Goal: Task Accomplishment & Management: Manage account settings

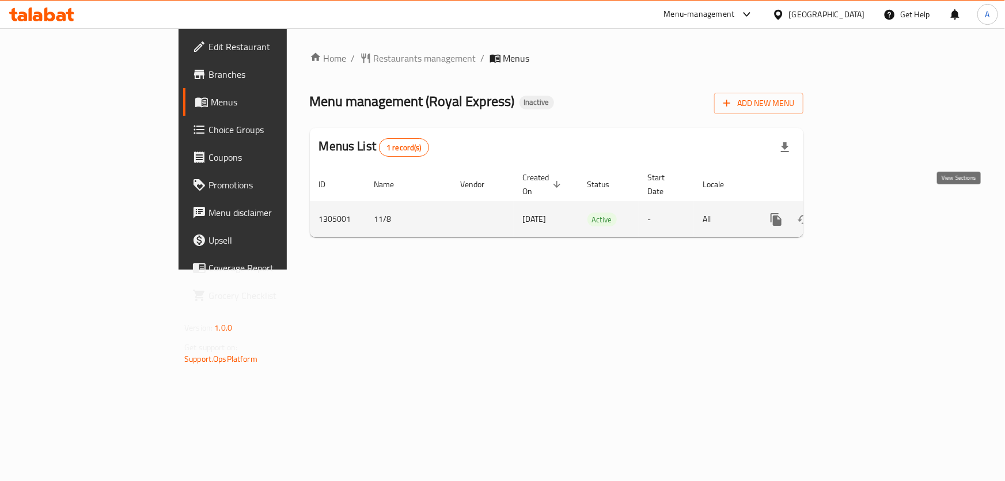
click at [864, 214] on icon "enhanced table" at bounding box center [859, 219] width 10 height 10
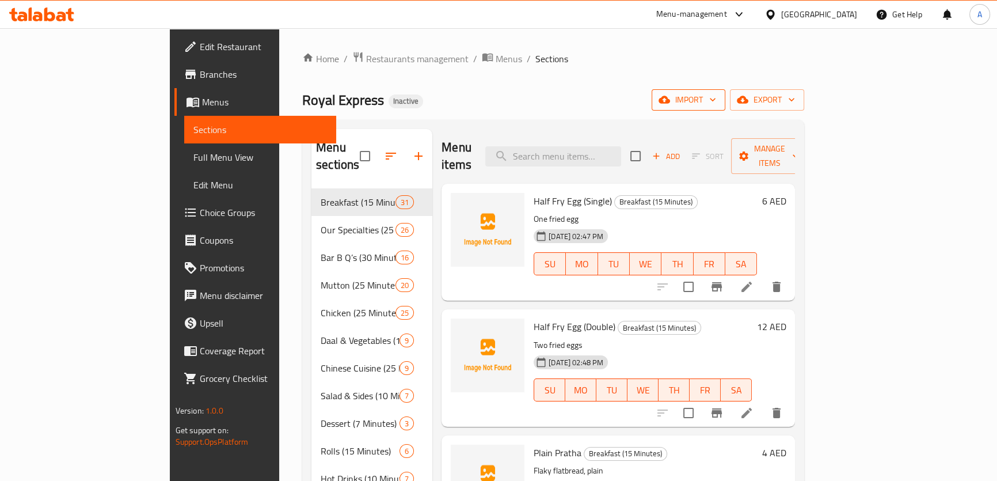
click at [716, 98] on span "import" at bounding box center [688, 100] width 55 height 14
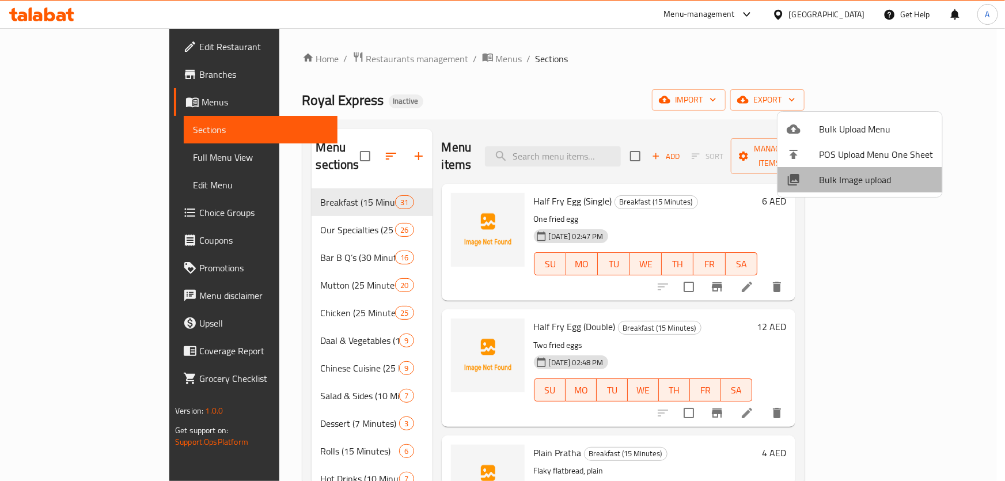
click at [872, 183] on span "Bulk Image upload" at bounding box center [876, 180] width 114 height 14
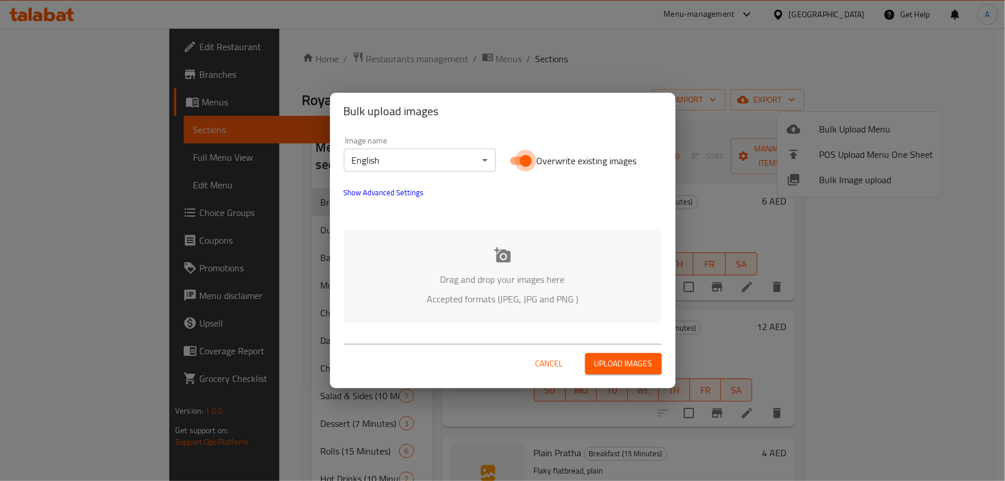
click at [527, 165] on input "Overwrite existing images" at bounding box center [526, 161] width 66 height 22
checkbox input "false"
click at [535, 277] on p "Drag and drop your images here" at bounding box center [502, 279] width 283 height 14
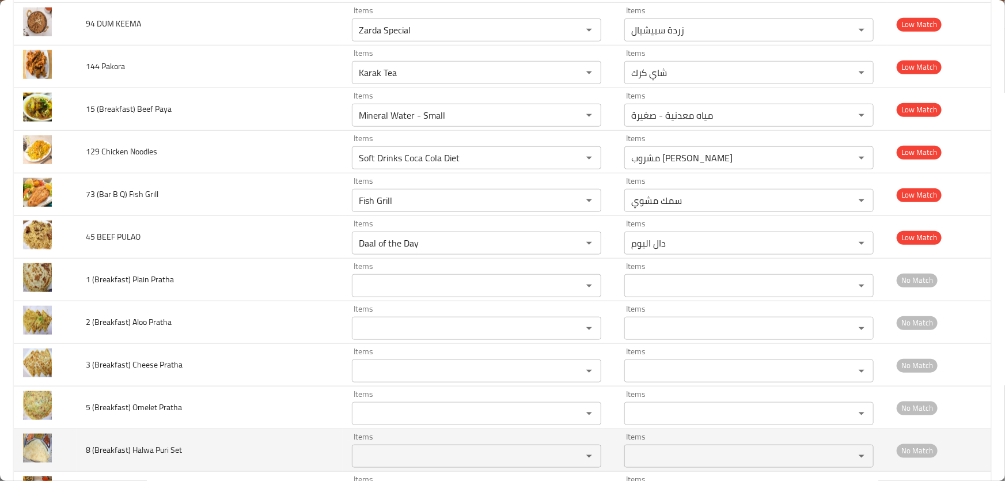
scroll to position [6970, 0]
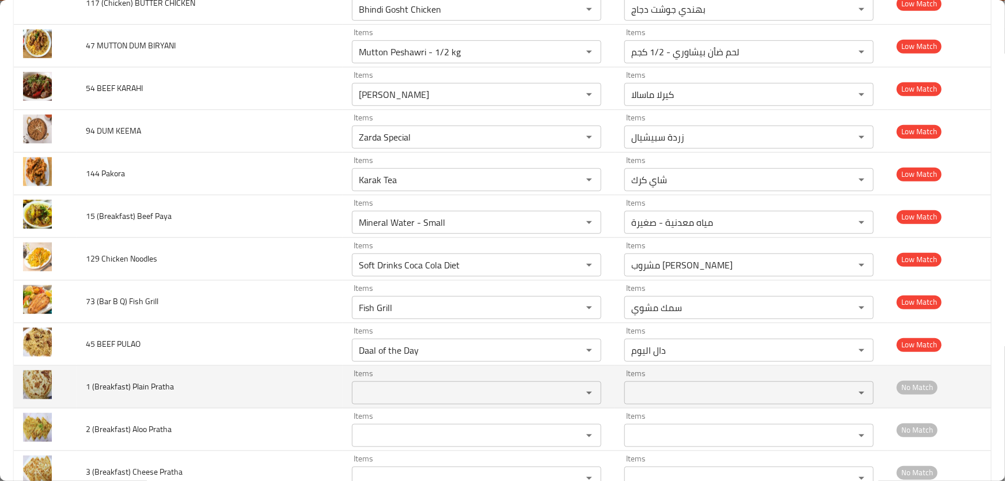
click at [416, 385] on Pratha "Items" at bounding box center [459, 393] width 208 height 16
type Pratha "plain"
click at [294, 384] on td "1 (Breakfast) Plain Pratha" at bounding box center [210, 387] width 266 height 43
drag, startPoint x: 179, startPoint y: 375, endPoint x: 131, endPoint y: 373, distance: 47.3
click at [131, 373] on td "1 (Breakfast) Plain Pratha" at bounding box center [210, 387] width 266 height 43
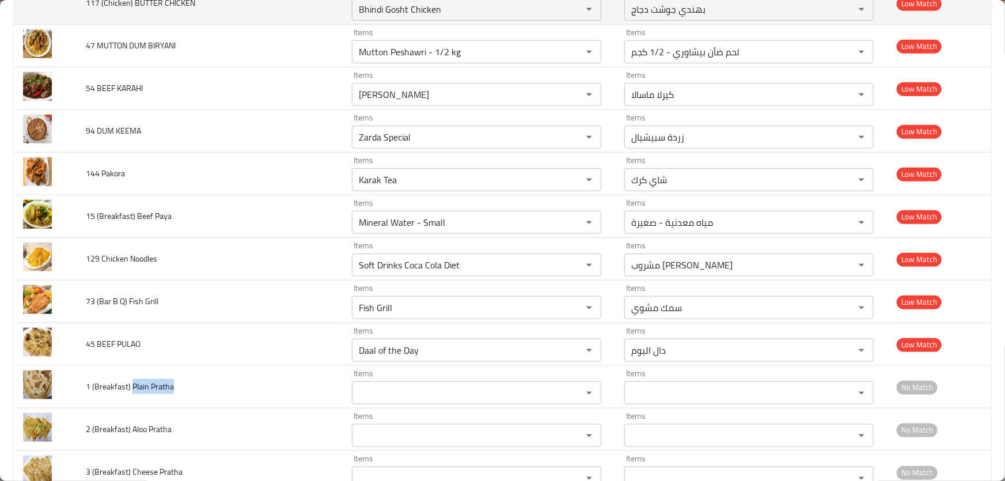
copy span "Plain Pratha"
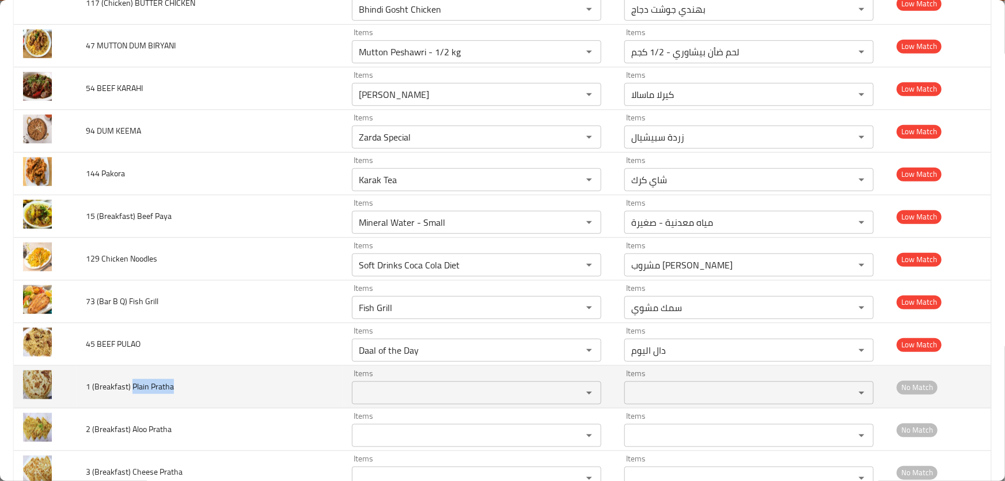
click at [395, 385] on Pratha "Items" at bounding box center [459, 393] width 208 height 16
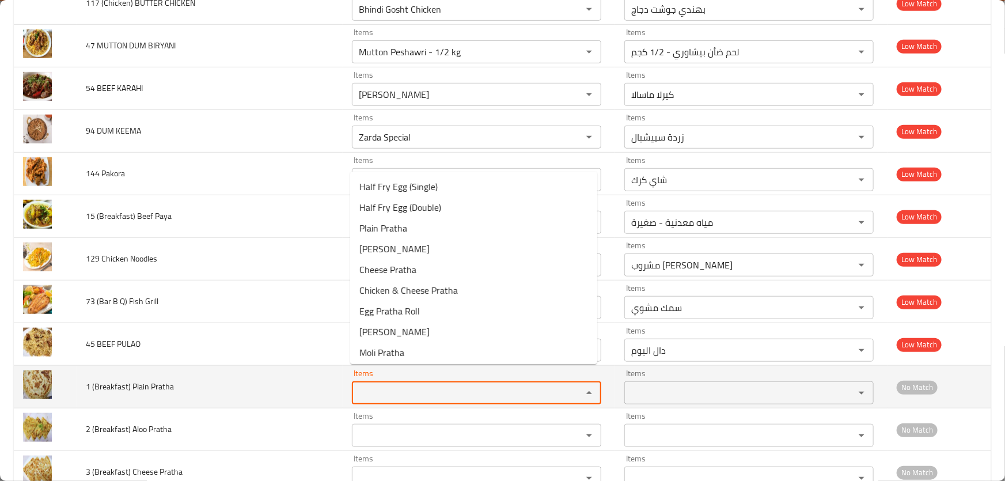
paste Pratha "Plain Pratha"
type Pratha "Plain Pratha"
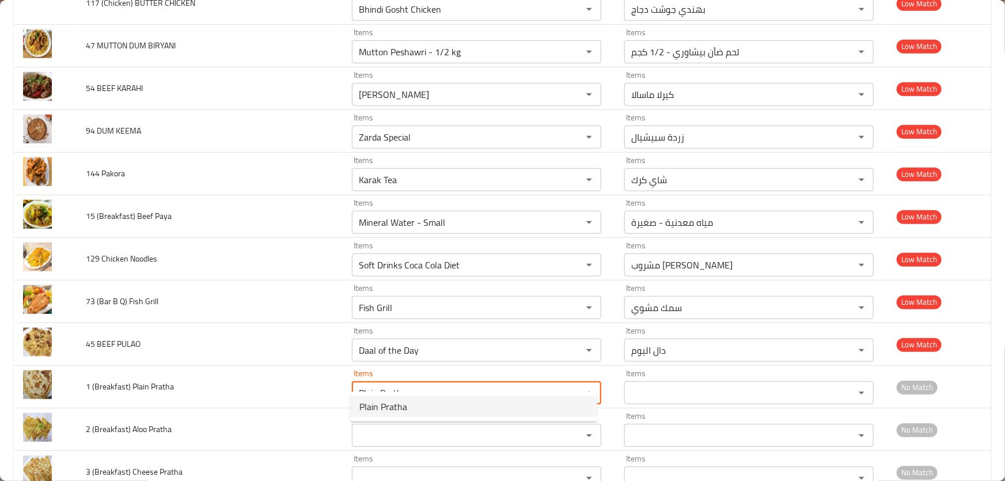
click at [403, 402] on span "Plain Pratha" at bounding box center [383, 407] width 48 height 14
type Pratha-ar "براتا سادة"
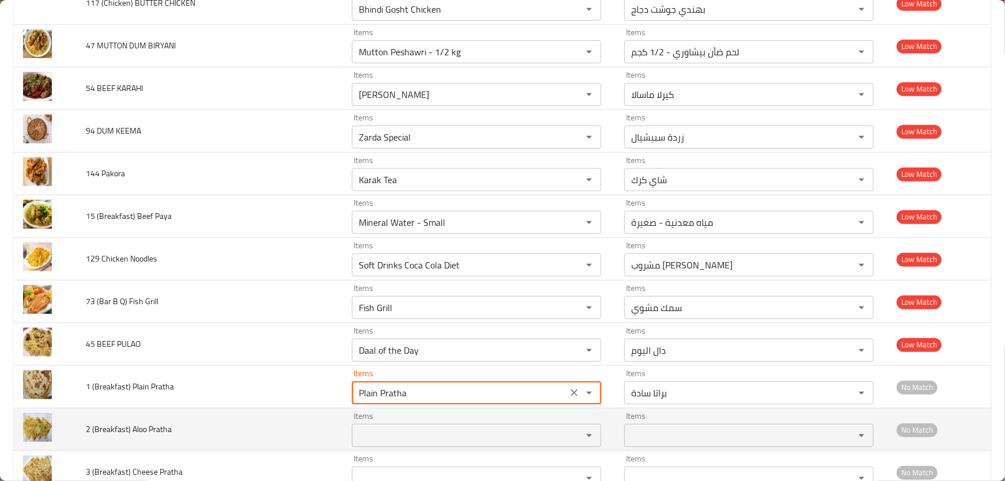
type Pratha "Plain Pratha"
click at [394, 427] on Pratha "Items" at bounding box center [459, 435] width 208 height 16
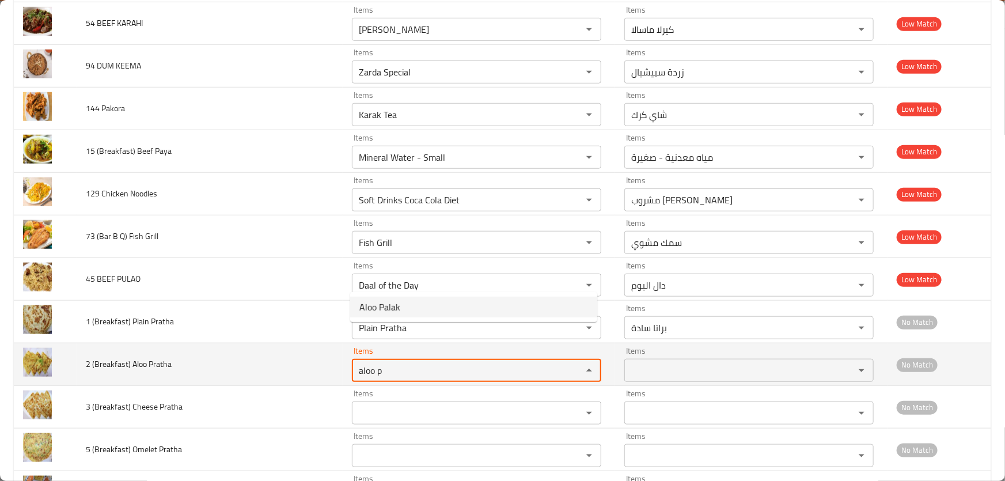
scroll to position [7127, 0]
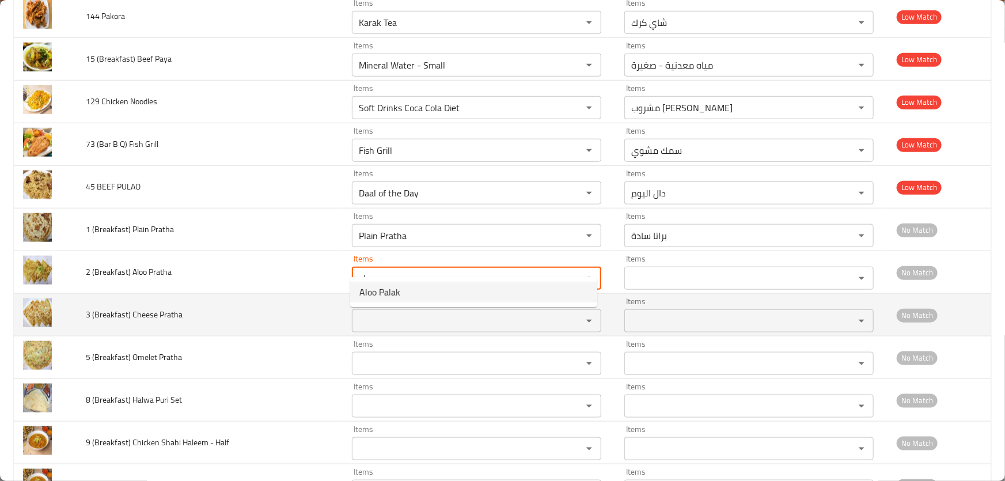
type Pratha "aloo p"
click at [298, 312] on td "3 (Breakfast) Cheese Pratha" at bounding box center [210, 315] width 266 height 43
drag, startPoint x: 165, startPoint y: 298, endPoint x: 130, endPoint y: 299, distance: 35.2
click at [130, 299] on td "3 (Breakfast) Cheese Pratha" at bounding box center [210, 315] width 266 height 43
copy span "Cheese Pratha"
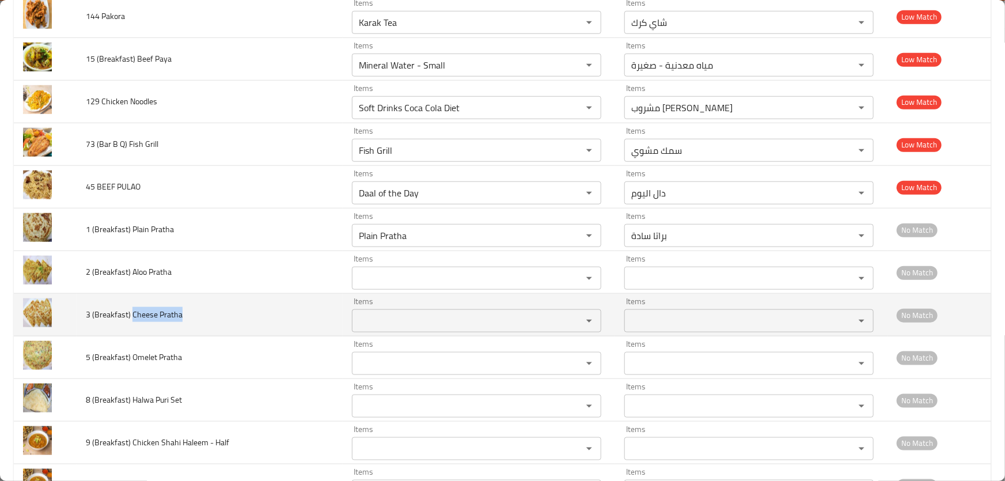
click at [386, 313] on Pratha "Items" at bounding box center [459, 321] width 208 height 16
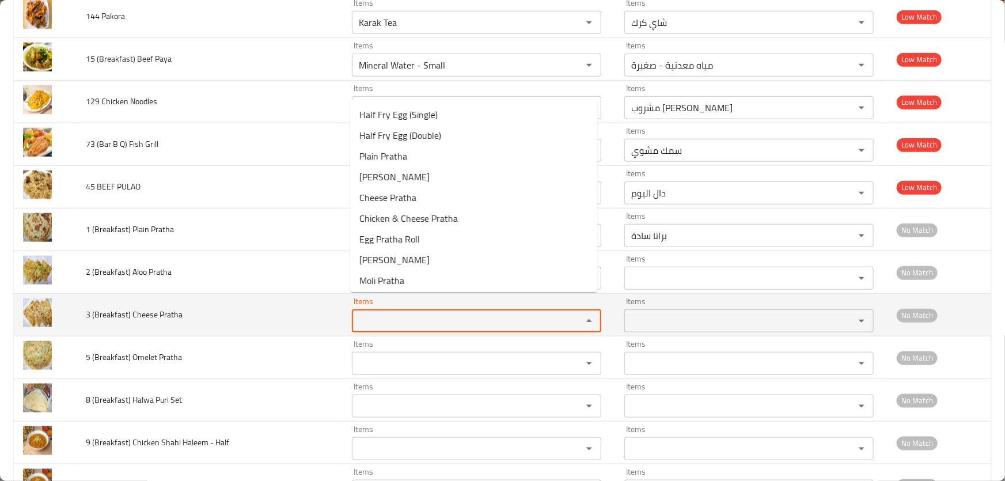
paste Pratha "Cheese Pratha"
type Pratha "Cheese Pratha"
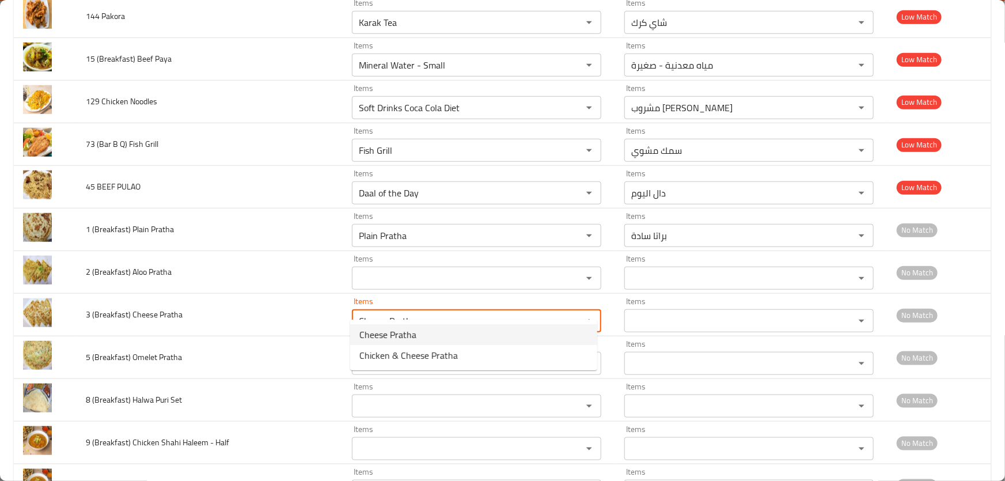
click at [386, 335] on span "Cheese Pratha" at bounding box center [387, 335] width 57 height 14
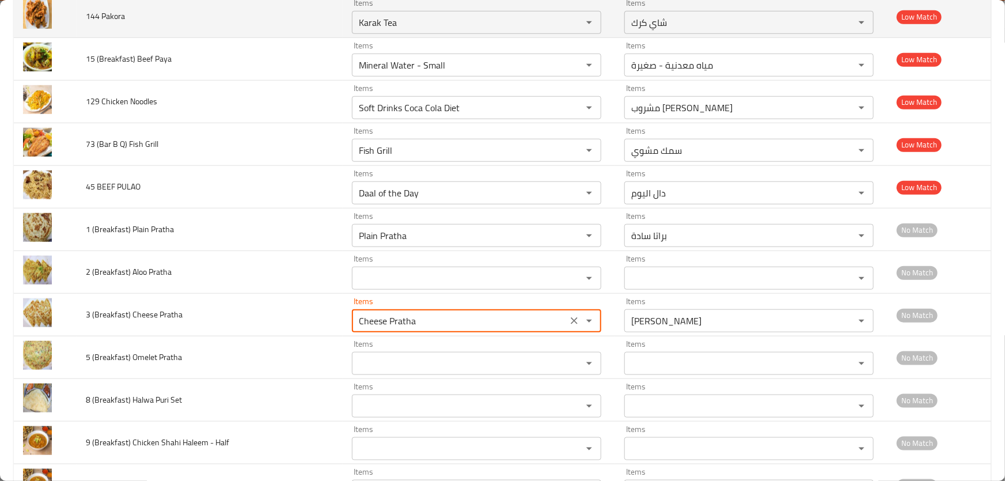
type Pratha-ar "[PERSON_NAME]"
type Pratha "Cheese Pratha"
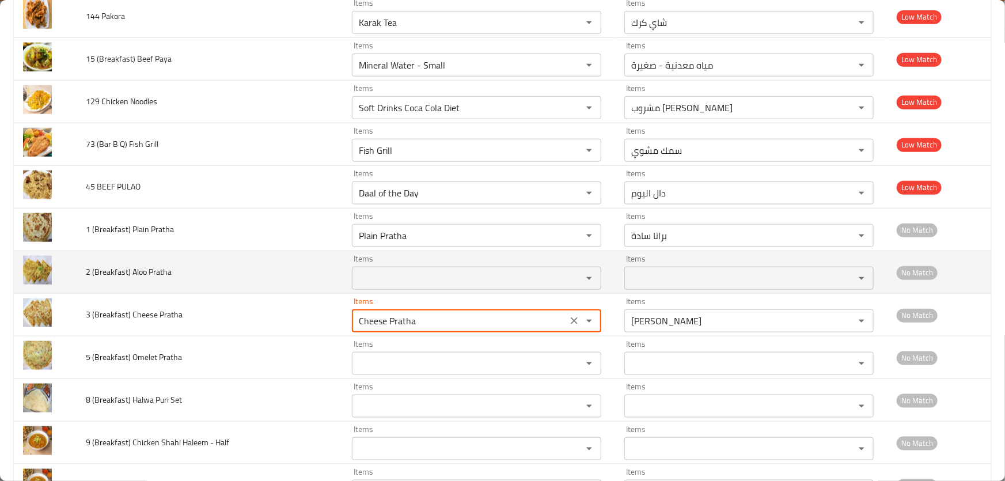
click at [388, 270] on Pratha "Items" at bounding box center [459, 278] width 208 height 16
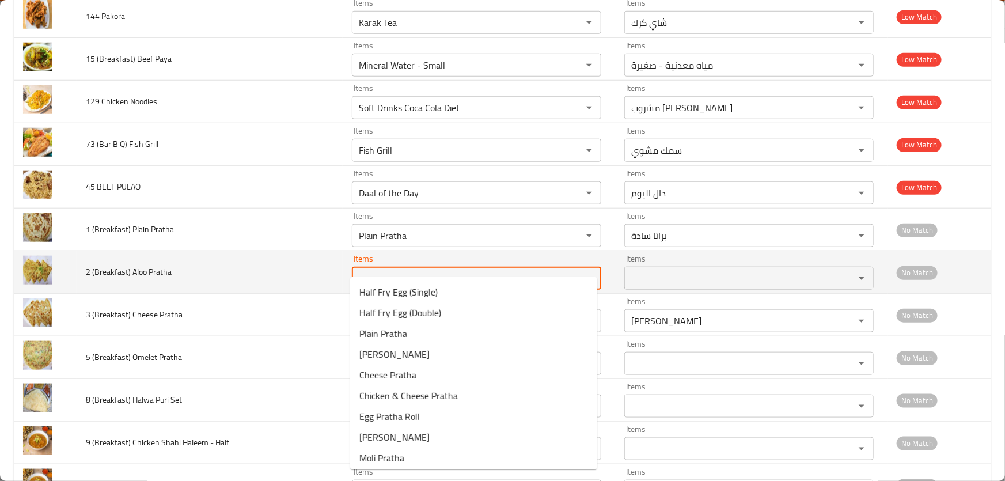
click at [269, 264] on td "2 (Breakfast) Aloo Pratha" at bounding box center [210, 272] width 266 height 43
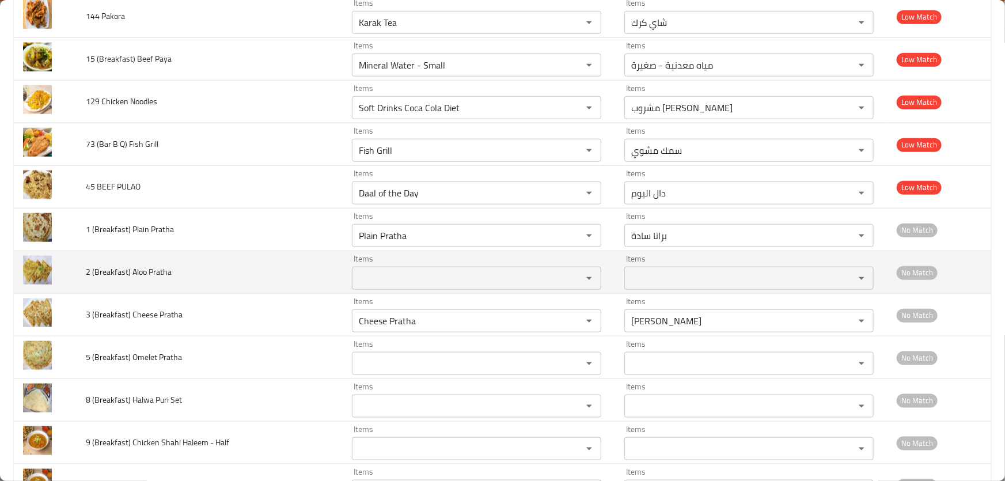
click at [394, 267] on div "Items" at bounding box center [476, 278] width 249 height 23
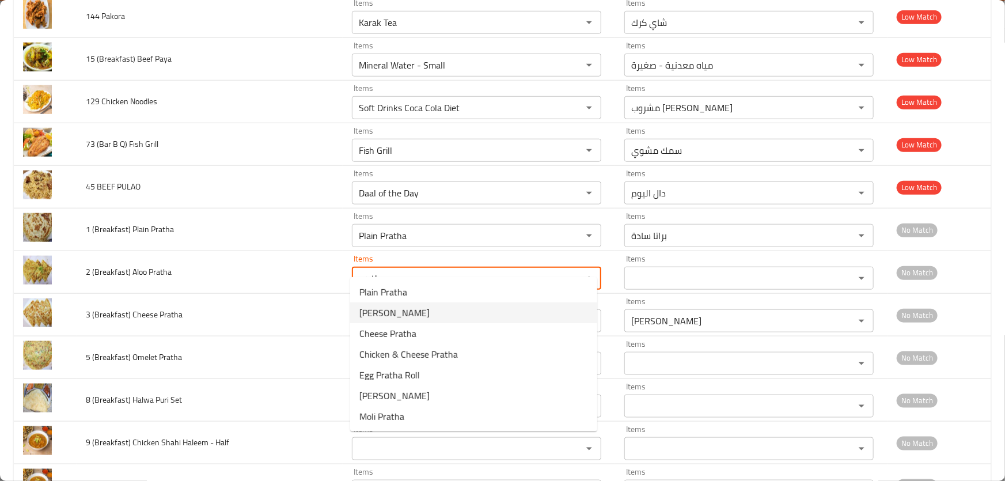
click at [379, 309] on span "[PERSON_NAME]" at bounding box center [394, 313] width 70 height 14
type Pratha "[PERSON_NAME]"
type Pratha-ar "ألو براتا"
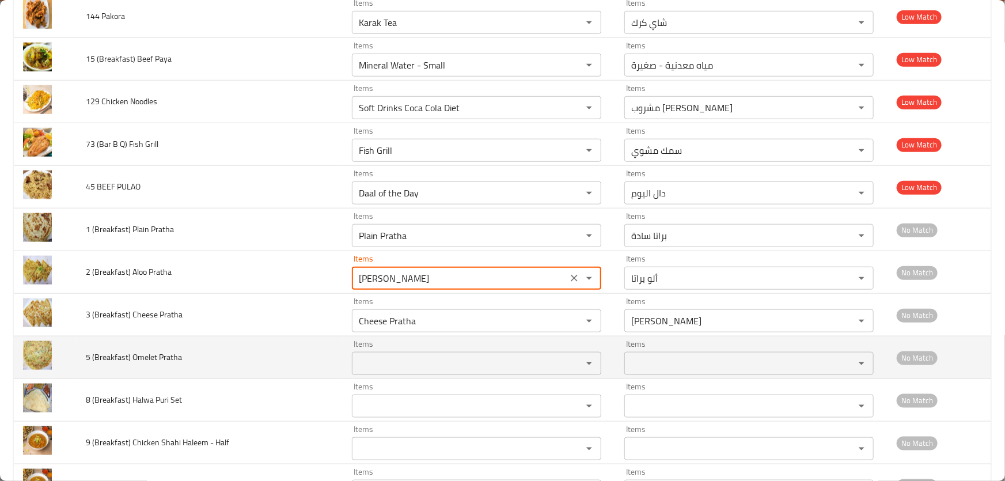
type Pratha "[PERSON_NAME]"
click at [376, 355] on Pratha "Items" at bounding box center [459, 363] width 208 height 16
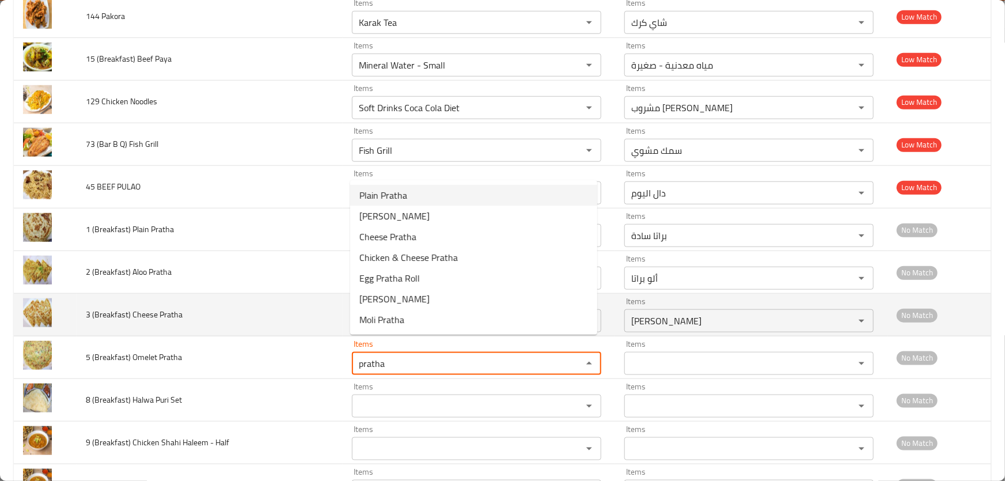
type Pratha "pratha"
click at [238, 311] on td "3 (Breakfast) Cheese Pratha" at bounding box center [210, 315] width 266 height 43
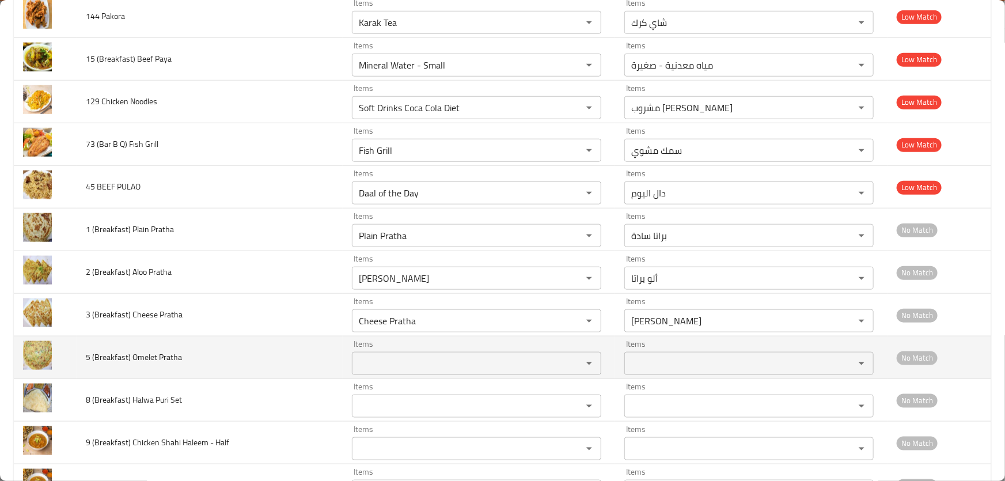
click at [397, 355] on Pratha "Items" at bounding box center [459, 363] width 208 height 16
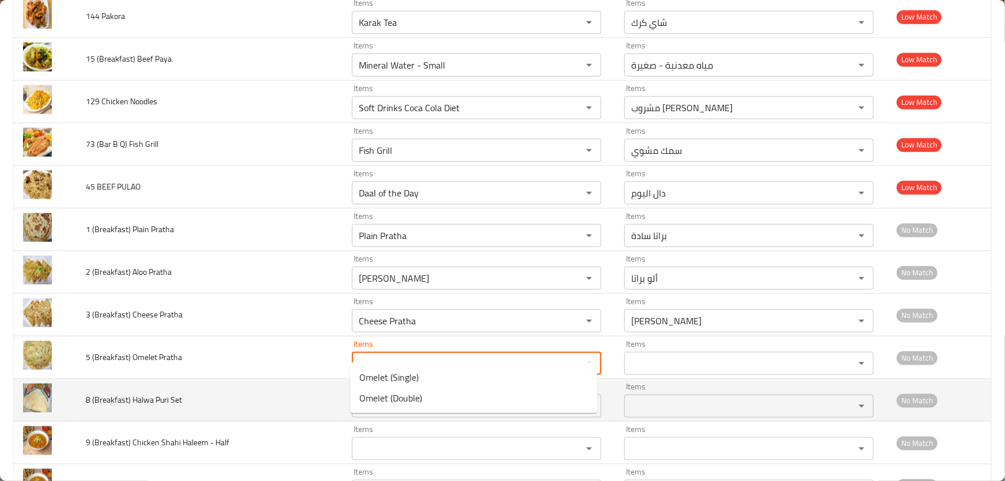
type Pratha "ome"
click at [277, 379] on td "8 (Breakfast) Halwa Puri Set" at bounding box center [210, 400] width 266 height 43
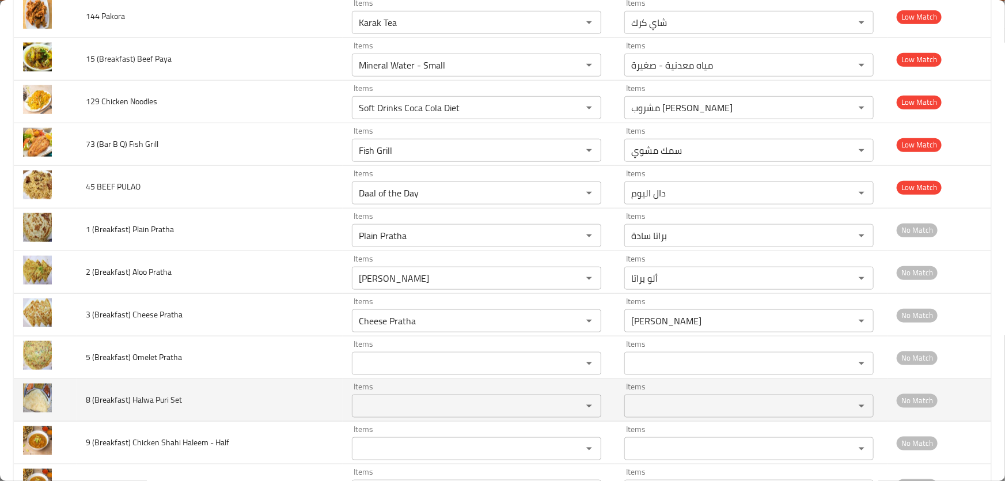
click at [456, 398] on Set "Items" at bounding box center [459, 406] width 208 height 16
type Set "p"
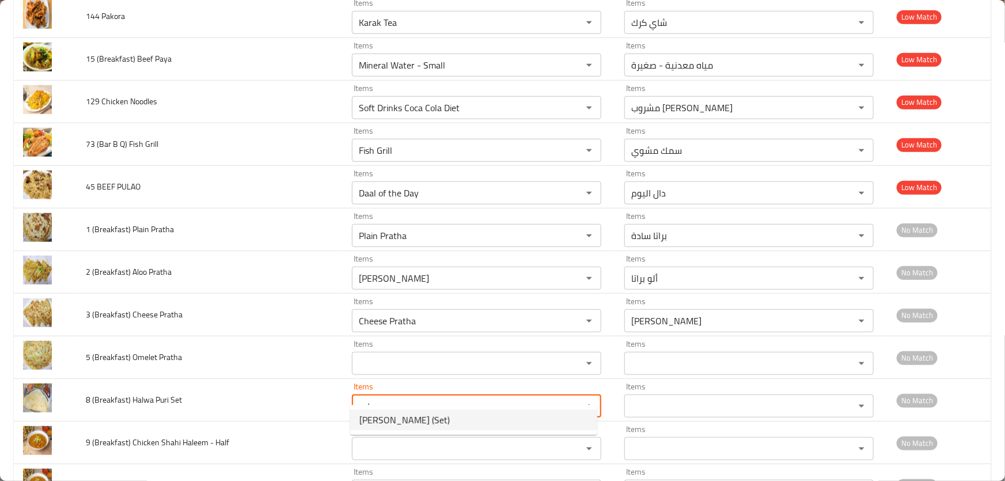
click at [402, 413] on span "[PERSON_NAME] (Set)" at bounding box center [404, 420] width 90 height 14
type Set "[PERSON_NAME] (Set)"
type Set-ar "حلوي بوري (سيت)"
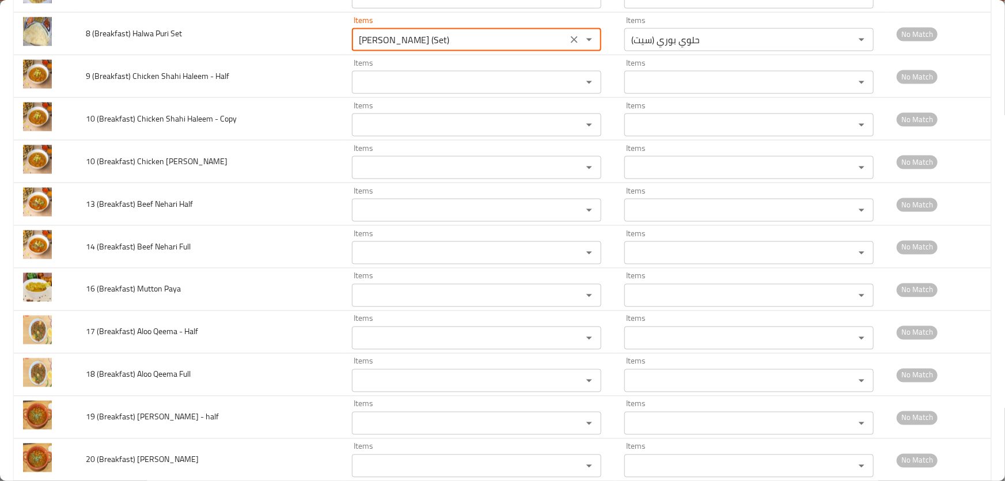
scroll to position [7179, 0]
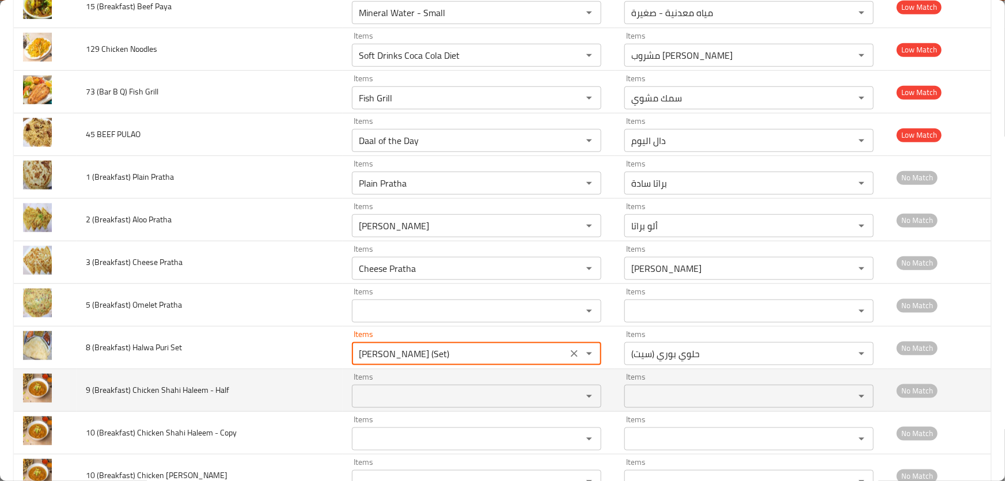
type Set "[PERSON_NAME] (Set)"
click at [409, 388] on Half "Items" at bounding box center [459, 396] width 208 height 16
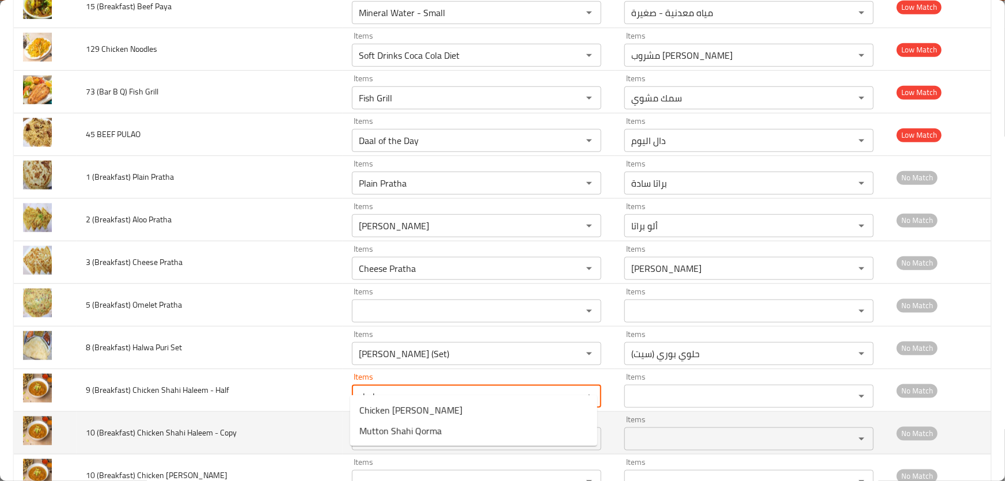
type Half "shah"
click at [258, 412] on td "10 (Breakfast) Chicken Shahi Haleem - Copy" at bounding box center [210, 433] width 266 height 43
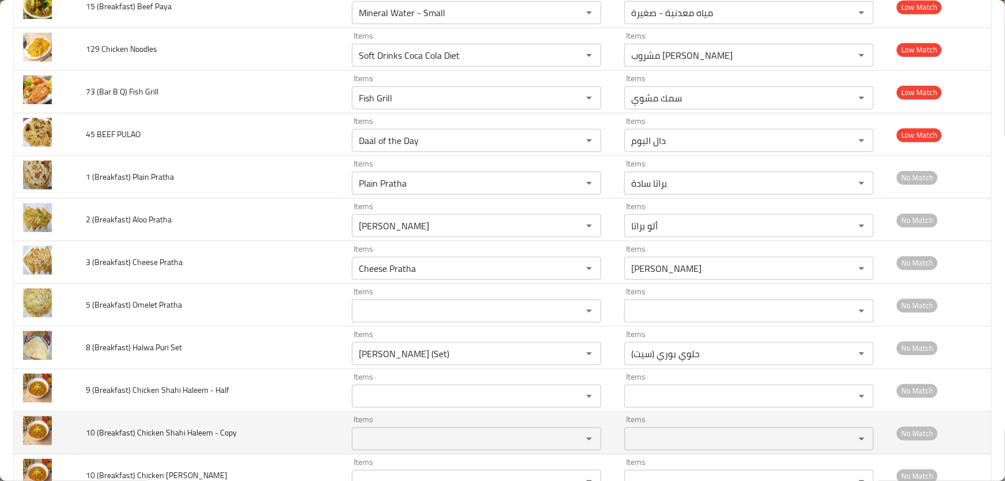
scroll to position [7284, 0]
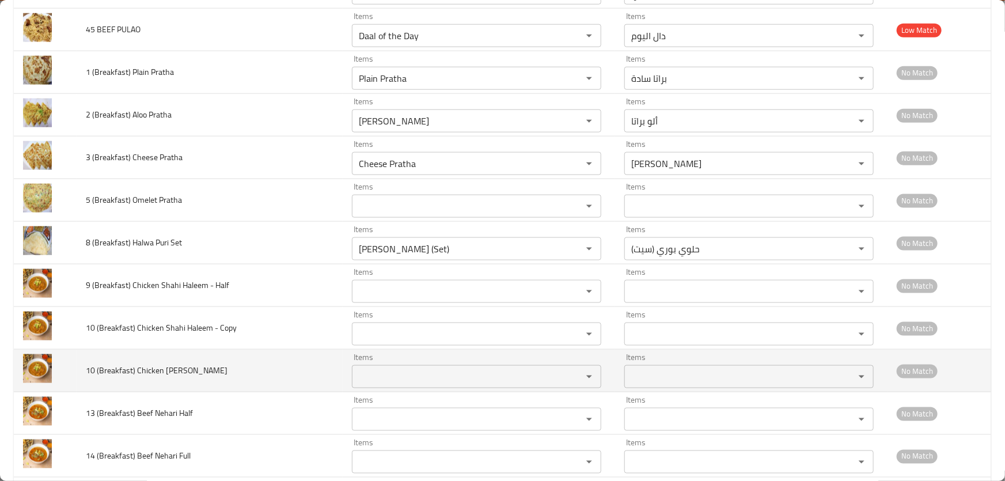
click at [396, 369] on Haleem "Items" at bounding box center [459, 377] width 208 height 16
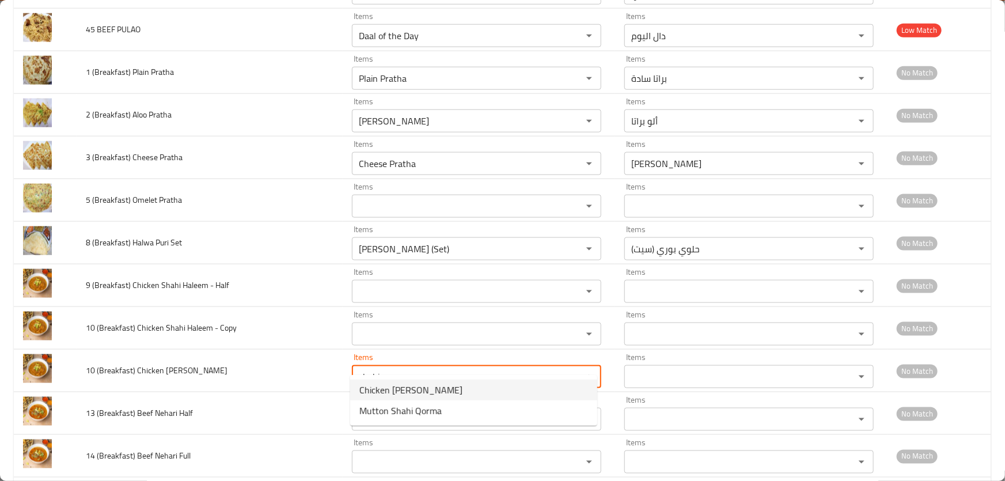
click at [411, 388] on span "Chicken [PERSON_NAME]" at bounding box center [410, 390] width 103 height 14
type Haleem "Chicken [PERSON_NAME]"
type Haleem-ar "شاهي حليم دجاج"
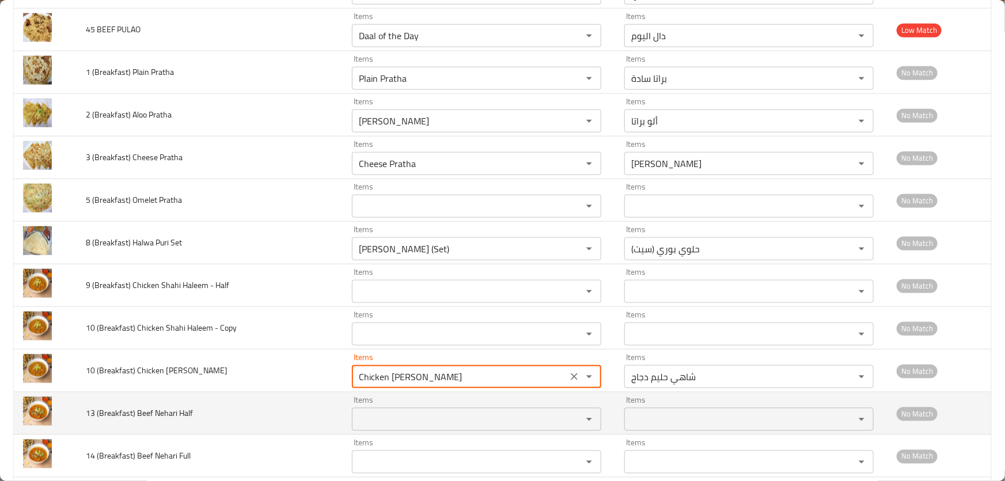
click at [426, 415] on div "Items" at bounding box center [476, 419] width 249 height 23
type Haleem "Chicken [PERSON_NAME]"
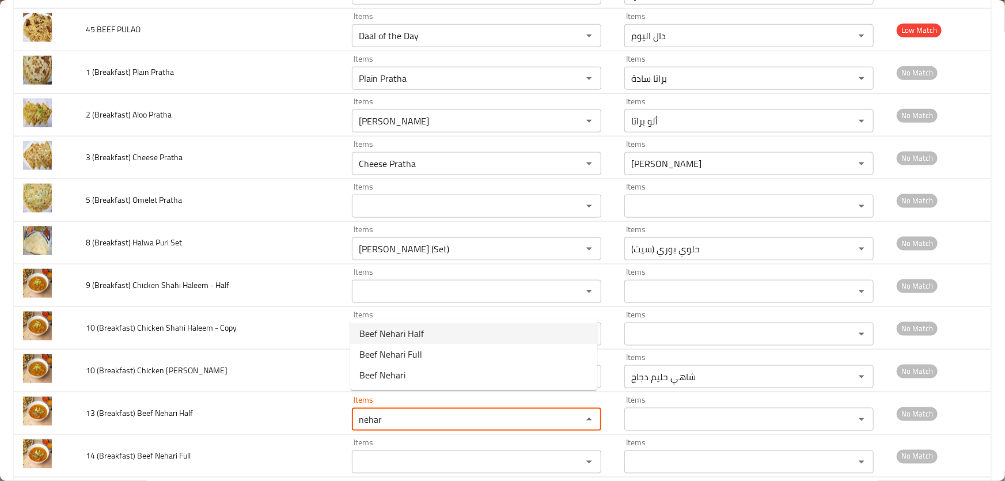
click at [423, 337] on Half-option-0 "Beef Nehari Half" at bounding box center [473, 333] width 247 height 21
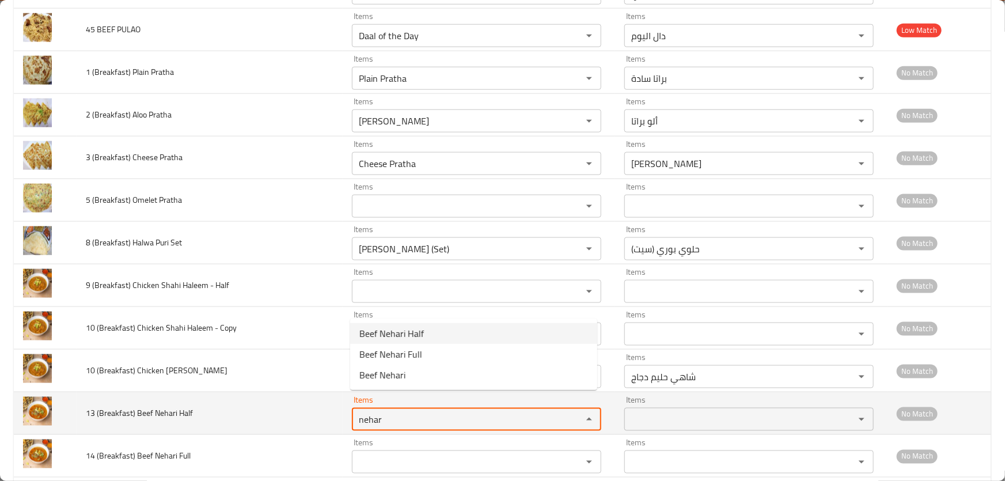
type Half "Beef Nehari Half"
type Half-ar "نصف لحم [PERSON_NAME]"
drag, startPoint x: 404, startPoint y: 403, endPoint x: 348, endPoint y: 399, distance: 55.5
click at [348, 399] on td "Items Beef Nehari Half Items" at bounding box center [479, 413] width 272 height 43
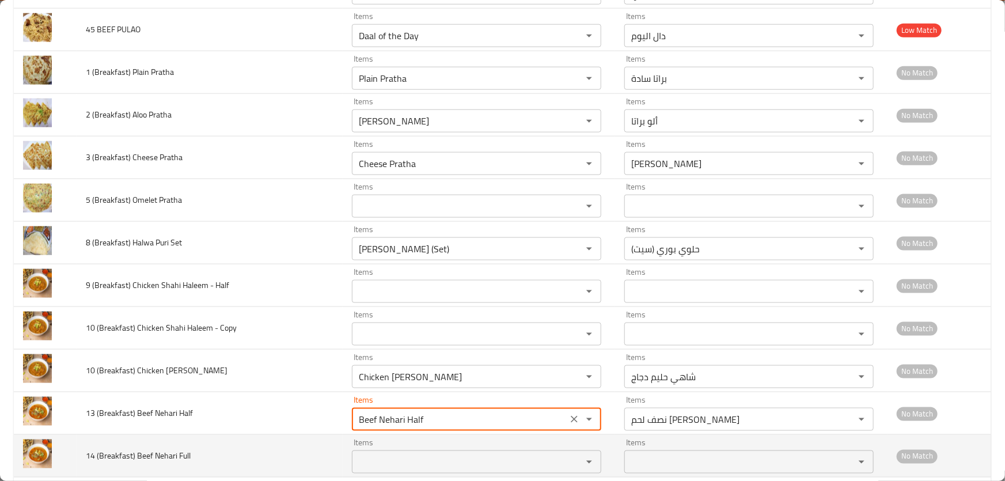
type Half "Beef Nehari Half"
click at [405, 454] on Full "Items" at bounding box center [459, 462] width 208 height 16
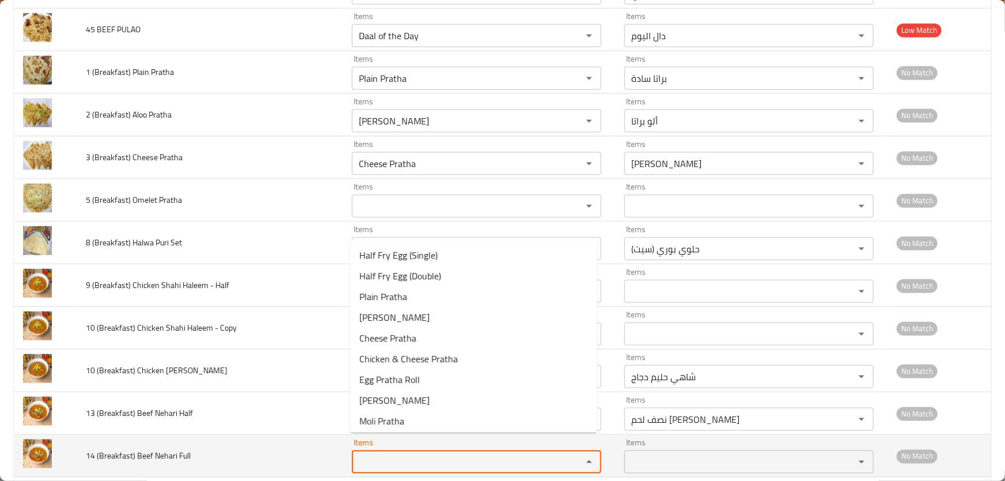
paste Full "Beef Nehari"
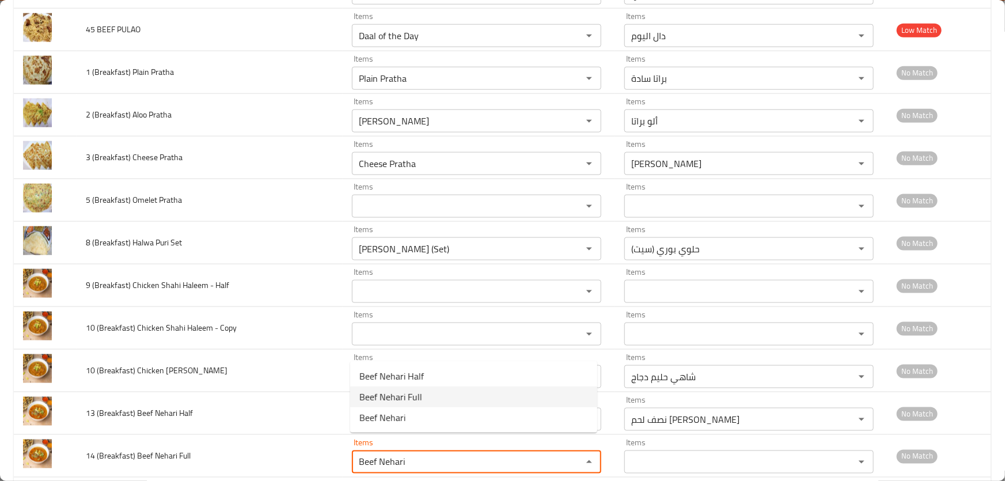
click at [430, 393] on Full-option-1 "Beef Nehari Full" at bounding box center [473, 396] width 247 height 21
type Full "Beef Nehari Full"
type Full-ar "لحم بقري [PERSON_NAME]"
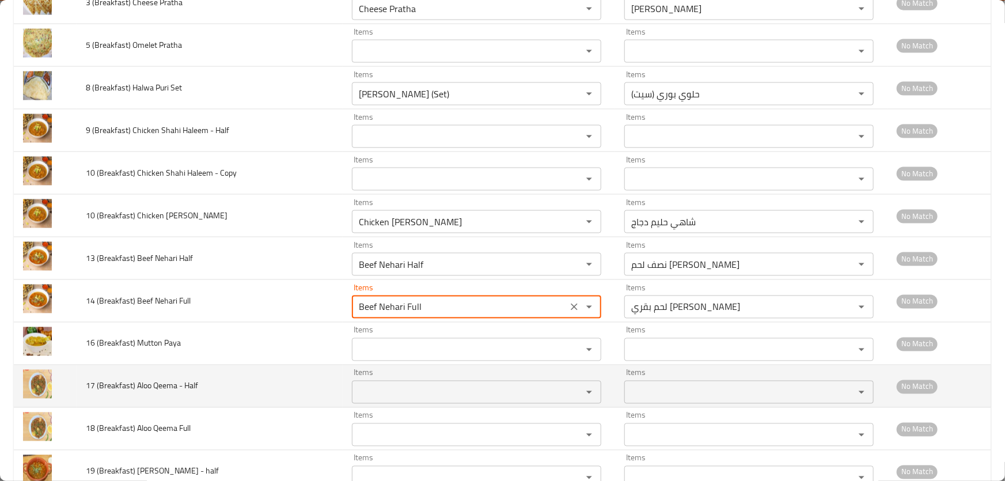
scroll to position [7441, 0]
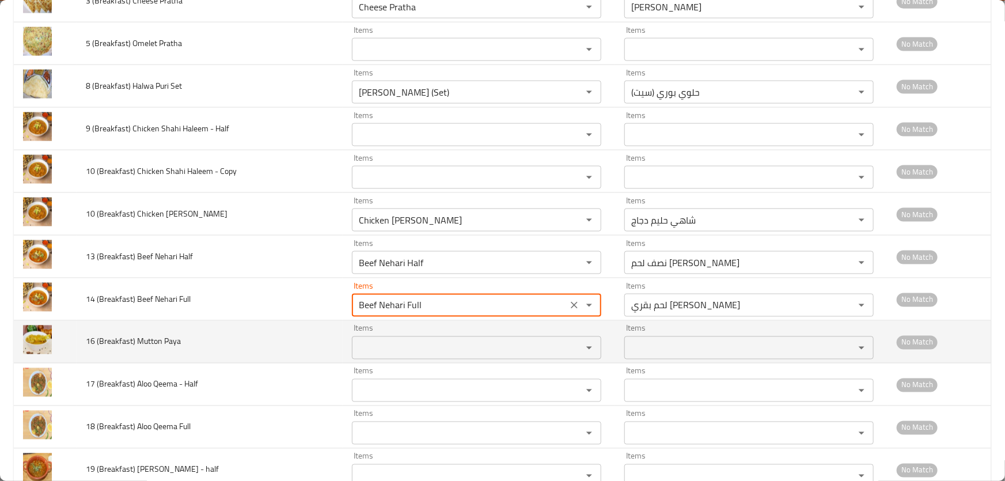
type Full "Beef Nehari Full"
click at [435, 340] on Paya "Items" at bounding box center [459, 348] width 208 height 16
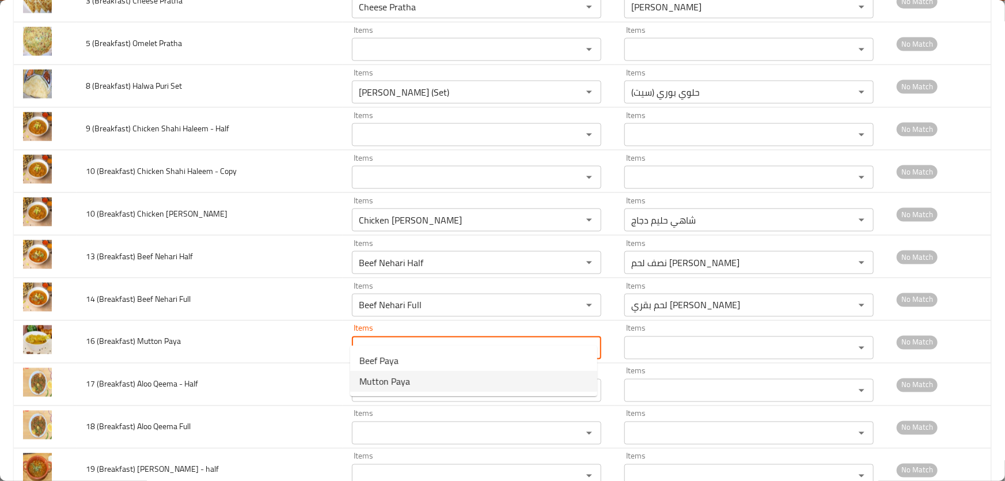
click at [395, 378] on span "Mutton Paya" at bounding box center [384, 381] width 51 height 14
type Paya "Mutton Paya"
type Paya-ar "لحم ضأن بايا"
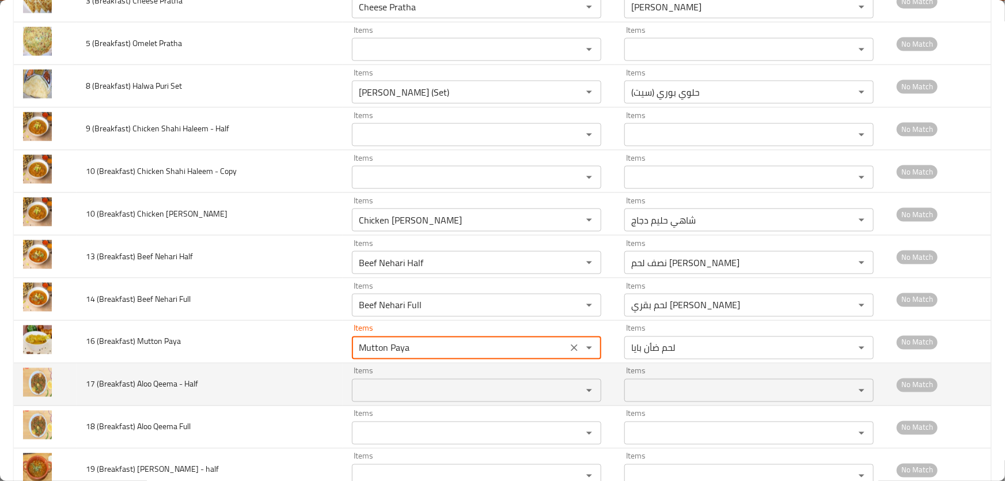
type Paya "Mutton Paya"
click at [404, 382] on Half "Items" at bounding box center [459, 390] width 208 height 16
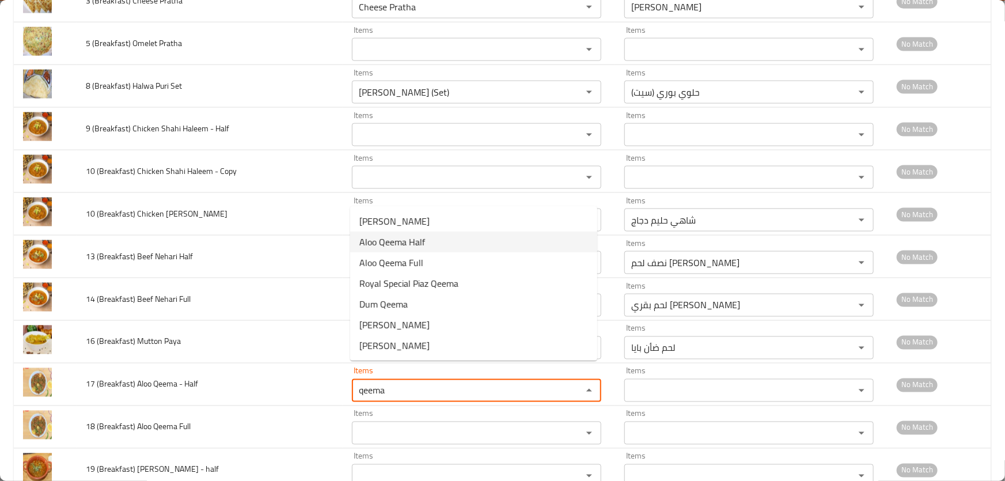
click at [397, 246] on span "Aloo Qeema Half" at bounding box center [392, 242] width 66 height 14
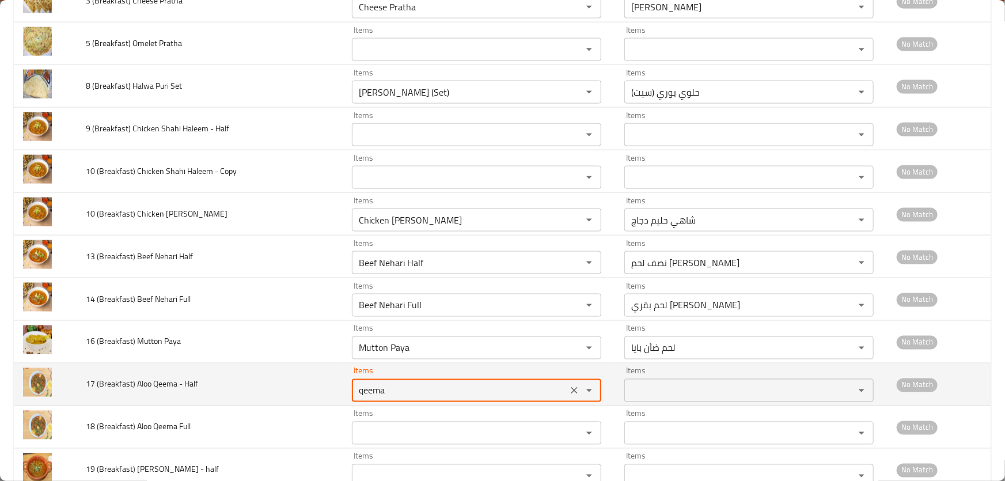
type Half "Aloo Qeema Half"
type Half-ar "ألو كيما نصف"
drag, startPoint x: 406, startPoint y: 377, endPoint x: 317, endPoint y: 377, distance: 88.7
click at [317, 377] on tr "17 (Breakfast) Aloo Qeema - Half Items Aloo Qeema Half Items Items ألو كيما نصف…" at bounding box center [502, 384] width 977 height 43
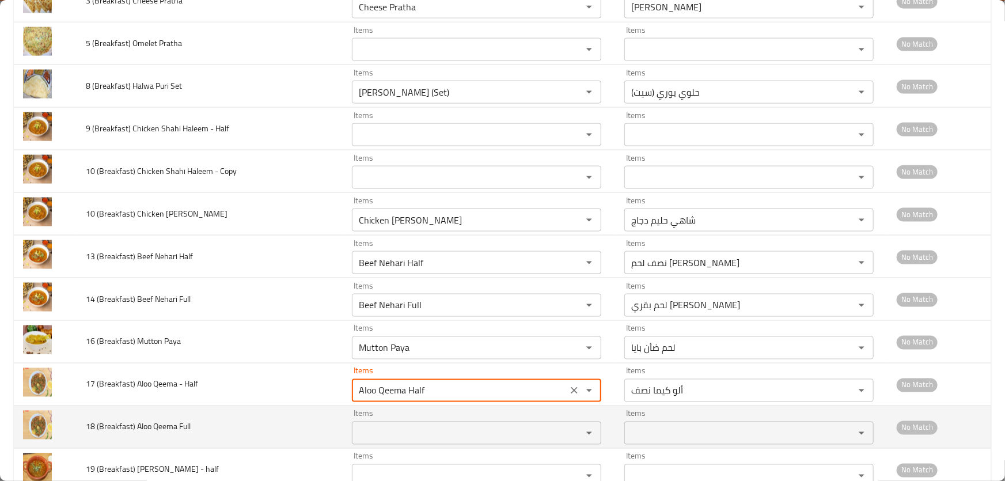
type Half "Aloo Qeema Half"
click at [419, 425] on Full "Items" at bounding box center [459, 433] width 208 height 16
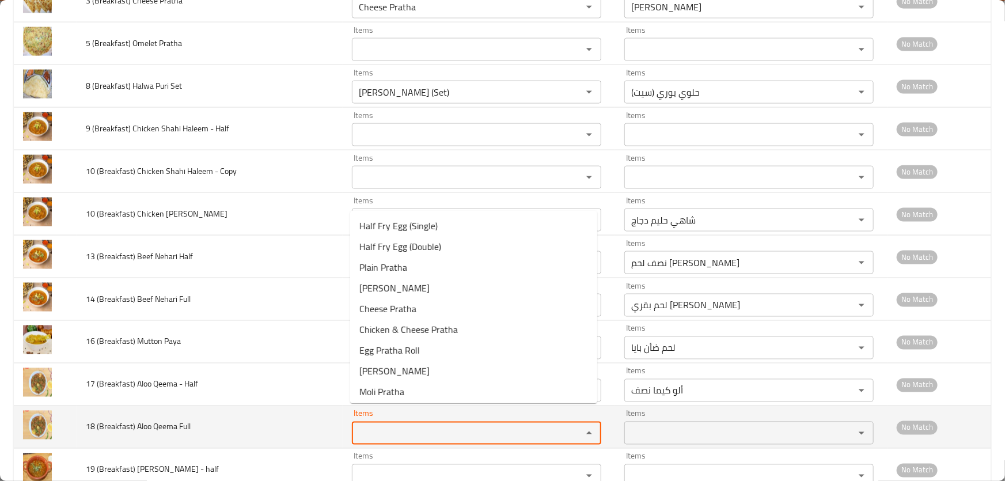
paste Full "Aloo Qeema"
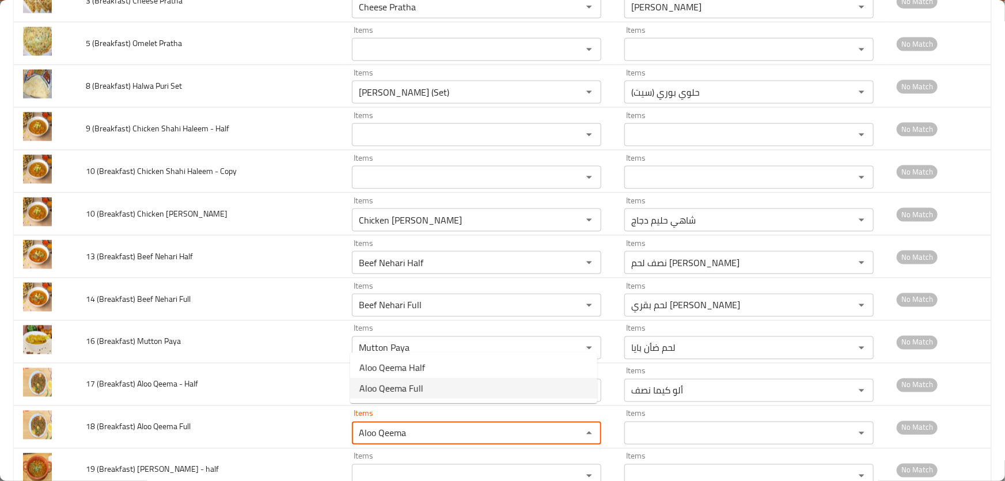
click at [422, 384] on span "Aloo Qeema Full" at bounding box center [391, 388] width 64 height 14
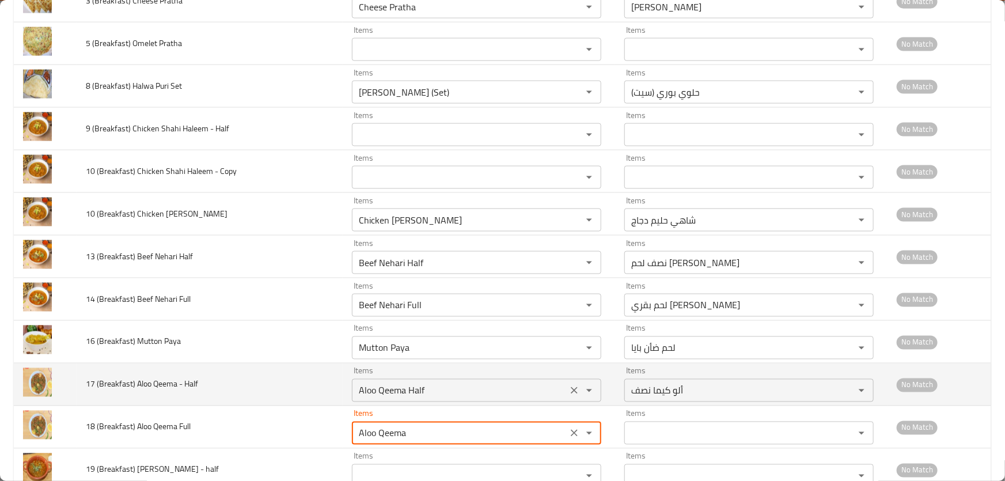
type Full "Aloo Qeema Full"
type Full-ar "ألو كيما كاملة"
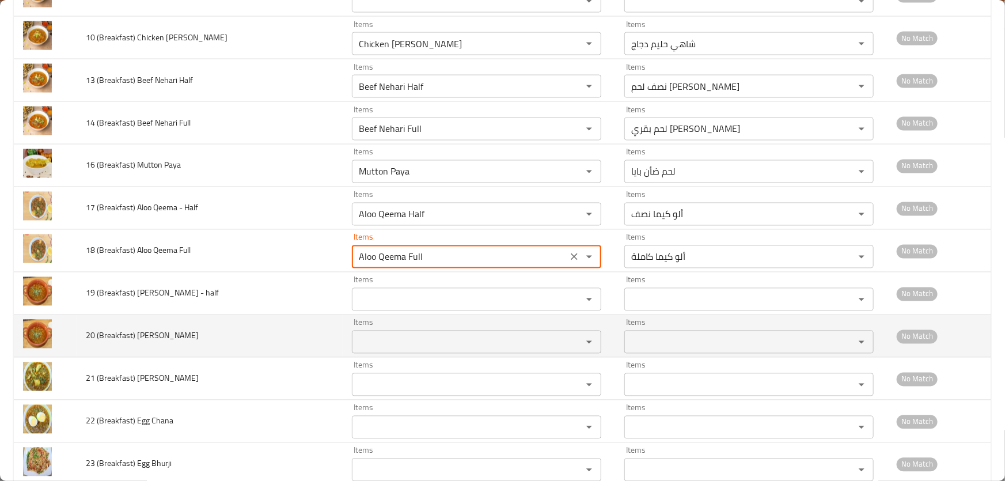
scroll to position [7650, 0]
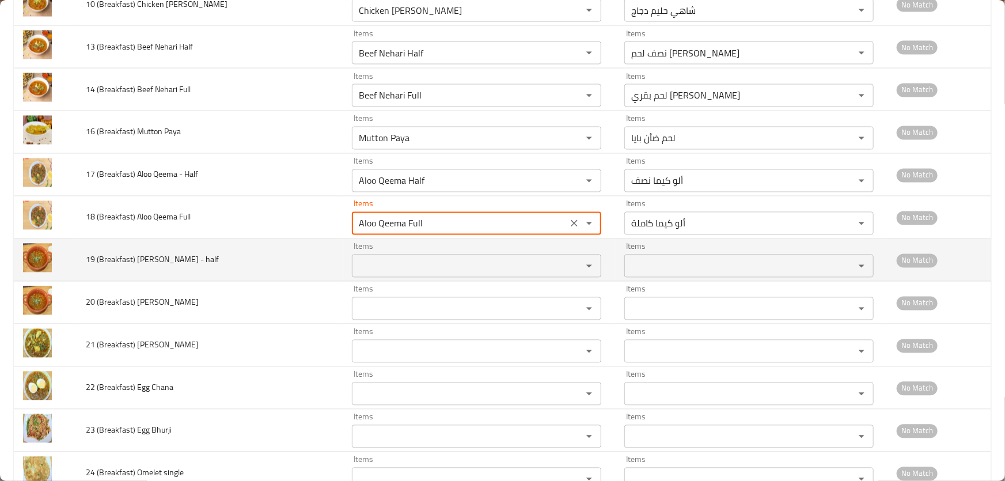
type Full "Aloo Qeema Full"
click at [391, 258] on half "Items" at bounding box center [459, 266] width 208 height 16
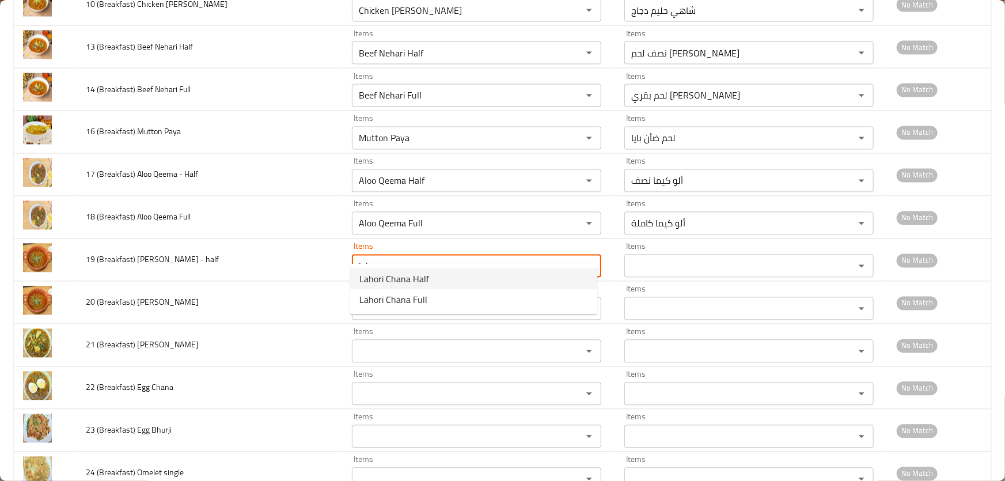
click at [396, 274] on span "Lahori Chana Half" at bounding box center [394, 279] width 70 height 14
type half "Lahori Chana Half"
type half-ar "لاهوري حمص نصف"
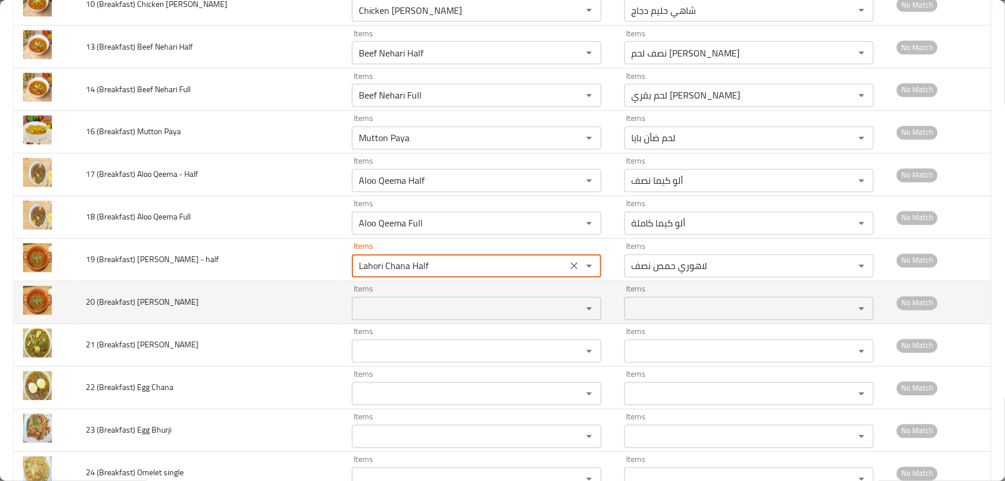
type half "Lahori Chana Half"
click at [389, 301] on Masala "Items" at bounding box center [459, 309] width 208 height 16
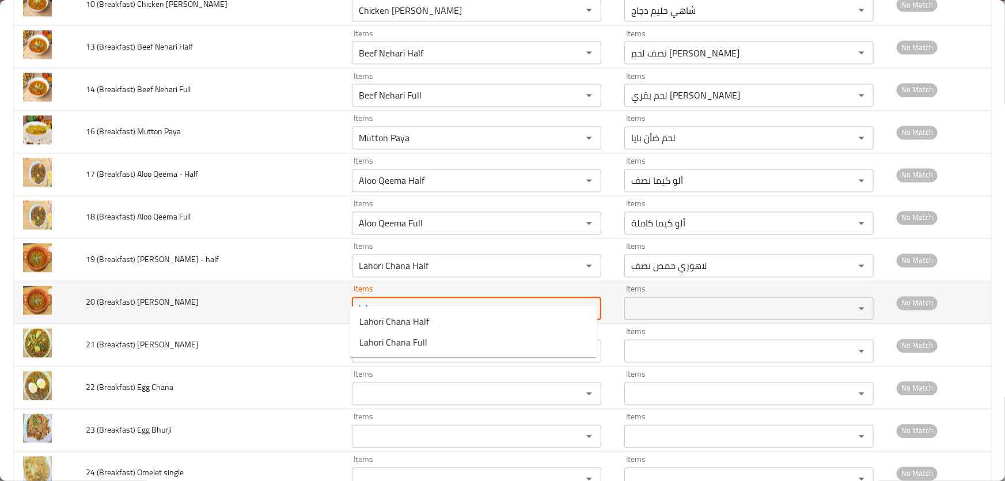
click at [389, 301] on Masala "lah" at bounding box center [459, 309] width 208 height 16
type Masala ","
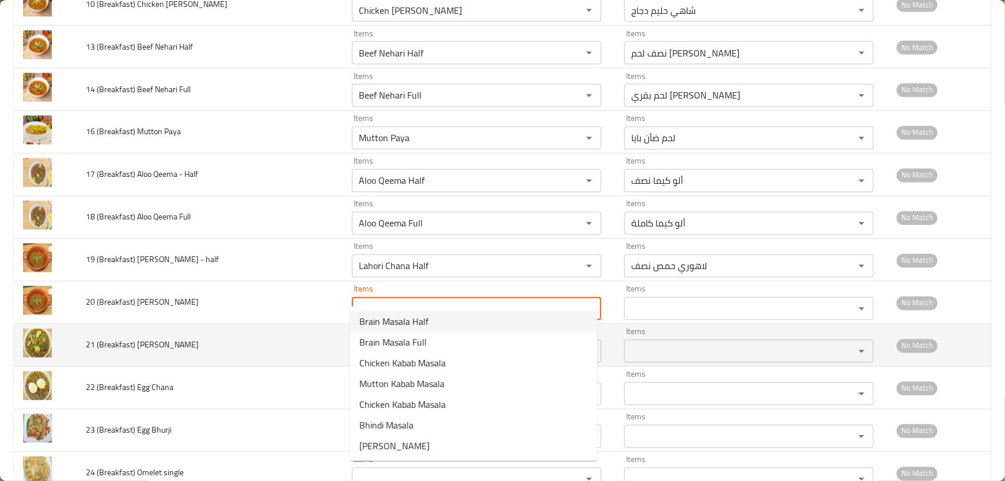
type Masala "masa"
click at [284, 326] on td "21 (Breakfast) [PERSON_NAME]" at bounding box center [210, 345] width 266 height 43
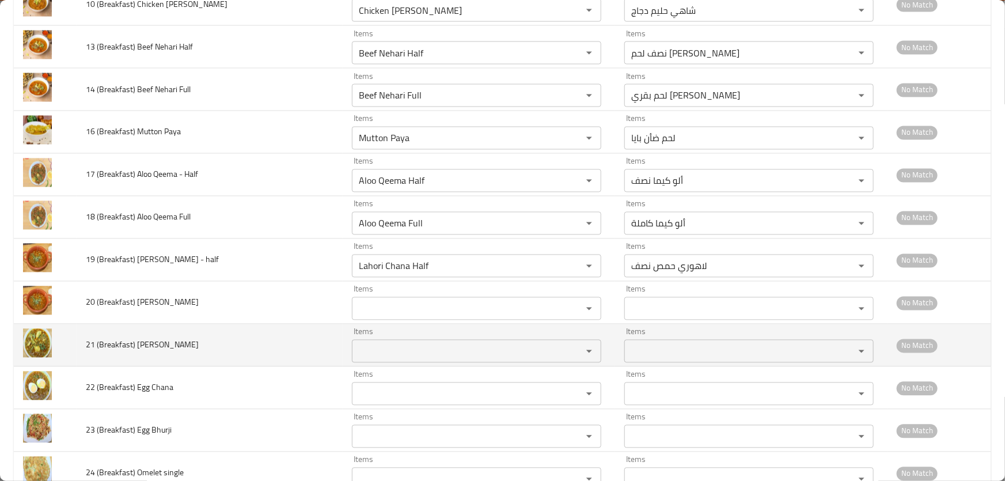
click at [428, 343] on Chana "Items" at bounding box center [459, 351] width 208 height 16
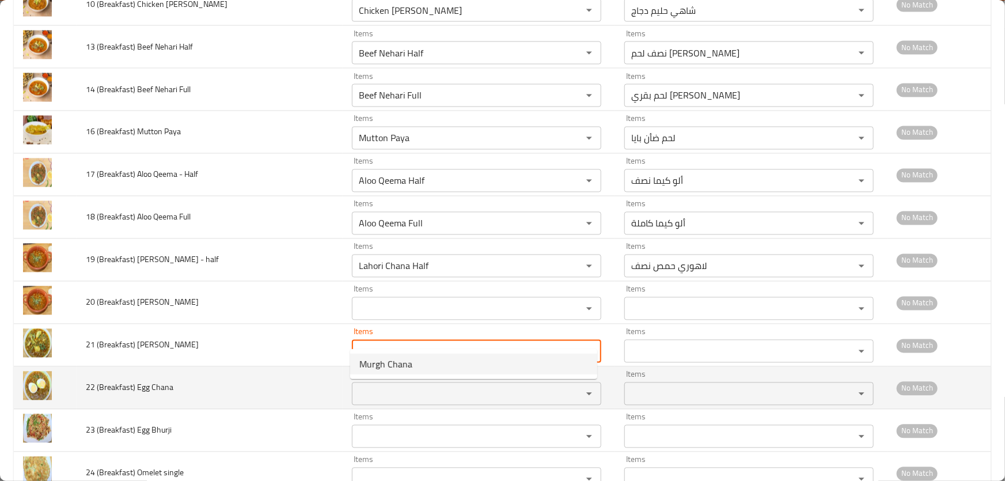
click at [418, 362] on Chana-option-0 "Murgh Chana" at bounding box center [473, 364] width 247 height 21
type Chana "Murgh Chana"
type Chana-ar "مورغ حمص"
type Chana "Murgh Chana"
click at [398, 386] on Chana "Items" at bounding box center [459, 394] width 208 height 16
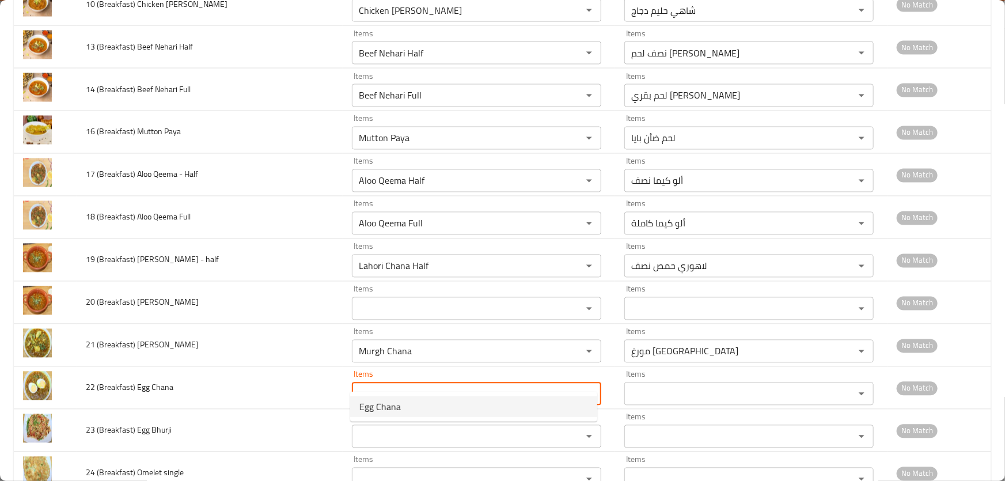
click at [393, 408] on span "Egg Chana" at bounding box center [379, 407] width 41 height 14
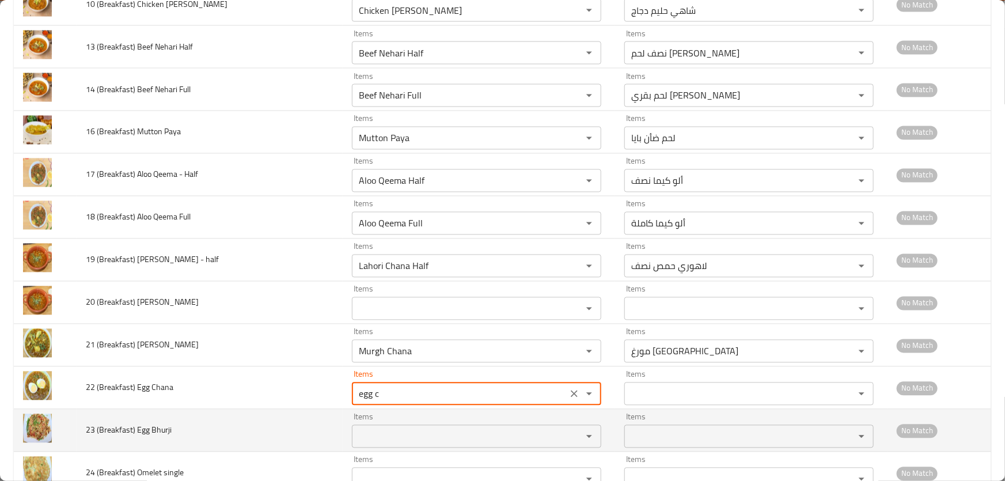
type Chana "Egg Chana"
type Chana-ar "بيض [GEOGRAPHIC_DATA]"
type Chana "Egg Chana"
click at [392, 428] on Bhurji "Items" at bounding box center [459, 436] width 208 height 16
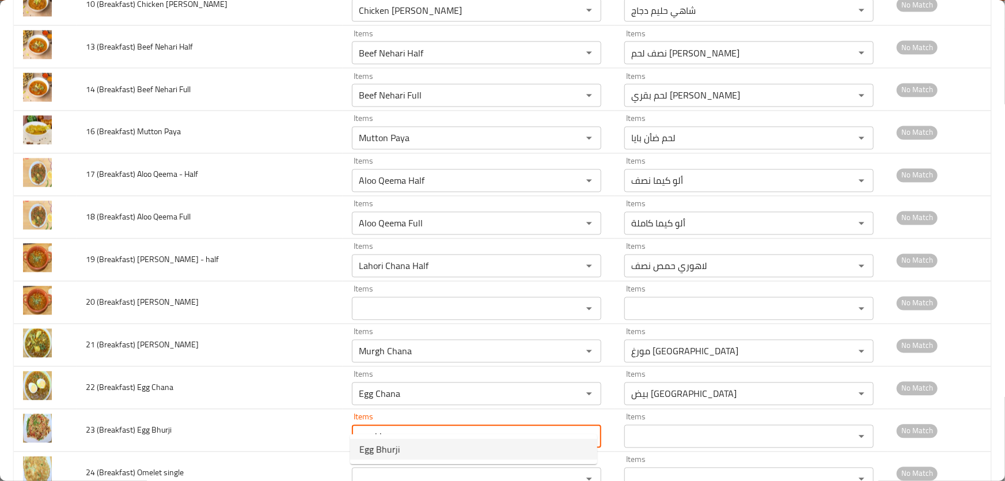
click at [403, 454] on Bhurji-option-0 "Egg Bhurji" at bounding box center [473, 449] width 247 height 21
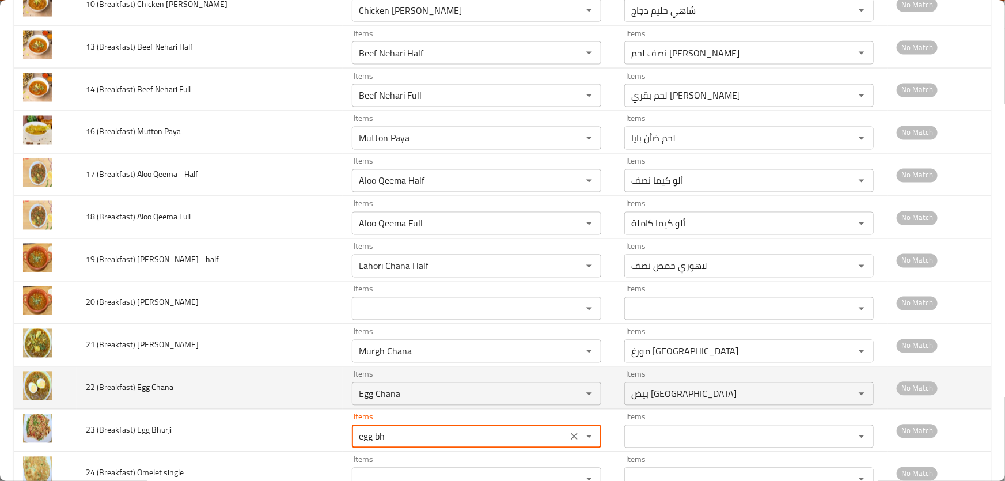
type Bhurji "Egg Bhurji"
type Bhurji-ar "بيض بورجي"
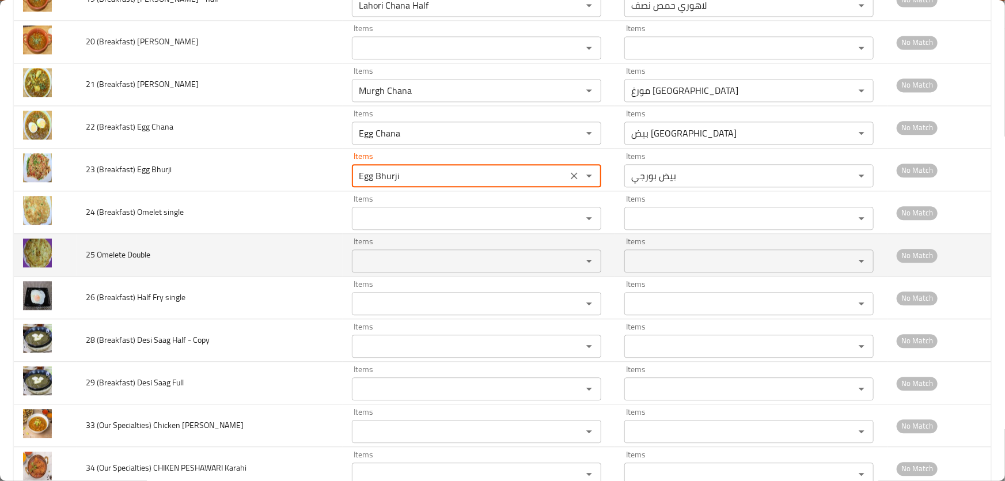
scroll to position [7912, 0]
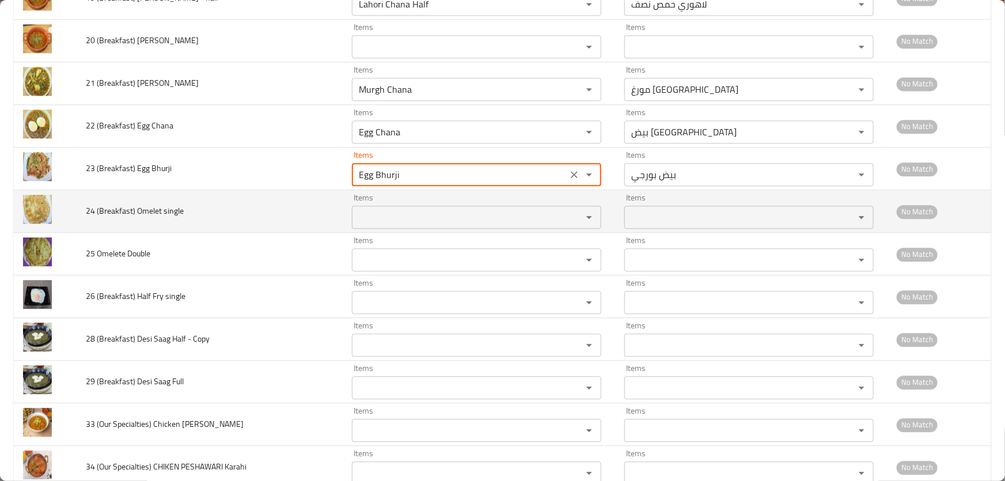
type Bhurji "Egg Bhurji"
click at [382, 209] on single "Items" at bounding box center [459, 217] width 208 height 16
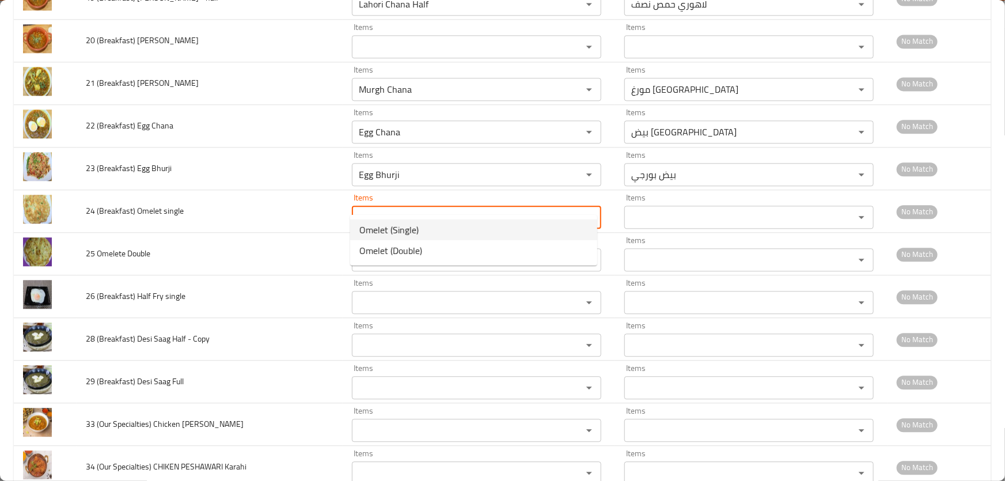
click at [381, 227] on span "Omelet (Single)" at bounding box center [388, 230] width 59 height 14
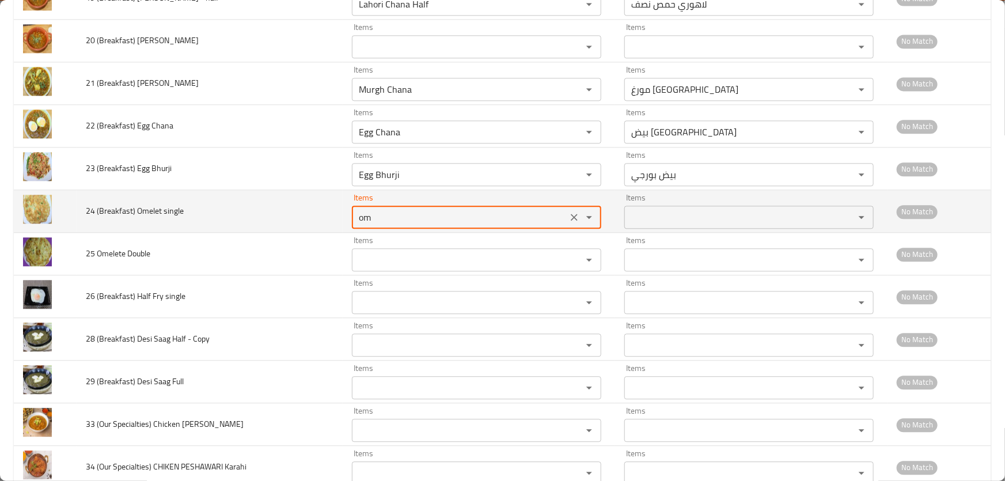
type single "Omelet (Single)"
type single-ar "أومليت (سنجل)"
click at [366, 209] on single "Omelet (Single)" at bounding box center [459, 217] width 208 height 16
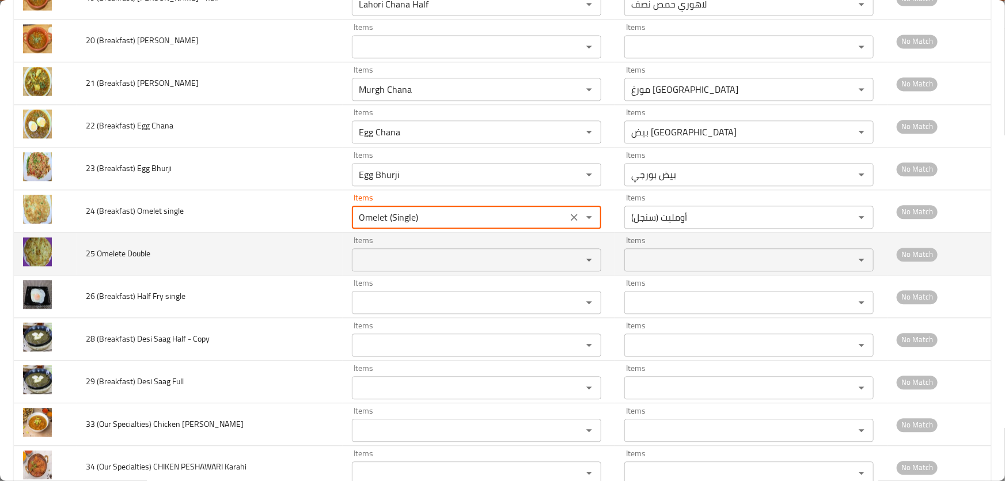
type single "Omelet (Single)"
click at [397, 252] on Double "Items" at bounding box center [459, 260] width 208 height 16
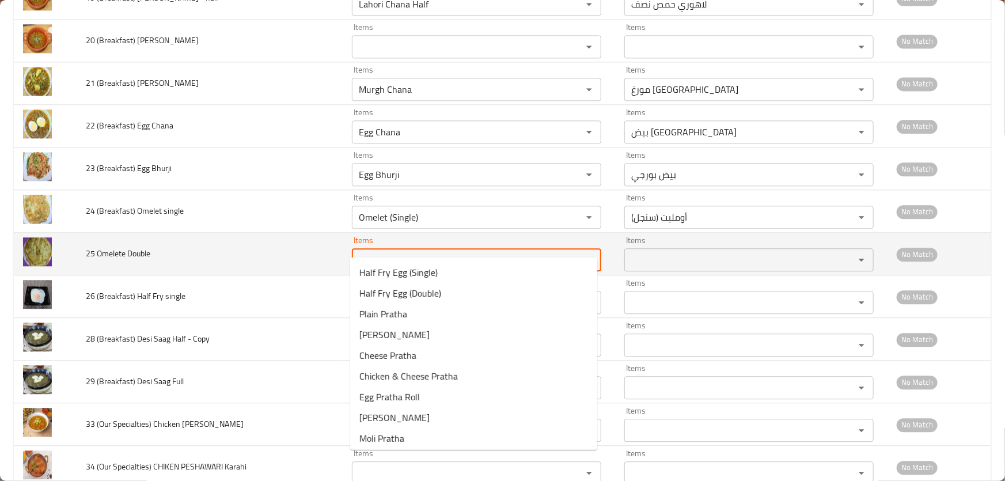
paste Double "Omelet"
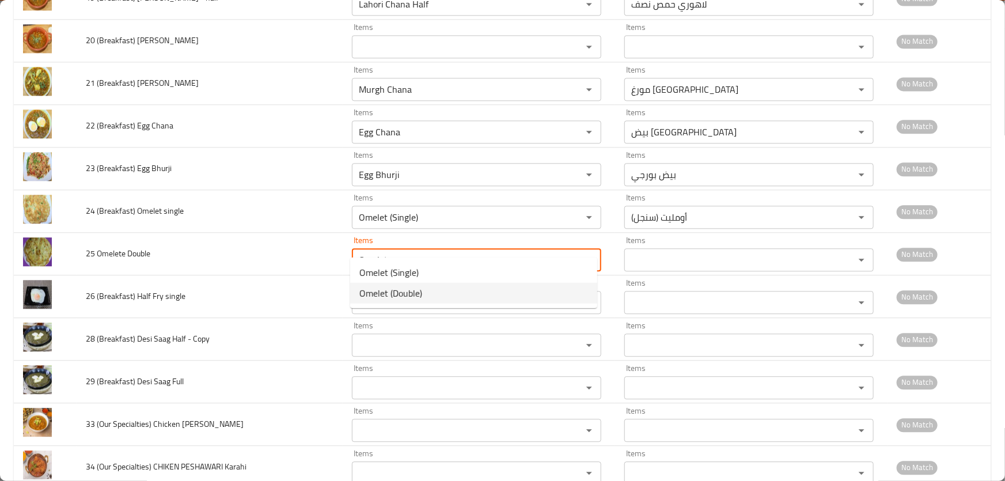
click at [404, 289] on span "Omelet (Double)" at bounding box center [390, 293] width 63 height 14
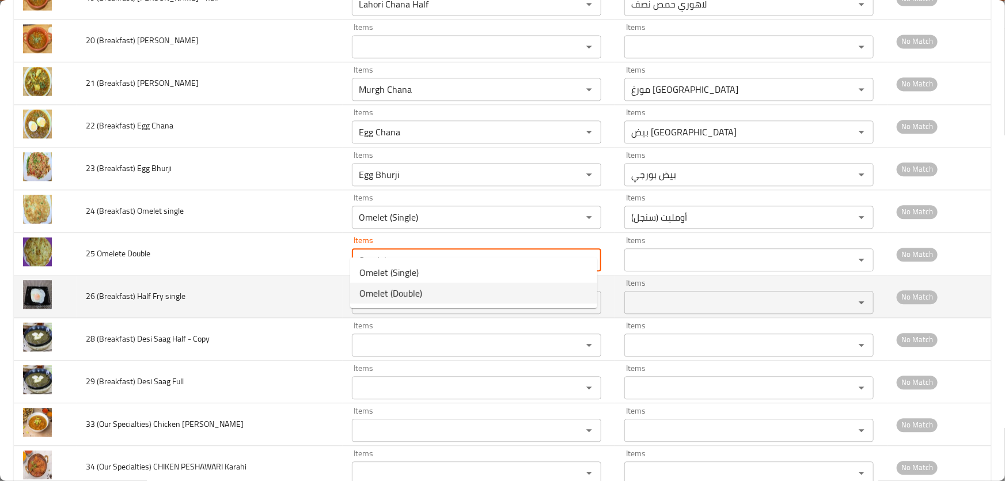
type Double "Omelet (Double)"
type Double-ar "أومليت (دوبل)"
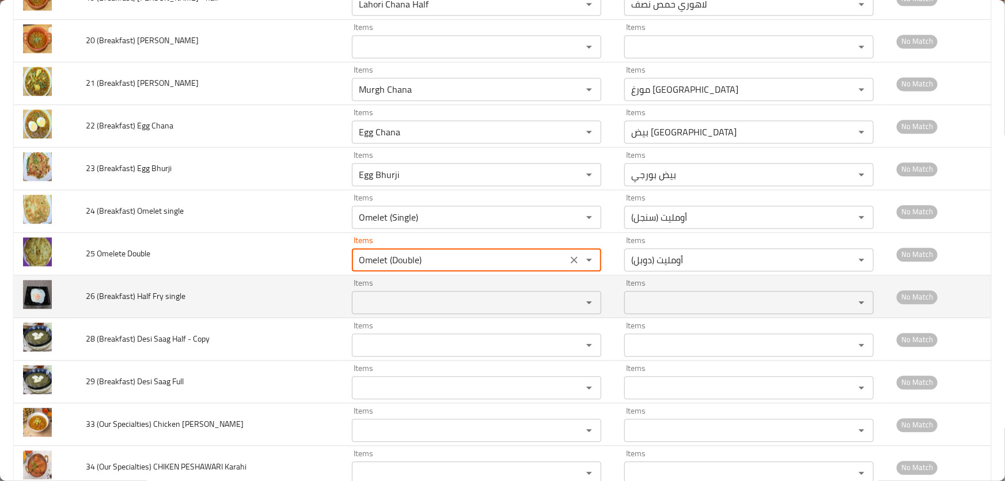
type Double "Omelet (Double)"
click at [397, 294] on single "Items" at bounding box center [459, 302] width 208 height 16
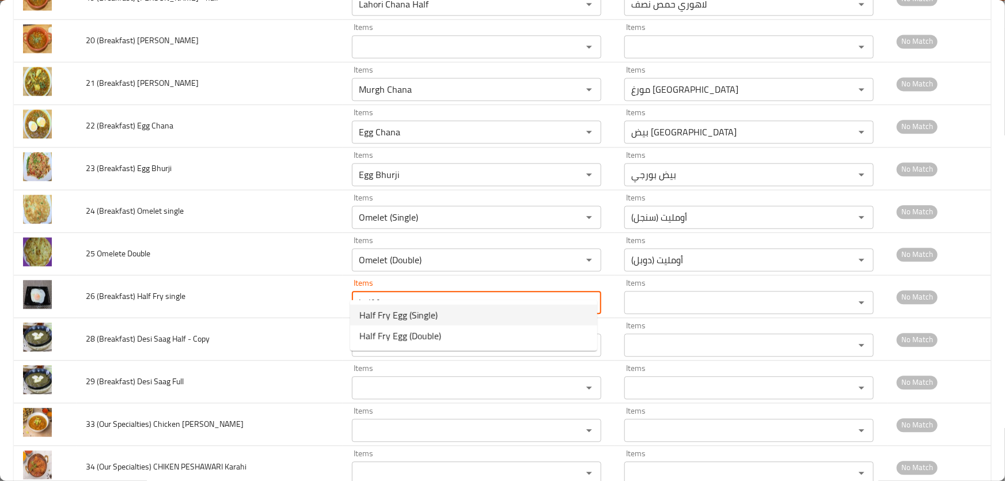
click at [420, 311] on span "Half Fry Egg (Single)" at bounding box center [398, 315] width 78 height 14
type single "Half Fry Egg (Single)"
type single-ar "بيض نصف مقلي (سنجل)"
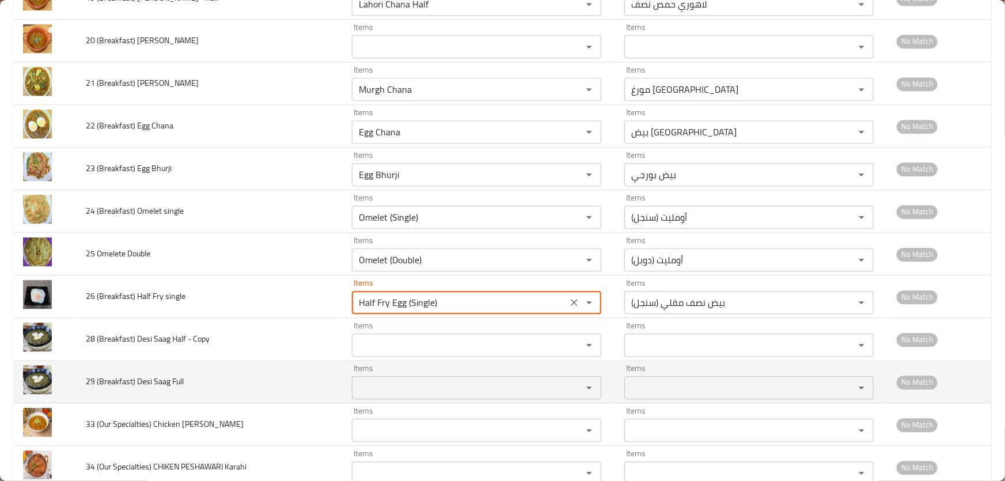
type single "Half Fry Egg (Single)"
click at [400, 379] on Full "Items" at bounding box center [459, 387] width 208 height 16
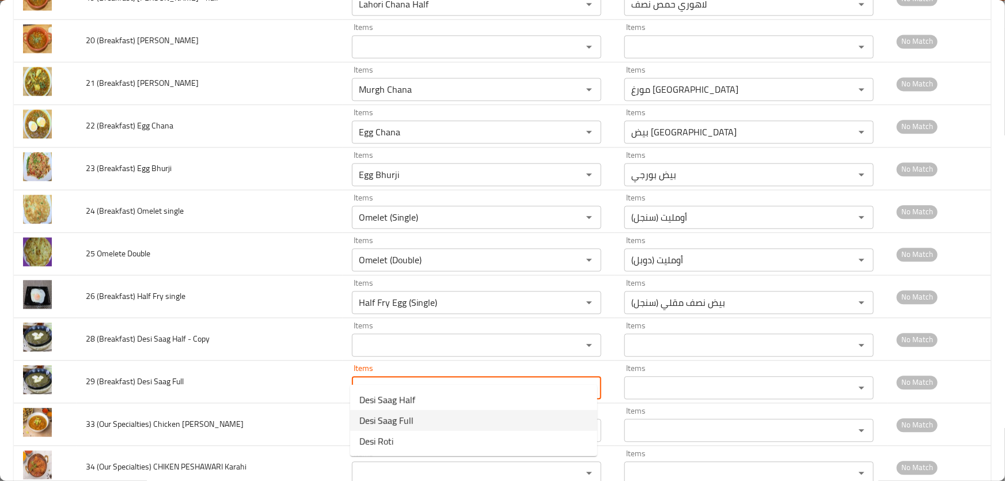
click at [416, 424] on Full-option-1 "Desi Saag Full" at bounding box center [473, 420] width 247 height 21
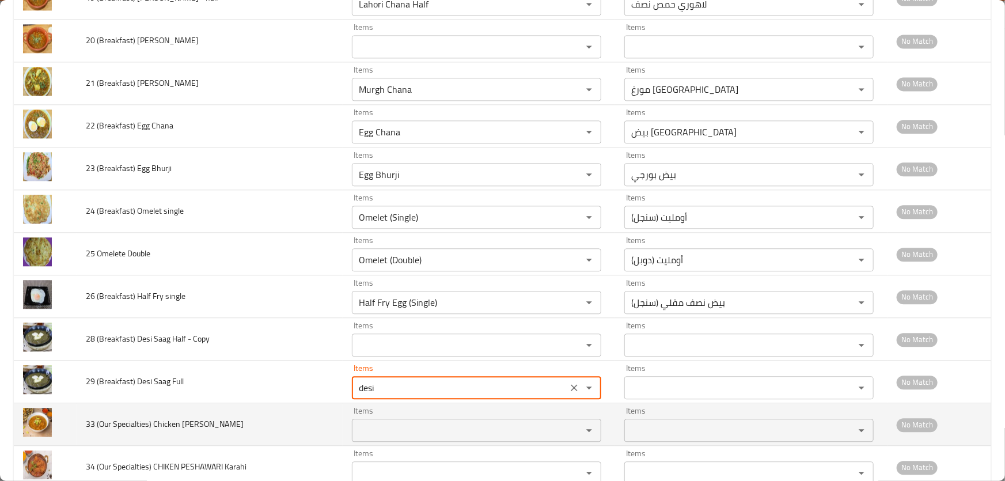
type Full "Desi Saag Full"
type Full-ar "ديسي ساج كامل"
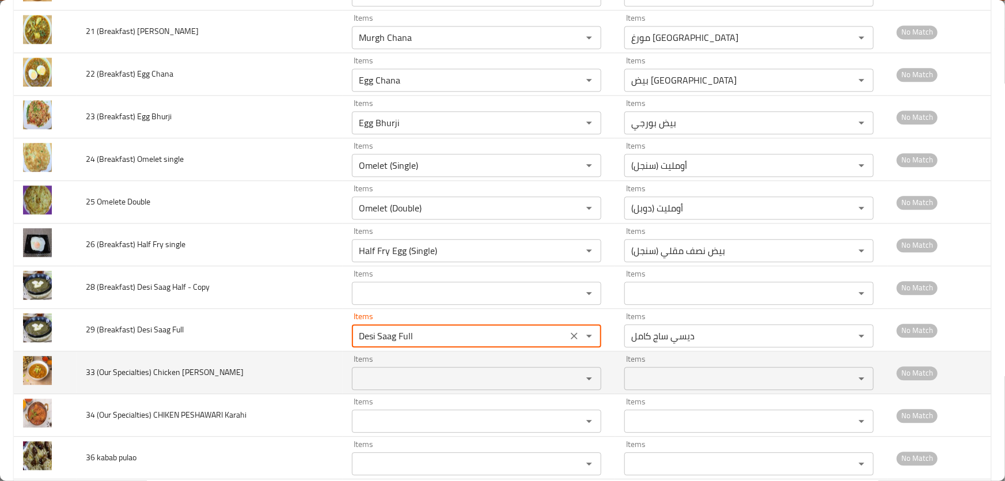
type Full "Desi Saag Full"
click at [397, 370] on Haleem "Items" at bounding box center [459, 378] width 208 height 16
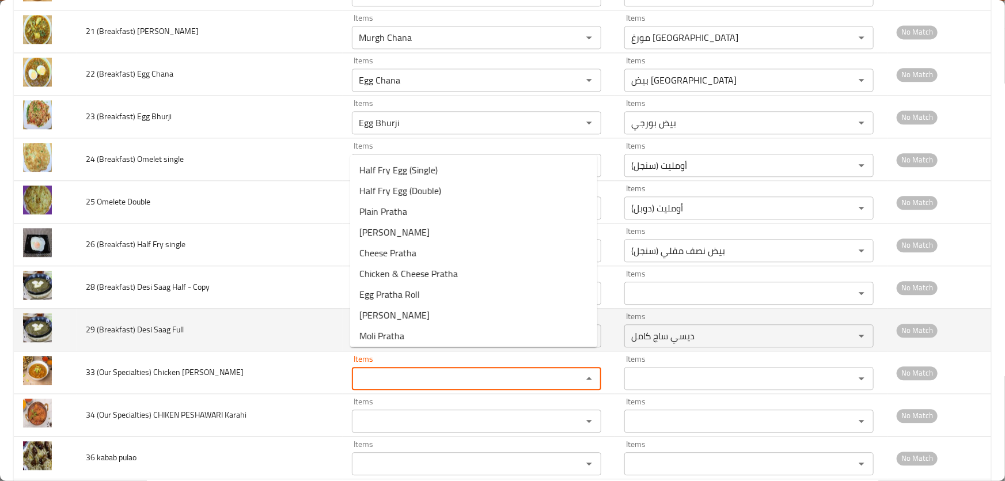
click at [246, 322] on td "29 (Breakfast) Desi Saag Full" at bounding box center [210, 330] width 266 height 43
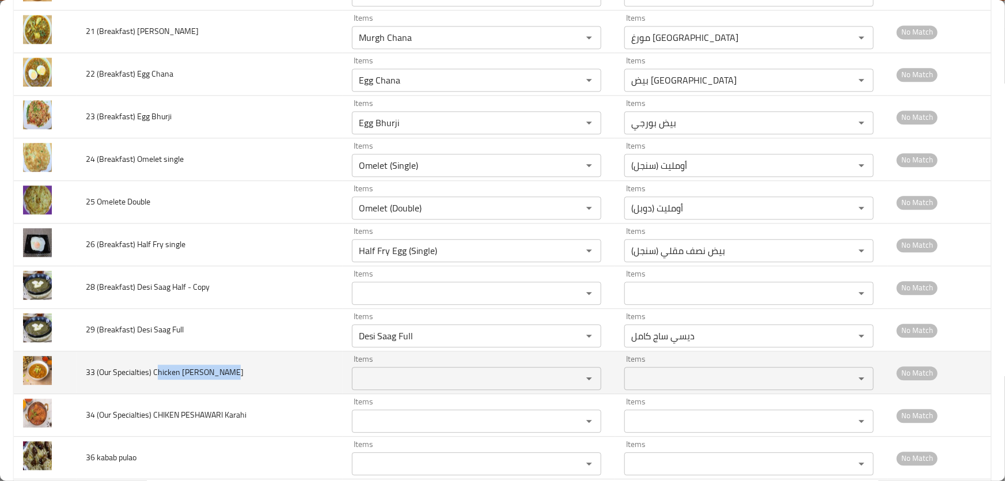
drag, startPoint x: 238, startPoint y: 354, endPoint x: 155, endPoint y: 355, distance: 82.9
click at [155, 355] on td "33 (Our Specialties) Chicken [PERSON_NAME]" at bounding box center [210, 372] width 266 height 43
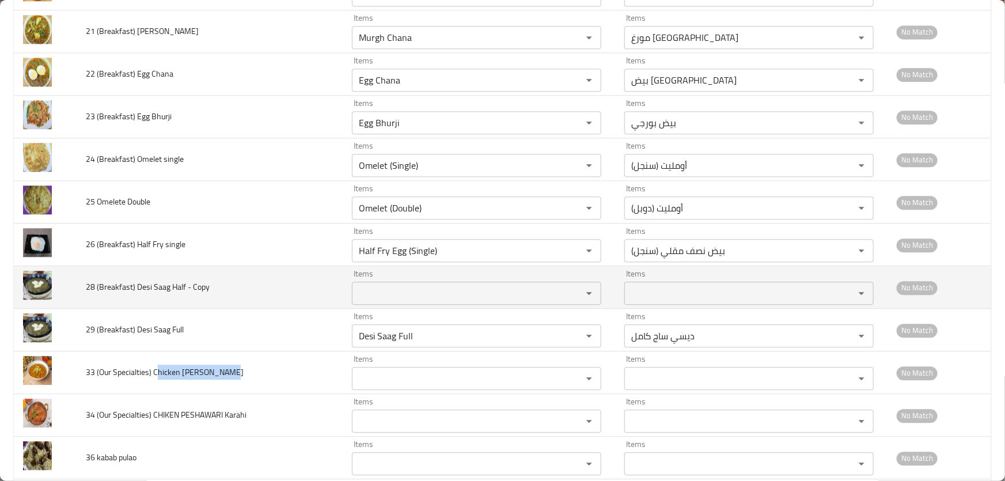
copy span "hicken Shahi Haleem"
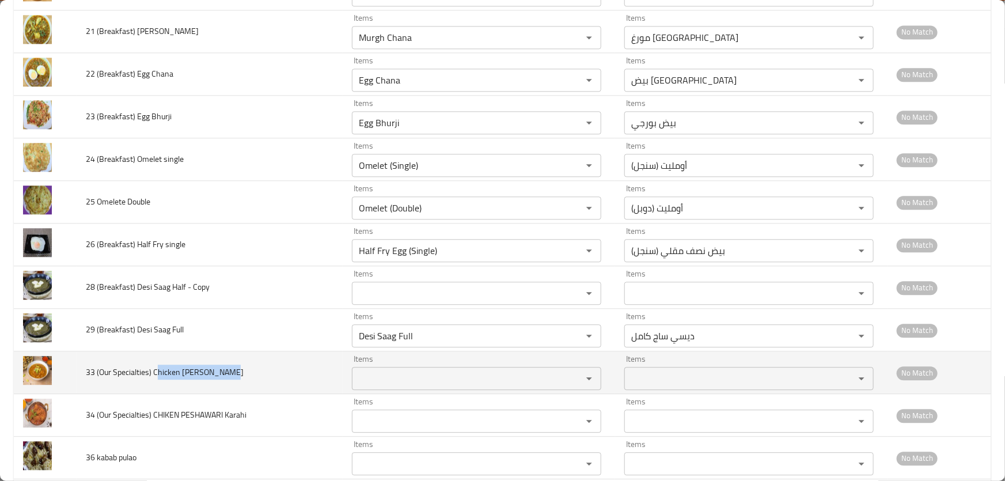
click at [374, 370] on Haleem "Items" at bounding box center [459, 378] width 208 height 16
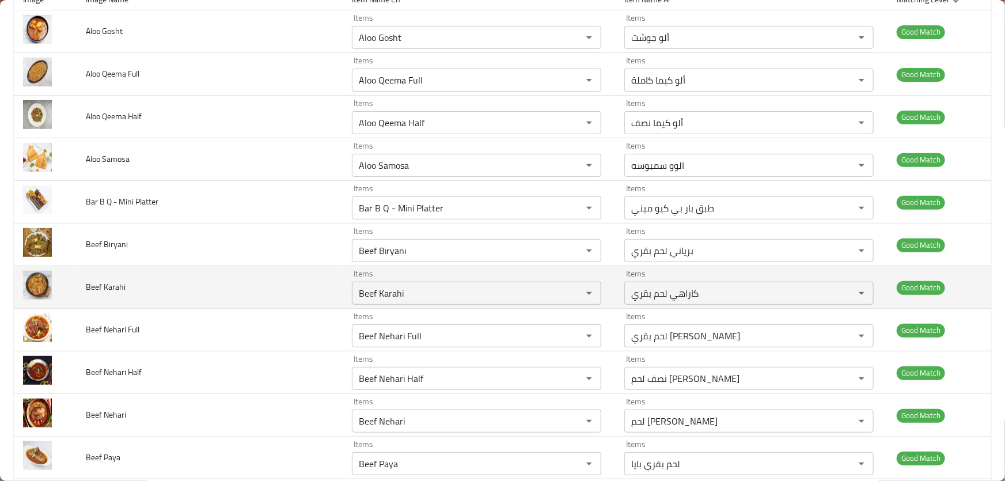
scroll to position [0, 0]
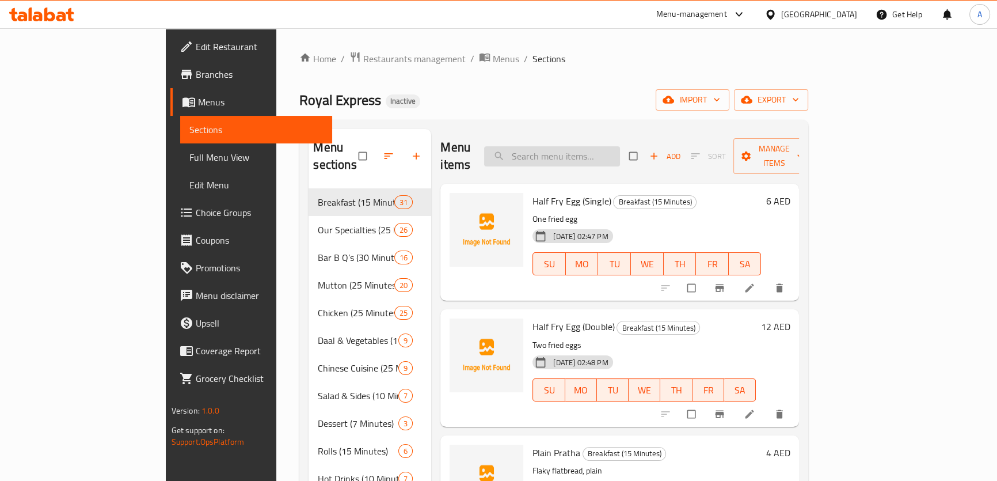
click at [605, 146] on input "search" at bounding box center [552, 156] width 136 height 20
paste input "Plain Pratha"
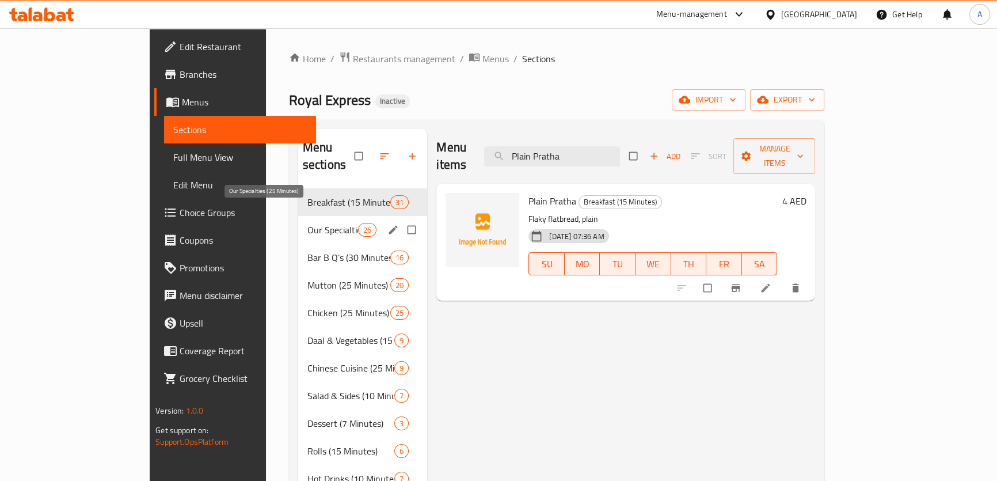
click at [308, 223] on span "Our Specialties (25 Minutes)" at bounding box center [333, 230] width 51 height 14
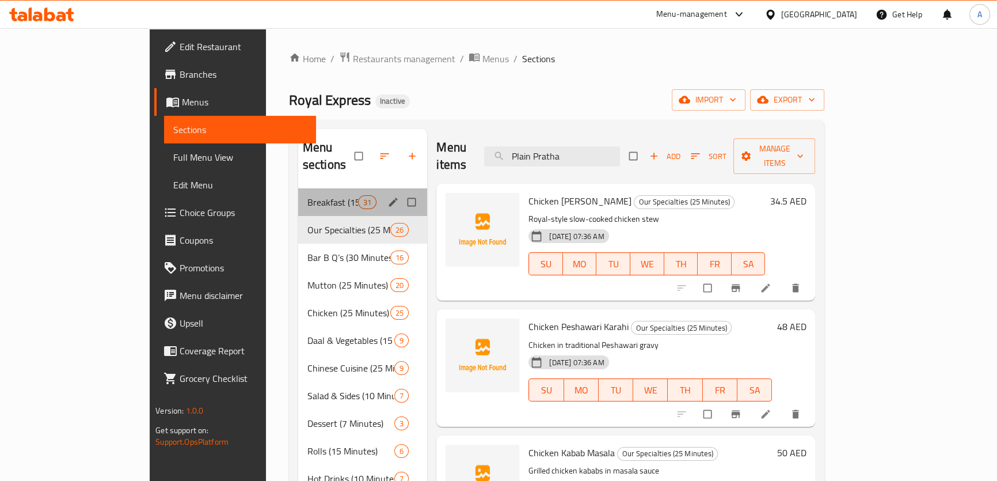
click at [308, 195] on span "Breakfast (15 Minutes)" at bounding box center [333, 202] width 51 height 14
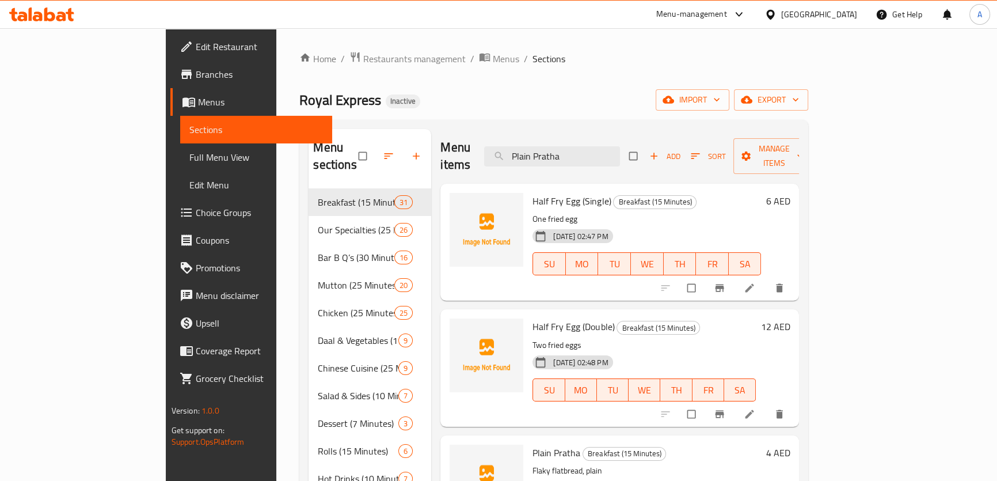
drag, startPoint x: 627, startPoint y: 150, endPoint x: 348, endPoint y: 128, distance: 279.6
click at [350, 129] on div "Menu sections Breakfast (15 Minutes) 31 Our Specialties (25 Minutes) 26 Bar B Q…" at bounding box center [554, 369] width 491 height 481
paste input "Cheese"
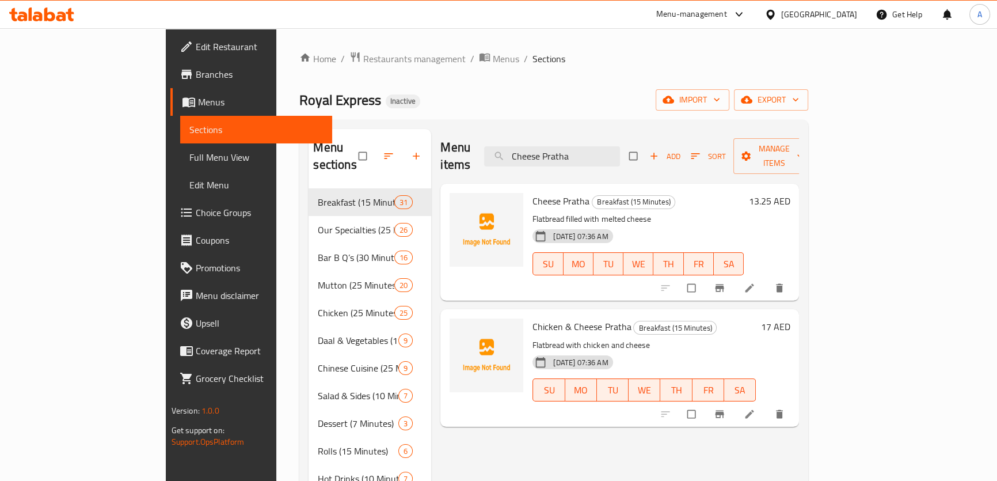
drag, startPoint x: 647, startPoint y: 150, endPoint x: 451, endPoint y: 130, distance: 197.4
click at [451, 130] on div "Menu items Cheese Pratha Add Sort Manage items" at bounding box center [620, 156] width 359 height 55
paste input "hicken Shahi Haleem"
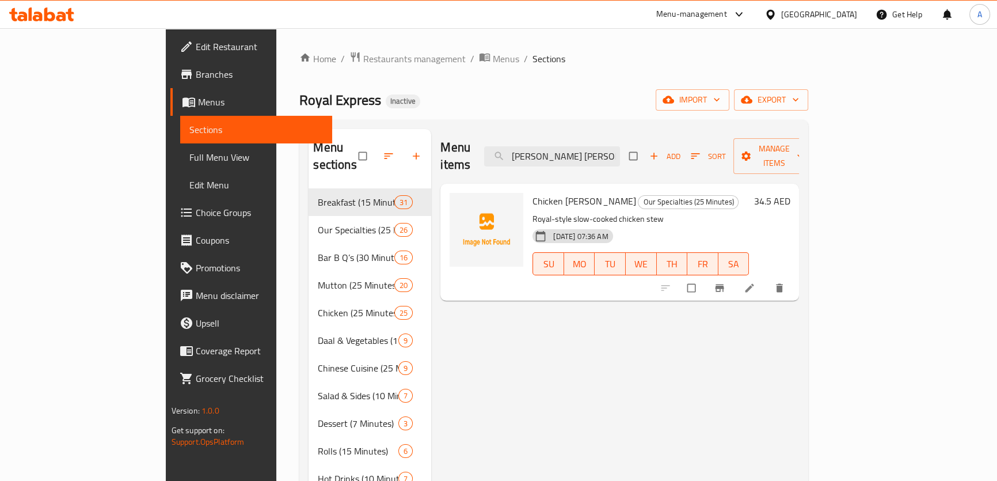
click at [533, 192] on span "Chicken [PERSON_NAME]" at bounding box center [584, 200] width 103 height 17
copy h6 "Chicken [PERSON_NAME]"
click at [652, 158] on div "Menu items hicken Shahi Haleem Add Sort Manage items" at bounding box center [620, 156] width 359 height 55
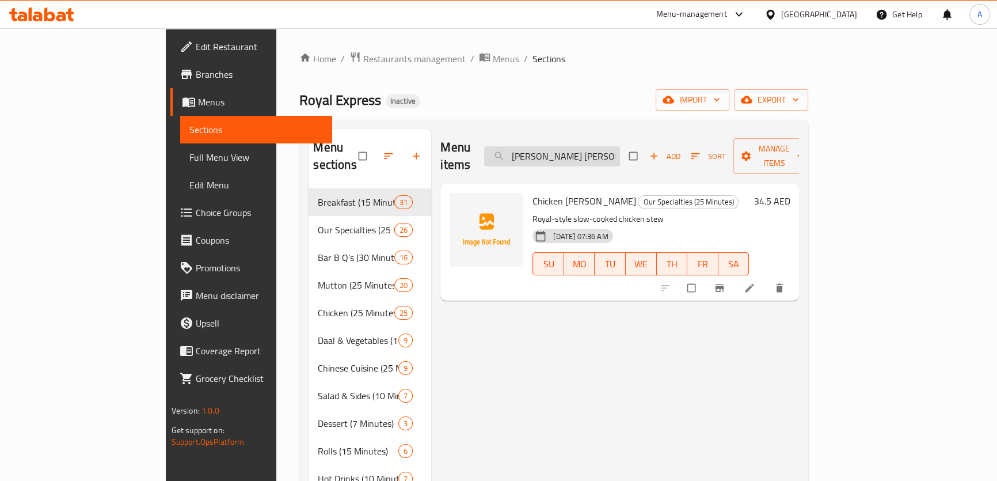
click at [620, 152] on input "hicken Shahi Haleem" at bounding box center [552, 156] width 136 height 20
paste input "Bhindi gosht"
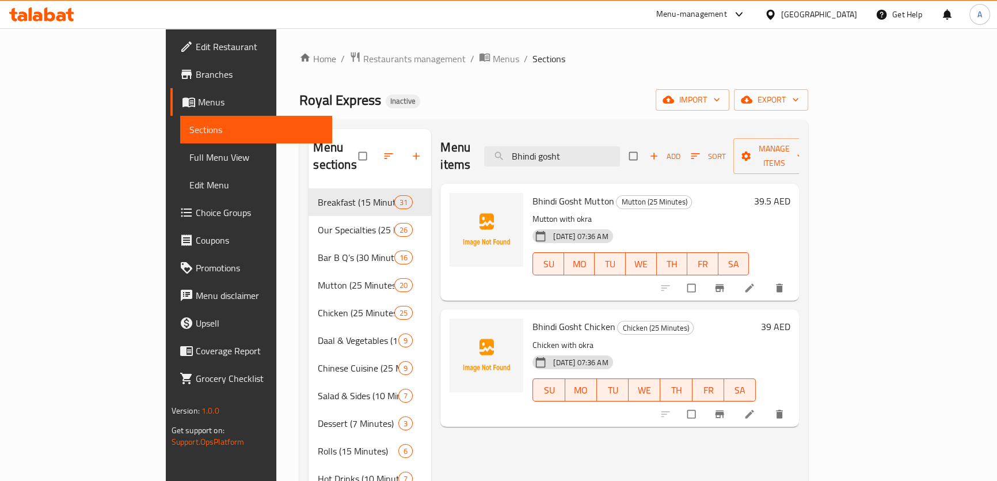
drag, startPoint x: 635, startPoint y: 143, endPoint x: 344, endPoint y: 98, distance: 293.7
click at [344, 98] on div "Home / Restaurants management / Menus / Sections Royal Express Inactive import …" at bounding box center [553, 335] width 509 height 568
paste input "Zinger Burger"
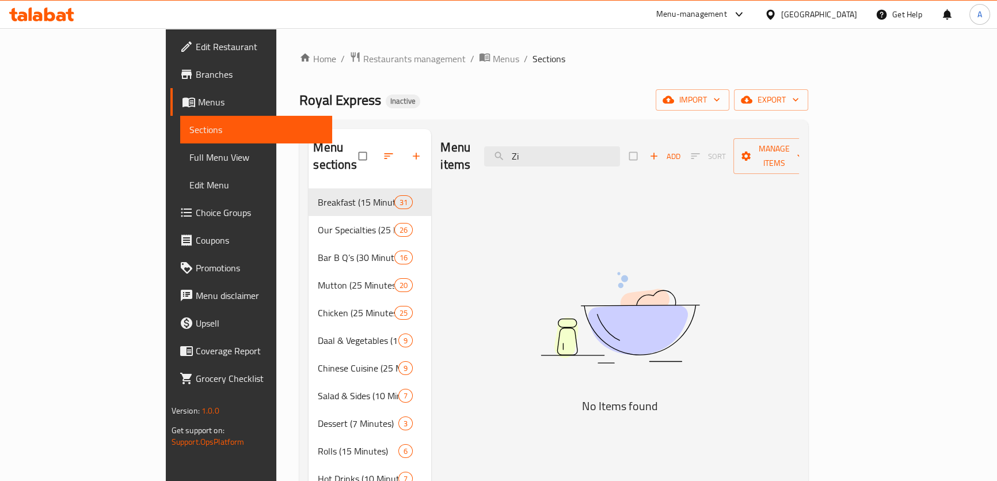
type input "Z"
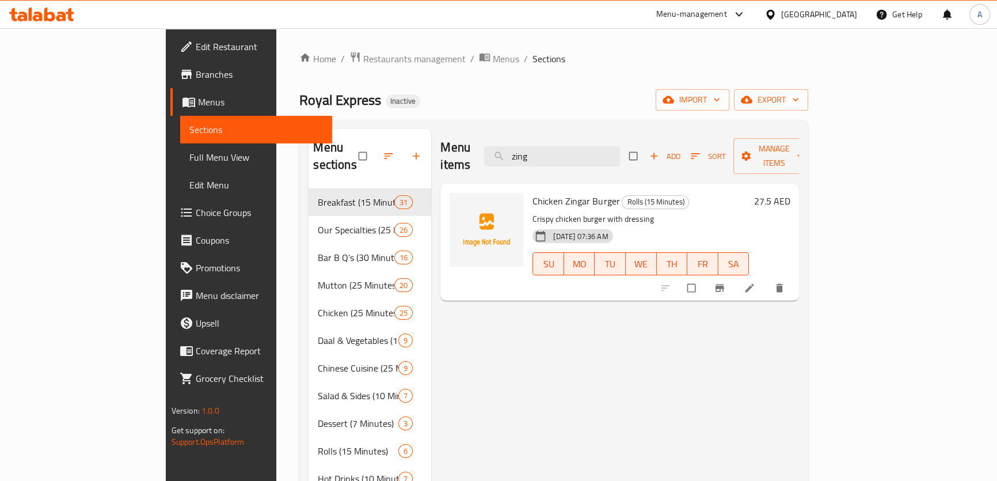
type input "zing"
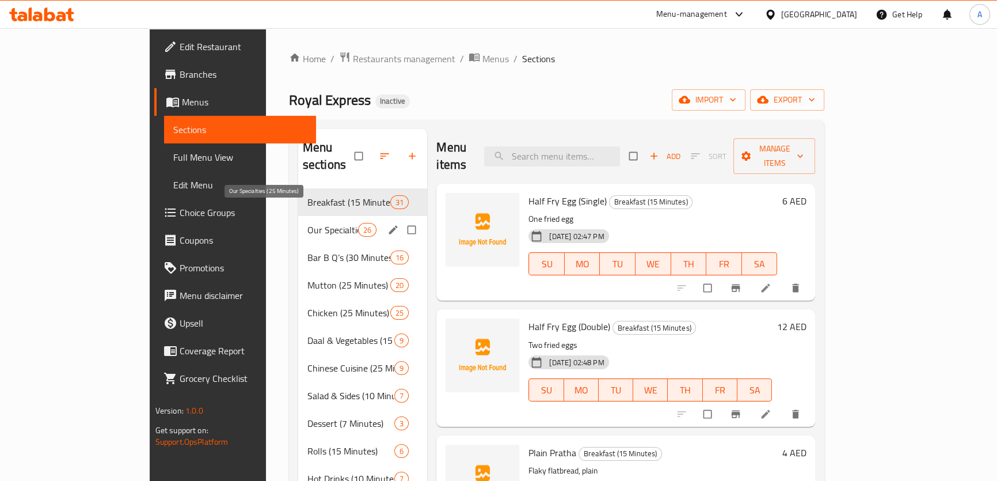
click at [308, 223] on span "Our Specialties (25 Minutes)" at bounding box center [333, 230] width 51 height 14
click at [308, 195] on span "Breakfast (15 Minutes)" at bounding box center [349, 202] width 83 height 14
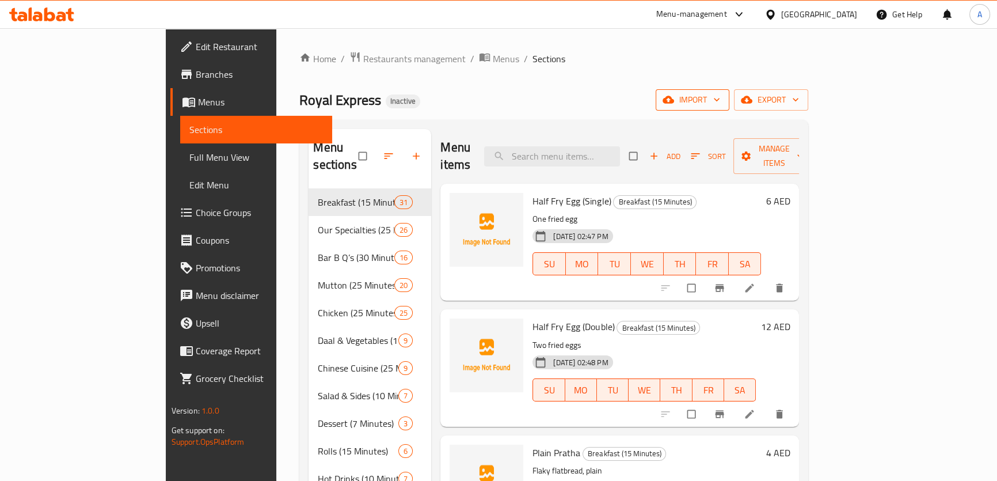
click at [720, 100] on span "import" at bounding box center [692, 100] width 55 height 14
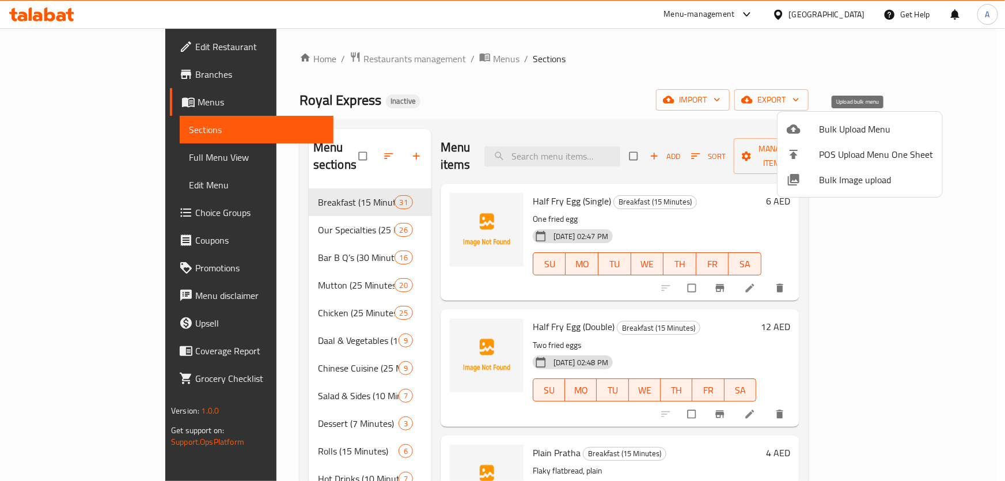
click at [857, 131] on span "Bulk Upload Menu" at bounding box center [876, 129] width 114 height 14
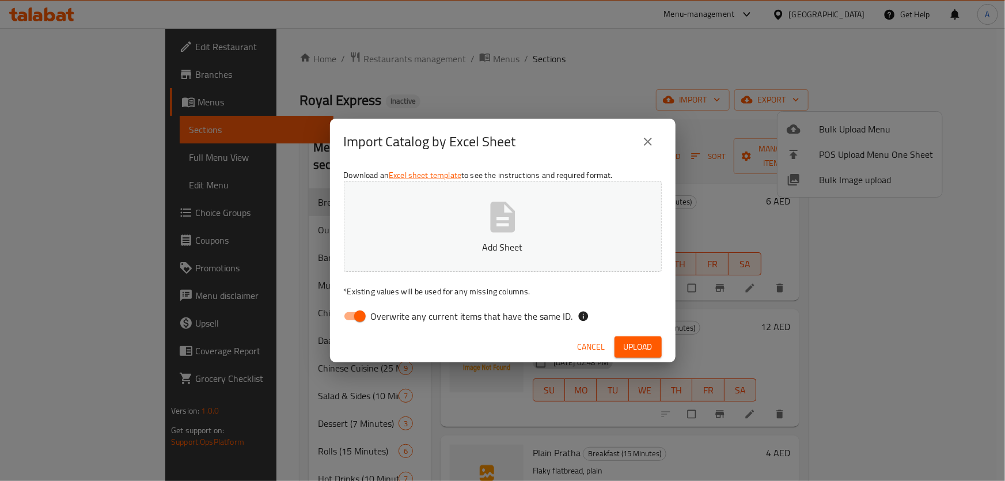
click at [501, 218] on icon "button" at bounding box center [502, 217] width 37 height 37
click at [742, 150] on div "Import Catalog by Excel Sheet Download an Excel sheet template to see the instr…" at bounding box center [502, 240] width 1005 height 481
click at [637, 145] on button "close" at bounding box center [648, 142] width 28 height 28
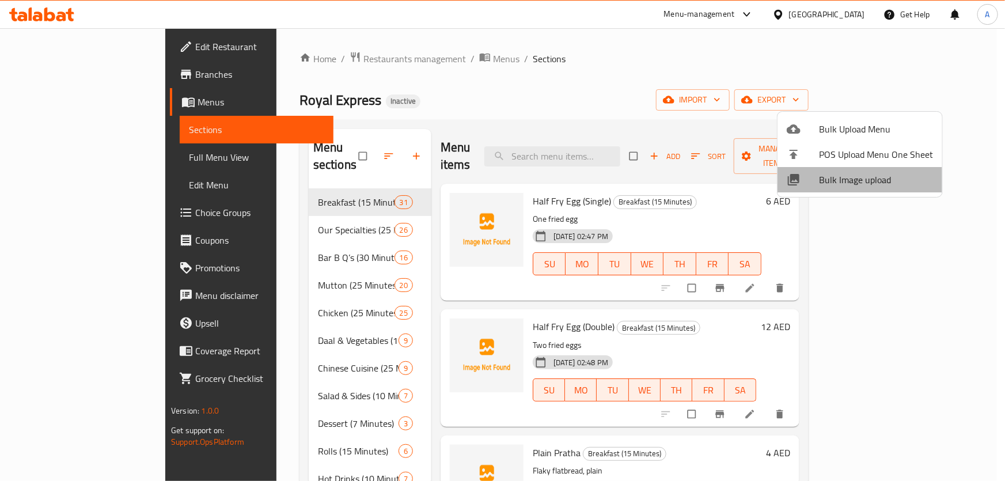
click at [866, 180] on span "Bulk Image upload" at bounding box center [876, 180] width 114 height 14
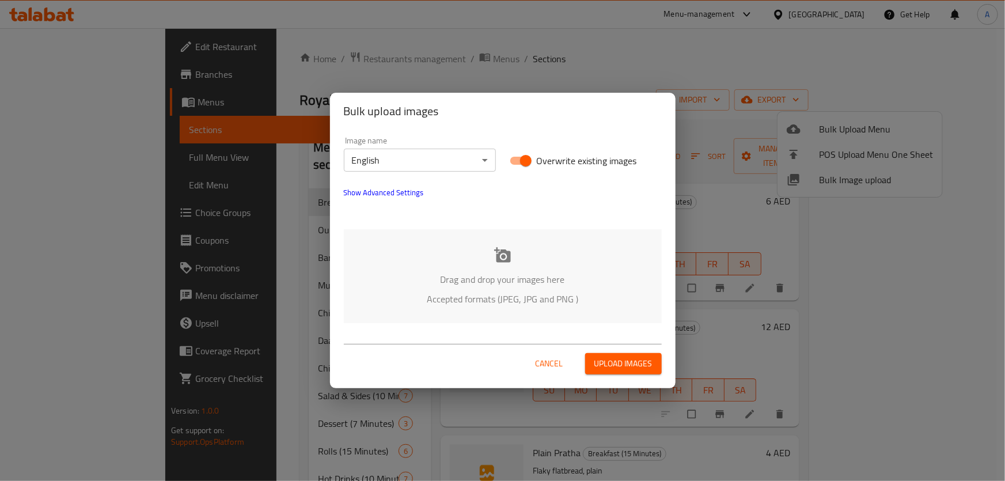
click at [532, 163] on input "Overwrite existing images" at bounding box center [526, 161] width 66 height 22
checkbox input "false"
click at [502, 292] on p "Accepted formats (JPEG, JPG and PNG )" at bounding box center [502, 299] width 283 height 14
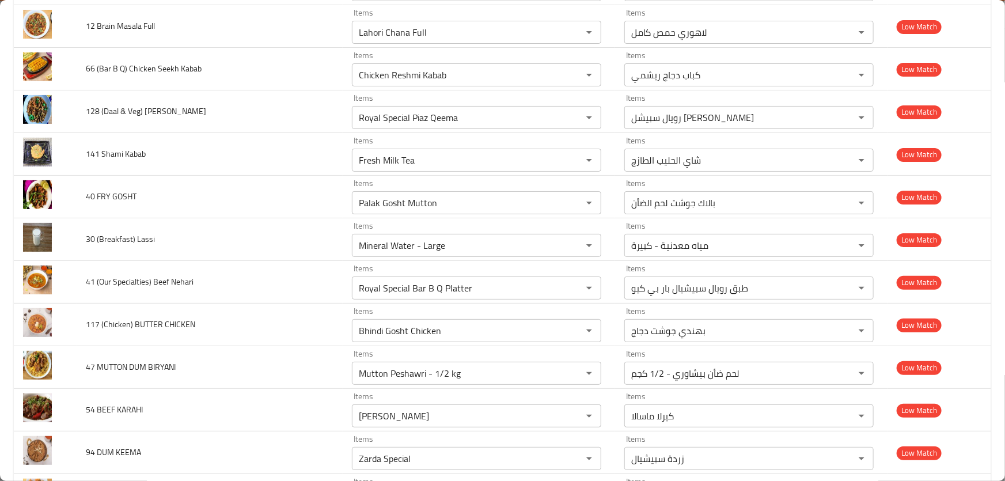
scroll to position [7015, 0]
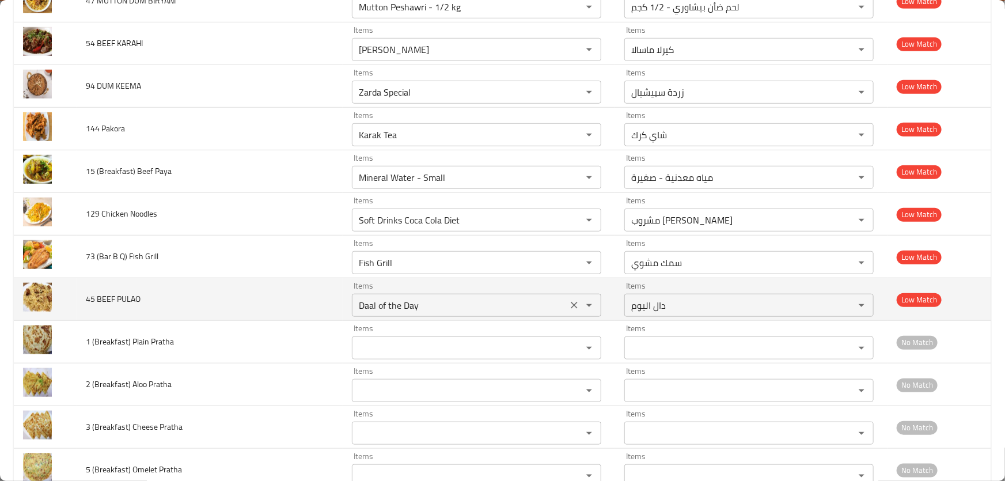
click at [572, 299] on icon "Clear" at bounding box center [574, 305] width 12 height 12
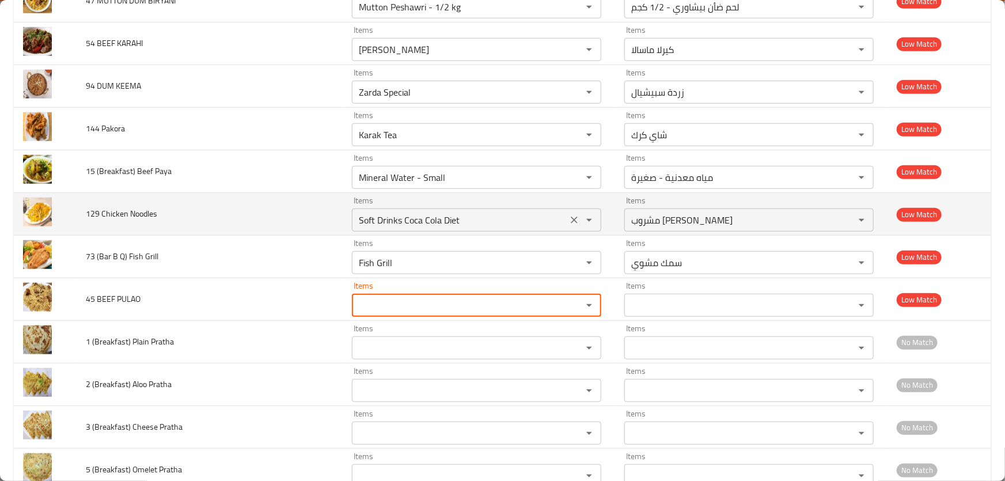
click at [491, 212] on Noodles "Soft Drinks Coca Cola Diet" at bounding box center [459, 220] width 208 height 16
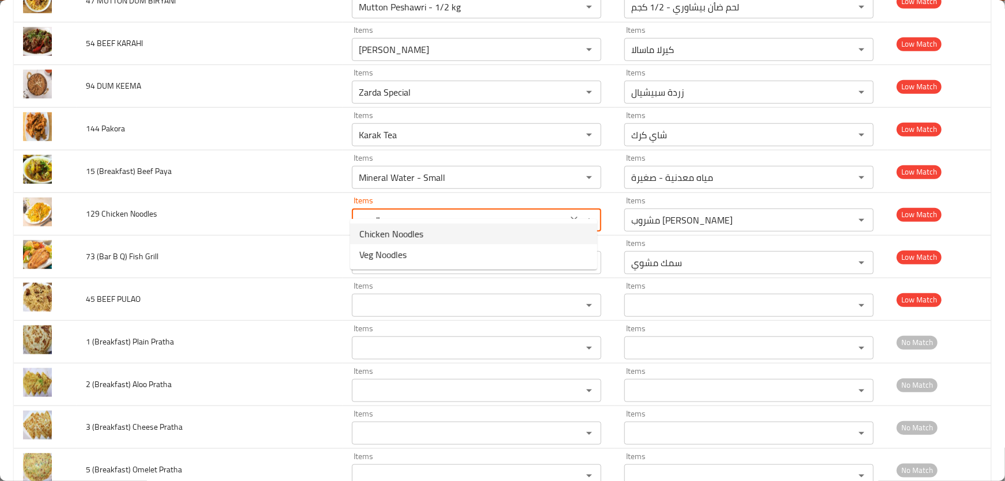
click at [444, 230] on Noodles-option-0 "Chicken Noodles" at bounding box center [473, 233] width 247 height 21
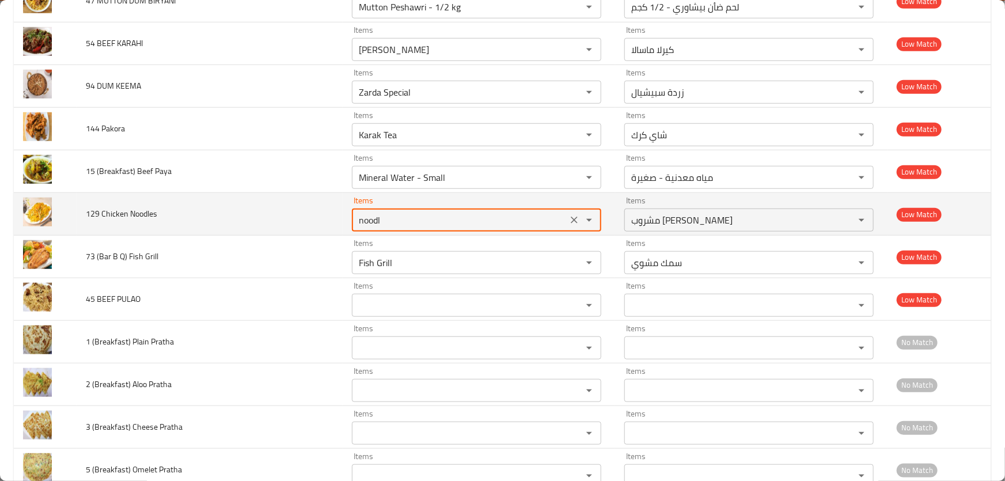
type Noodles "Chicken Noodles"
type Noodles-ar "نودلز الدجاج"
type Noodles "Chicken Noodles"
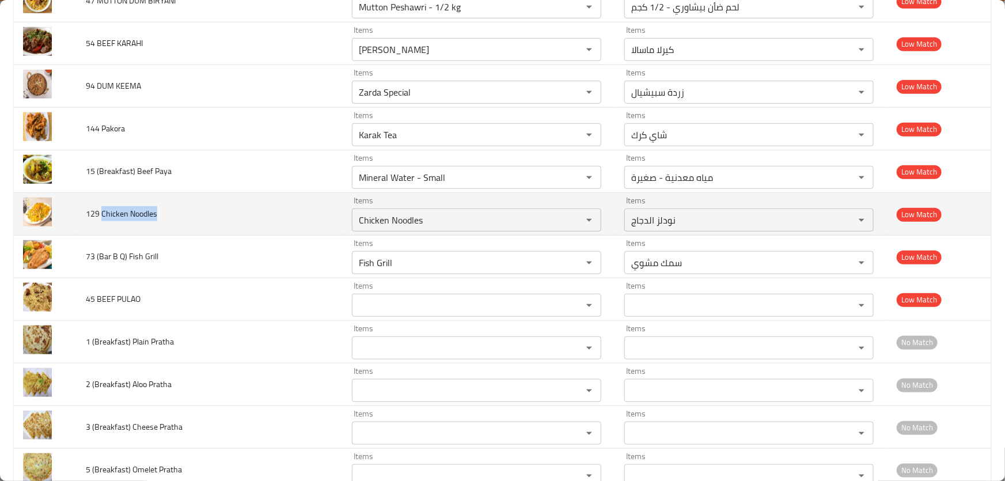
drag, startPoint x: 162, startPoint y: 198, endPoint x: 101, endPoint y: 199, distance: 61.1
click at [101, 199] on td "129 Chicken Noodles" at bounding box center [210, 214] width 266 height 43
copy span "Chicken Noodles"
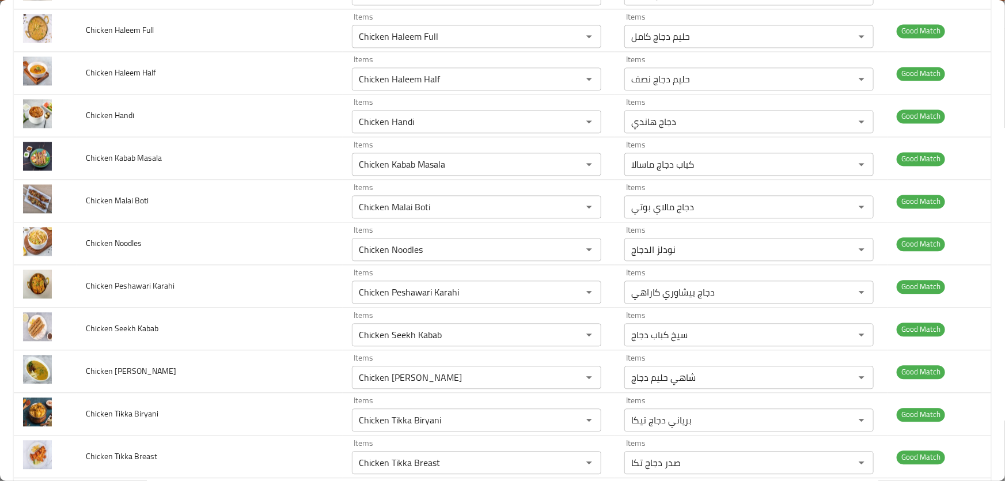
scroll to position [6974, 0]
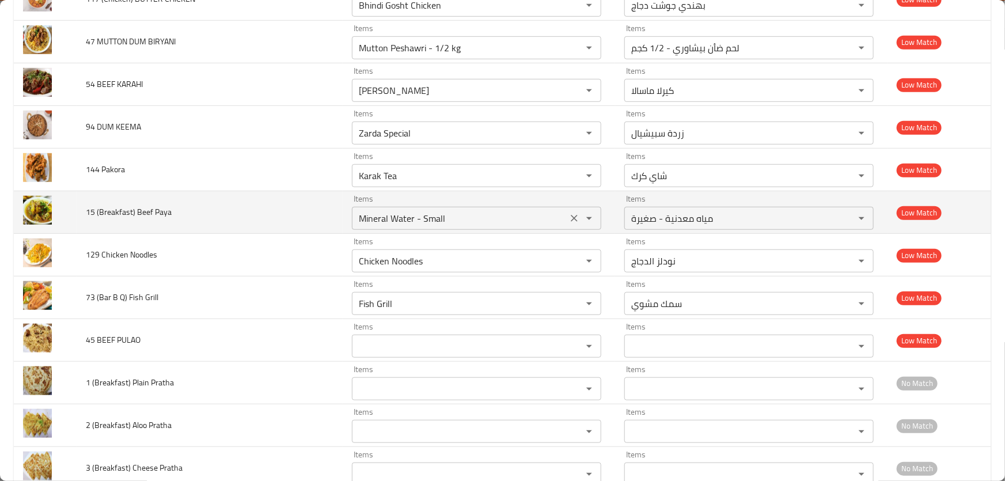
click at [568, 255] on icon "Clear" at bounding box center [574, 261] width 12 height 12
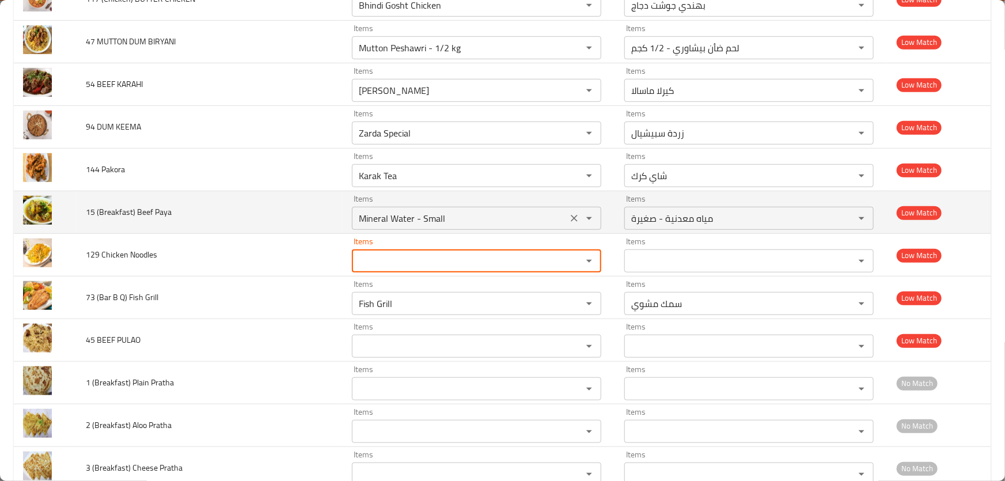
click at [571, 212] on icon "Clear" at bounding box center [574, 218] width 12 height 12
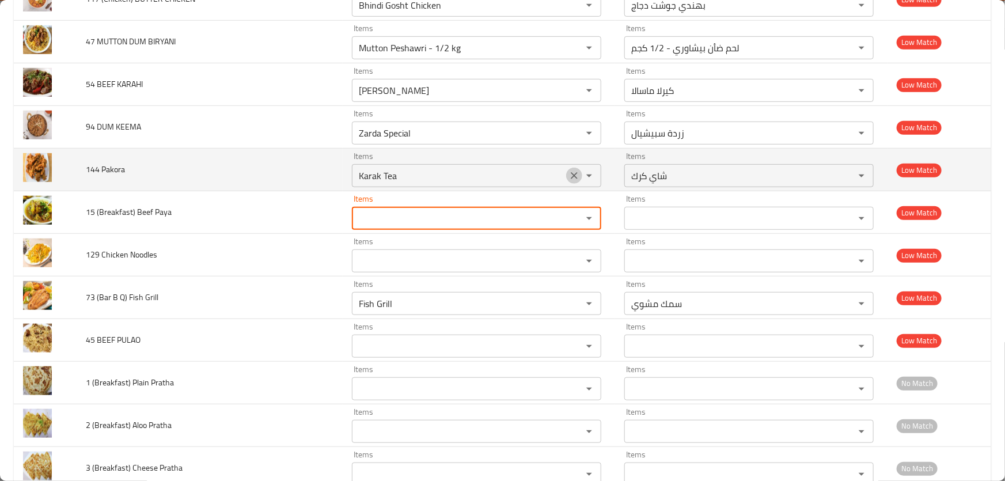
click at [570, 170] on icon "Clear" at bounding box center [574, 176] width 12 height 12
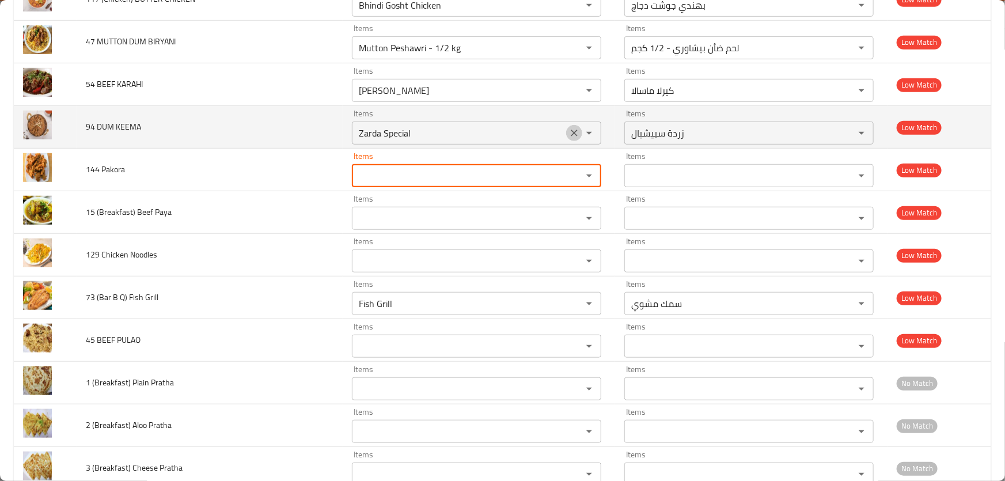
click at [570, 127] on icon "Clear" at bounding box center [574, 133] width 12 height 12
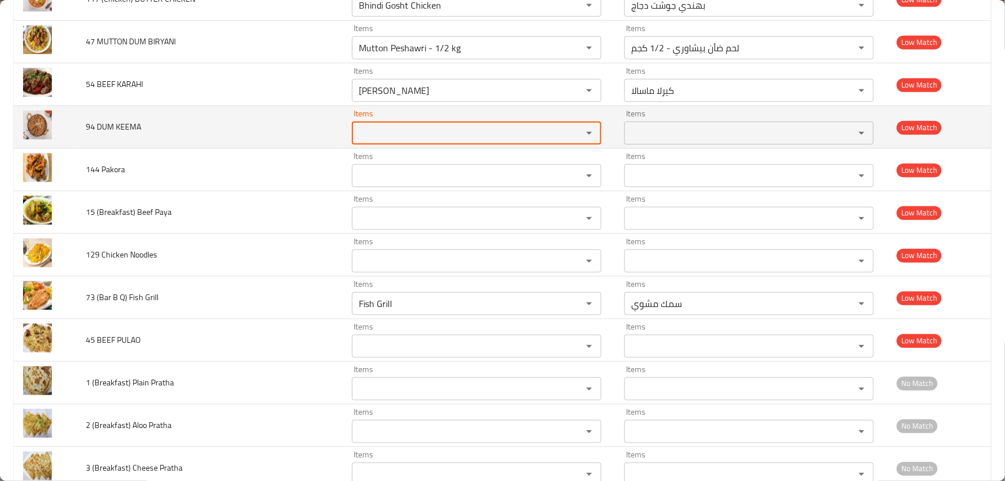
drag, startPoint x: 564, startPoint y: 81, endPoint x: 534, endPoint y: 132, distance: 59.4
click at [568, 85] on icon "Clear" at bounding box center [574, 91] width 12 height 12
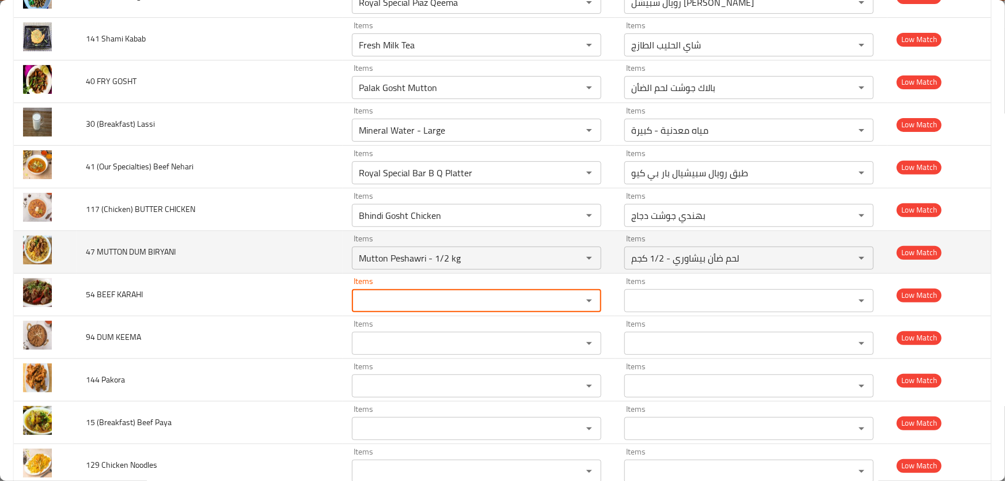
scroll to position [6712, 0]
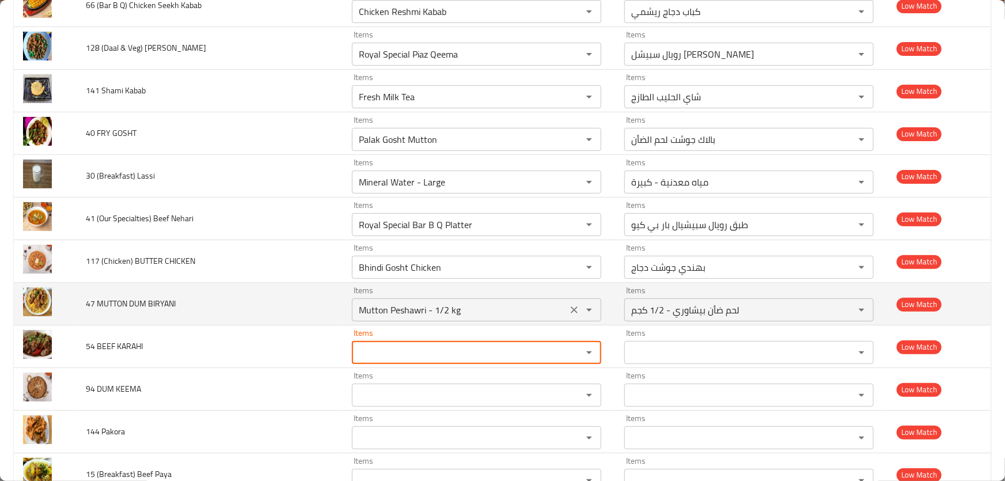
click at [573, 304] on icon "Clear" at bounding box center [574, 310] width 12 height 12
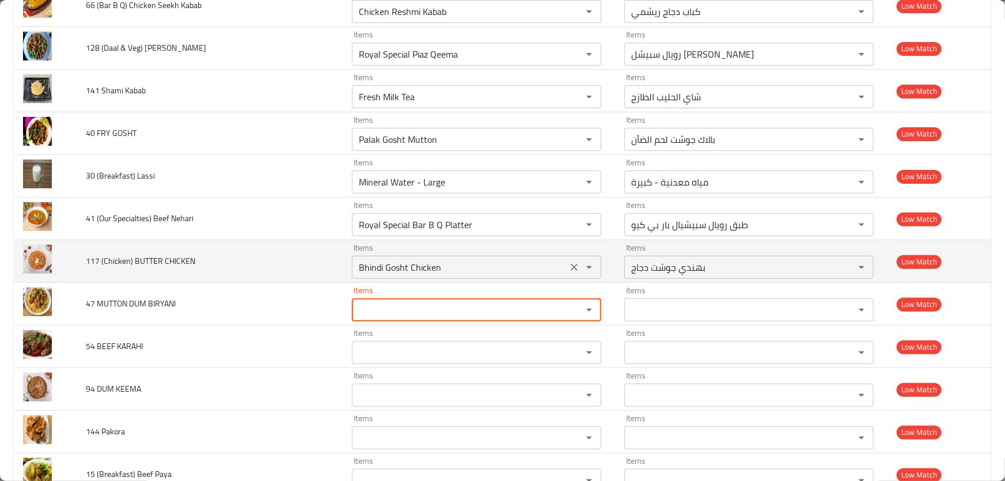
click at [571, 264] on icon "Clear" at bounding box center [574, 267] width 7 height 7
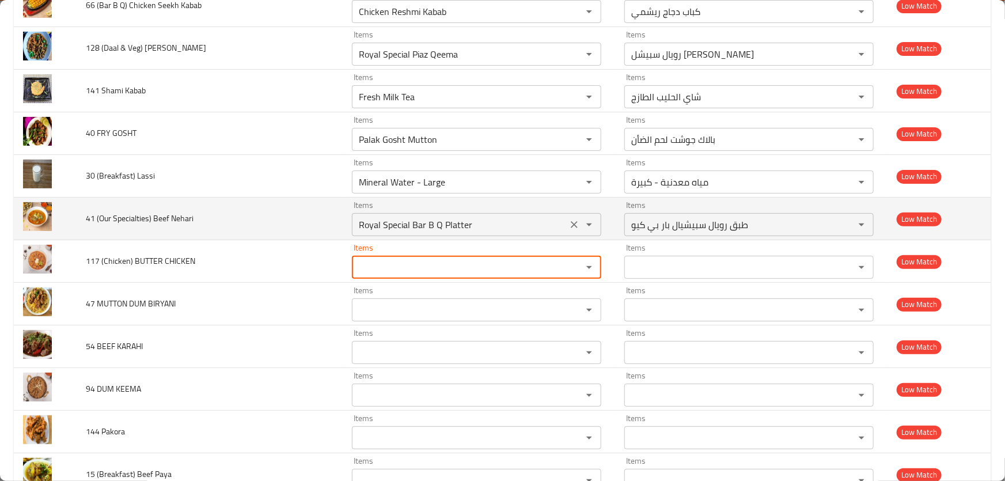
click at [569, 219] on icon "Clear" at bounding box center [574, 225] width 12 height 12
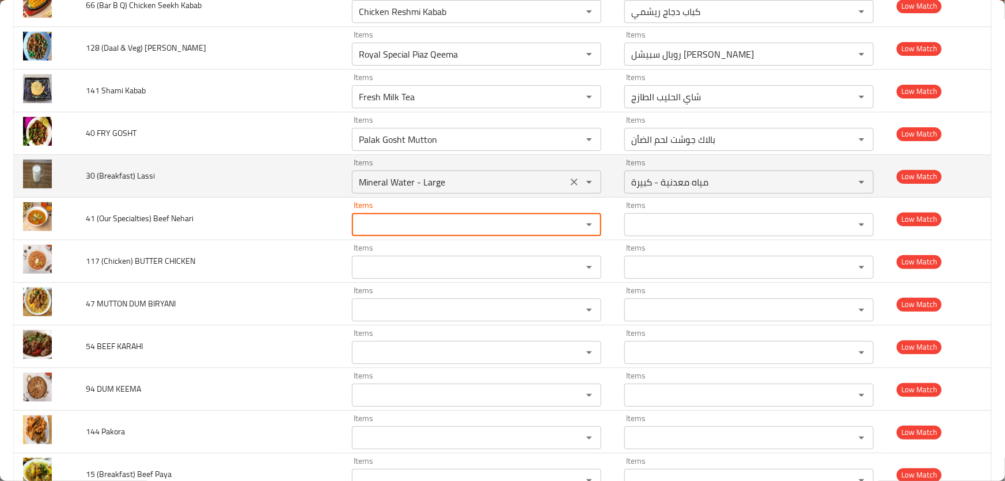
click at [568, 176] on icon "Clear" at bounding box center [574, 182] width 12 height 12
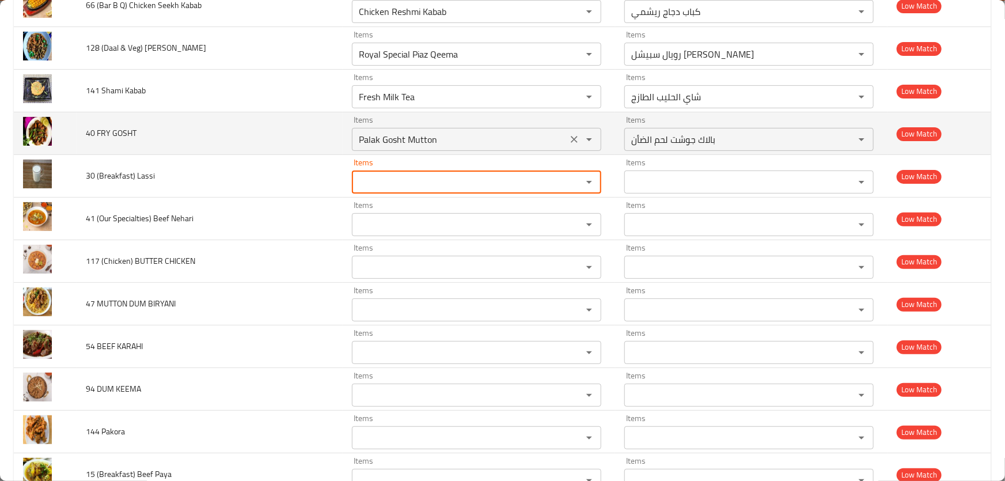
click at [571, 136] on icon "Clear" at bounding box center [574, 139] width 7 height 7
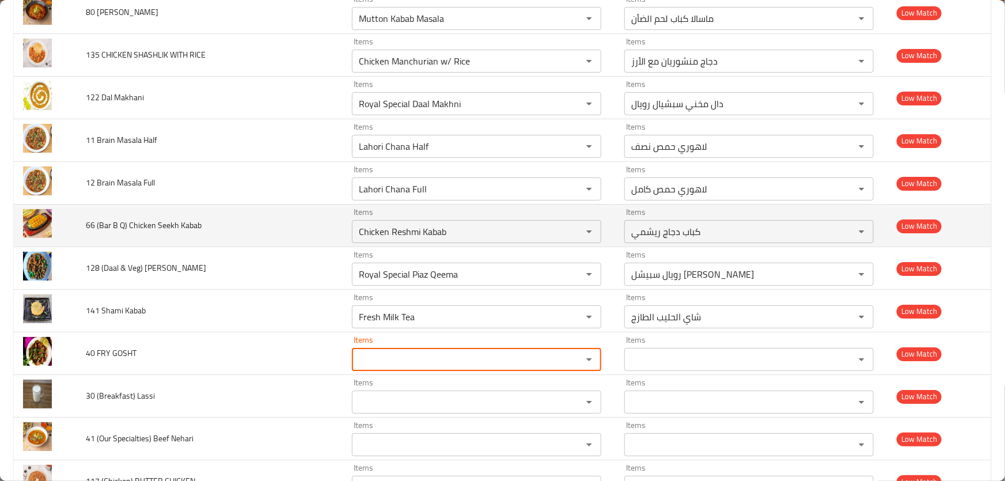
scroll to position [6450, 0]
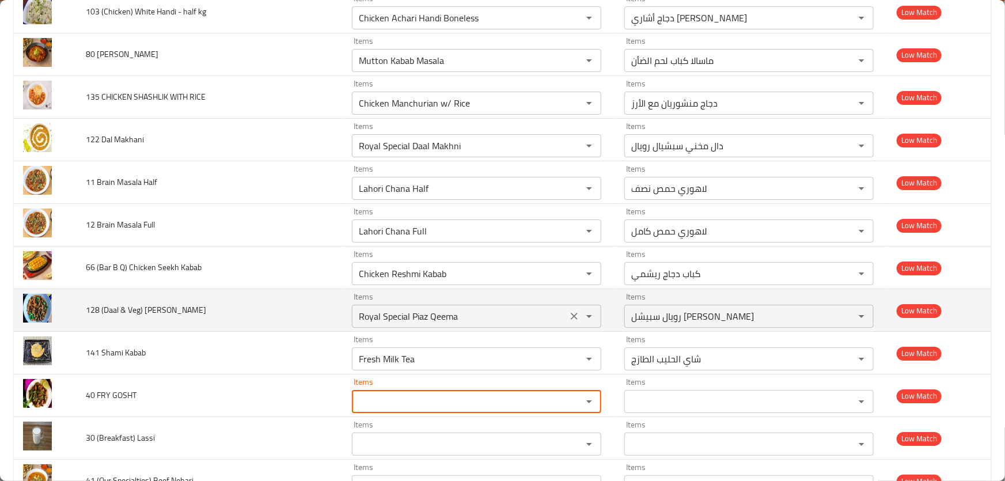
click at [568, 310] on icon "Clear" at bounding box center [574, 316] width 12 height 12
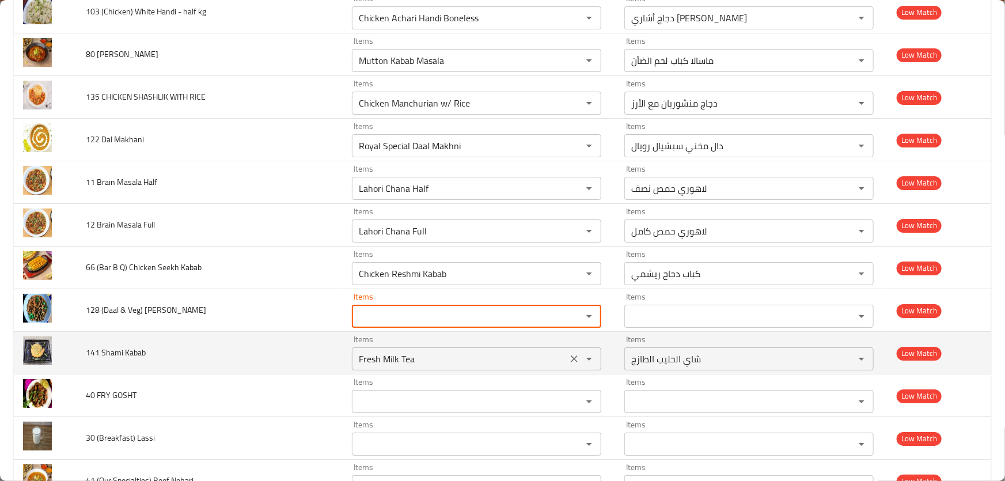
click at [568, 353] on icon "Clear" at bounding box center [574, 359] width 12 height 12
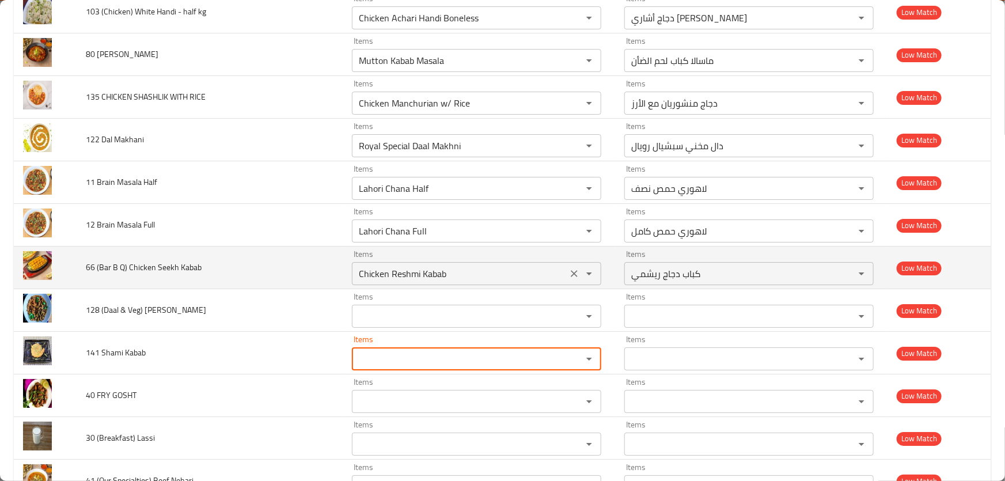
click at [574, 268] on icon "Clear" at bounding box center [574, 274] width 12 height 12
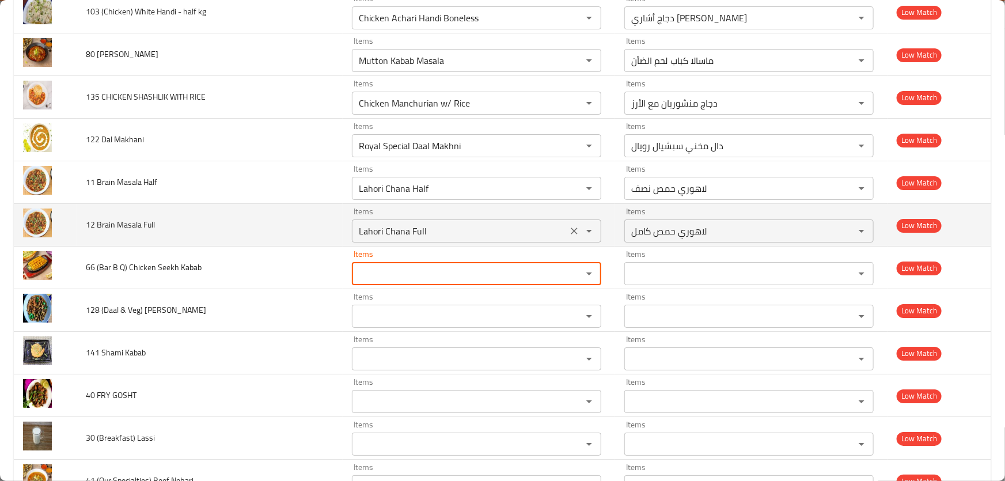
click at [568, 225] on icon "Clear" at bounding box center [574, 231] width 12 height 12
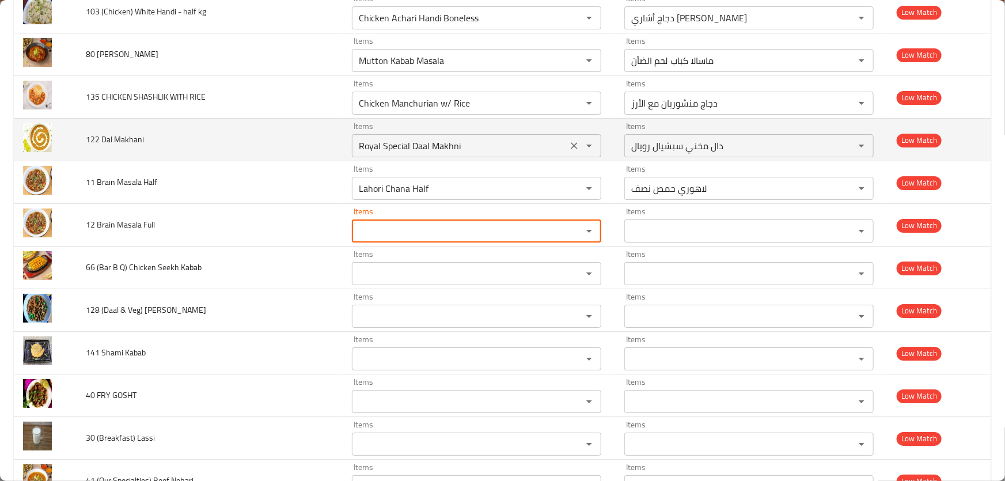
click at [570, 183] on icon "Clear" at bounding box center [574, 189] width 12 height 12
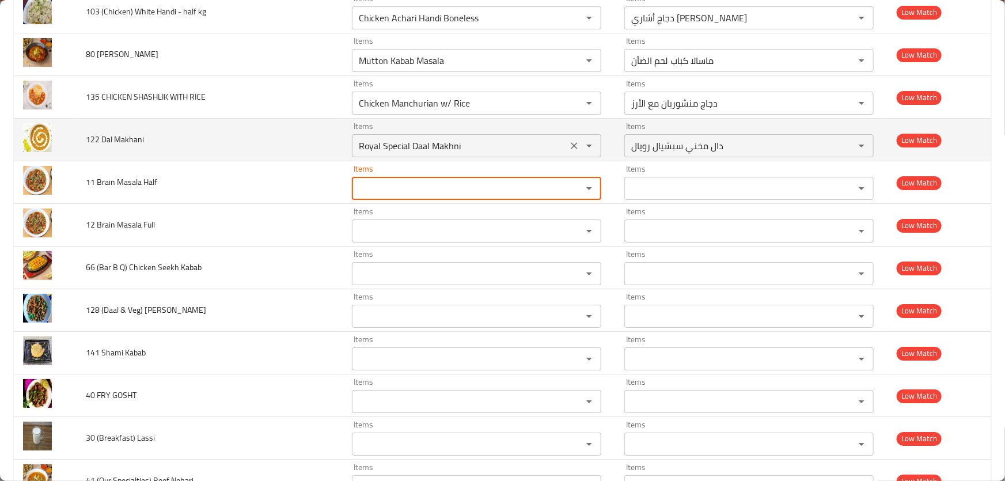
click at [575, 140] on icon "Clear" at bounding box center [574, 146] width 12 height 12
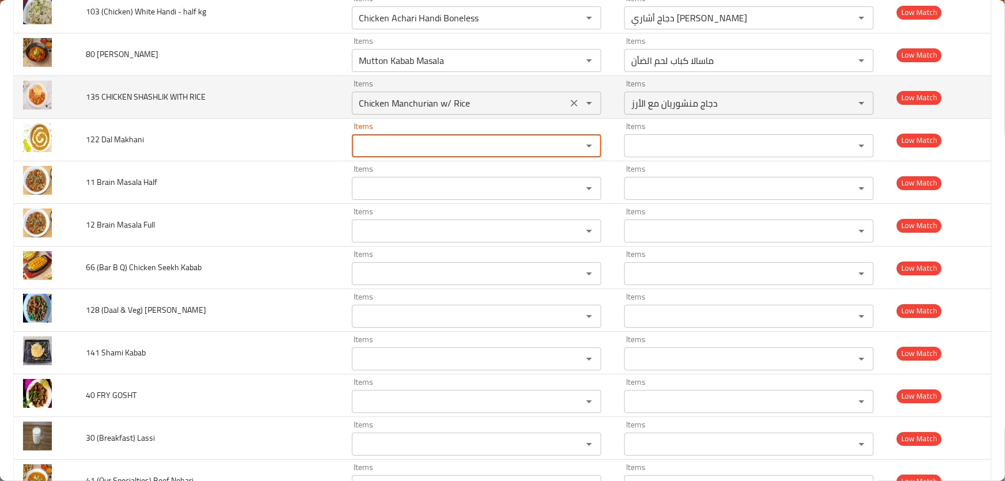
click at [572, 97] on icon "Clear" at bounding box center [574, 103] width 12 height 12
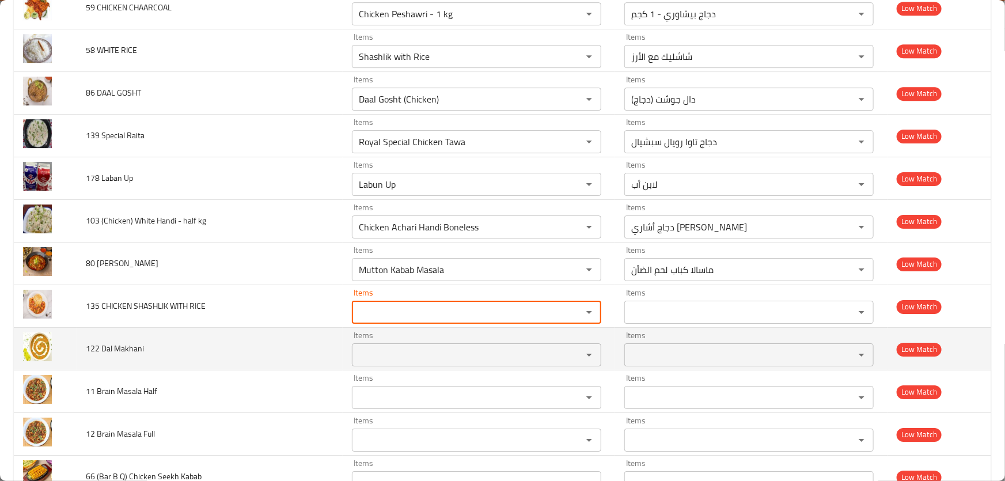
scroll to position [6136, 0]
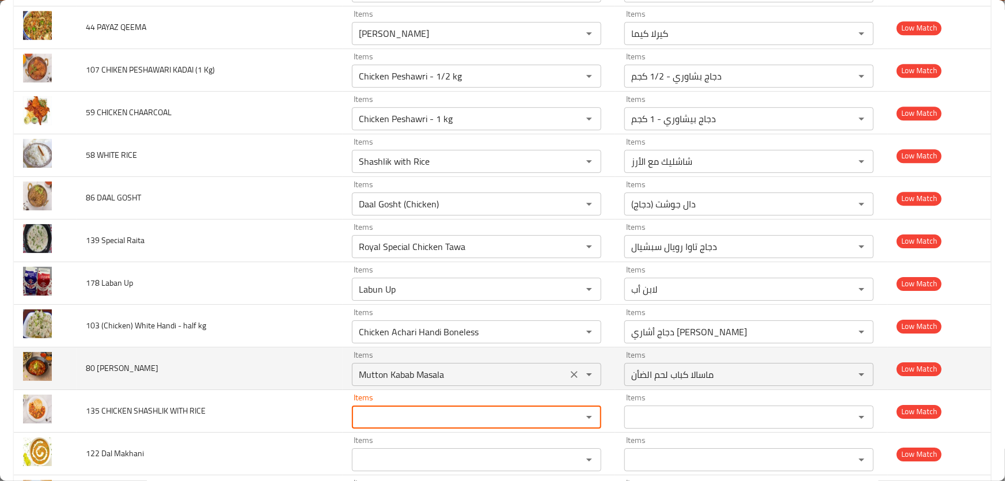
click at [568, 369] on icon "Clear" at bounding box center [574, 375] width 12 height 12
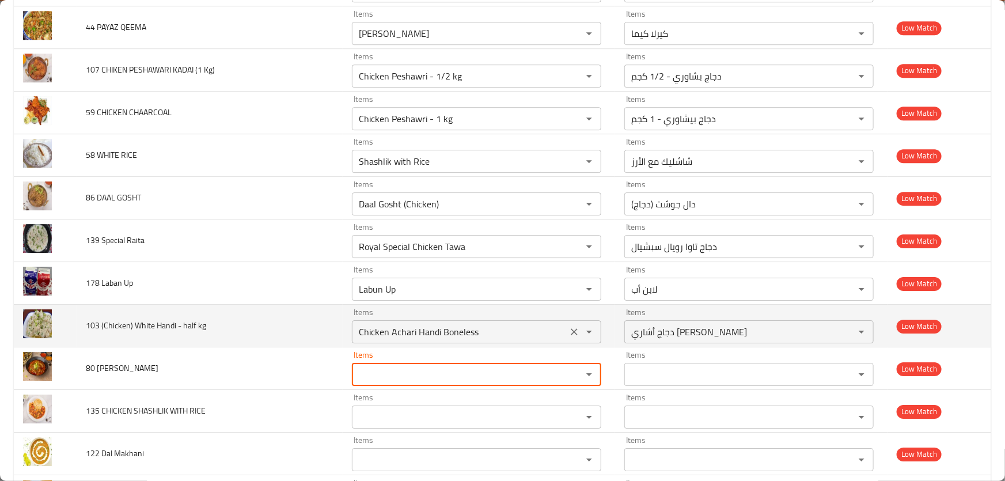
click at [575, 326] on icon "Clear" at bounding box center [574, 332] width 12 height 12
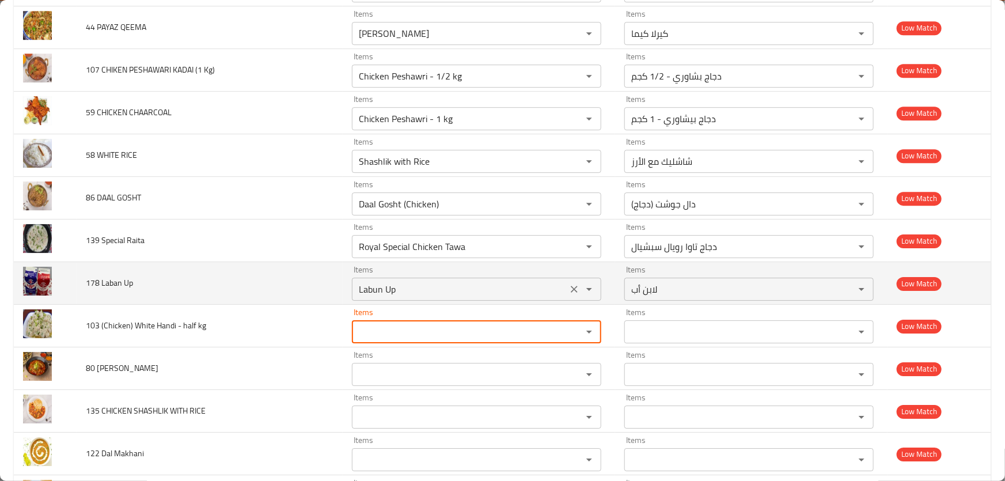
click at [574, 283] on icon "Clear" at bounding box center [574, 289] width 12 height 12
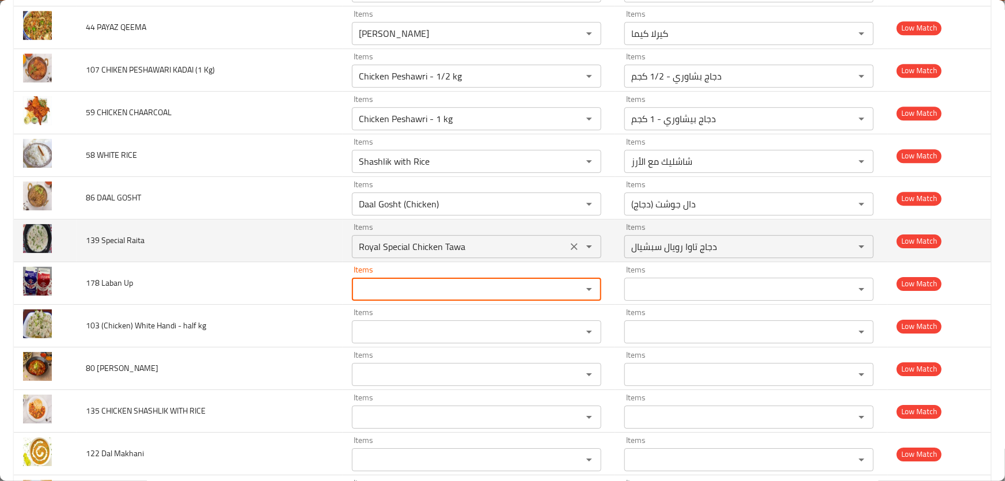
click at [574, 243] on icon "Clear" at bounding box center [574, 246] width 7 height 7
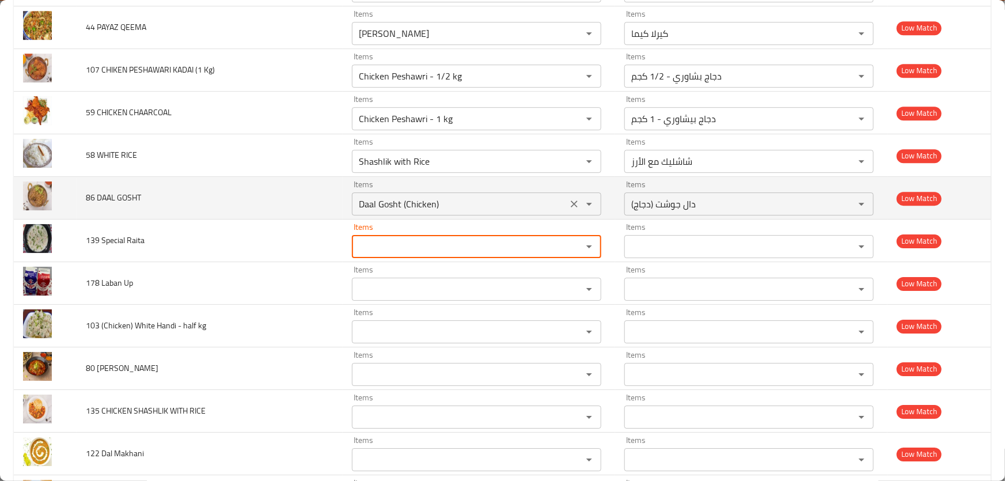
click at [571, 200] on icon "Clear" at bounding box center [574, 203] width 7 height 7
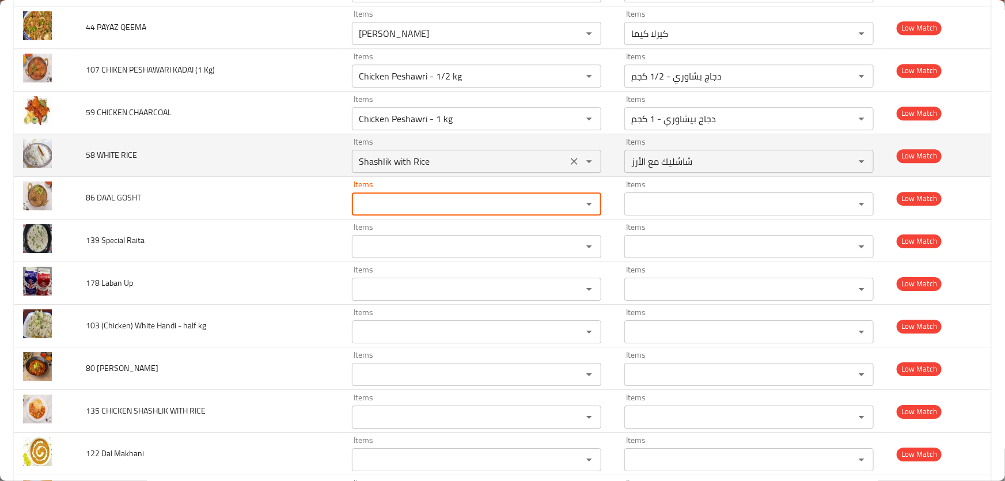
click at [572, 155] on icon "Clear" at bounding box center [574, 161] width 12 height 12
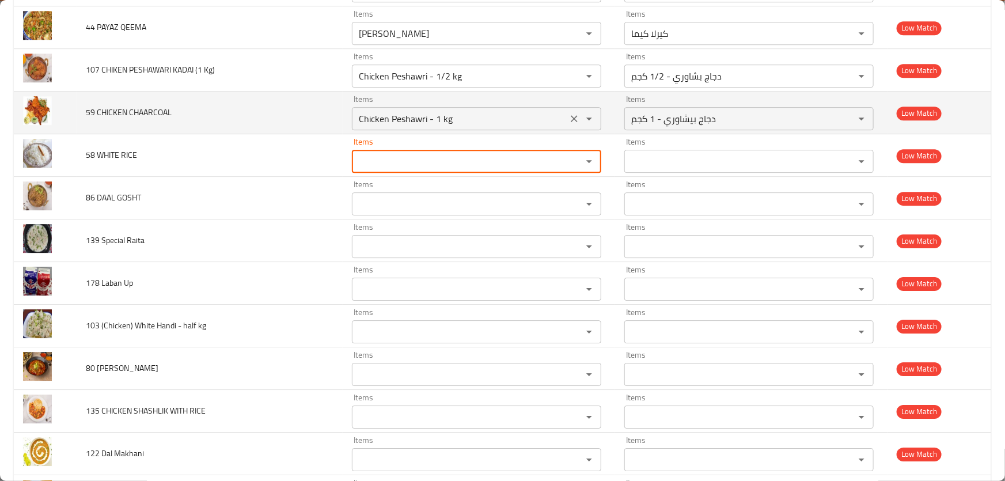
click at [574, 113] on icon "Clear" at bounding box center [574, 119] width 12 height 12
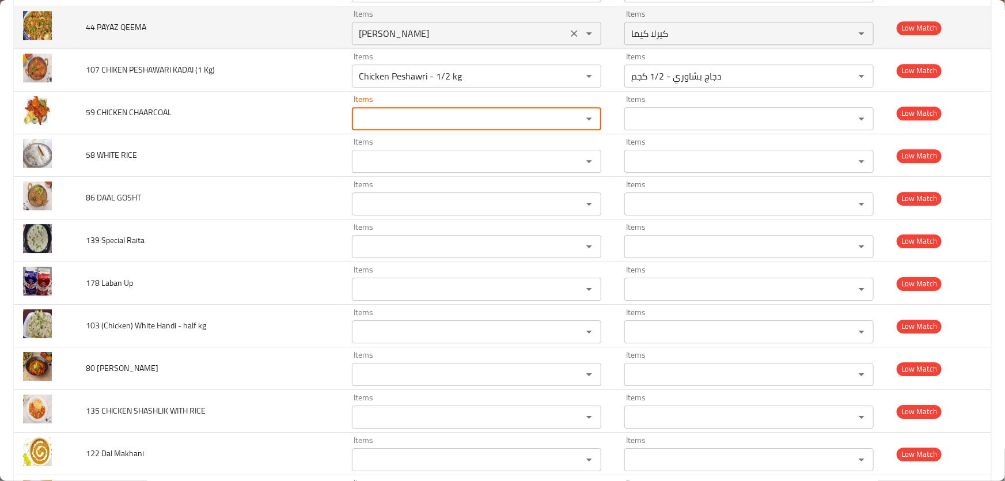
scroll to position [5926, 0]
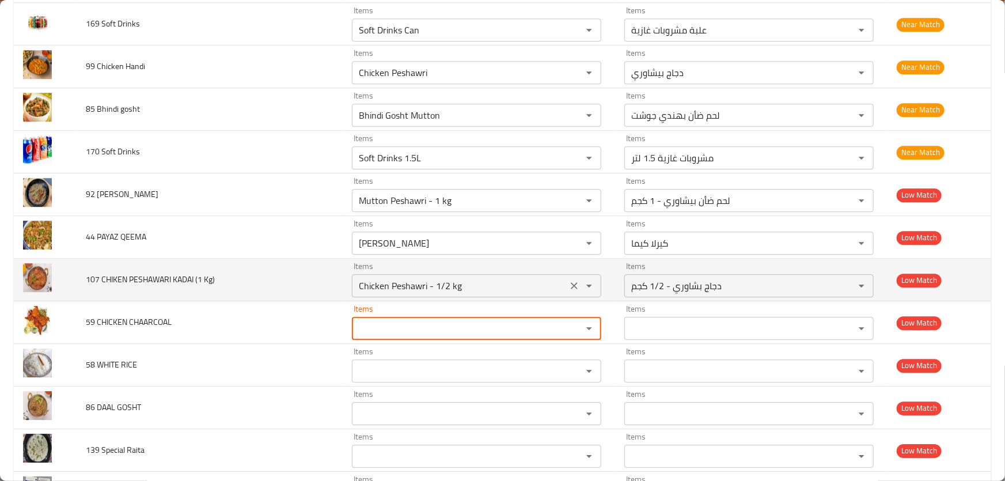
click at [568, 280] on icon "Clear" at bounding box center [574, 286] width 12 height 12
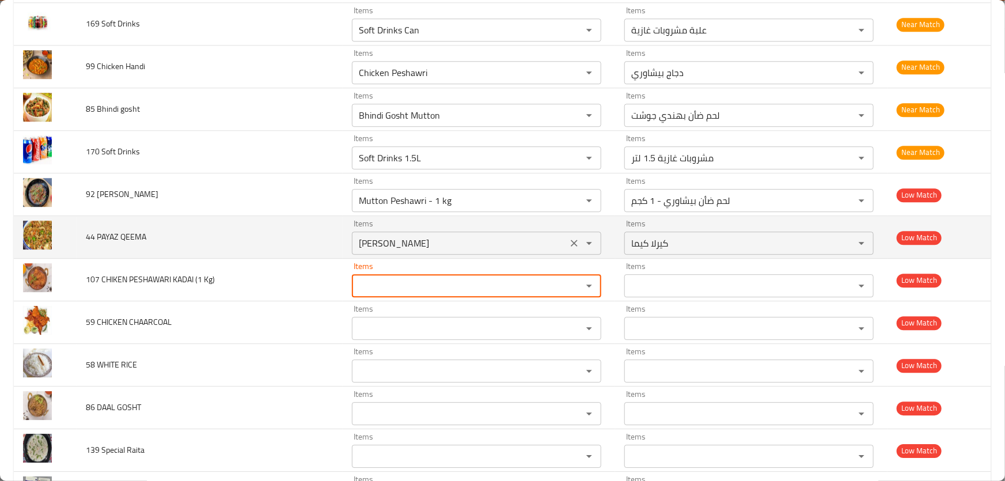
click at [571, 240] on icon "Clear" at bounding box center [574, 243] width 7 height 7
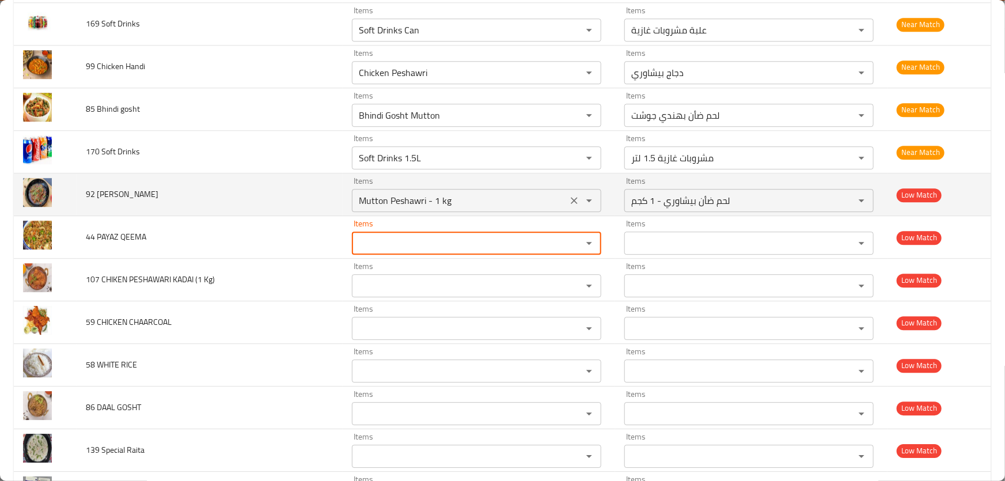
click at [569, 195] on icon "Clear" at bounding box center [574, 201] width 12 height 12
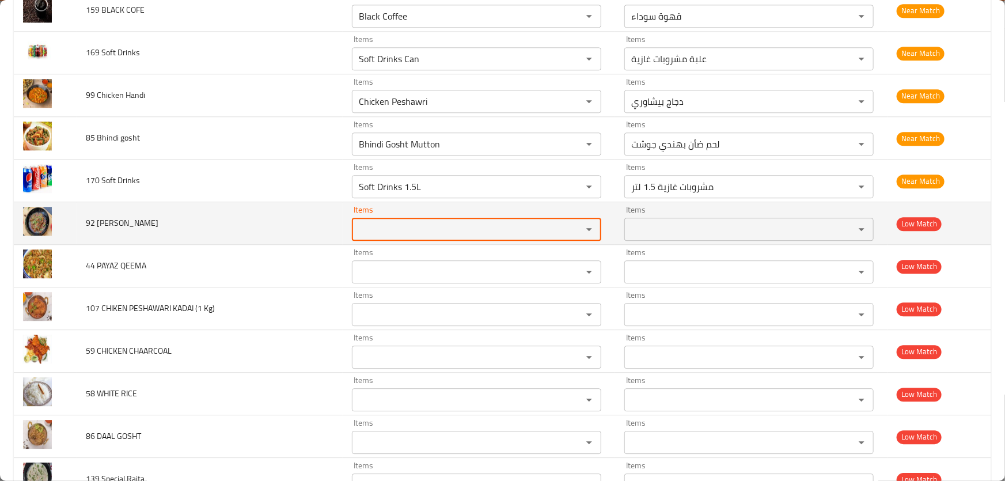
scroll to position [5874, 0]
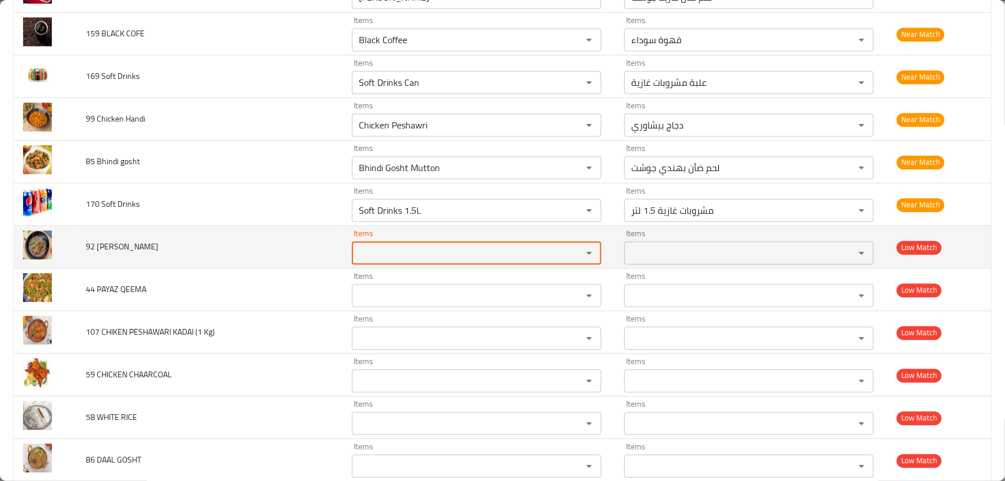
click at [475, 226] on td "Items Items" at bounding box center [479, 247] width 272 height 43
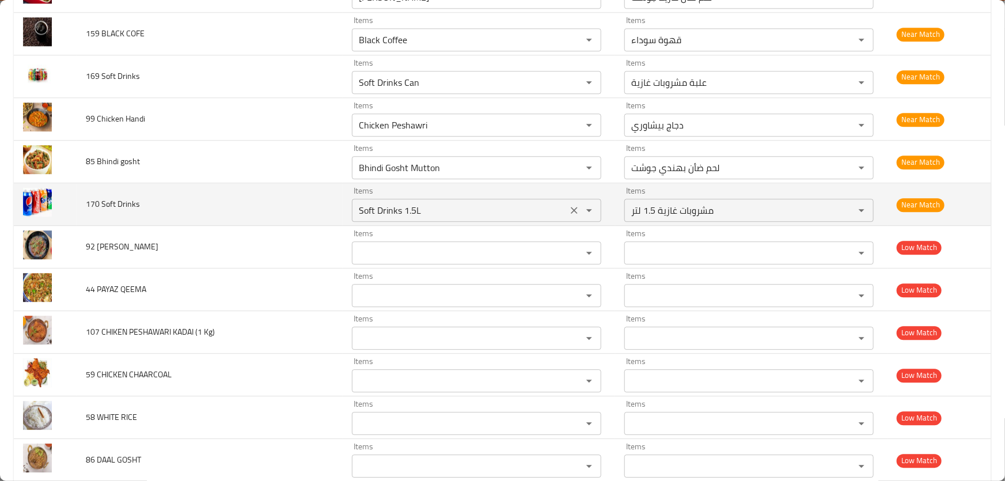
click at [484, 202] on Drinks "Soft Drinks 1.5L" at bounding box center [459, 210] width 208 height 16
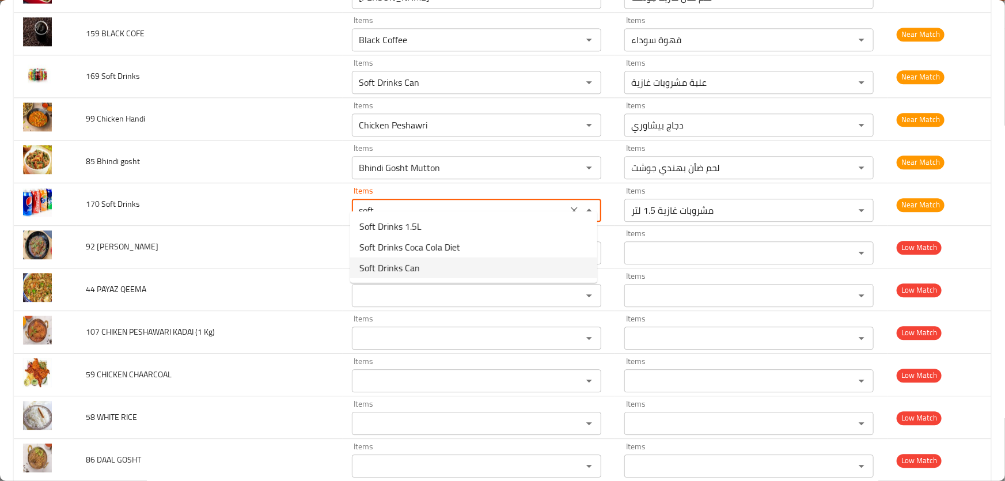
click at [434, 268] on Drinks-option-2 "Soft Drinks Can" at bounding box center [473, 267] width 247 height 21
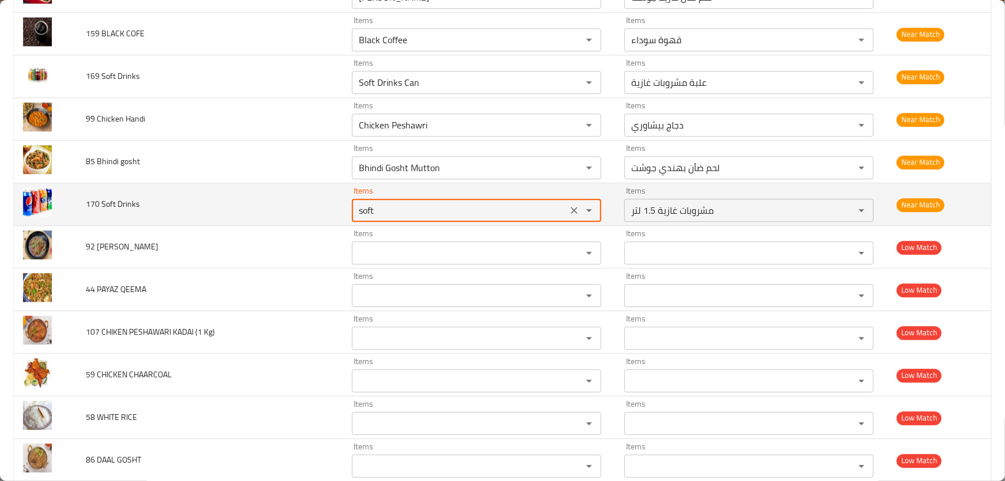
type Drinks "Soft Drinks Can"
type Drinks-ar "علبة مشروبات غازية"
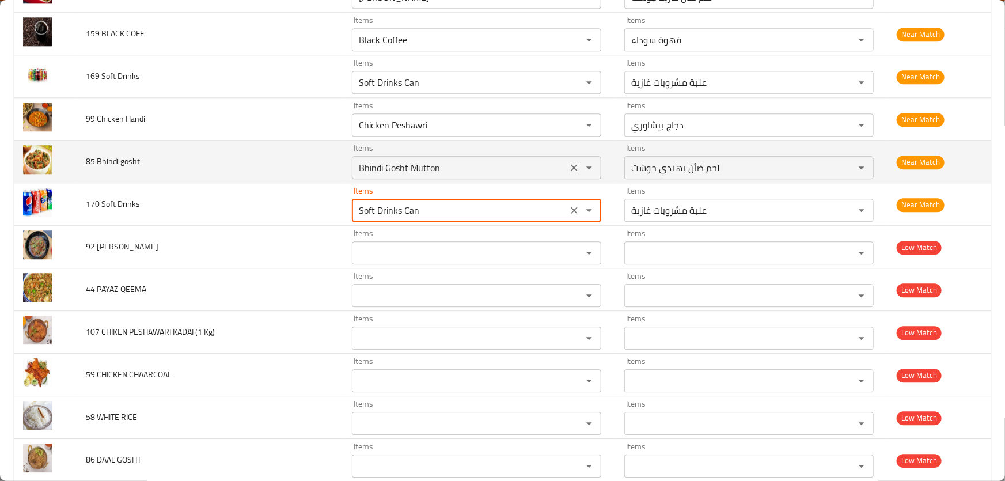
type Drinks "Soft Drinks Can"
click at [464, 160] on gosht "Bhindi Gosht Mutton" at bounding box center [459, 168] width 208 height 16
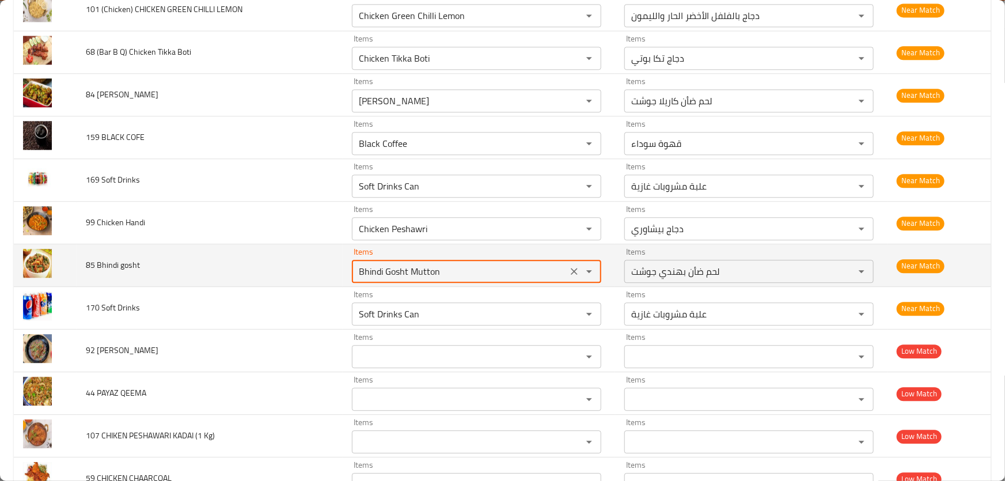
scroll to position [5770, 0]
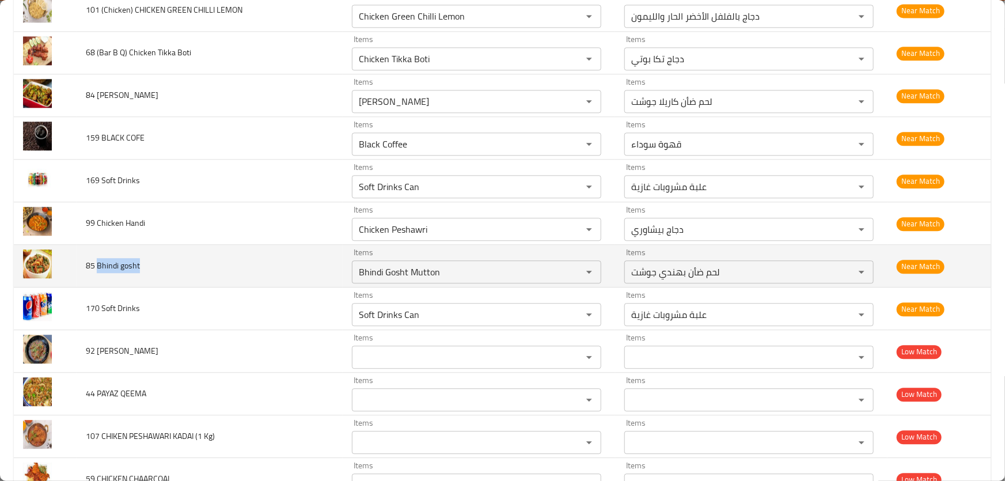
drag, startPoint x: 152, startPoint y: 255, endPoint x: 97, endPoint y: 250, distance: 55.0
click at [97, 250] on td "85 Bhindi gosht" at bounding box center [210, 266] width 266 height 43
click at [570, 266] on icon "Clear" at bounding box center [574, 272] width 12 height 12
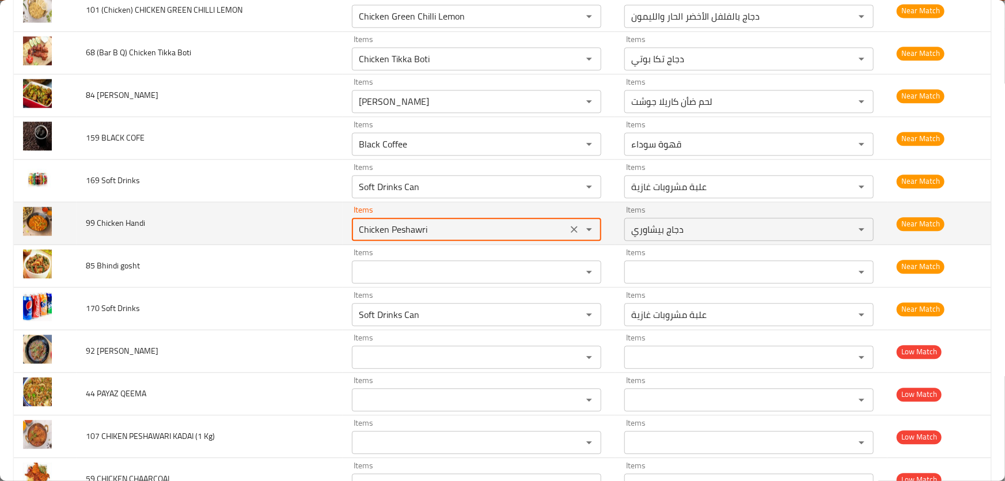
click at [490, 221] on Handi "Chicken Peshawri" at bounding box center [459, 229] width 208 height 16
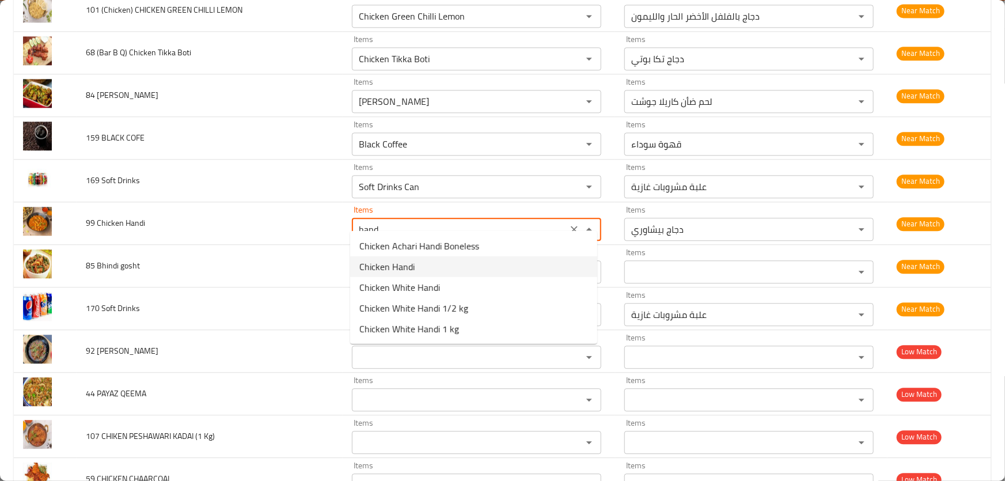
click at [408, 265] on span "Chicken Handi" at bounding box center [386, 267] width 55 height 14
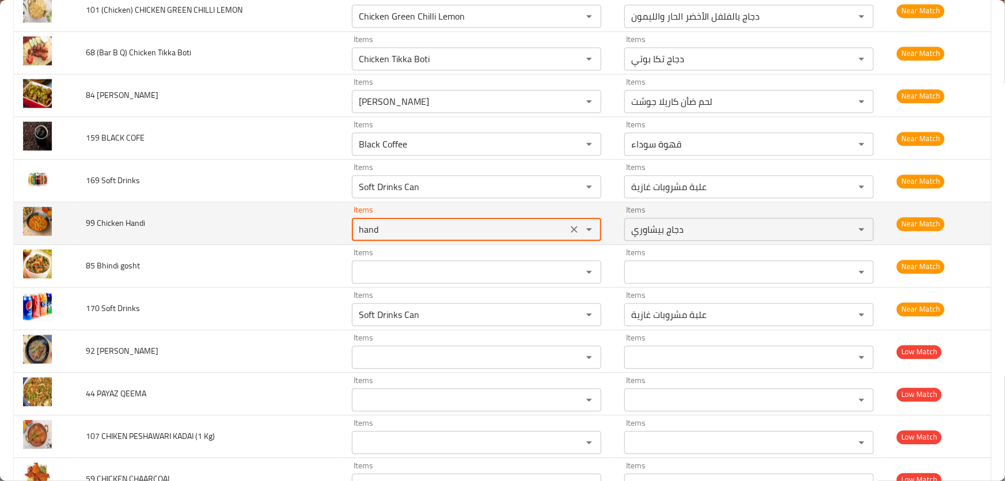
type Handi "Chicken Handi"
type Handi-ar "دجاج هاندي"
type Handi "Chicken Handi"
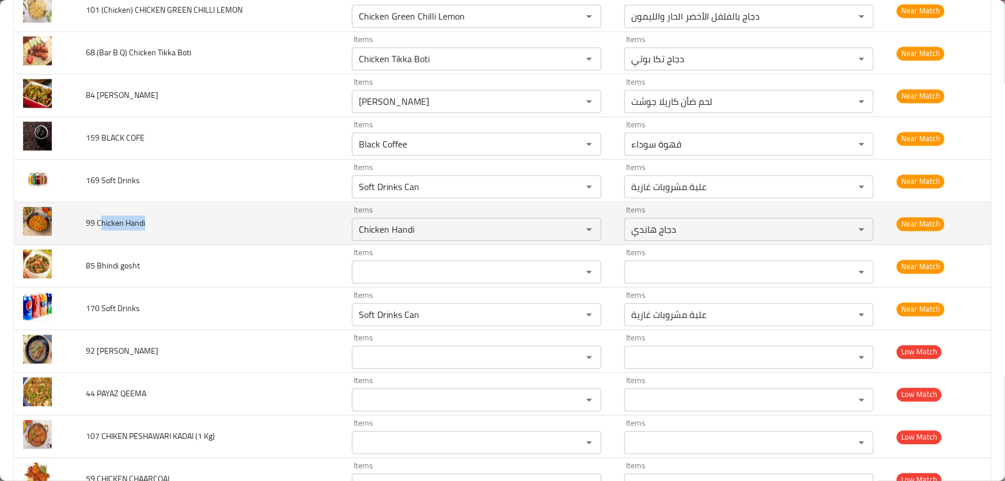
drag, startPoint x: 166, startPoint y: 211, endPoint x: 101, endPoint y: 210, distance: 65.7
click at [101, 210] on td "99 Chicken Handi" at bounding box center [210, 223] width 266 height 43
copy span "[PERSON_NAME] Handi"
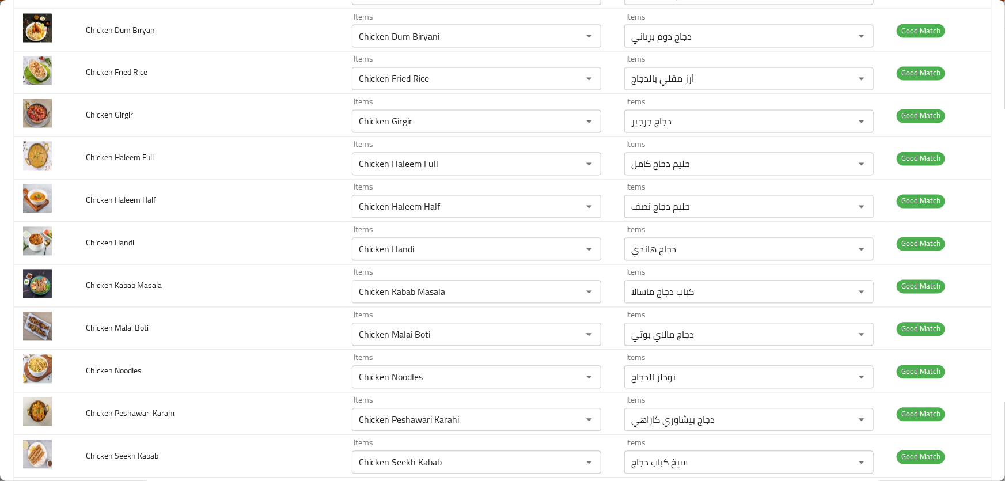
scroll to position [5740, 0]
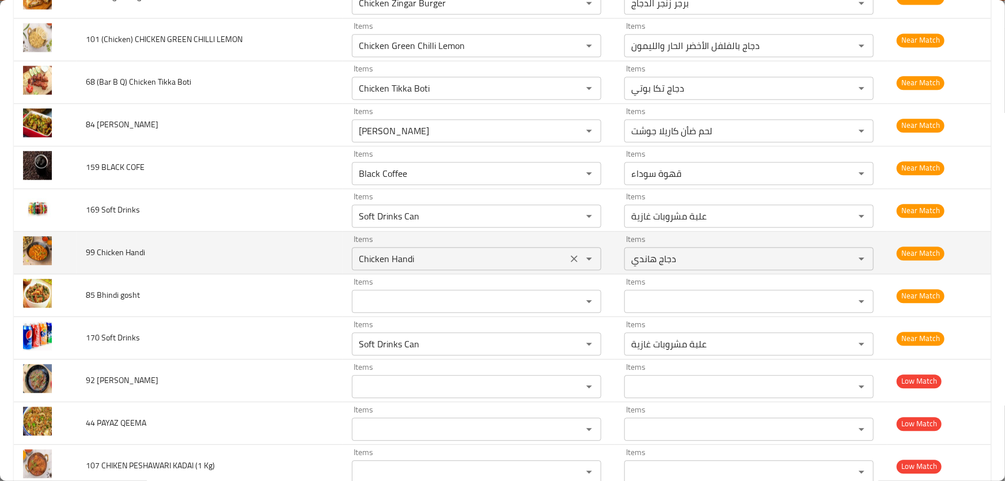
click at [568, 253] on icon "Clear" at bounding box center [574, 259] width 12 height 12
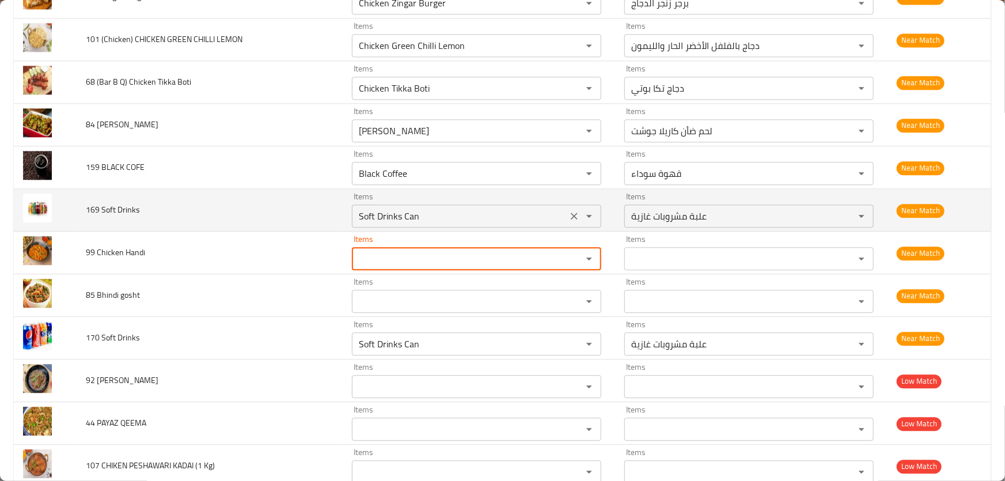
click at [466, 208] on Drinks "Soft Drinks Can" at bounding box center [459, 216] width 208 height 16
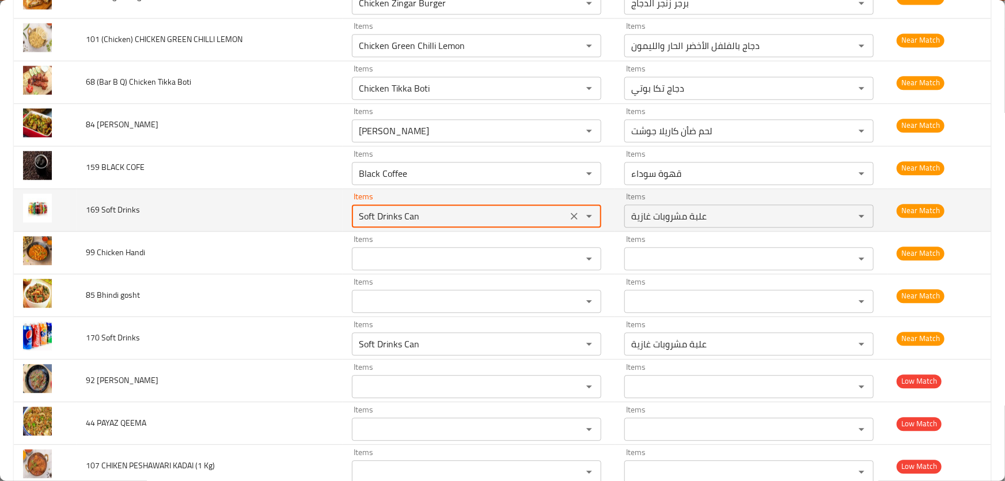
click at [431, 208] on Drinks "Soft Drinks Can" at bounding box center [459, 216] width 208 height 16
click at [446, 208] on Drinks "Soft Drinks Can" at bounding box center [459, 216] width 208 height 16
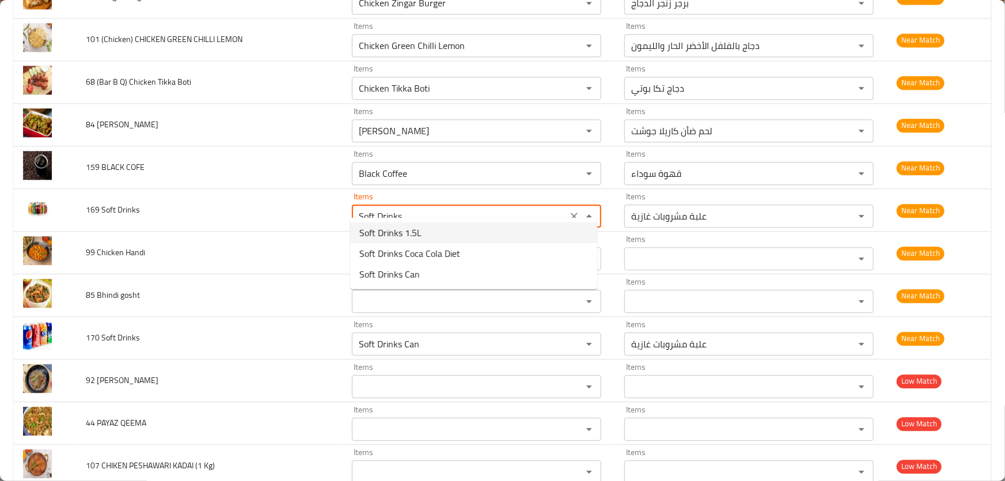
click at [441, 233] on Drinks-option-0 "Soft Drinks 1.5L" at bounding box center [473, 232] width 247 height 21
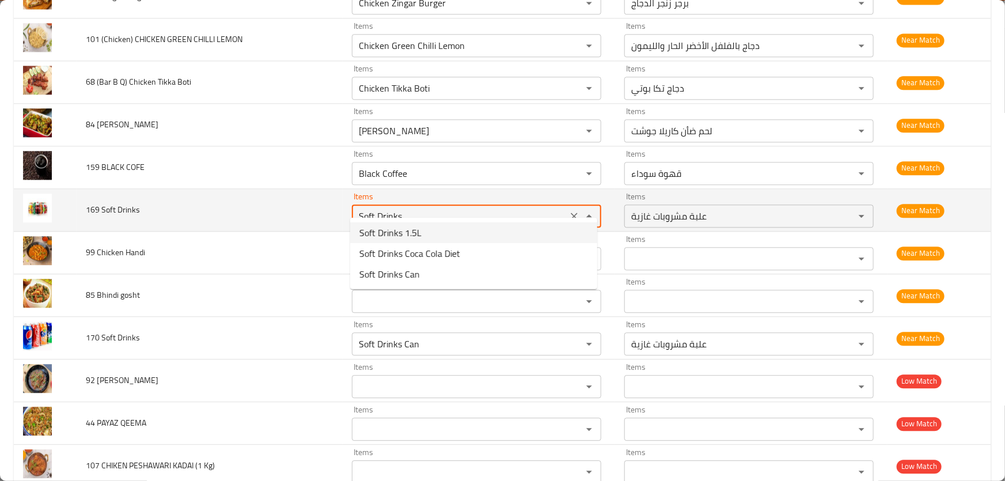
type Drinks "Soft Drinks 1.5L"
type Drinks-ar "مشروبات غازية 1.5 لتر"
type Drinks "Soft Drinks 1.5L"
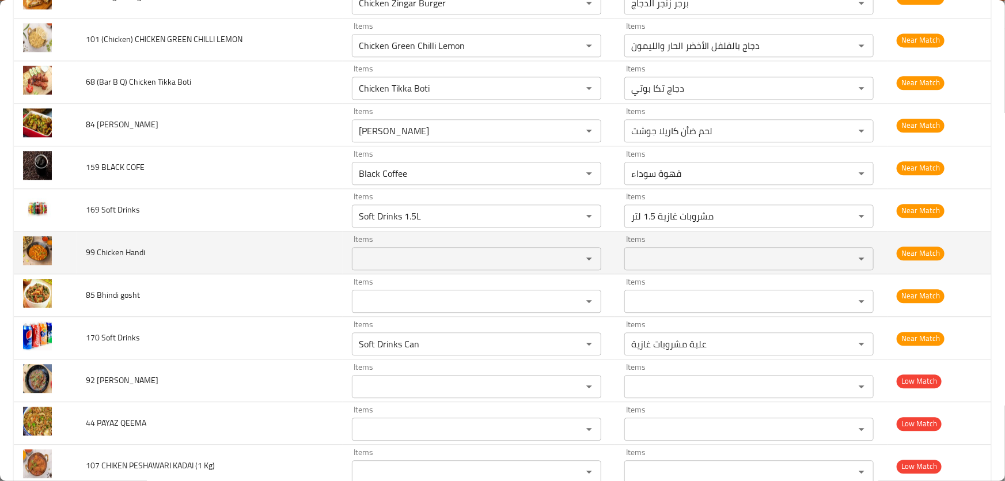
scroll to position [5688, 0]
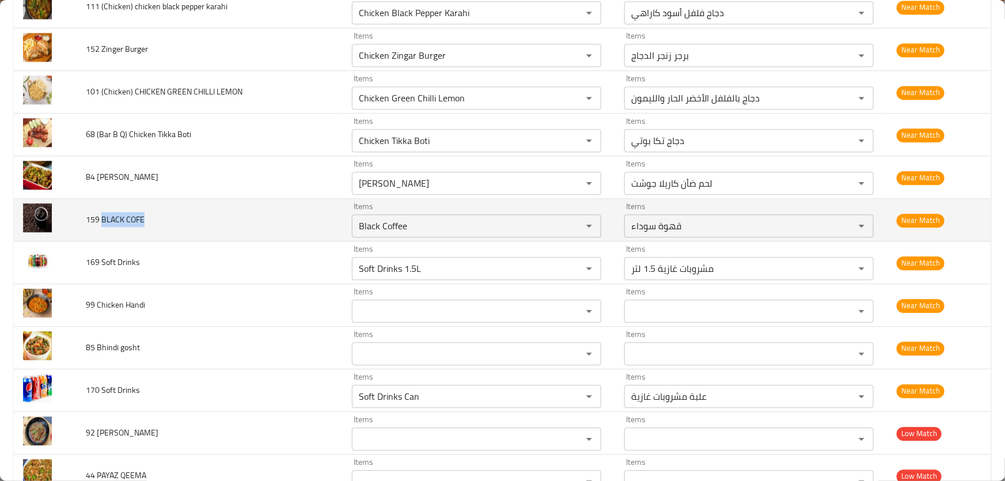
drag, startPoint x: 146, startPoint y: 204, endPoint x: 101, endPoint y: 206, distance: 45.6
click at [101, 206] on td "159 BLACK COFE" at bounding box center [210, 220] width 266 height 43
copy span "BLACK COFE"
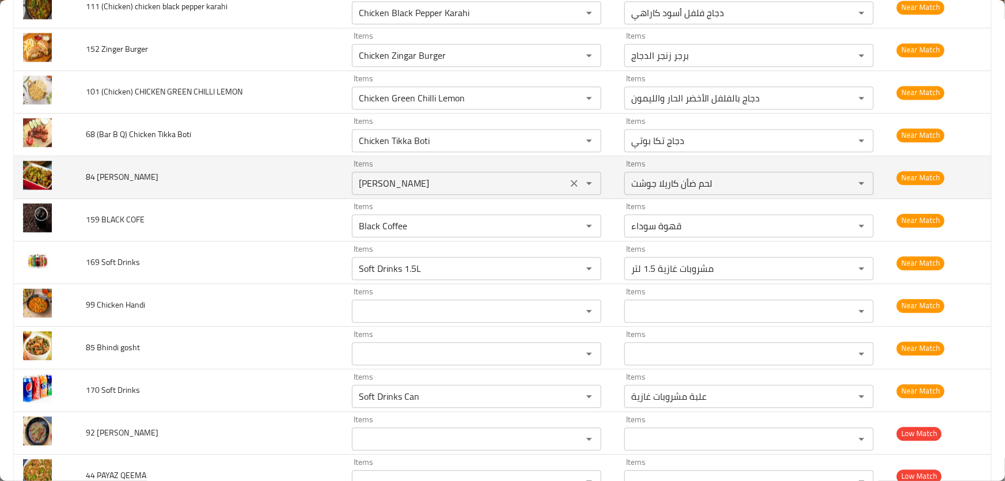
click at [566, 175] on button "Clear" at bounding box center [574, 183] width 16 height 16
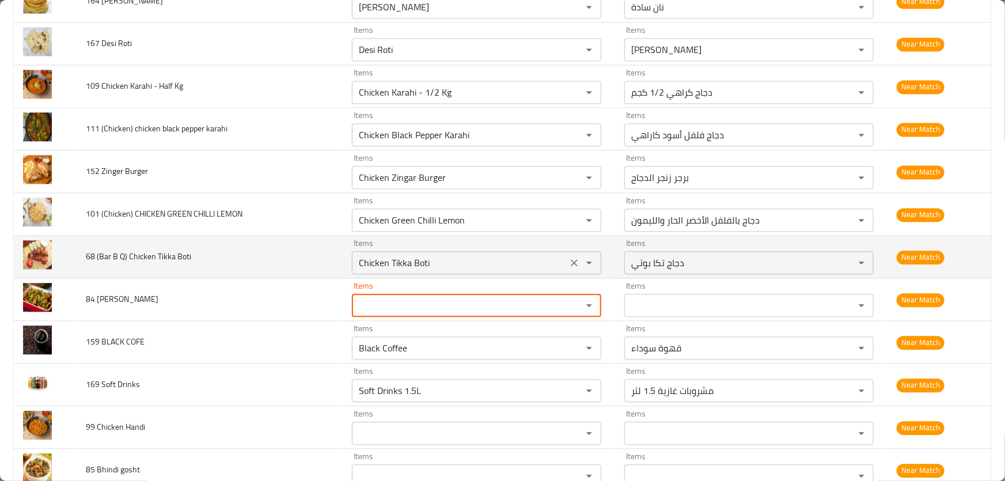
scroll to position [5531, 0]
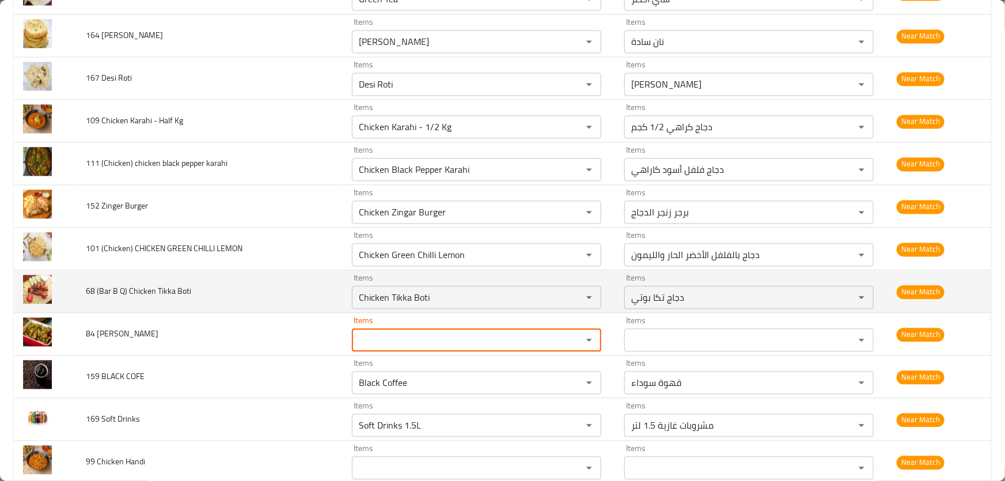
click at [235, 285] on td "68 (Bar B Q) Chicken Tikka Boti" at bounding box center [210, 292] width 266 height 43
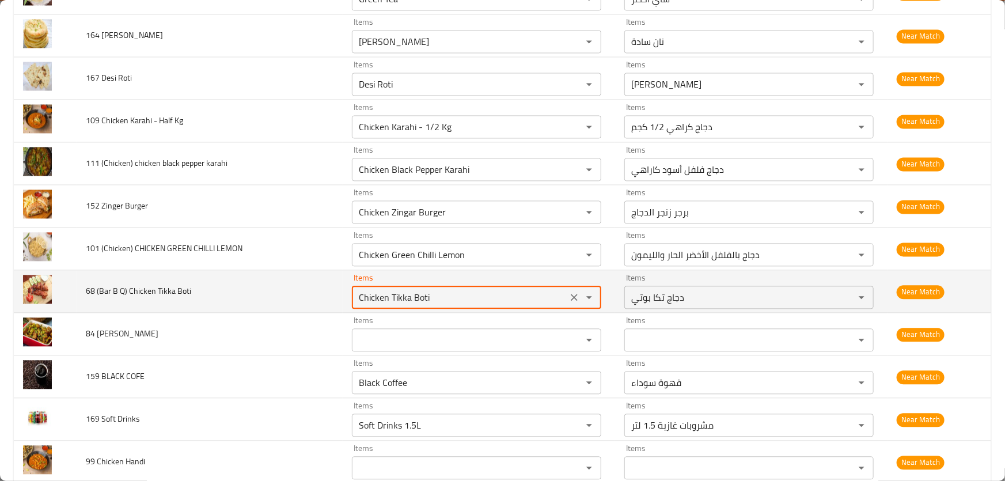
drag, startPoint x: 458, startPoint y: 284, endPoint x: 341, endPoint y: 275, distance: 117.3
click at [343, 275] on td "Items Chicken Tikka Boti Items" at bounding box center [479, 292] width 272 height 43
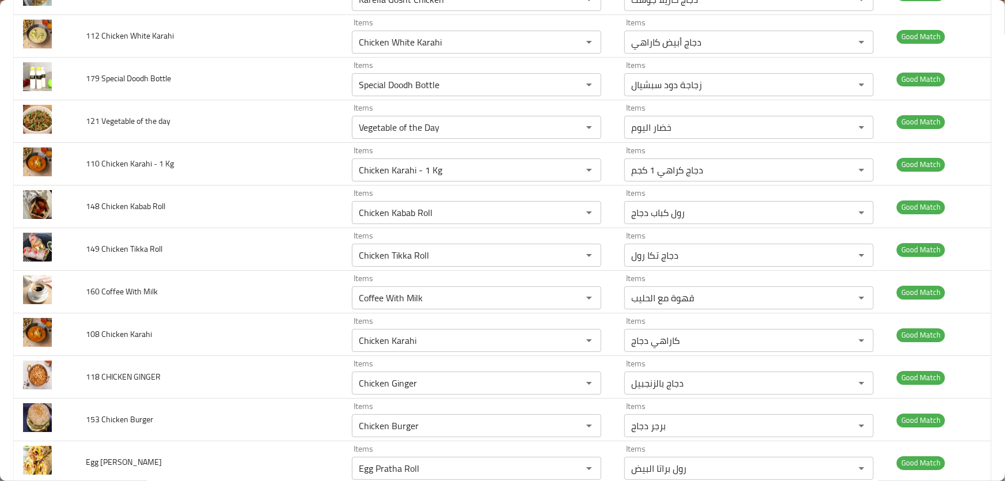
scroll to position [5570, 0]
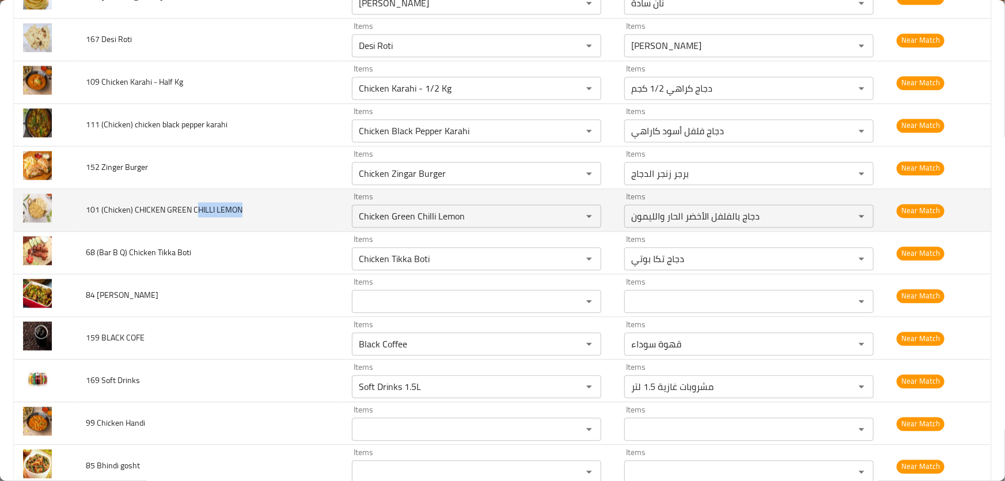
drag, startPoint x: 246, startPoint y: 198, endPoint x: 193, endPoint y: 196, distance: 53.0
click at [193, 196] on td "101 (Chicken) CHICKEN GREEN CHILLI LEMON" at bounding box center [210, 210] width 266 height 43
copy span "HILLI LEMON"
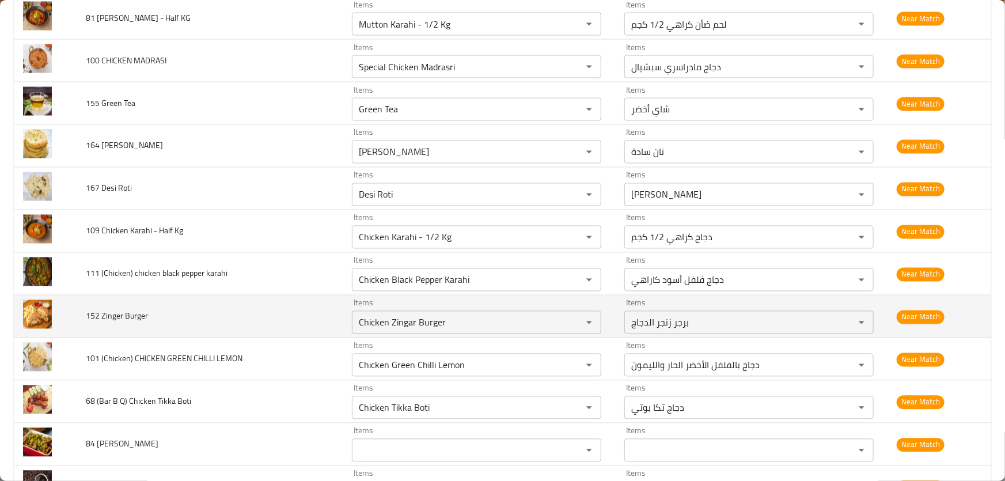
scroll to position [5413, 0]
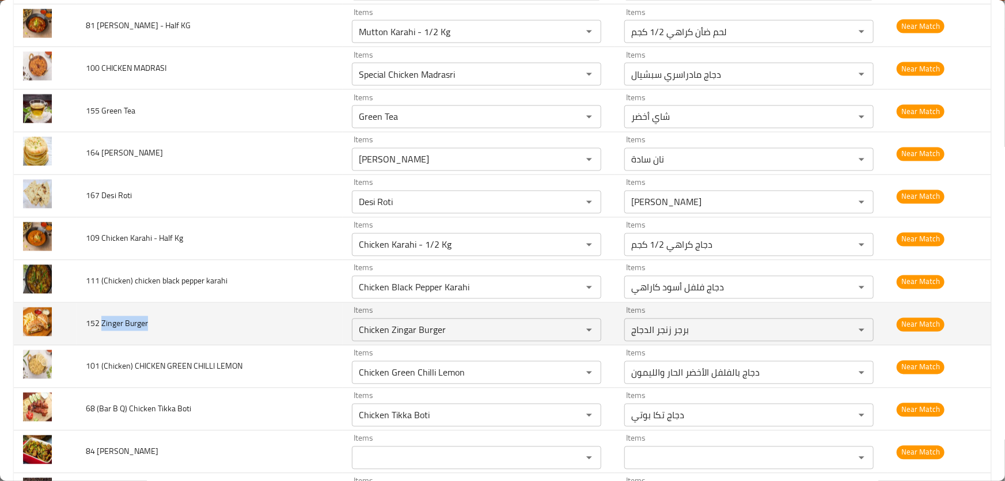
drag, startPoint x: 153, startPoint y: 312, endPoint x: 103, endPoint y: 312, distance: 50.1
click at [103, 312] on td "152 Zinger Burger" at bounding box center [210, 324] width 266 height 43
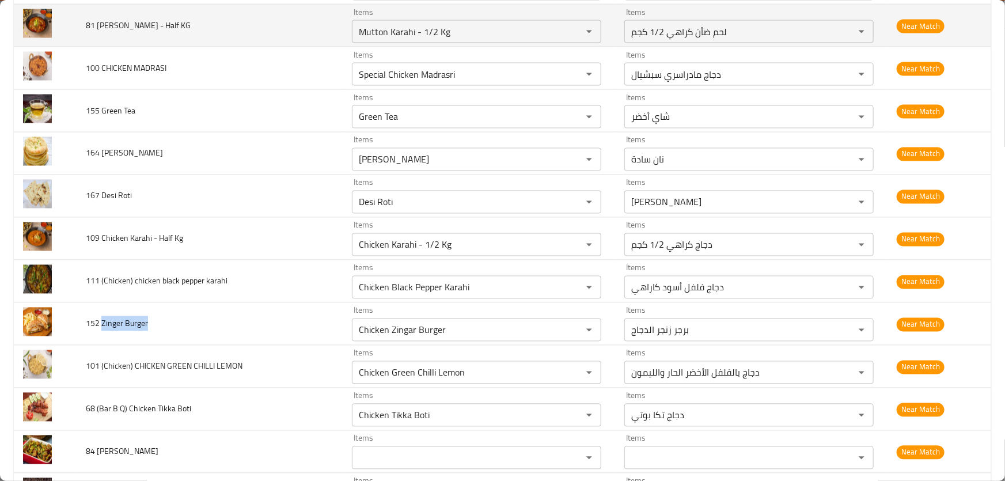
copy span "Zinger Burger"
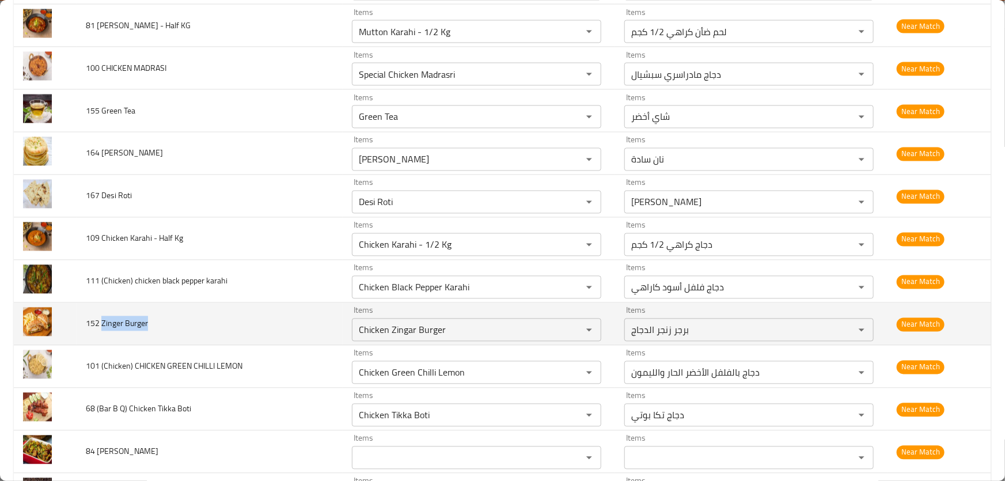
click at [250, 312] on td "152 Zinger Burger" at bounding box center [210, 324] width 266 height 43
click at [574, 324] on icon "Clear" at bounding box center [574, 330] width 12 height 12
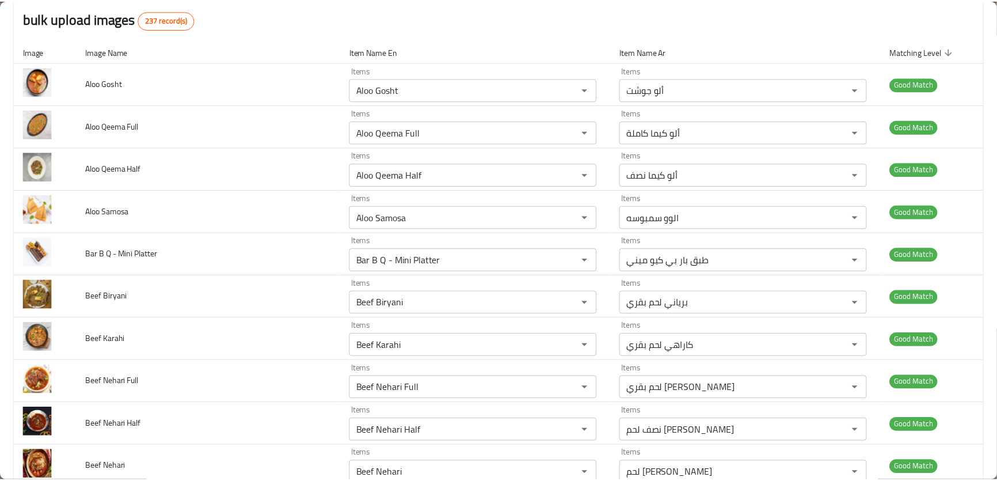
scroll to position [0, 0]
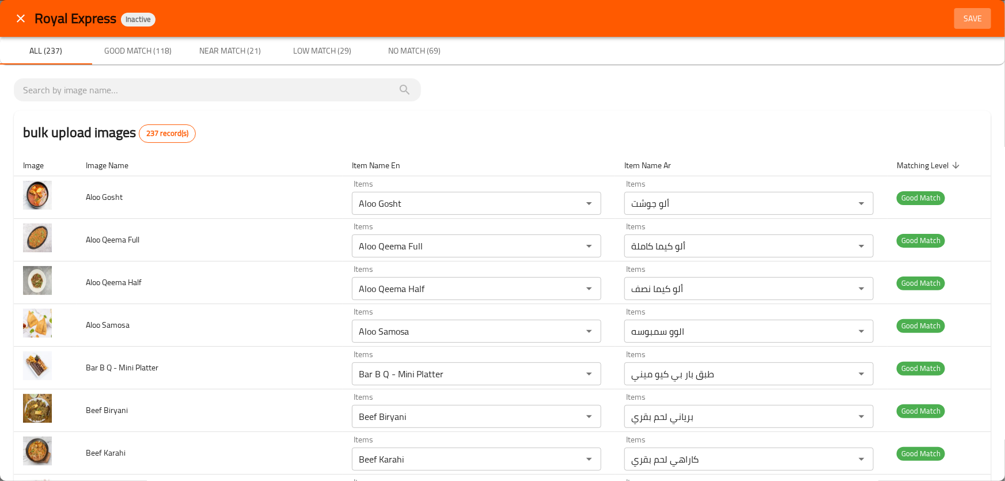
click at [959, 21] on span "Save" at bounding box center [973, 19] width 28 height 14
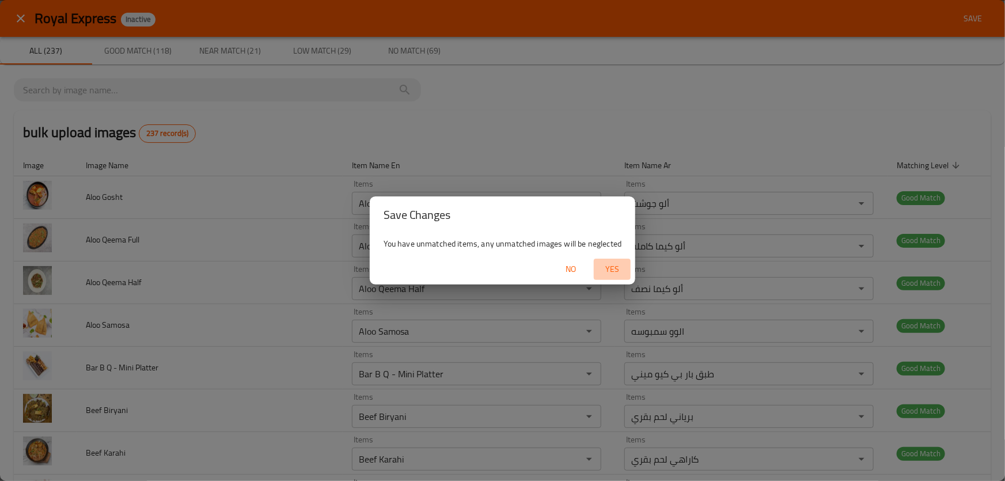
click at [610, 264] on span "Yes" at bounding box center [612, 269] width 28 height 14
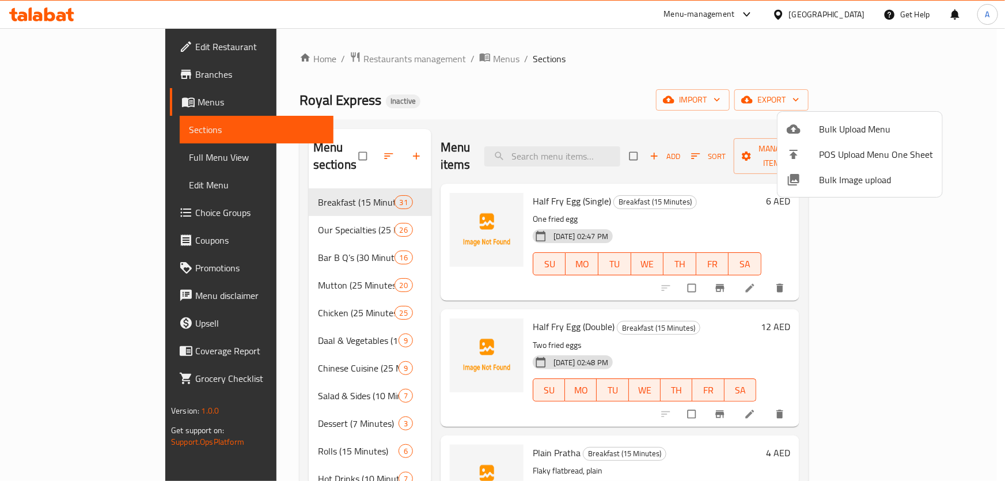
click at [284, 225] on div at bounding box center [502, 240] width 1005 height 481
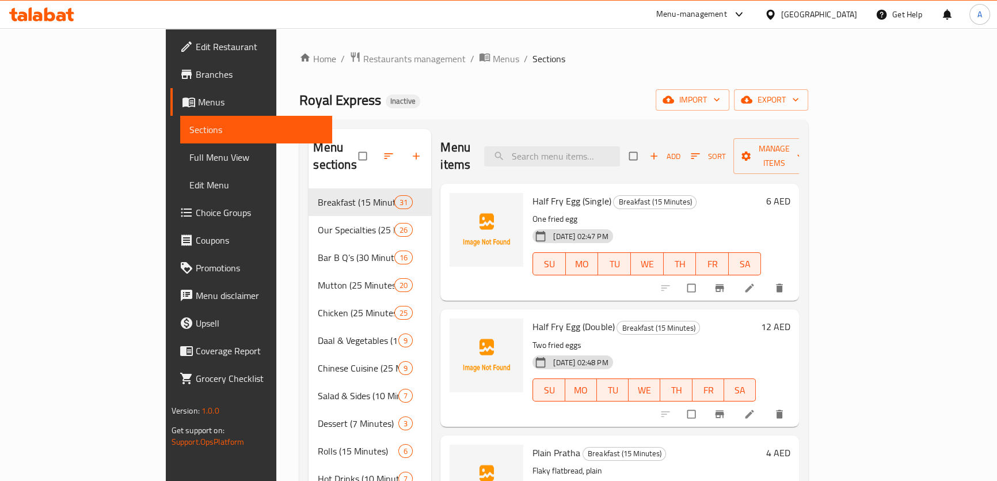
click at [309, 221] on div "Our Specialties (25 Minutes) 26" at bounding box center [370, 230] width 123 height 28
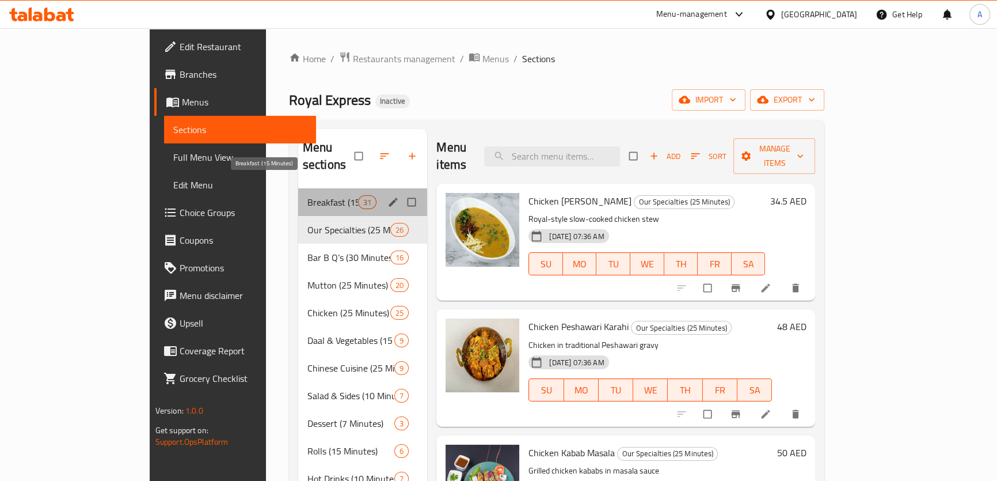
click at [308, 195] on span "Breakfast (15 Minutes)" at bounding box center [333, 202] width 51 height 14
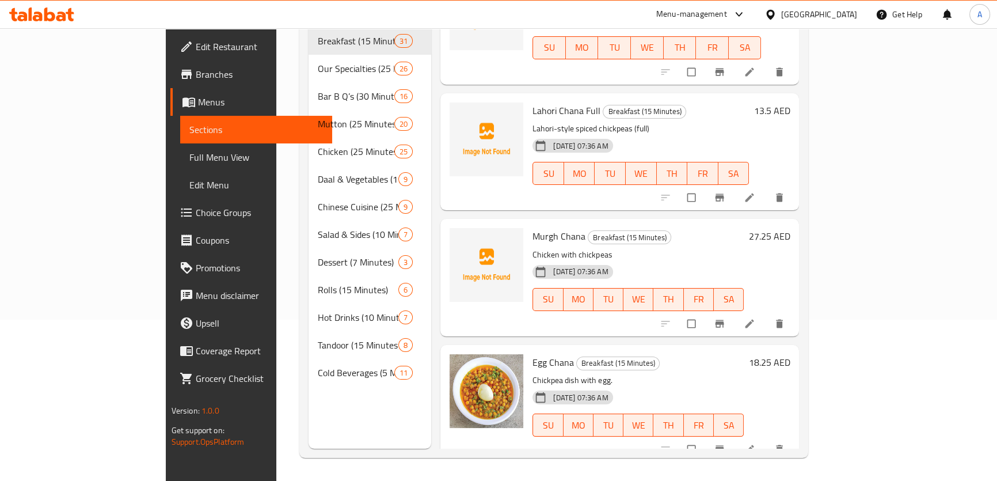
scroll to position [2540, 0]
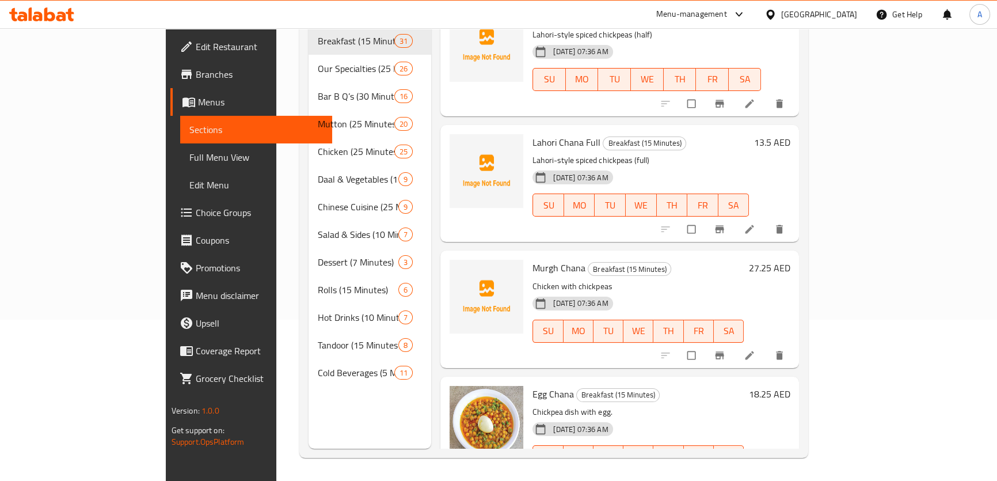
click at [533, 259] on span "Murgh Chana" at bounding box center [559, 267] width 53 height 17
copy span "Murgh"
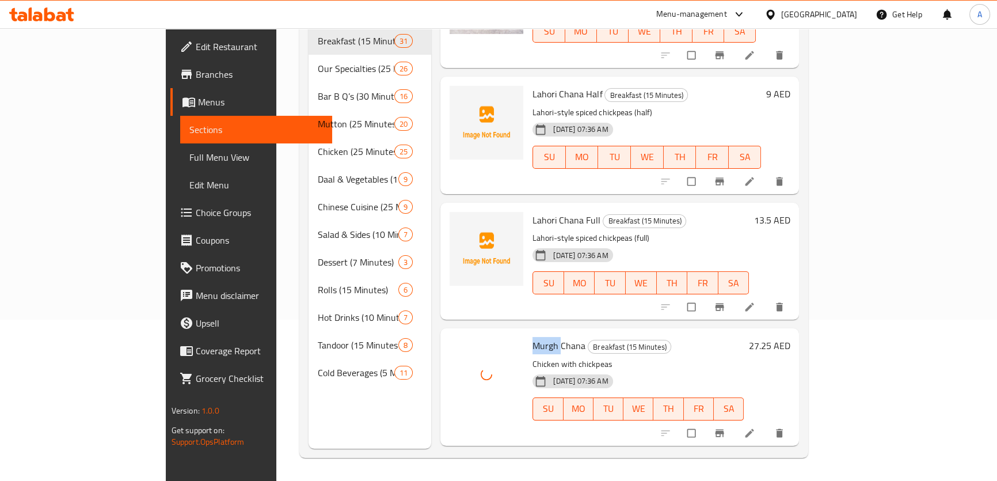
scroll to position [2435, 0]
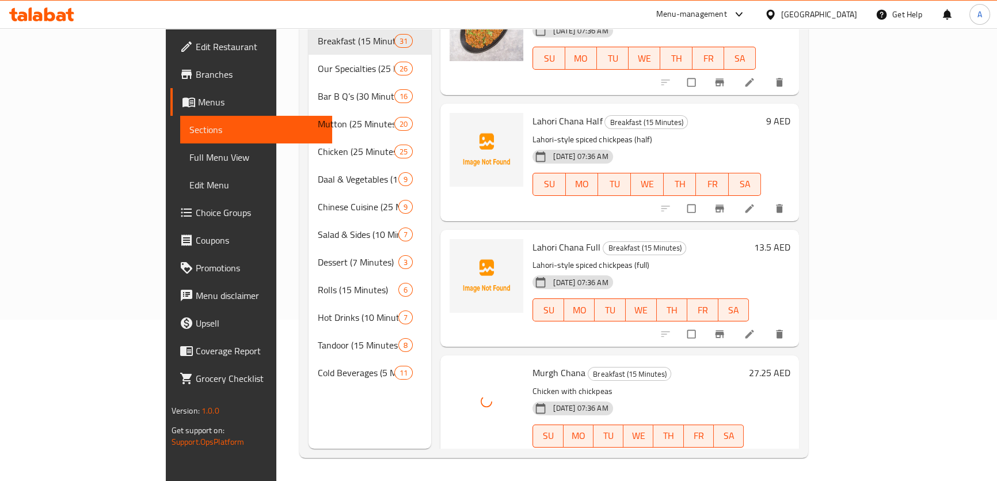
click at [533, 238] on span "Lahori Chana Full" at bounding box center [567, 246] width 68 height 17
copy span "Lahori"
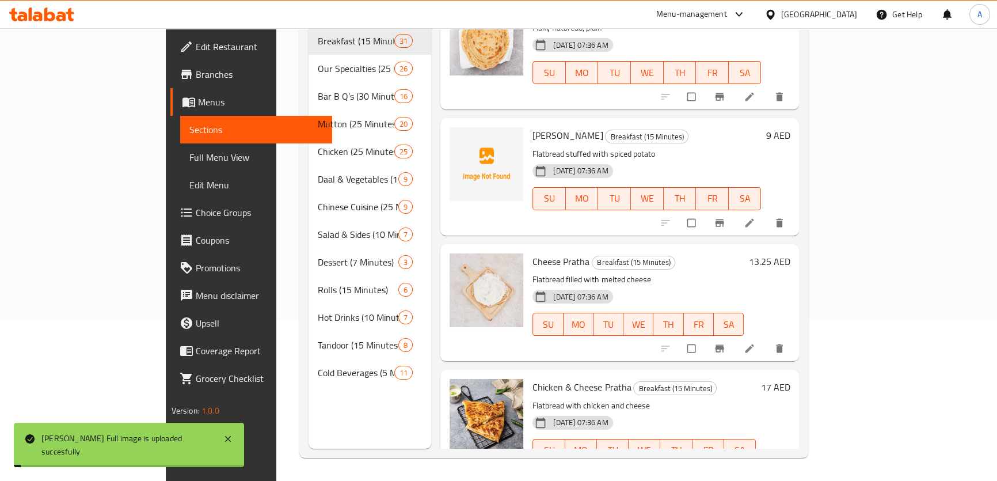
scroll to position [26, 0]
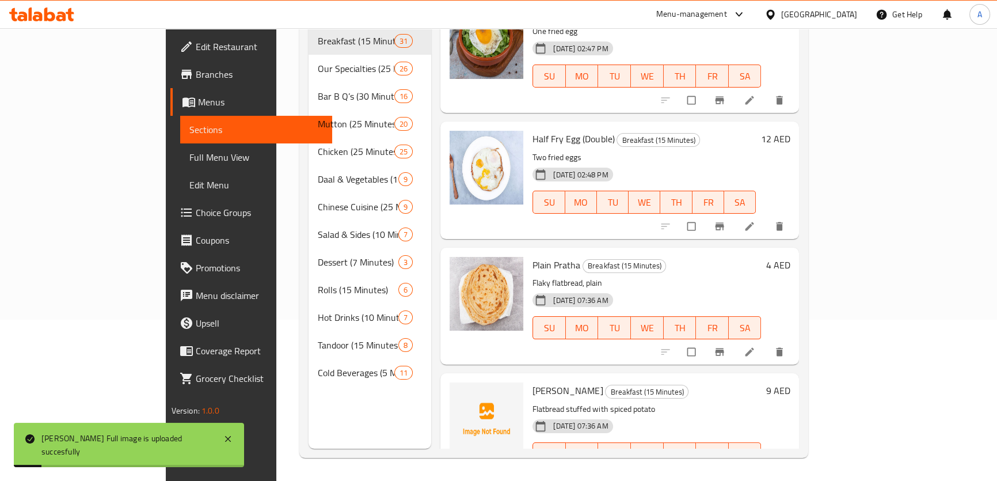
click at [533, 382] on span "[PERSON_NAME]" at bounding box center [568, 390] width 70 height 17
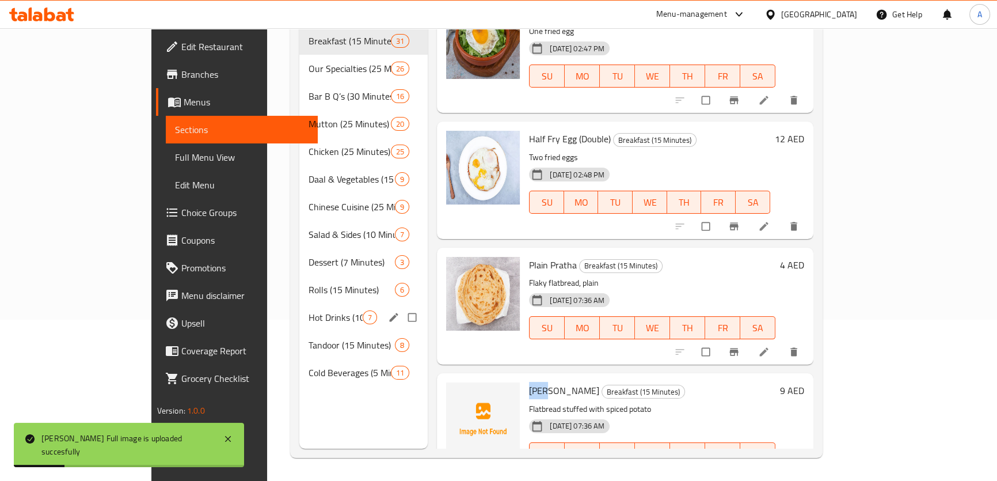
copy span "Alo"
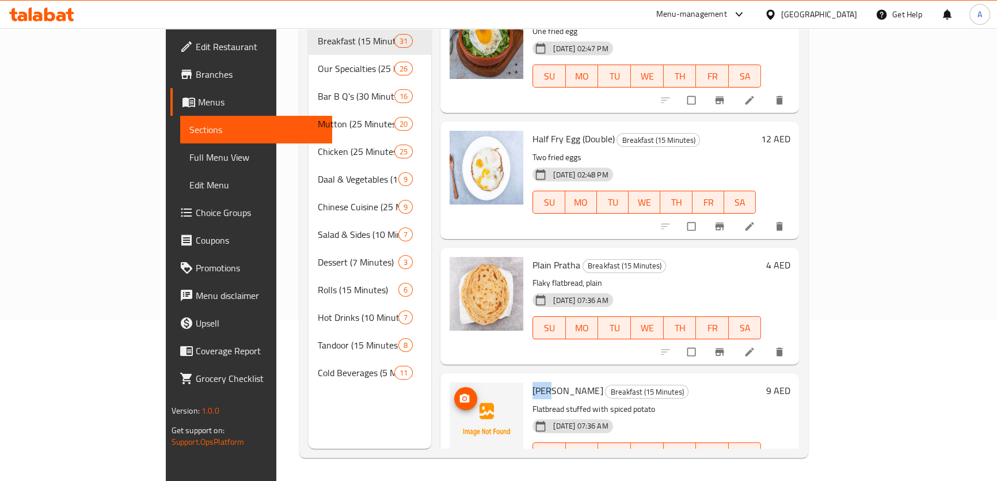
drag, startPoint x: 495, startPoint y: 308, endPoint x: 455, endPoint y: 394, distance: 94.6
click at [456, 174] on div "Half Fry Egg (Single) Breakfast (15 Minutes) One fried egg [DATE] 02:47 PM SU M…" at bounding box center [620, 85] width 359 height 179
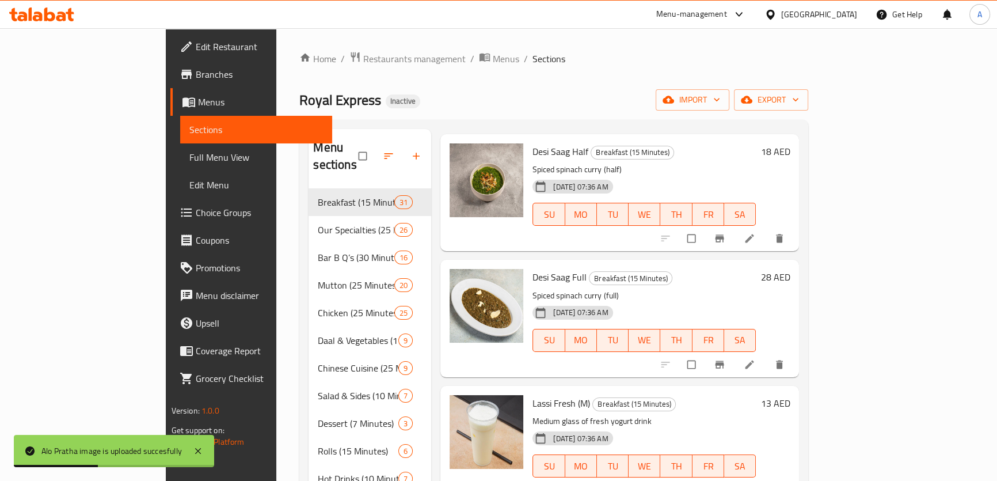
scroll to position [161, 0]
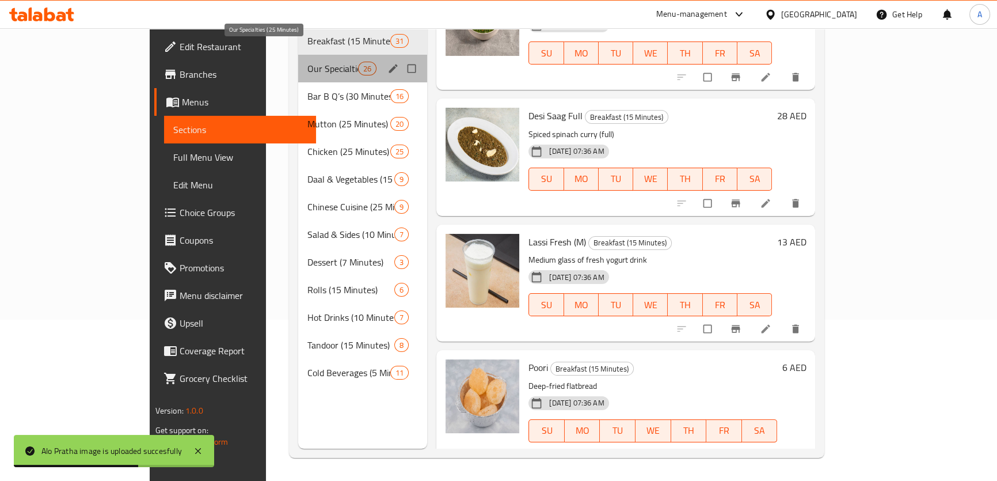
click at [308, 62] on span "Our Specialties (25 Minutes)" at bounding box center [333, 69] width 51 height 14
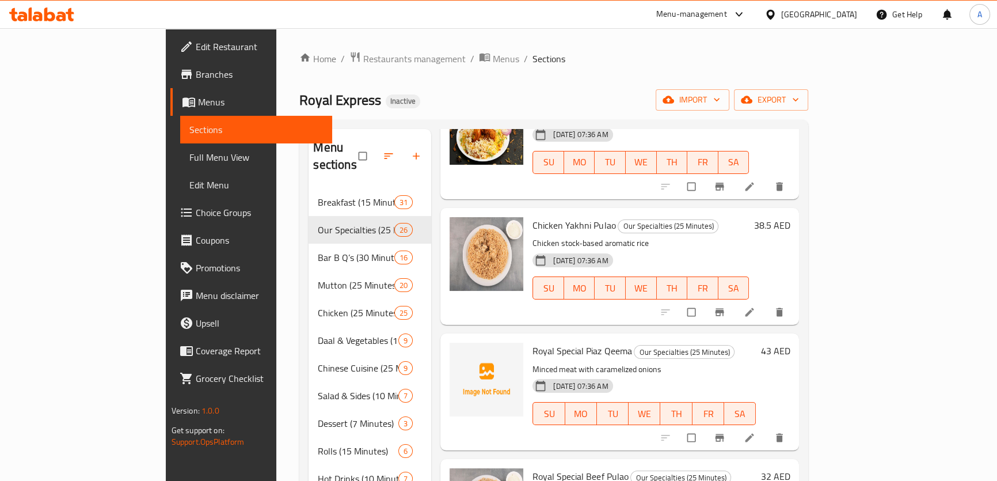
scroll to position [1361, 0]
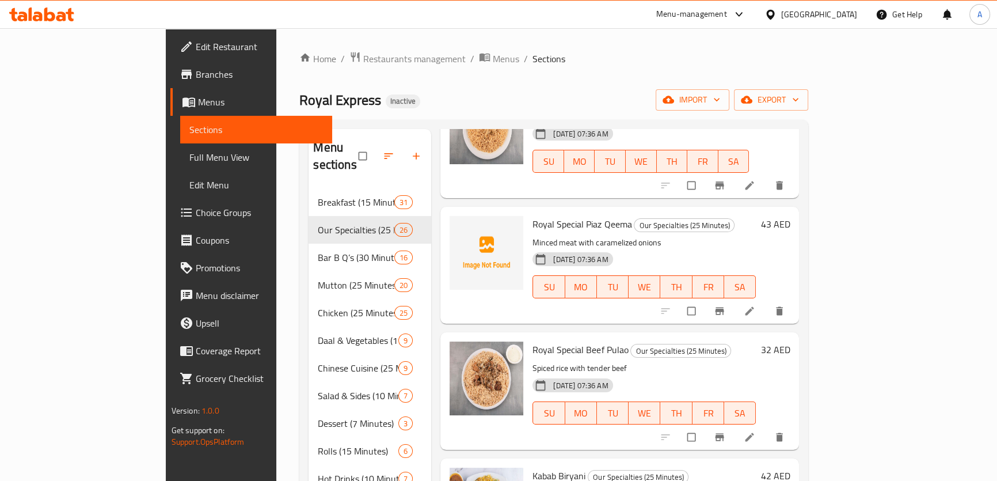
click at [553, 215] on span "Royal Special Piaz Qeema" at bounding box center [582, 223] width 99 height 17
copy span "Piaz"
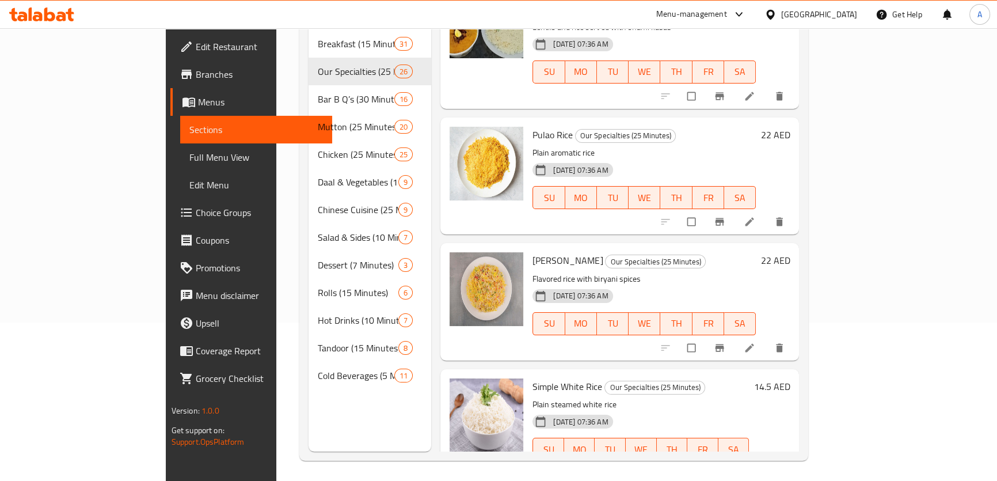
scroll to position [161, 0]
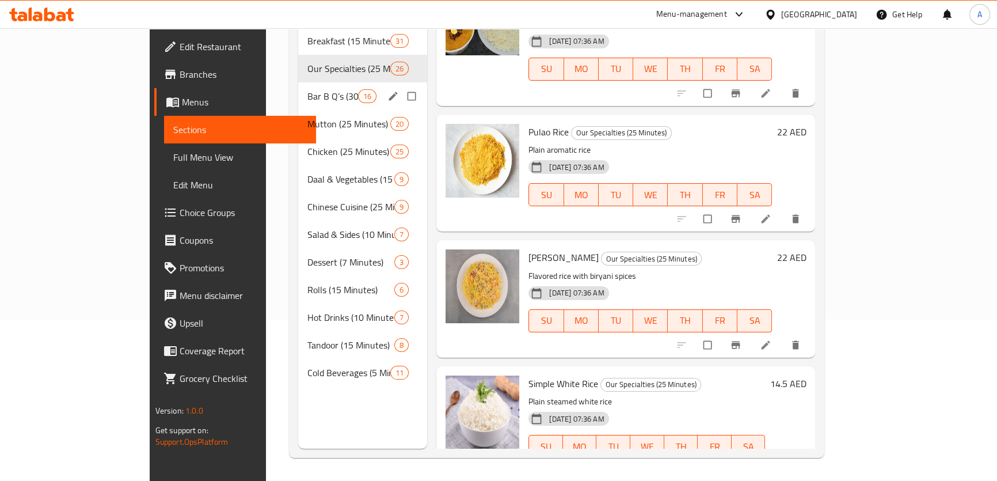
click at [298, 82] on div "Bar B Q’s (30 Minutes) 16" at bounding box center [363, 96] width 130 height 28
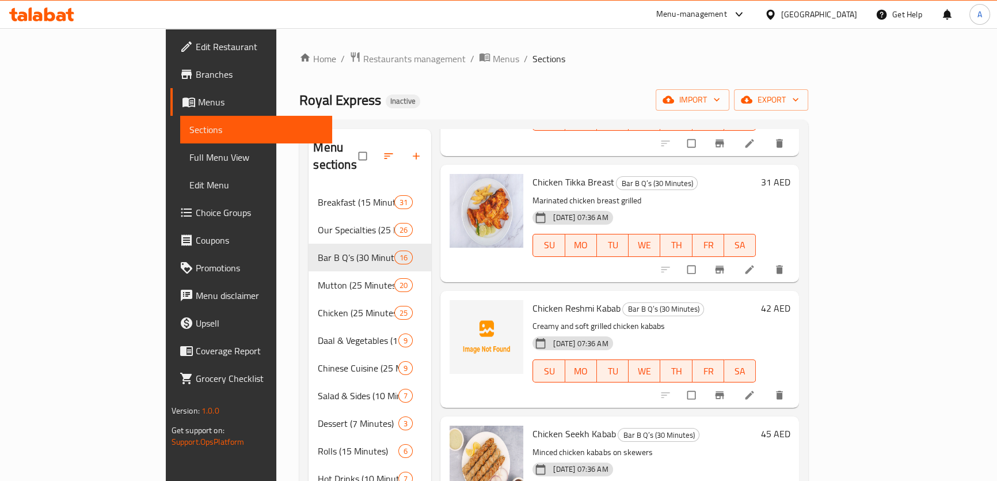
scroll to position [680, 0]
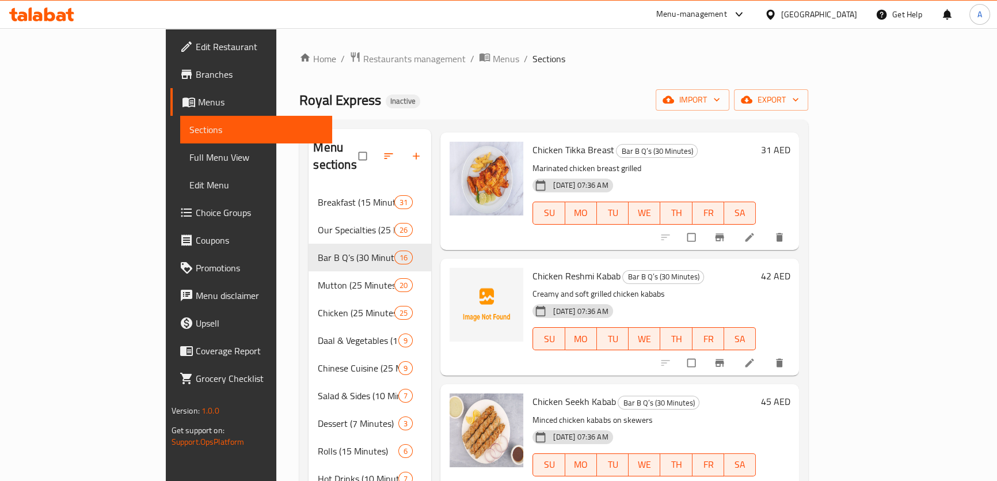
click at [539, 267] on span "Chicken Reshmi Kabab" at bounding box center [577, 275] width 88 height 17
copy span "[PERSON_NAME]"
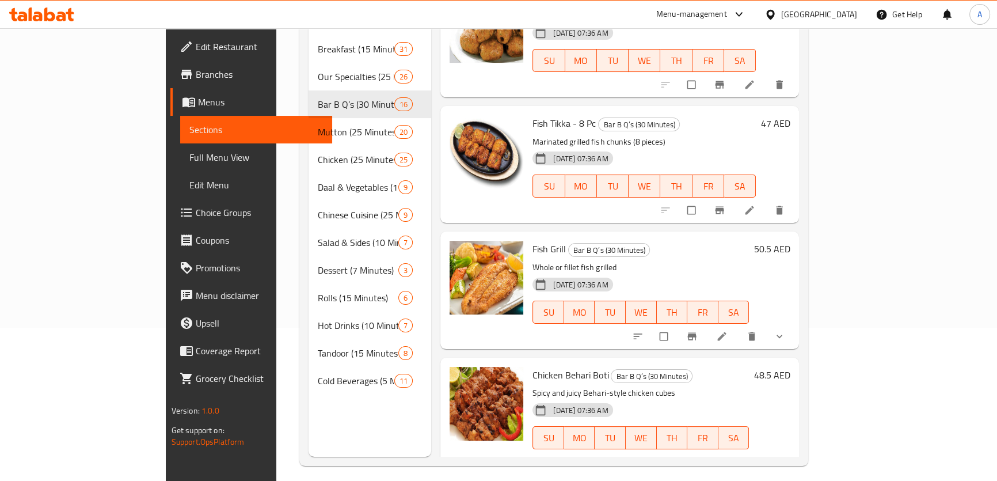
scroll to position [161, 0]
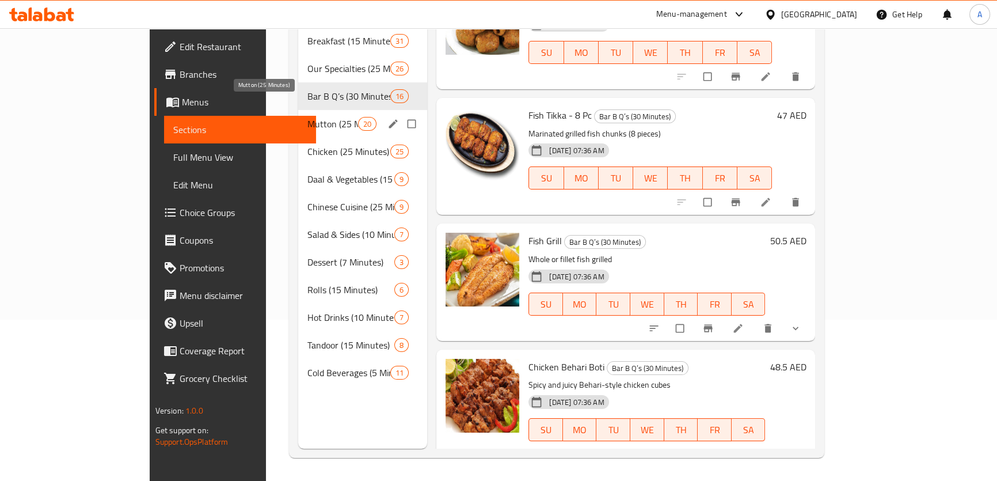
drag, startPoint x: 291, startPoint y: 107, endPoint x: 379, endPoint y: 143, distance: 96.0
click at [308, 117] on span "Mutton (25 Minutes)" at bounding box center [333, 124] width 51 height 14
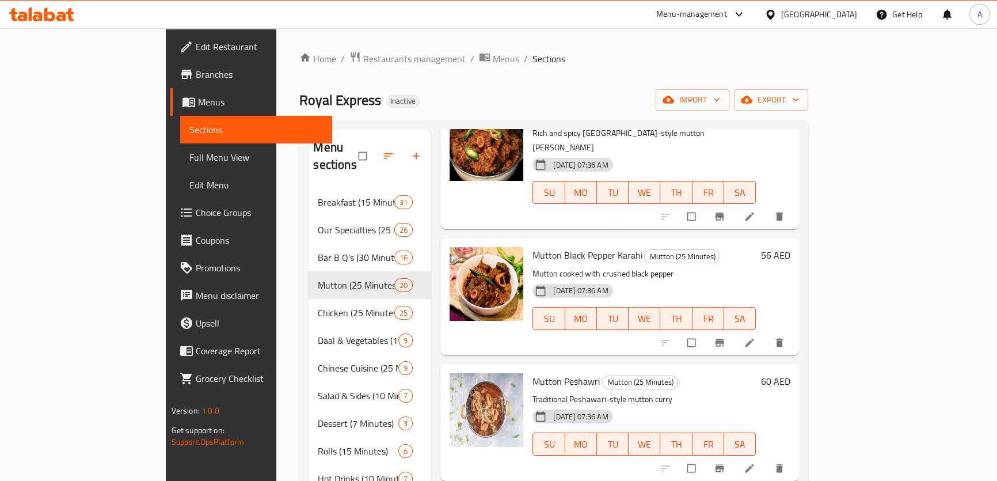
scroll to position [366, 0]
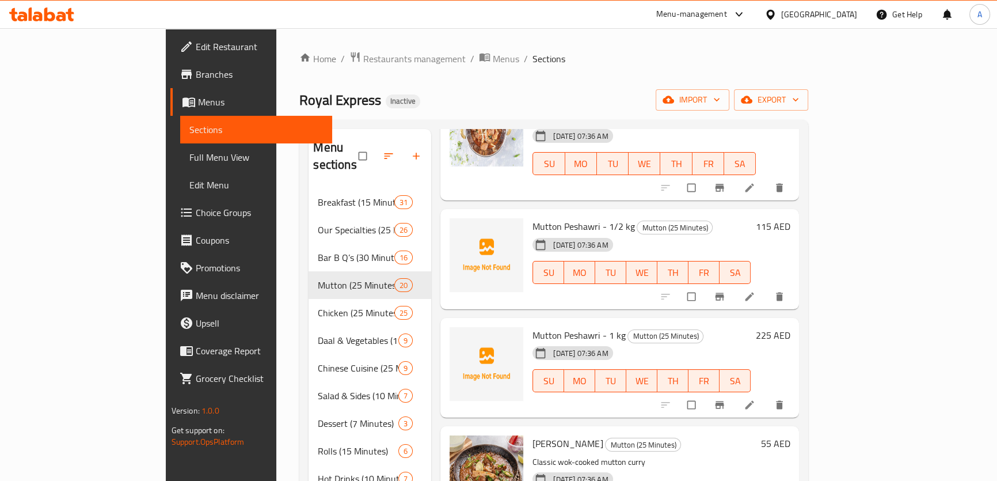
click at [536, 218] on span "Mutton Peshawri - 1/2 kg" at bounding box center [584, 226] width 102 height 17
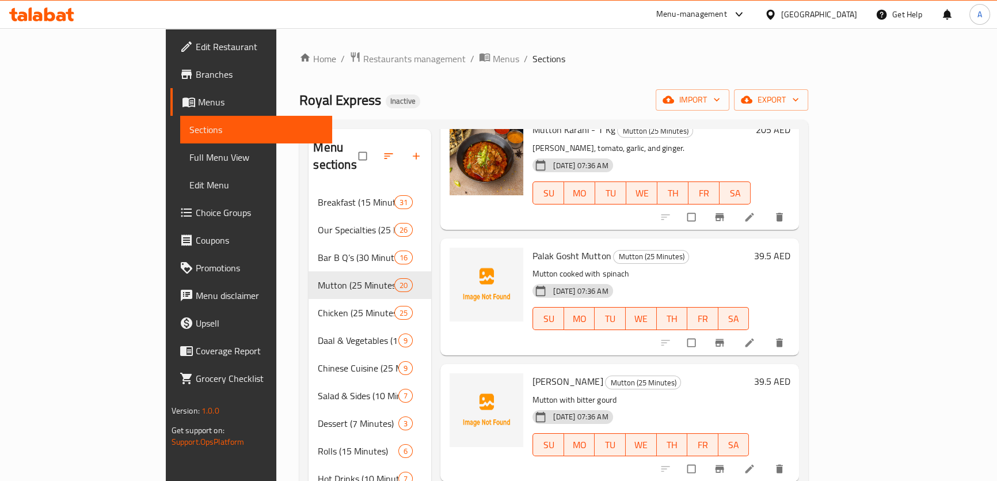
scroll to position [942, 0]
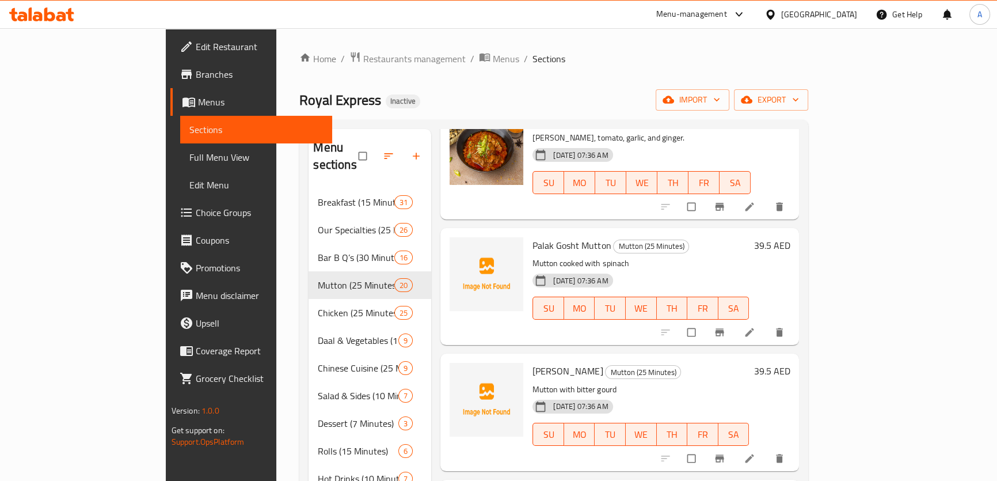
click at [533, 237] on span "Palak Gosht Mutton" at bounding box center [572, 245] width 78 height 17
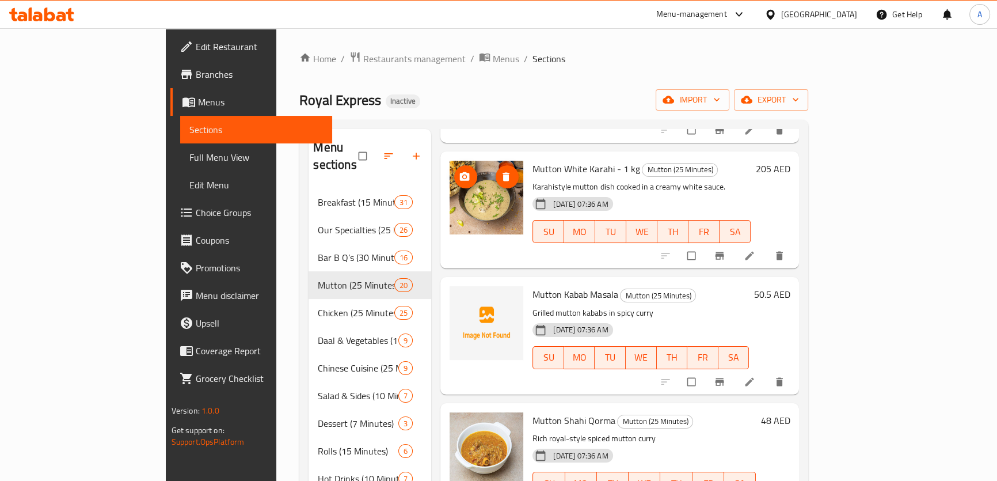
scroll to position [1779, 0]
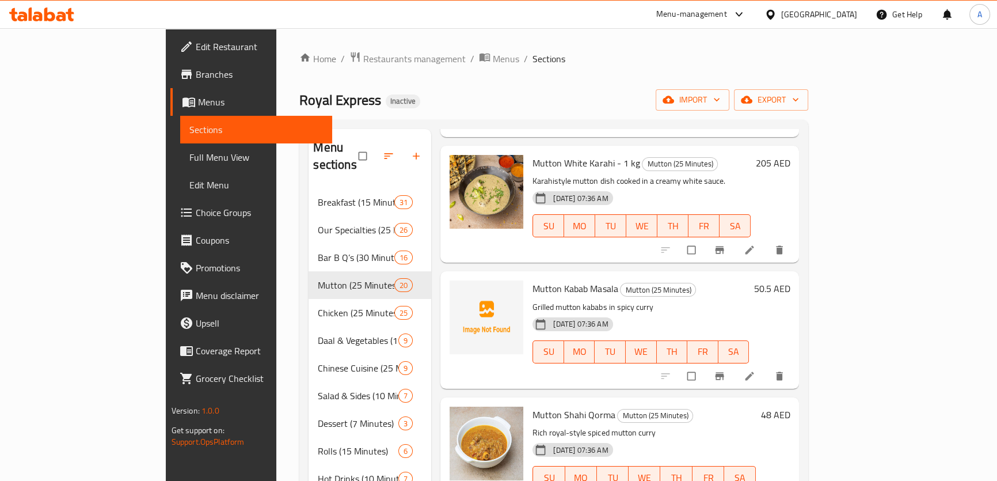
click at [562, 280] on span "Mutton Kabab Masala" at bounding box center [575, 288] width 85 height 17
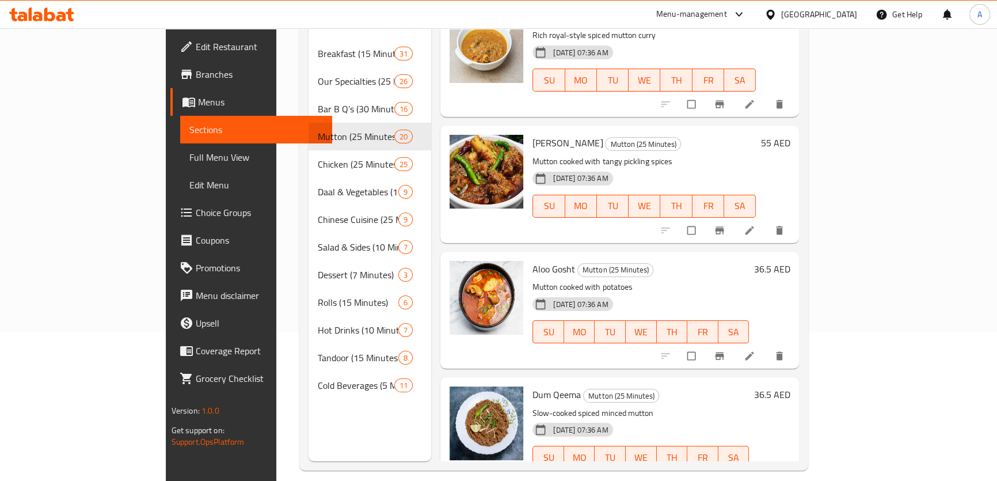
scroll to position [161, 0]
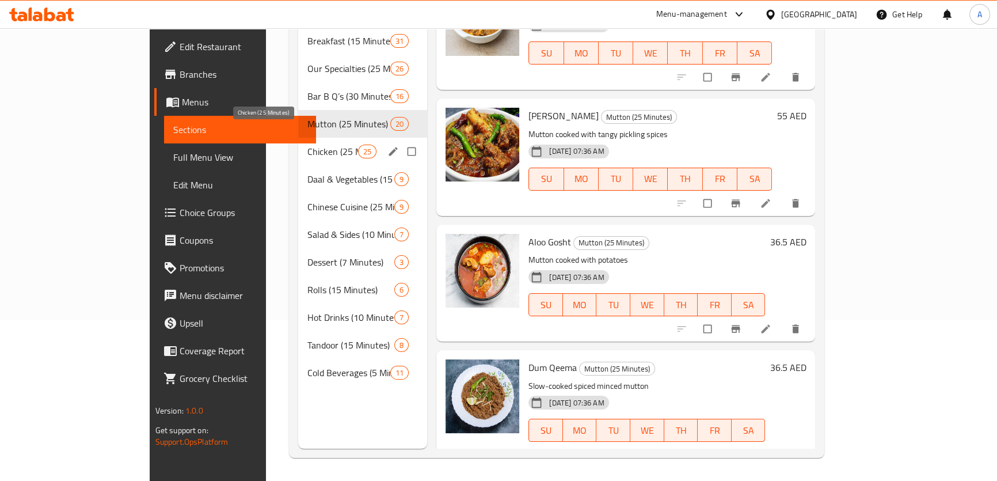
click at [308, 145] on span "Chicken (25 Minutes)" at bounding box center [333, 152] width 51 height 14
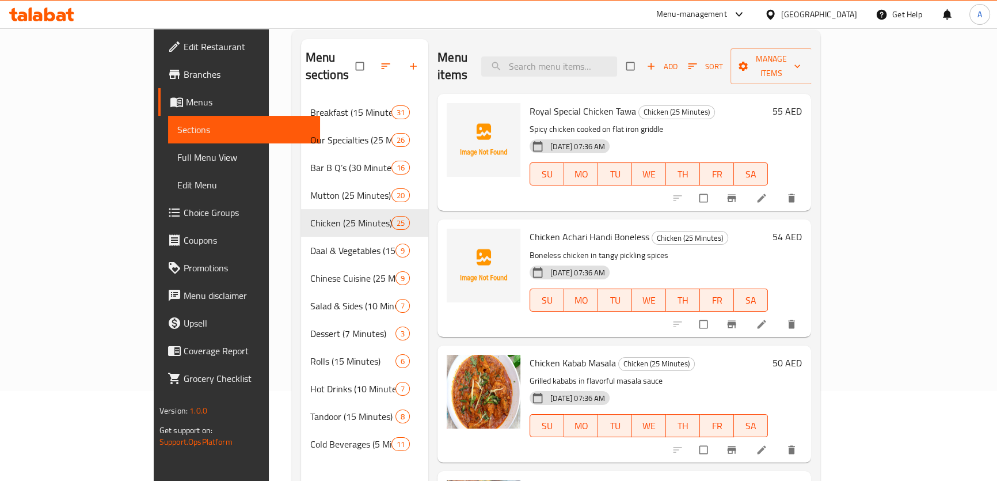
scroll to position [5, 0]
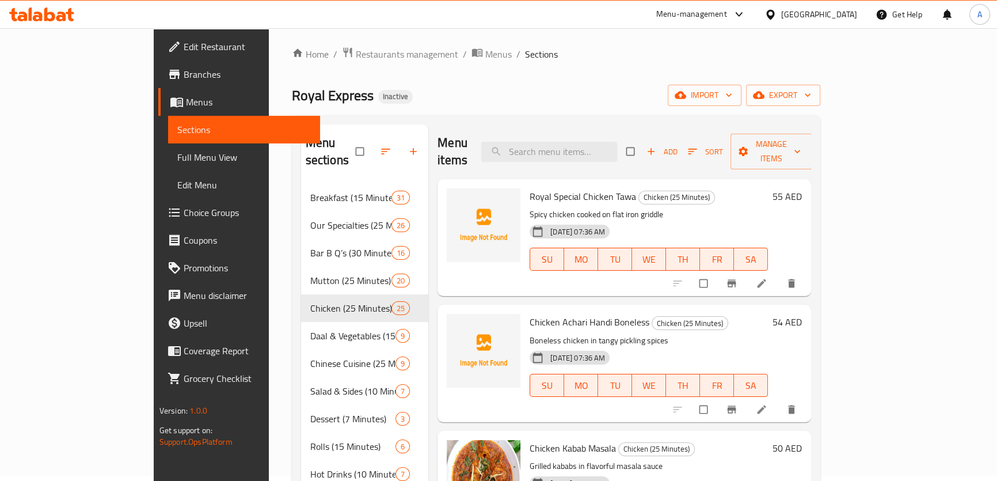
click at [587, 188] on span "Royal Special Chicken Tawa" at bounding box center [583, 196] width 107 height 17
click at [536, 313] on span "Chicken Achari Handi Boneless" at bounding box center [590, 321] width 120 height 17
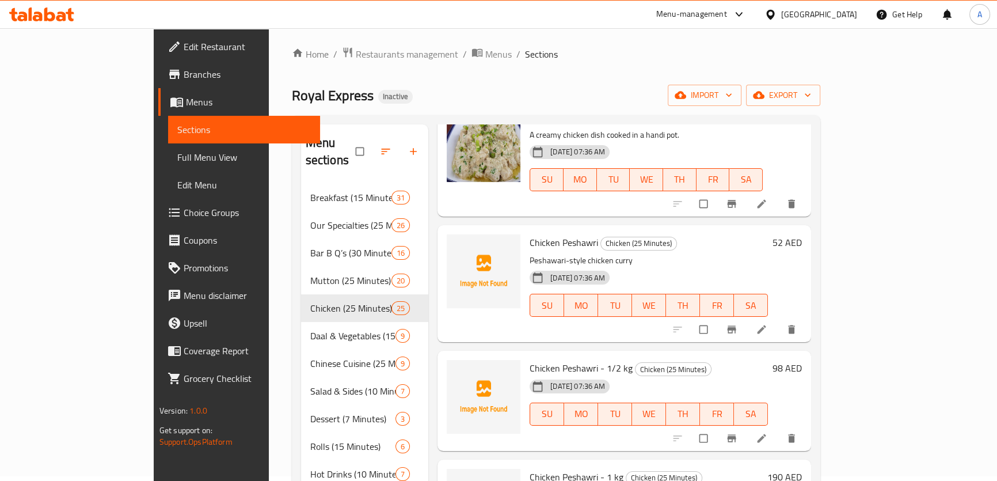
scroll to position [1204, 0]
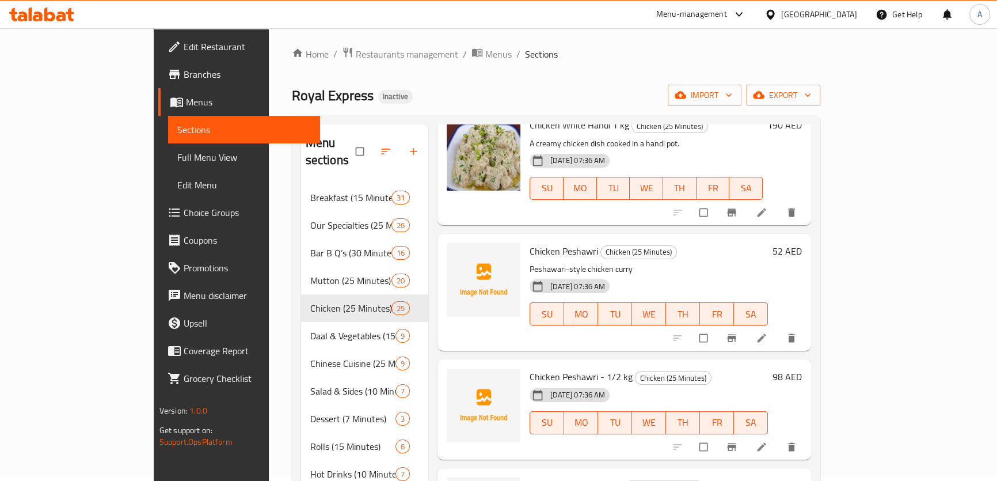
click at [534, 242] on span "Chicken Peshawri" at bounding box center [564, 250] width 69 height 17
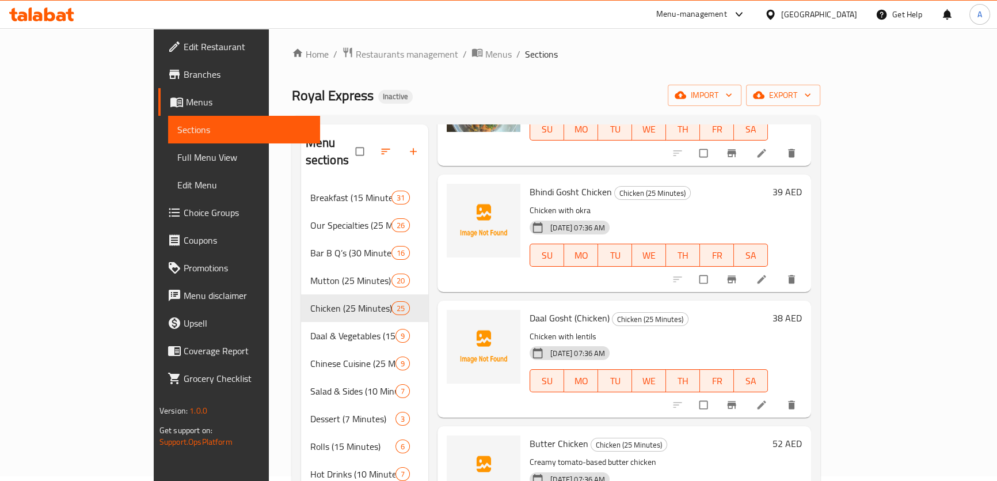
scroll to position [2460, 0]
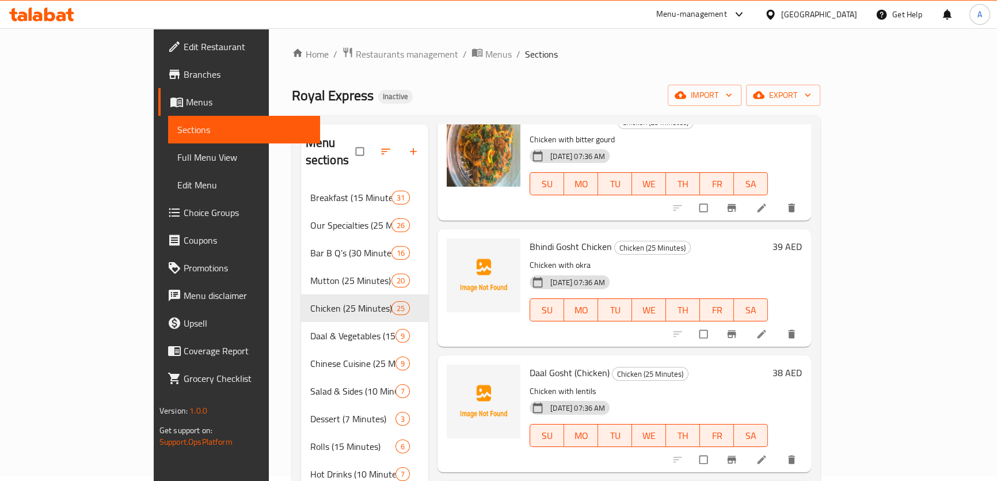
click at [530, 238] on span "Bhindi Gosht Chicken" at bounding box center [571, 246] width 82 height 17
click at [530, 364] on span "Daal Gosht (Chicken)" at bounding box center [570, 372] width 80 height 17
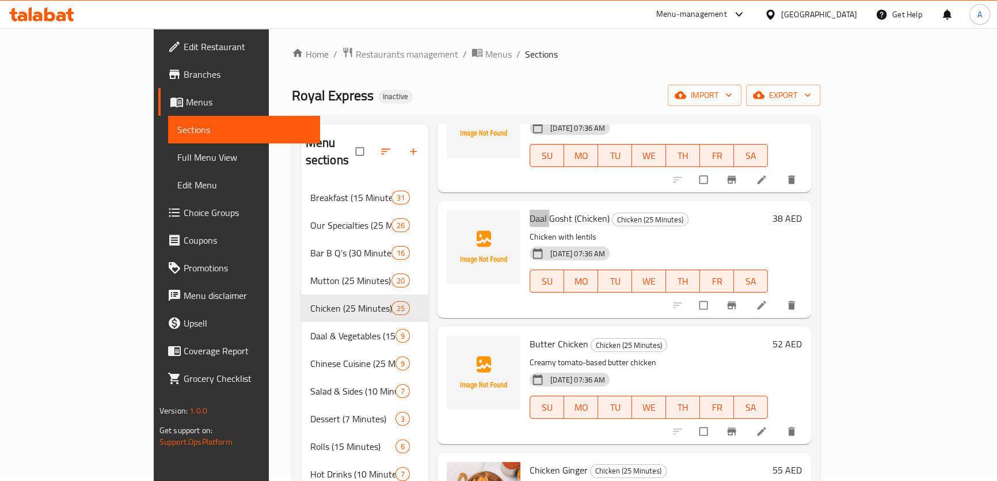
scroll to position [2658, 0]
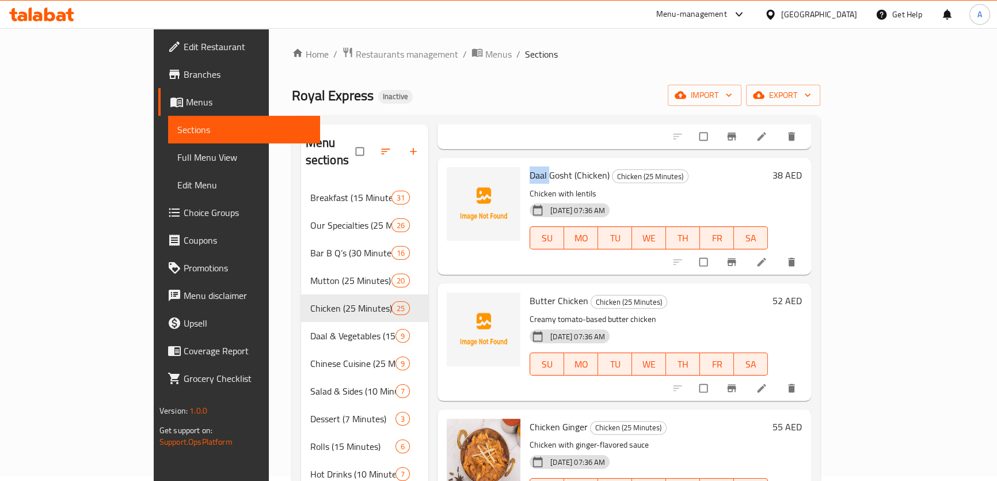
click at [530, 292] on span "Butter Chicken" at bounding box center [559, 300] width 59 height 17
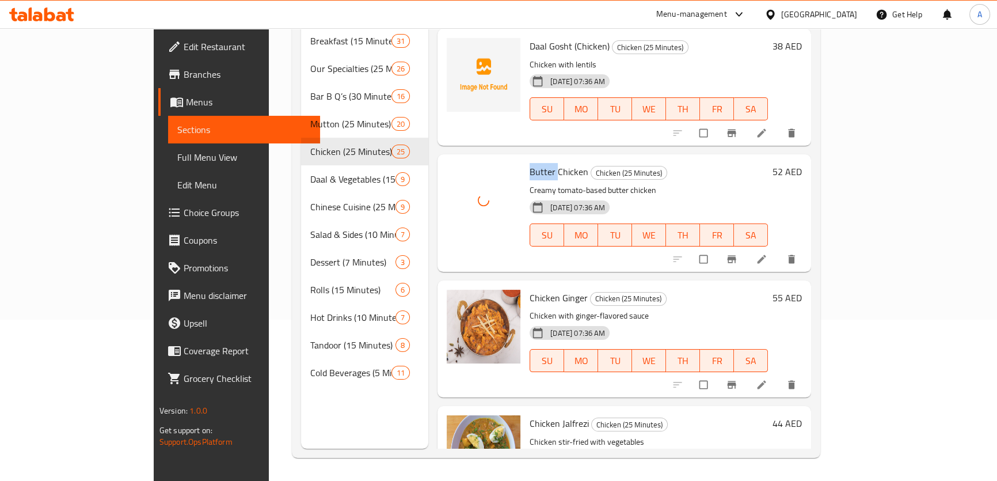
scroll to position [2605, 0]
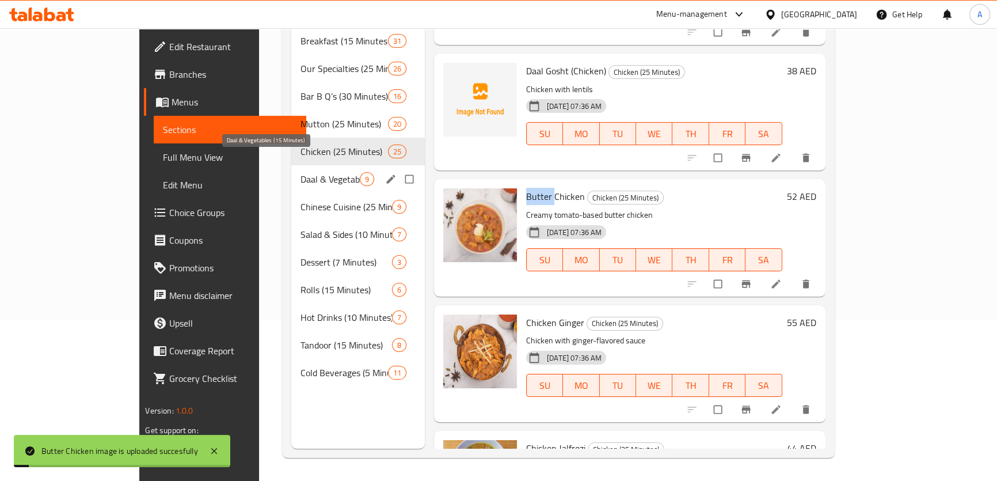
click at [301, 172] on span "Daal & Vegetables (15 Minutes)" at bounding box center [330, 179] width 59 height 14
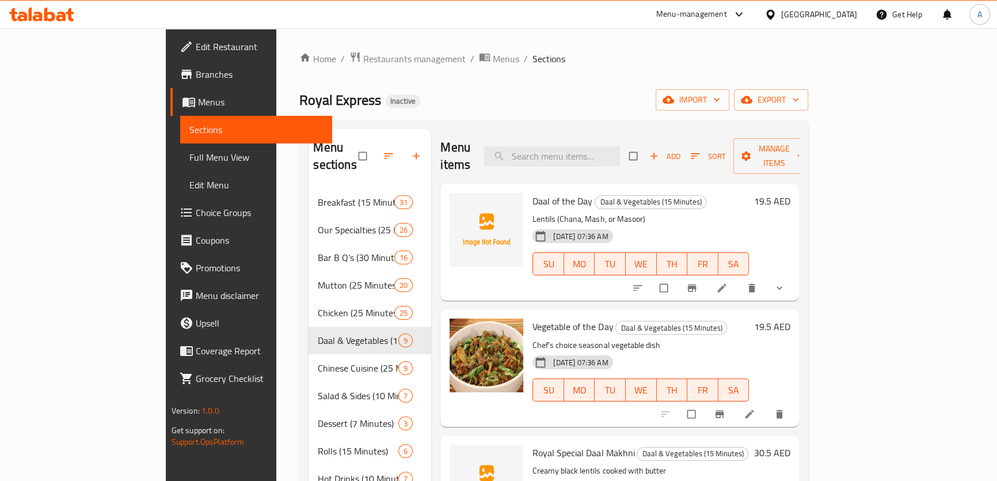
click at [533, 192] on span "Daal of the Day" at bounding box center [563, 200] width 60 height 17
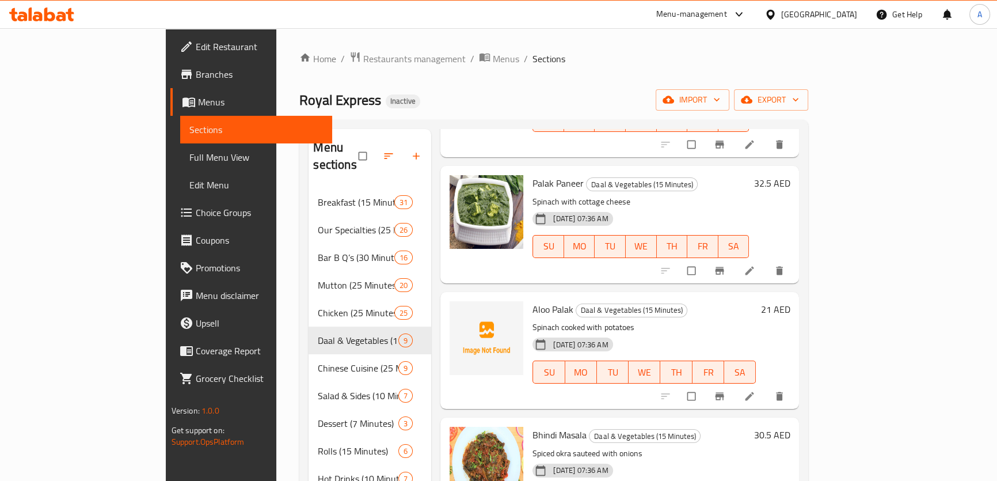
scroll to position [419, 0]
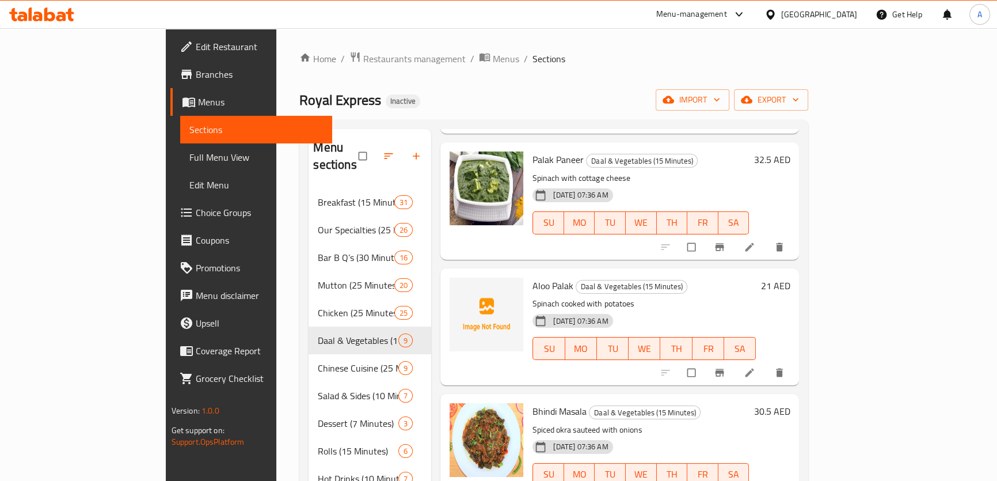
click at [533, 277] on span "Aloo Palak" at bounding box center [553, 285] width 41 height 17
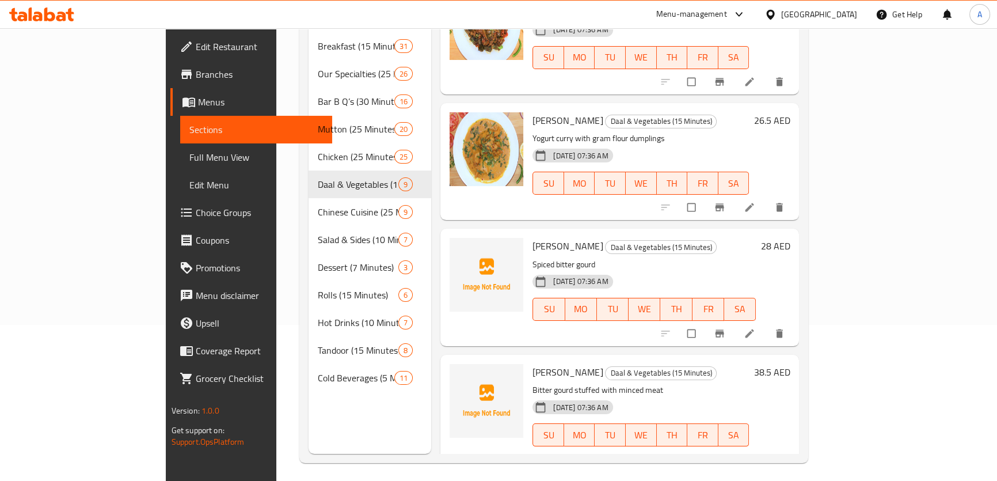
scroll to position [161, 0]
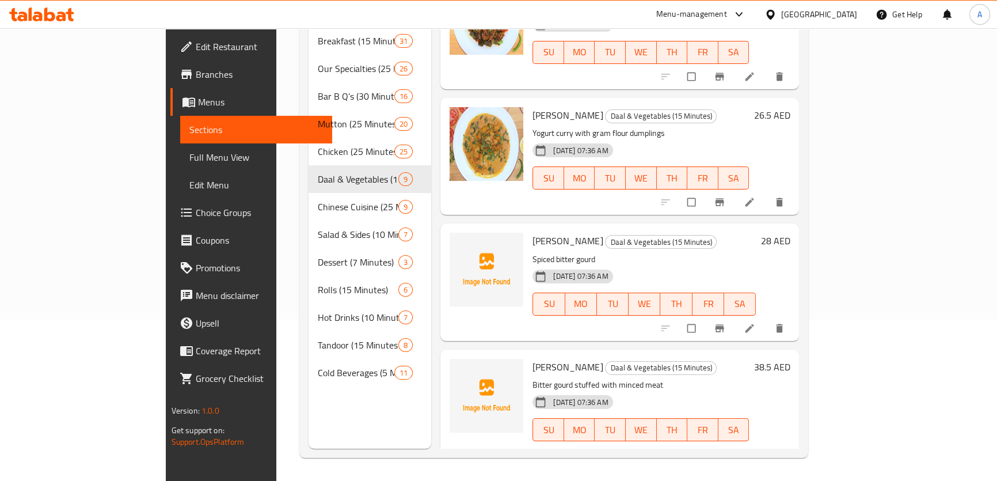
click at [533, 232] on span "[PERSON_NAME]" at bounding box center [568, 240] width 70 height 17
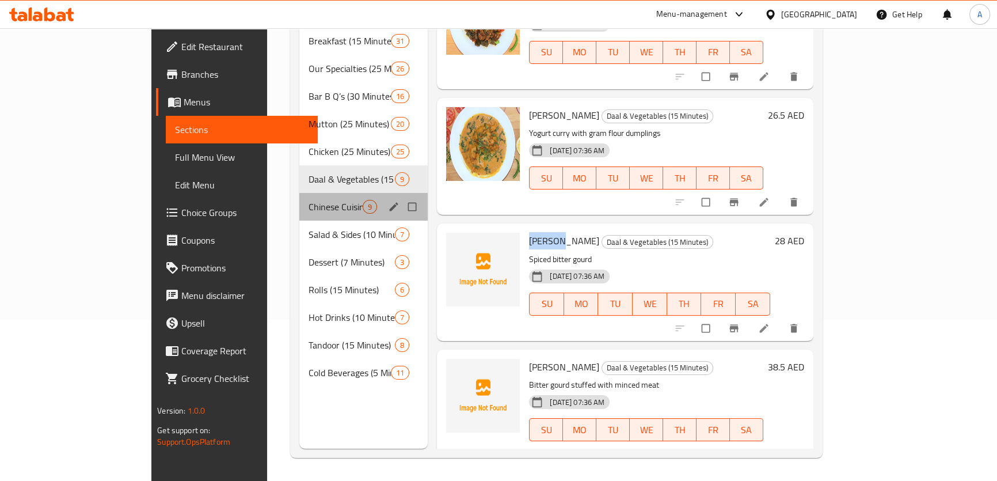
click at [299, 193] on div "Chinese Cuisine (25 Minutes) 9" at bounding box center [363, 207] width 128 height 28
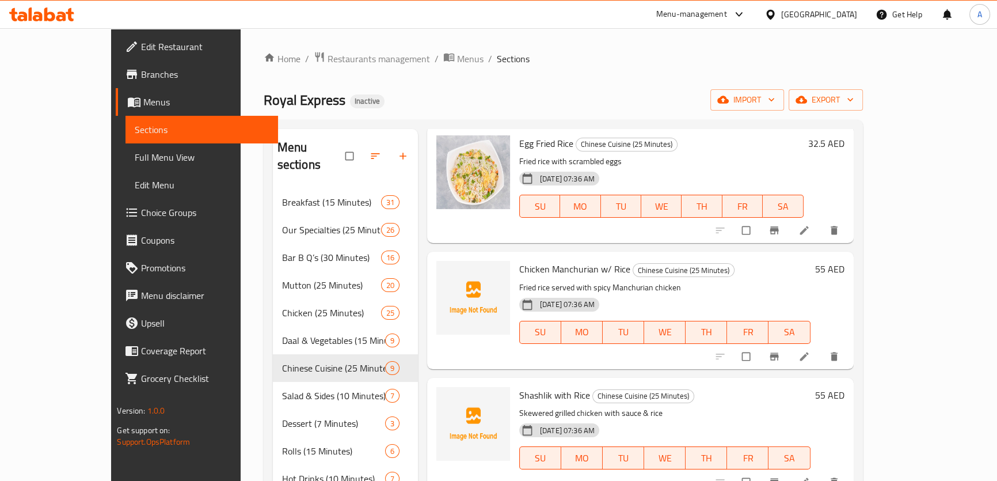
scroll to position [576, 0]
click at [545, 260] on span "Chicken Manchurian w/ Rice" at bounding box center [574, 268] width 111 height 17
click at [519, 386] on span "Shashlik with Rice" at bounding box center [554, 394] width 71 height 17
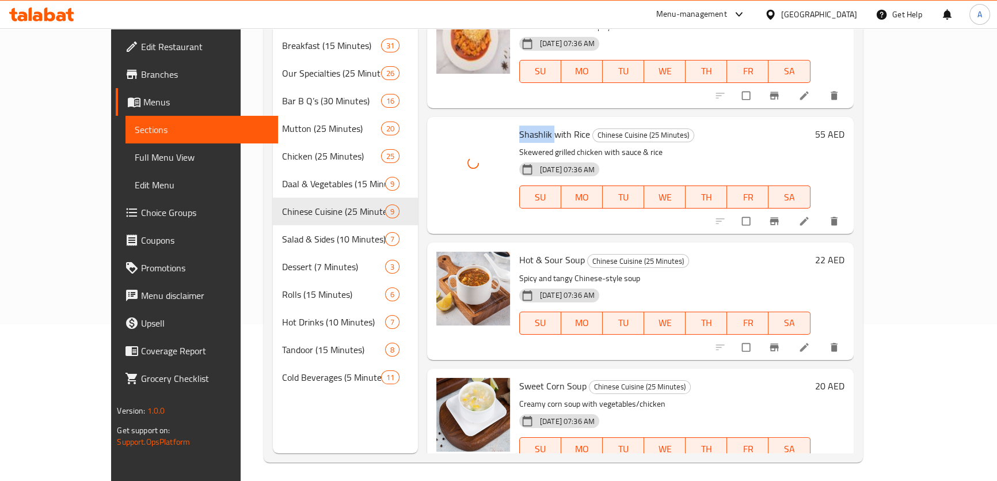
scroll to position [161, 0]
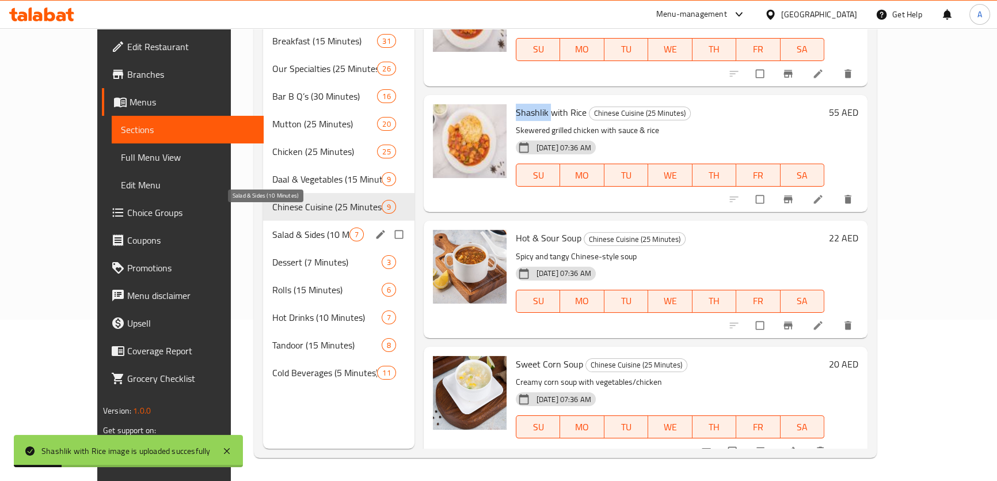
click at [284, 227] on span "Salad & Sides (10 Minutes)" at bounding box center [310, 234] width 77 height 14
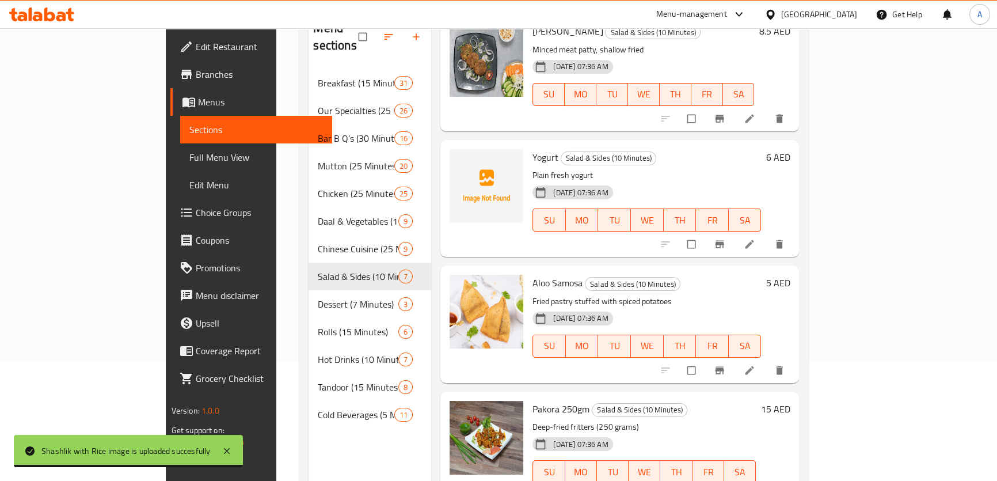
scroll to position [57, 0]
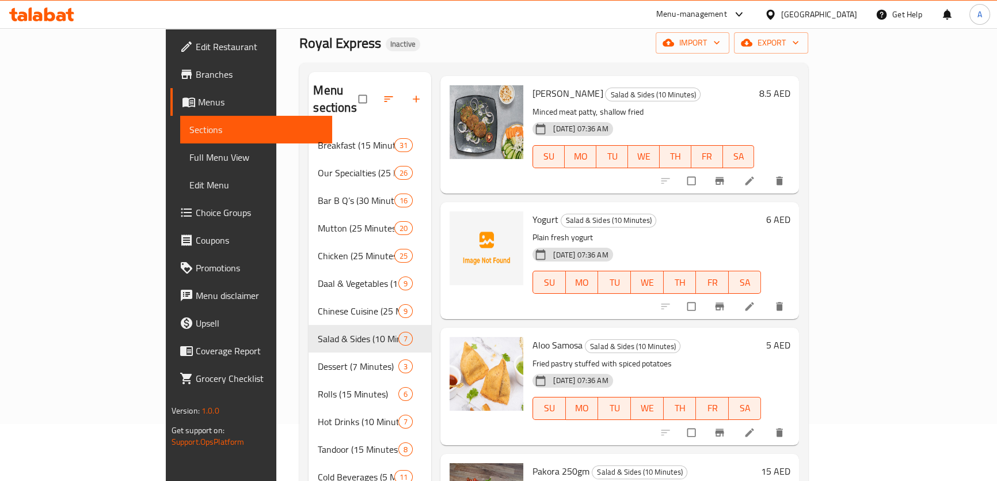
click at [533, 211] on span "Yogurt" at bounding box center [546, 219] width 26 height 17
drag, startPoint x: 502, startPoint y: 204, endPoint x: 484, endPoint y: 204, distance: 18.4
click at [533, 211] on span "Yogurt" at bounding box center [546, 219] width 26 height 17
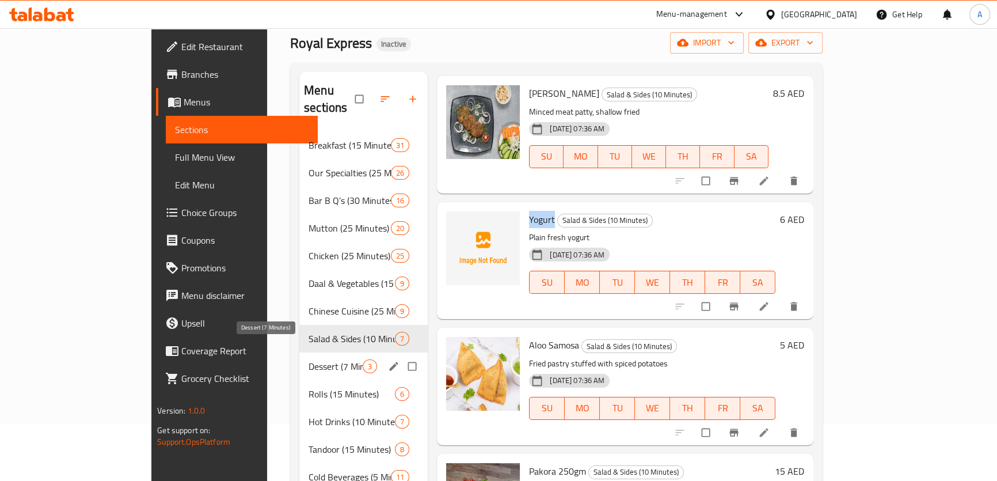
click at [309, 359] on span "Dessert (7 Minutes)" at bounding box center [336, 366] width 54 height 14
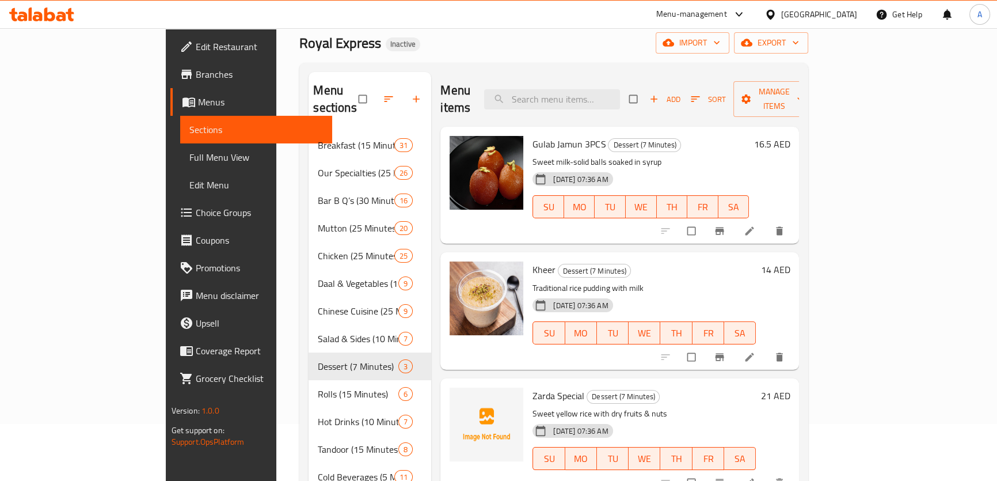
click at [533, 387] on span "Zarda Special" at bounding box center [559, 395] width 52 height 17
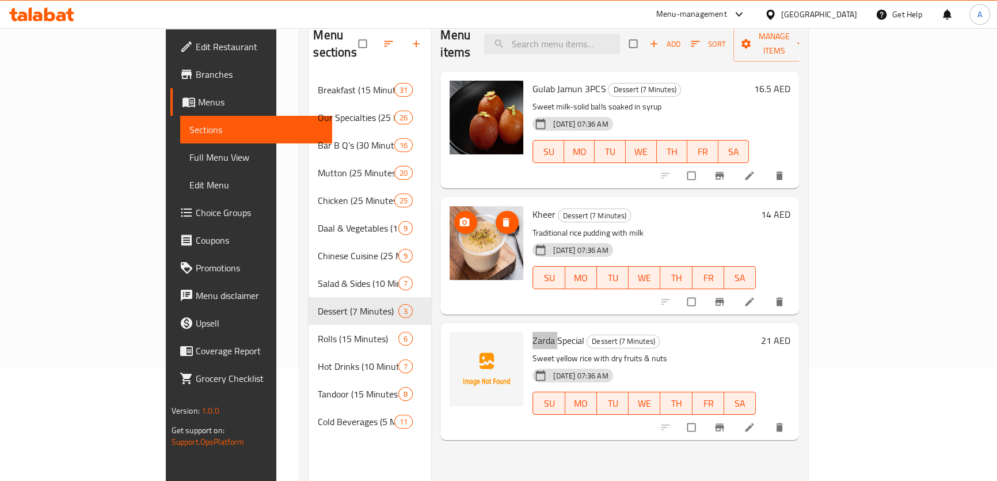
scroll to position [161, 0]
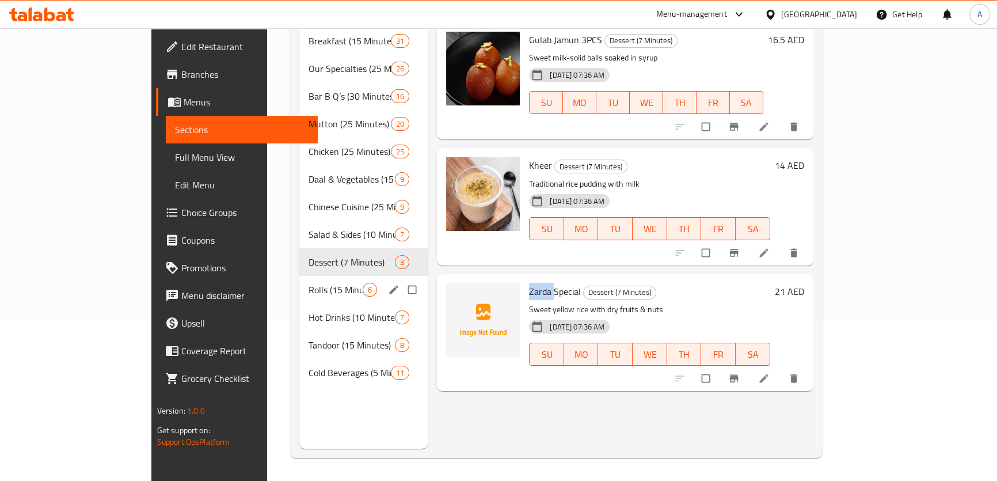
click at [309, 283] on span "Rolls (15 Minutes)" at bounding box center [336, 290] width 54 height 14
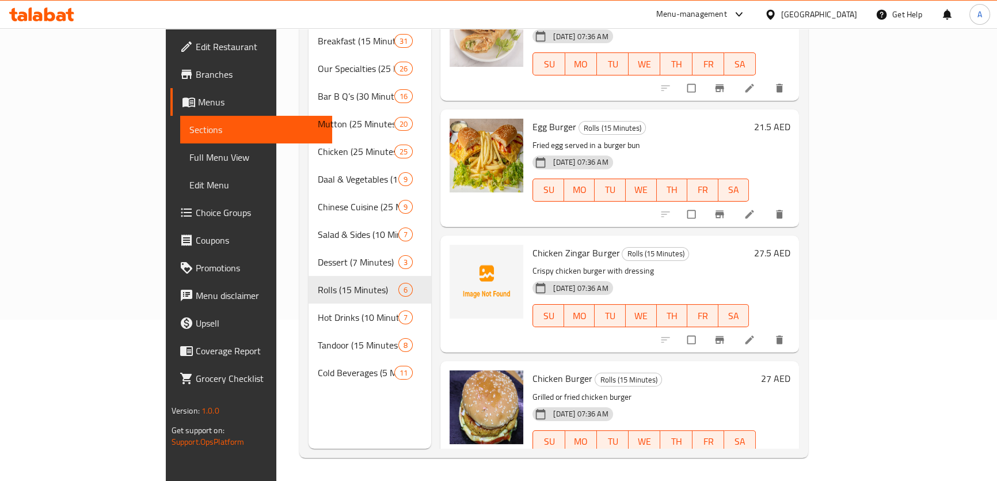
scroll to position [302, 0]
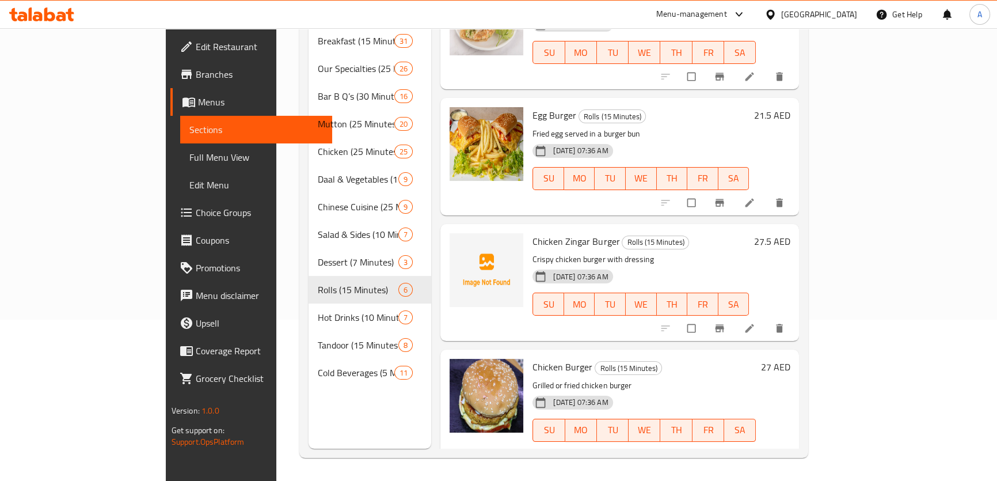
click at [535, 233] on span "Chicken Zingar Burger" at bounding box center [576, 241] width 87 height 17
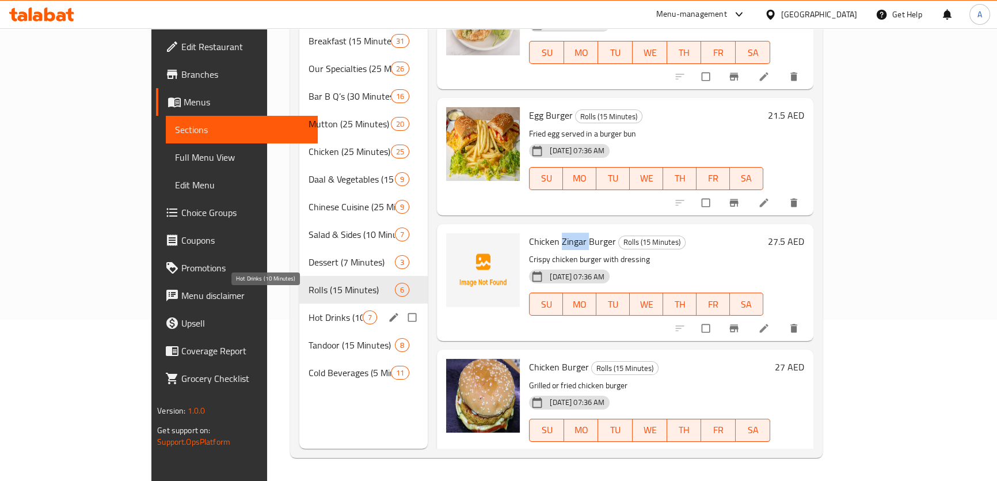
click at [309, 310] on span "Hot Drinks (10 Minutes)" at bounding box center [336, 317] width 54 height 14
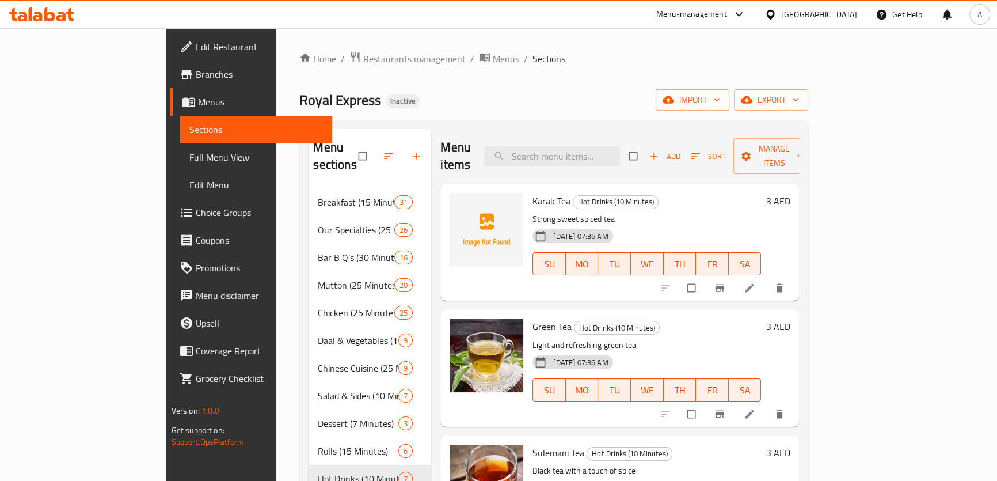
click at [533, 192] on span "Karak Tea" at bounding box center [552, 200] width 38 height 17
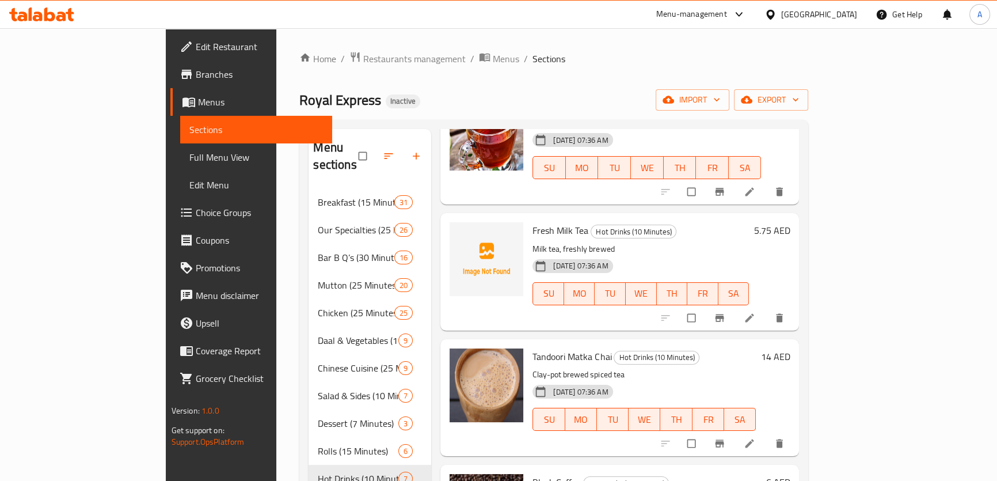
scroll to position [366, 0]
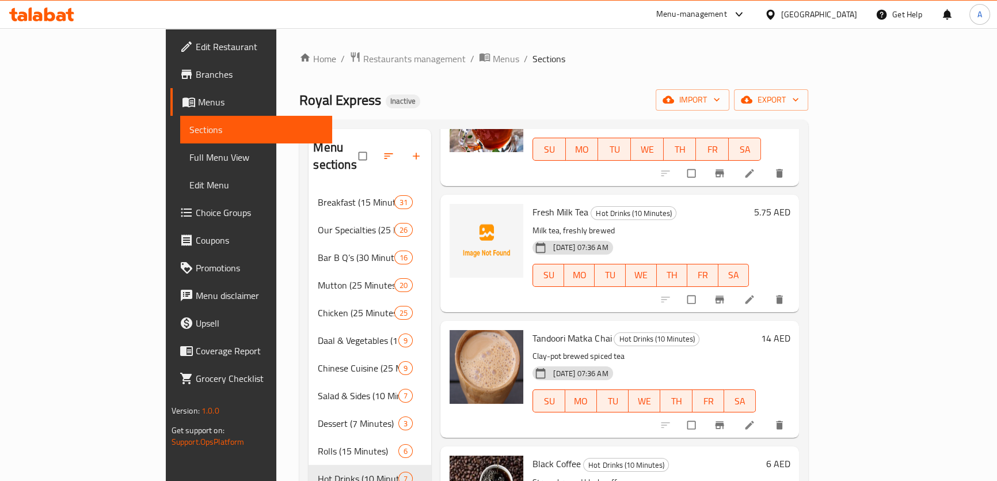
click at [533, 203] on span "Fresh Milk Tea" at bounding box center [561, 211] width 56 height 17
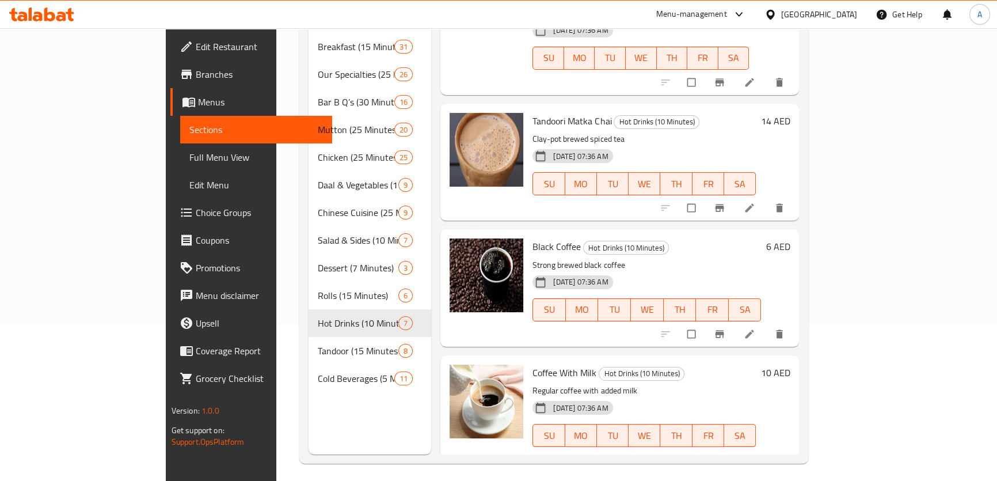
scroll to position [161, 0]
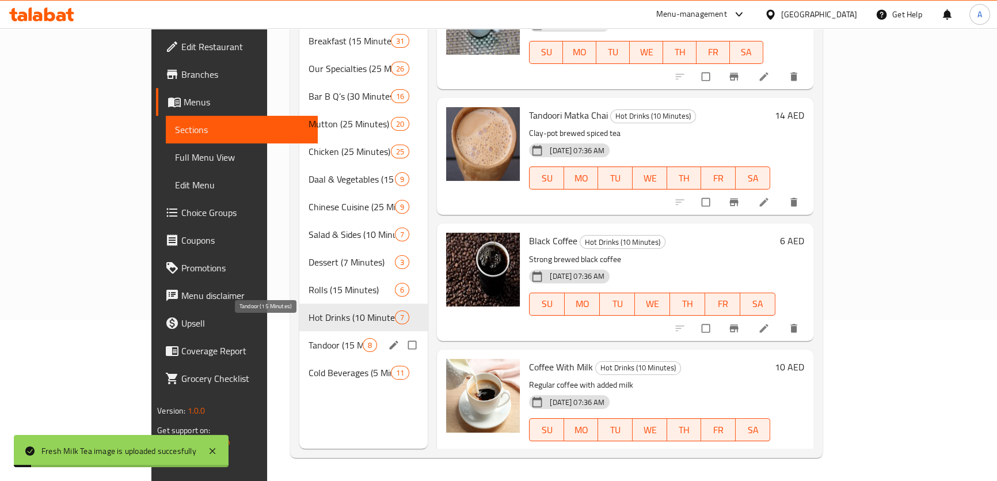
click at [309, 338] on span "Tandoor (15 Minutes)" at bounding box center [336, 345] width 54 height 14
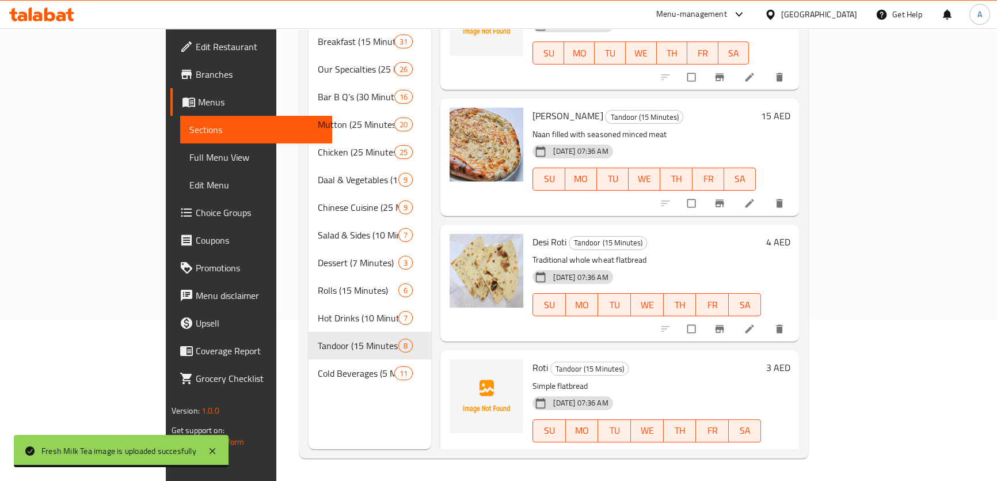
scroll to position [161, 0]
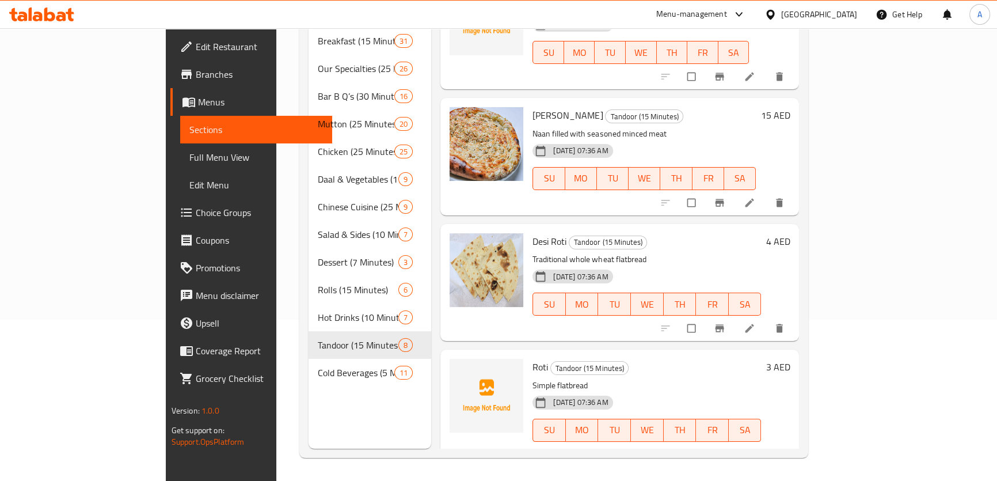
click at [533, 358] on span "Roti" at bounding box center [541, 366] width 16 height 17
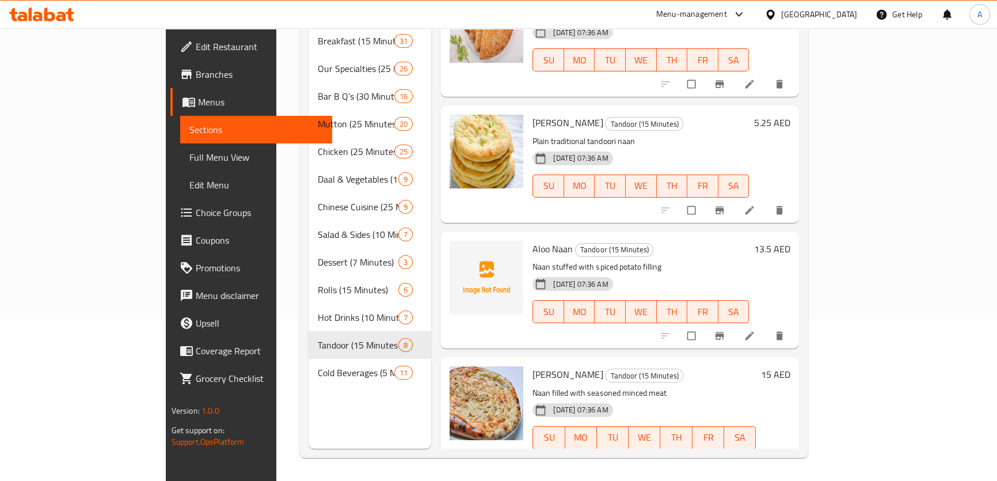
scroll to position [292, 0]
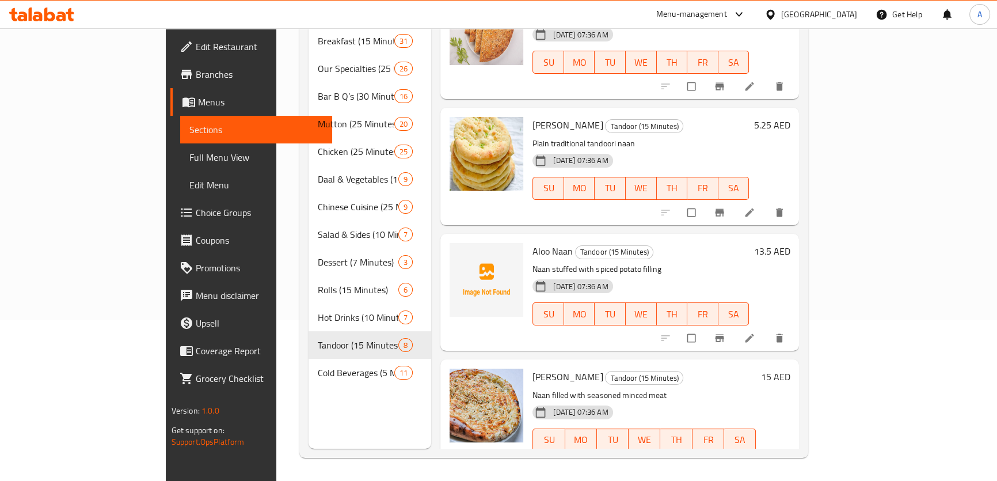
click at [533, 242] on span "Aloo Naan" at bounding box center [553, 250] width 40 height 17
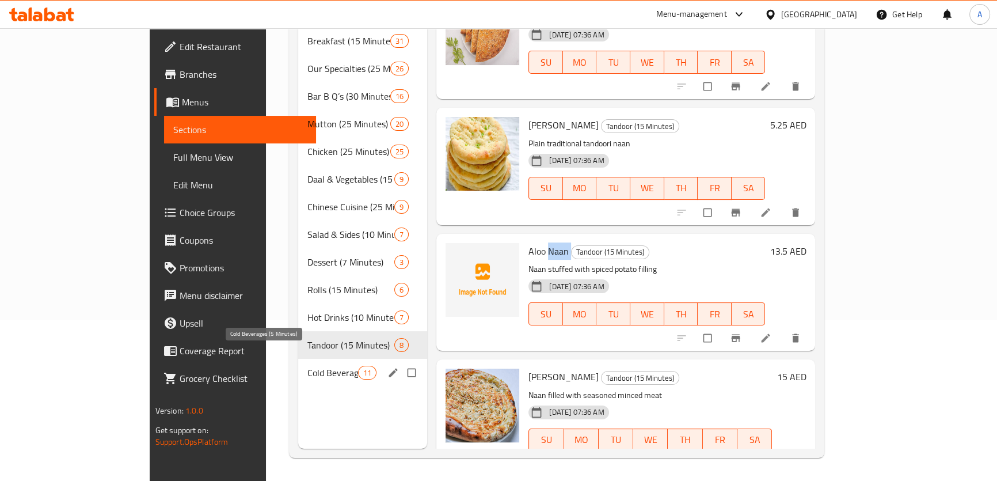
click at [308, 366] on span "Cold Beverages (5 Minutes)" at bounding box center [333, 373] width 51 height 14
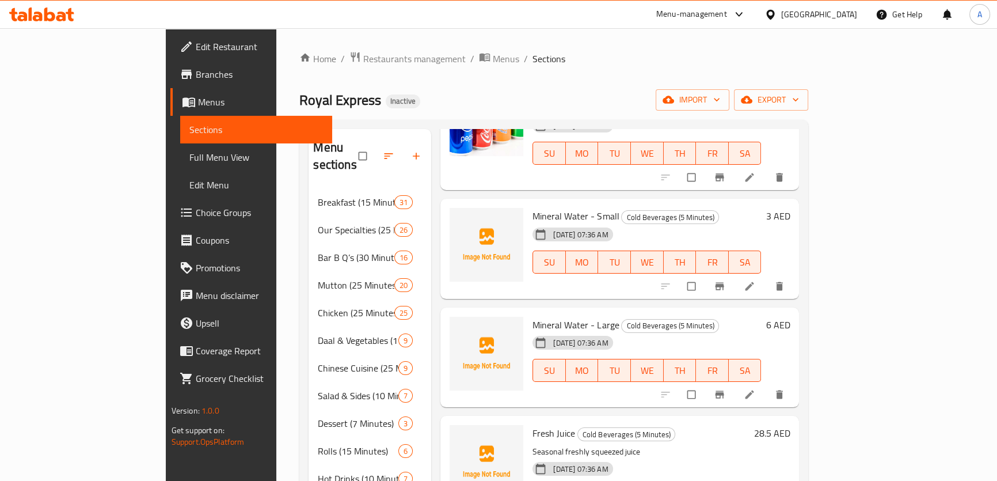
scroll to position [366, 0]
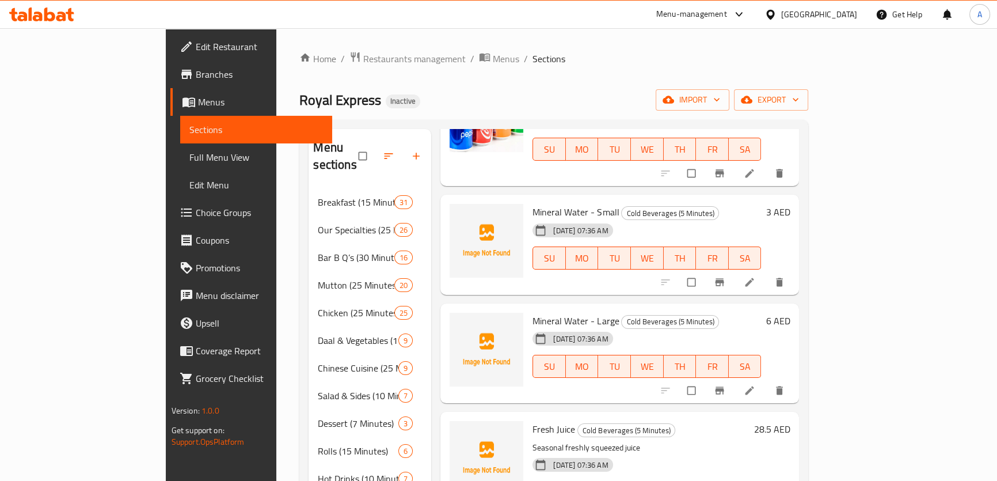
click at [533, 312] on span "Mineral Water - Large" at bounding box center [576, 320] width 86 height 17
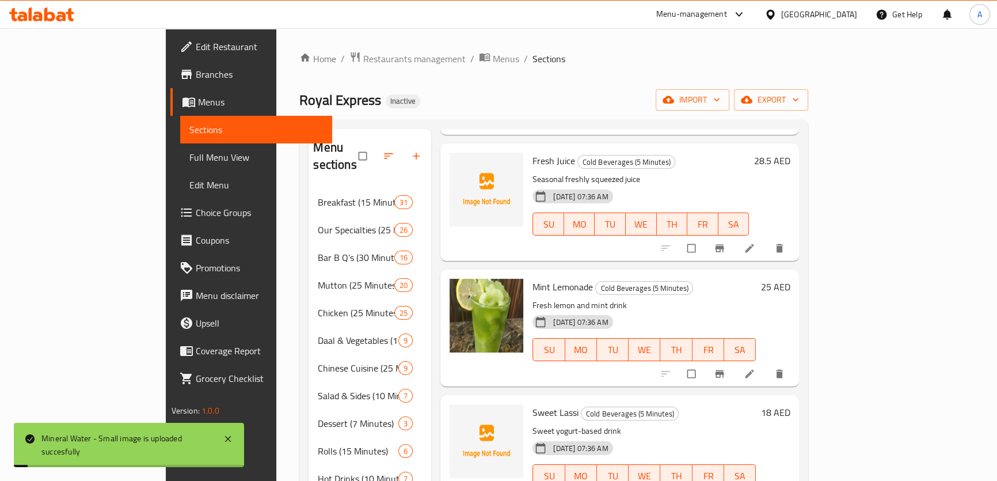
scroll to position [576, 0]
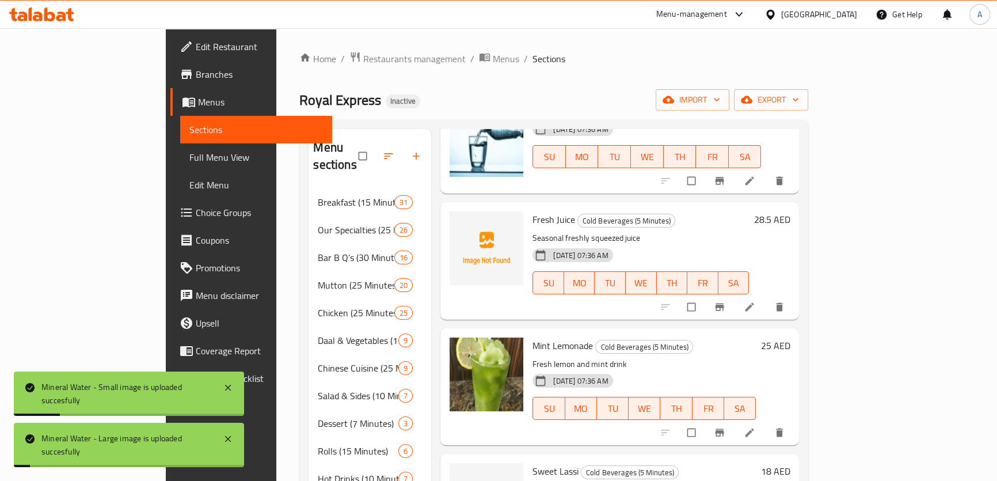
click at [533, 211] on span "Fresh Juice" at bounding box center [554, 219] width 43 height 17
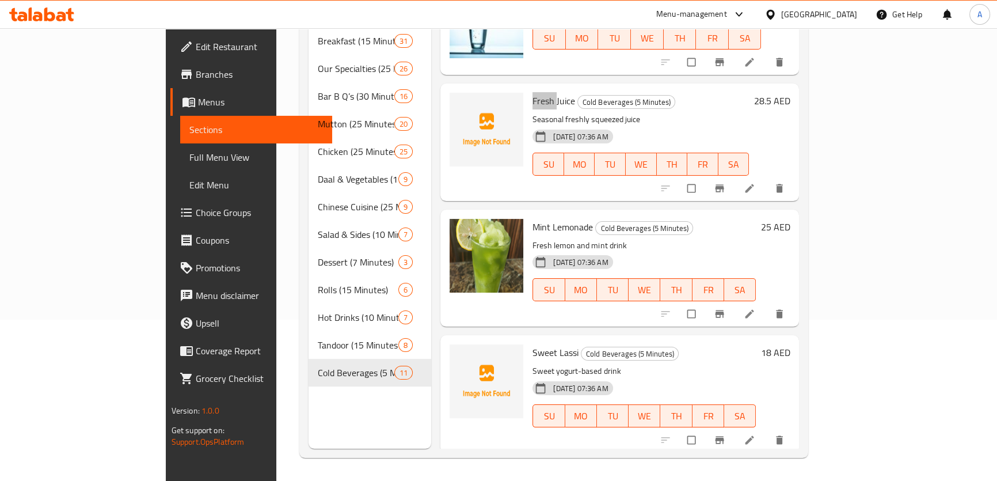
scroll to position [478, 0]
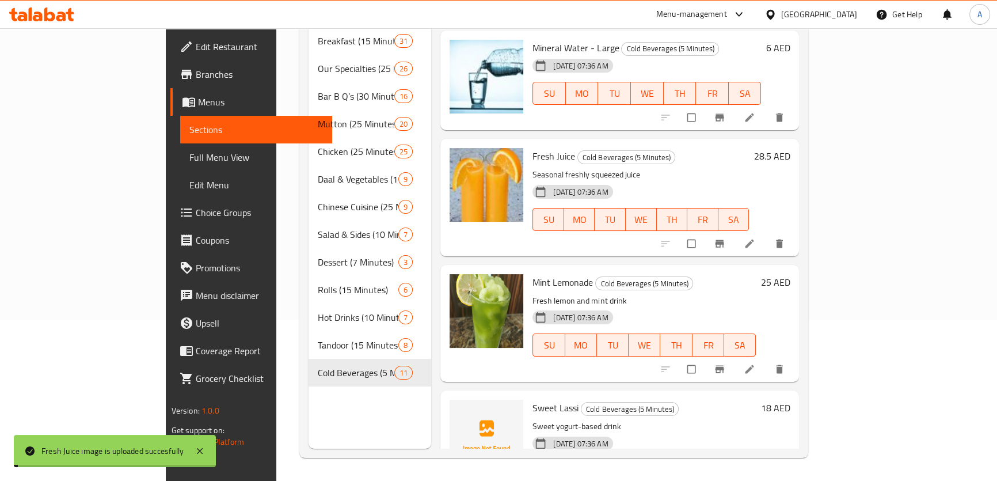
click at [533, 399] on span "Sweet Lassi" at bounding box center [556, 407] width 46 height 17
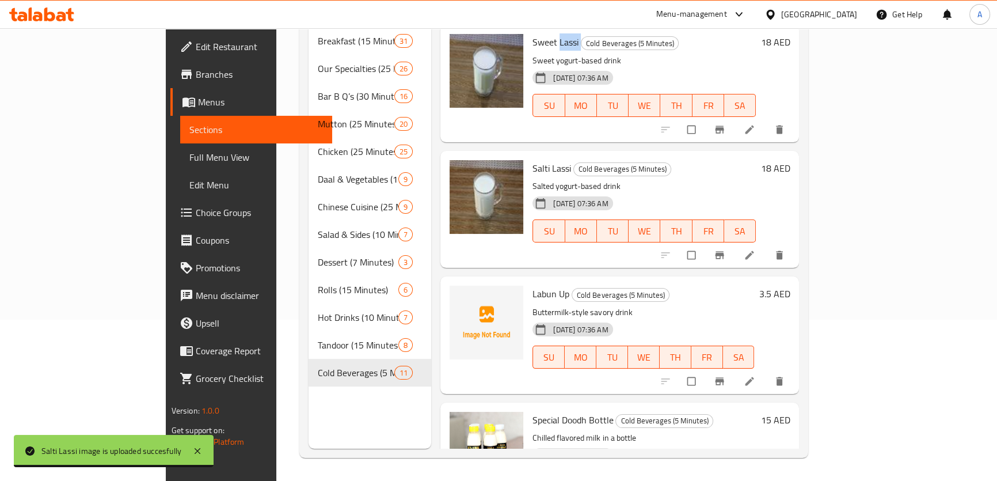
scroll to position [844, 0]
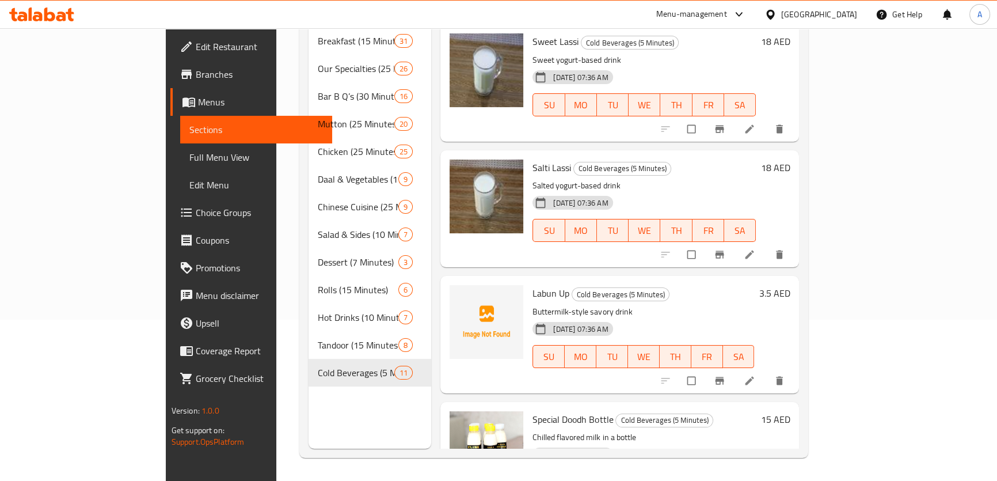
click at [533, 284] on span "Labun Up" at bounding box center [551, 292] width 37 height 17
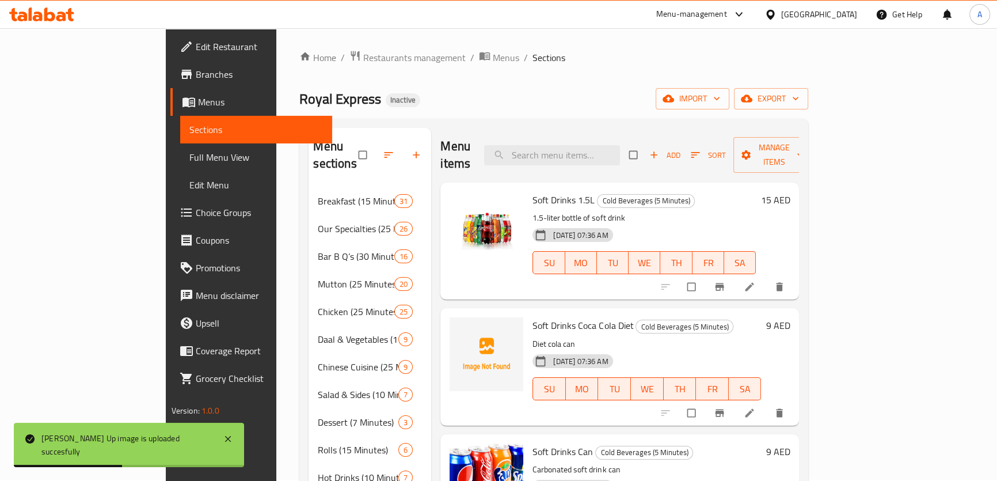
scroll to position [0, 0]
click at [542, 318] on span "Soft Drinks Coca Cola Diet" at bounding box center [583, 326] width 101 height 17
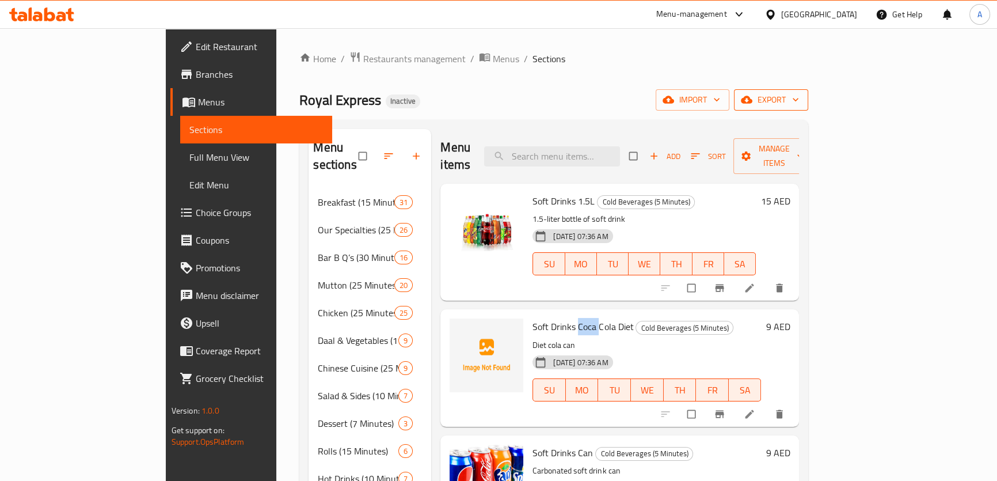
click at [799, 93] on span "export" at bounding box center [771, 100] width 56 height 14
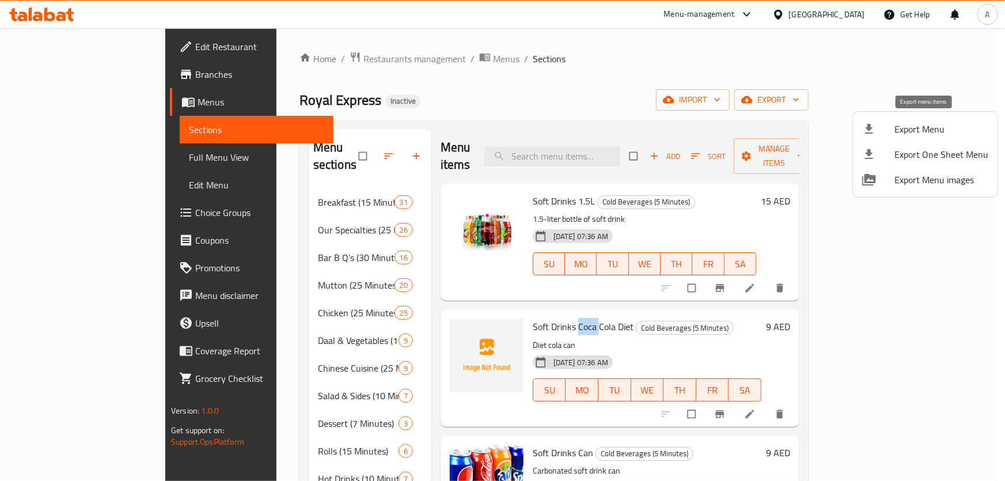
click at [907, 130] on span "Export Menu" at bounding box center [941, 129] width 94 height 14
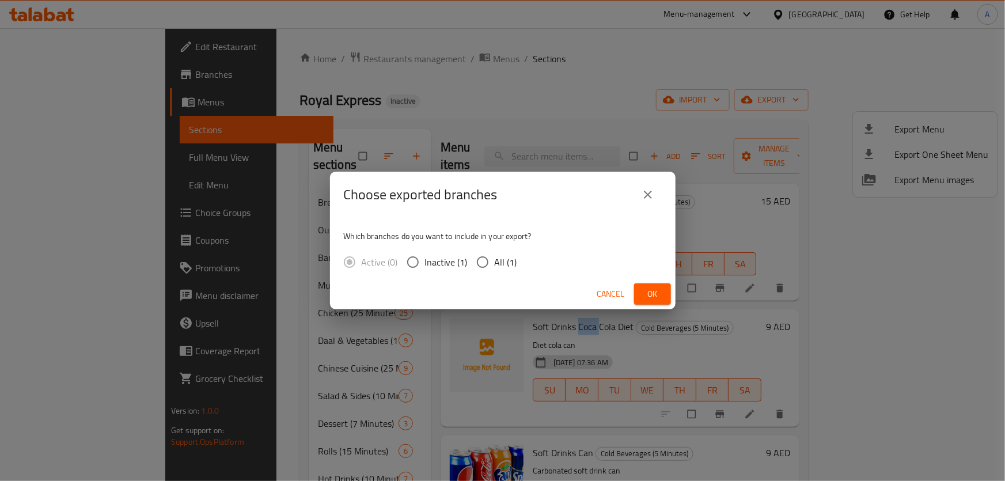
click at [487, 259] on input "All (1)" at bounding box center [482, 262] width 24 height 24
radio input "true"
click at [654, 289] on span "Ok" at bounding box center [652, 294] width 18 height 14
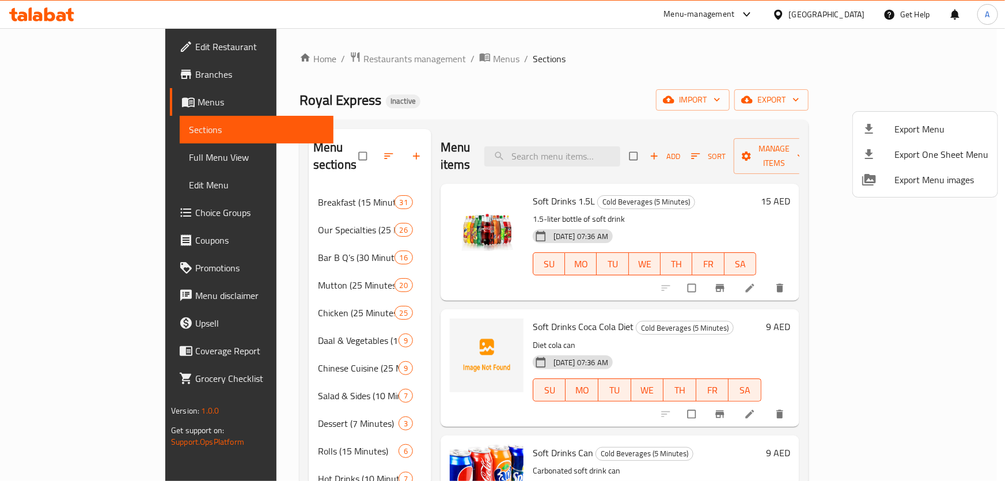
click at [453, 235] on div at bounding box center [502, 240] width 1005 height 481
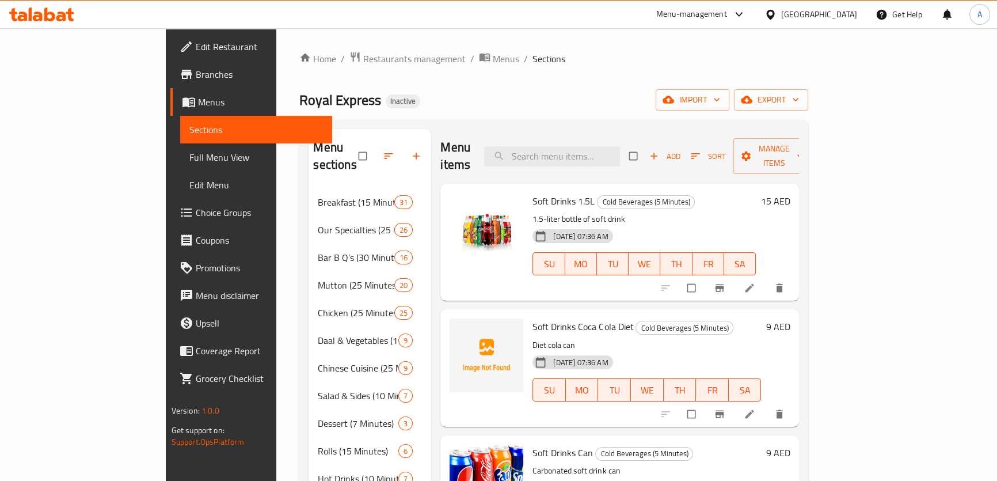
click at [802, 21] on div "[GEOGRAPHIC_DATA]" at bounding box center [811, 15] width 111 height 28
click at [800, 18] on div "[GEOGRAPHIC_DATA]" at bounding box center [819, 14] width 76 height 13
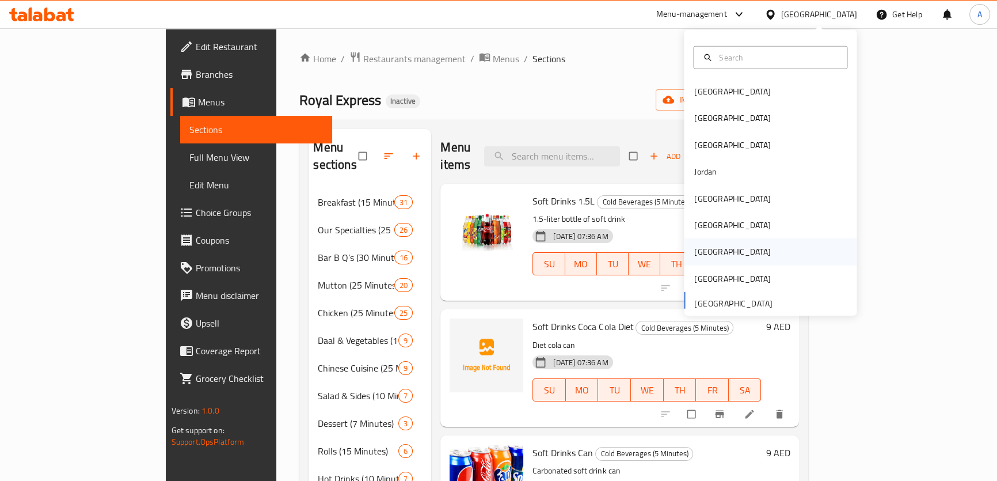
click at [704, 246] on div "[GEOGRAPHIC_DATA]" at bounding box center [733, 251] width 76 height 13
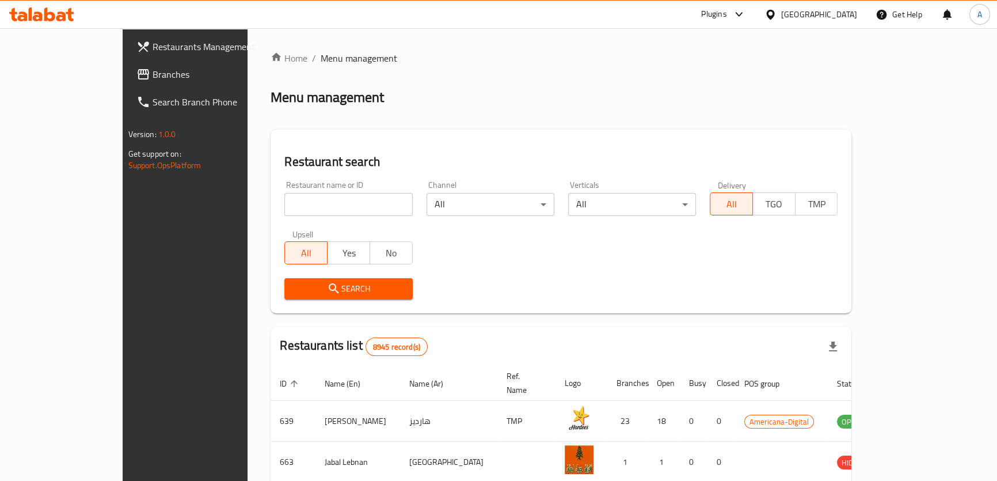
click at [284, 202] on input "search" at bounding box center [348, 204] width 128 height 23
paste input "15974"
type input "15974"
click at [328, 293] on span "Search" at bounding box center [348, 289] width 109 height 14
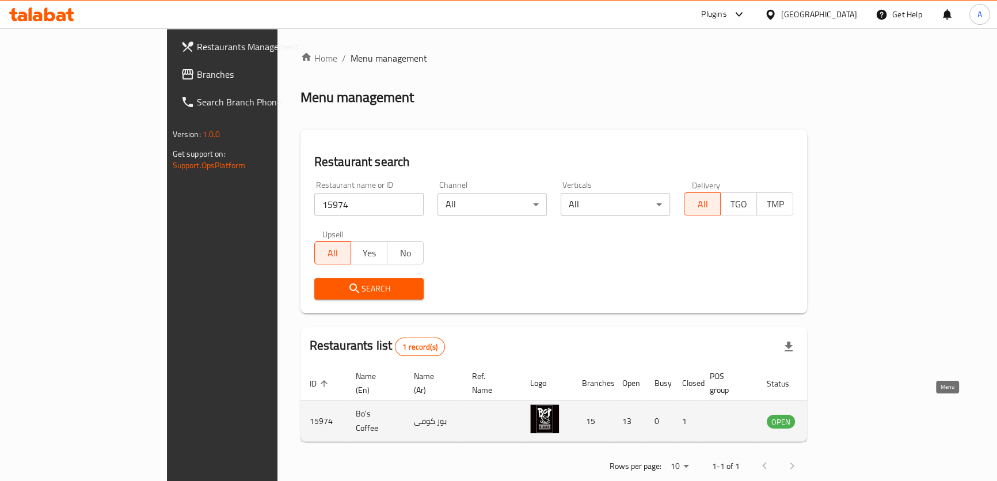
click at [841, 417] on icon "enhanced table" at bounding box center [834, 422] width 13 height 10
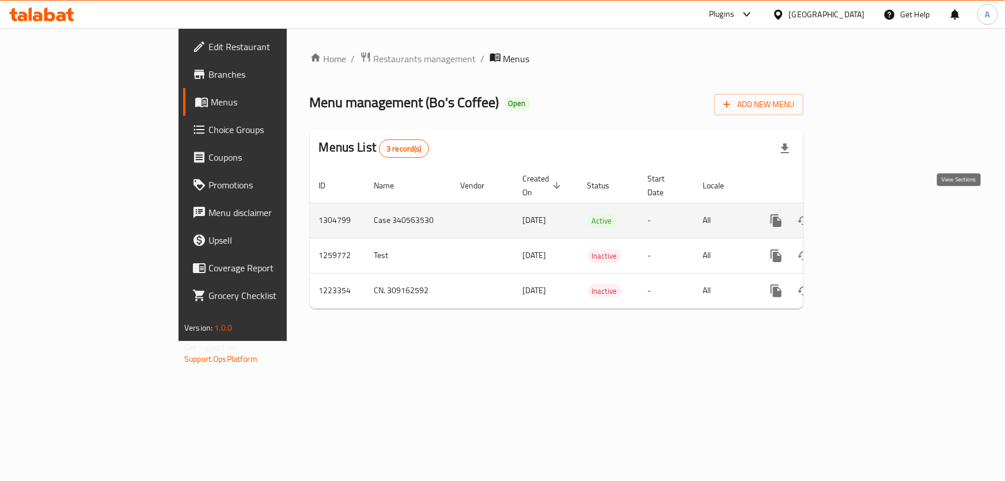
click at [866, 214] on icon "enhanced table" at bounding box center [859, 221] width 14 height 14
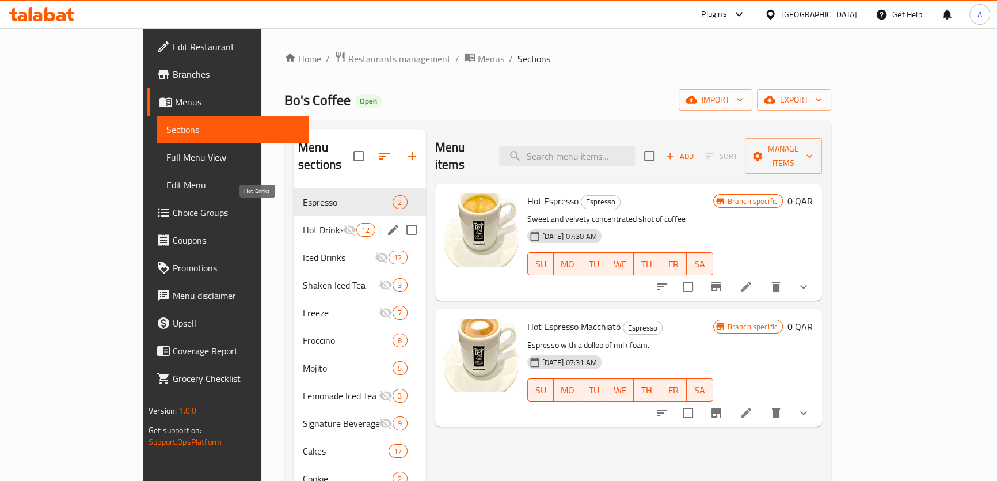
click at [303, 223] on span "Hot Drinks" at bounding box center [323, 230] width 40 height 14
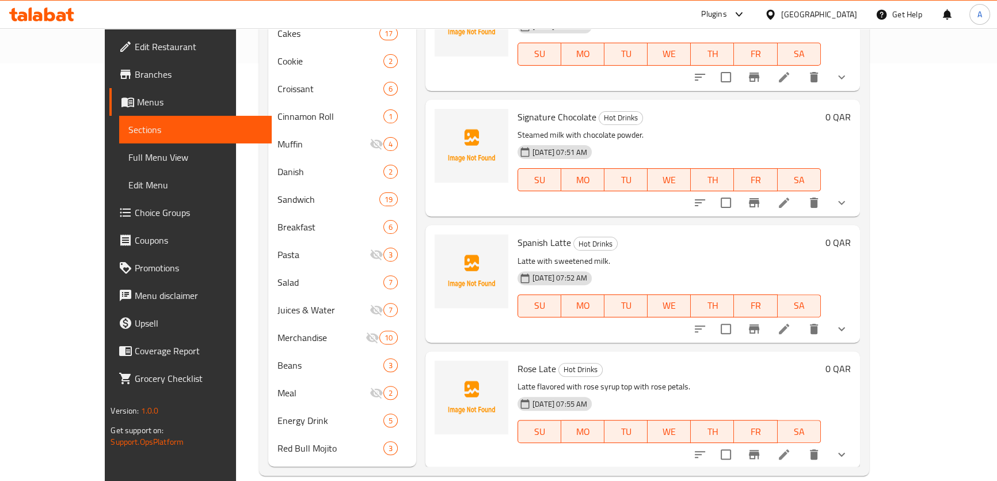
scroll to position [800, 0]
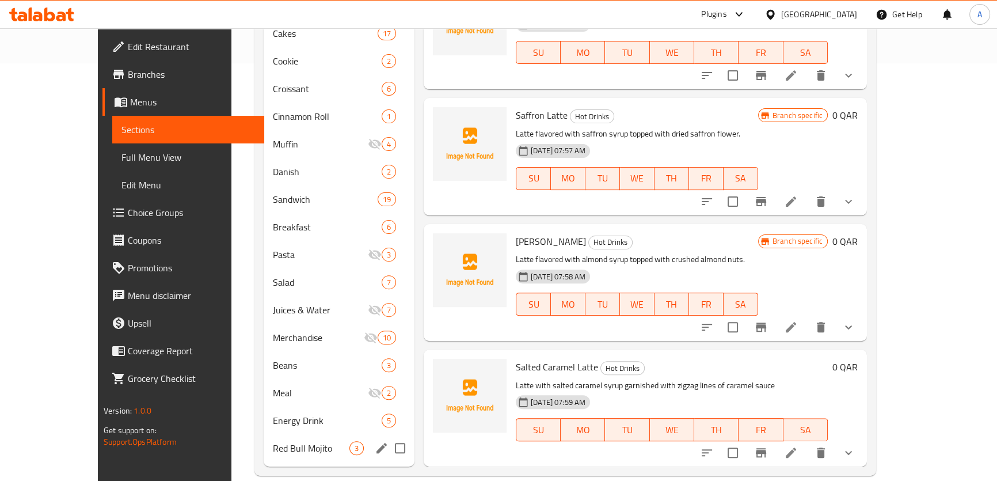
click at [273, 441] on span "Red Bull Mojito" at bounding box center [311, 448] width 77 height 14
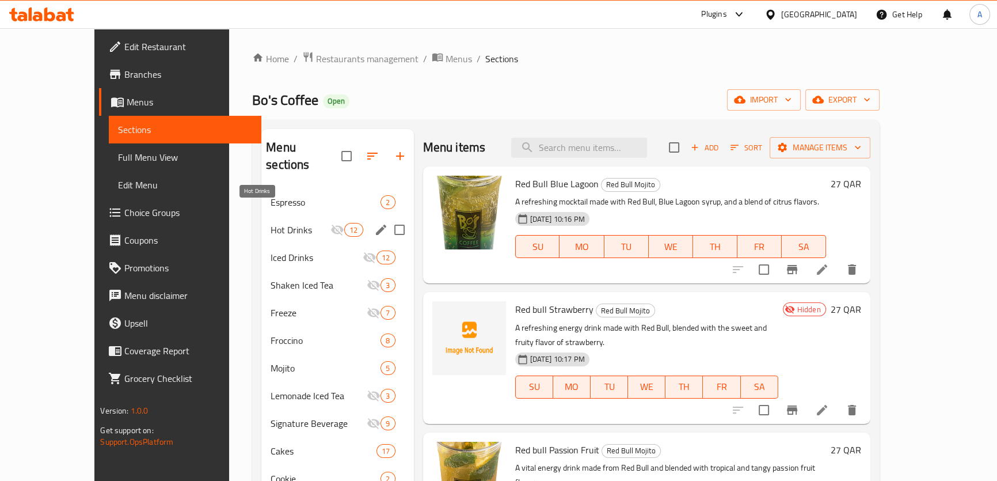
click at [271, 223] on span "Hot Drinks" at bounding box center [301, 230] width 60 height 14
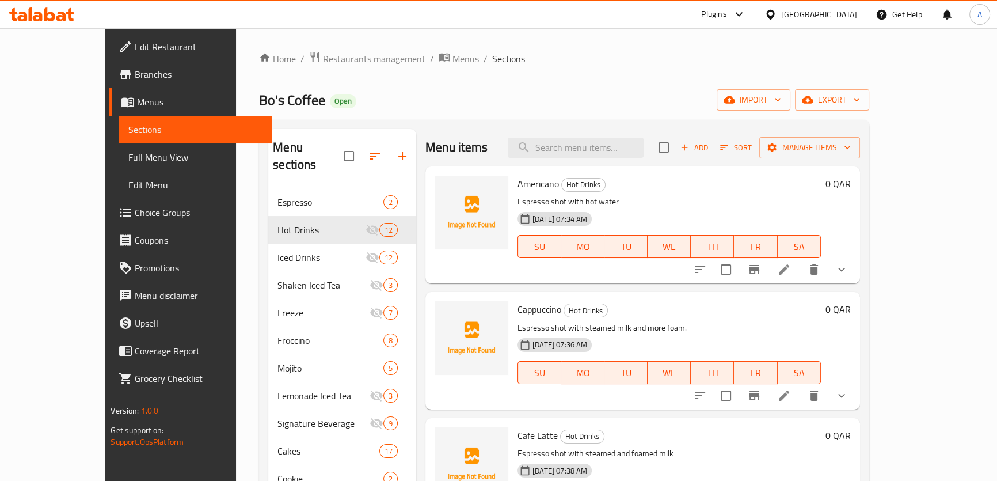
click at [518, 182] on span "Americano" at bounding box center [538, 183] width 41 height 17
click at [518, 310] on span "Cappuccino" at bounding box center [540, 309] width 44 height 17
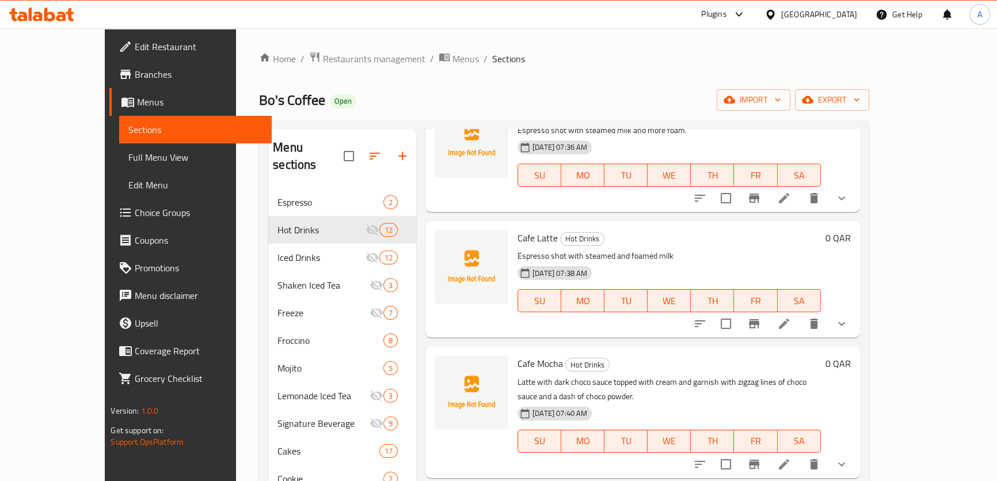
scroll to position [209, 0]
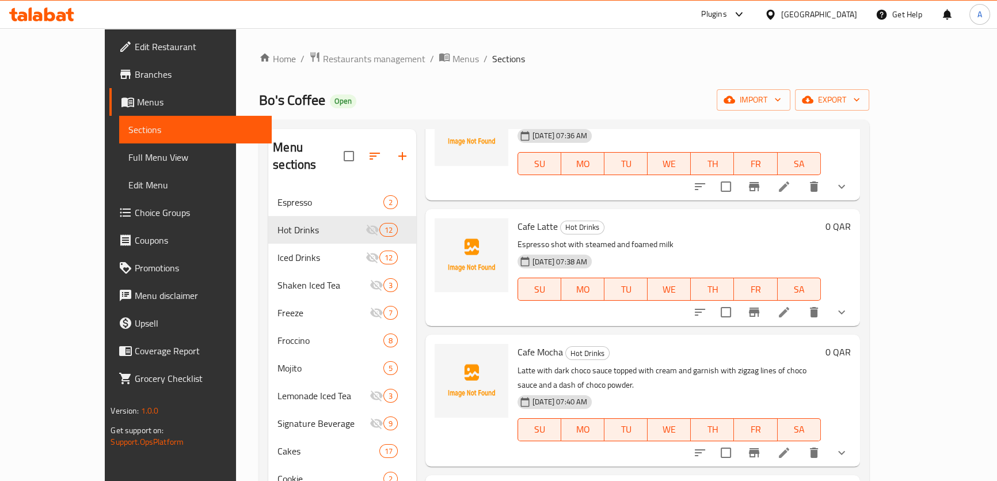
click at [518, 225] on span "Cafe Latte" at bounding box center [538, 226] width 40 height 17
click at [522, 354] on span "Cafe Mocha" at bounding box center [540, 351] width 45 height 17
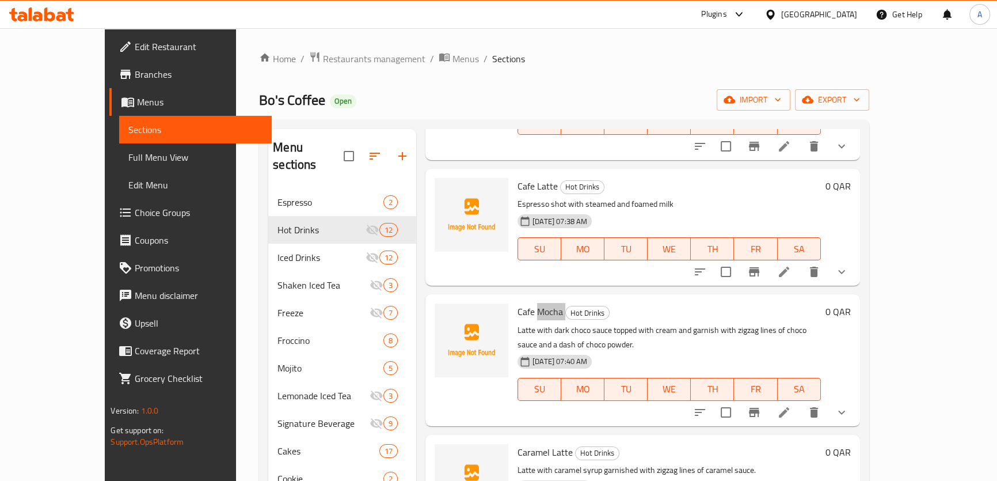
scroll to position [314, 0]
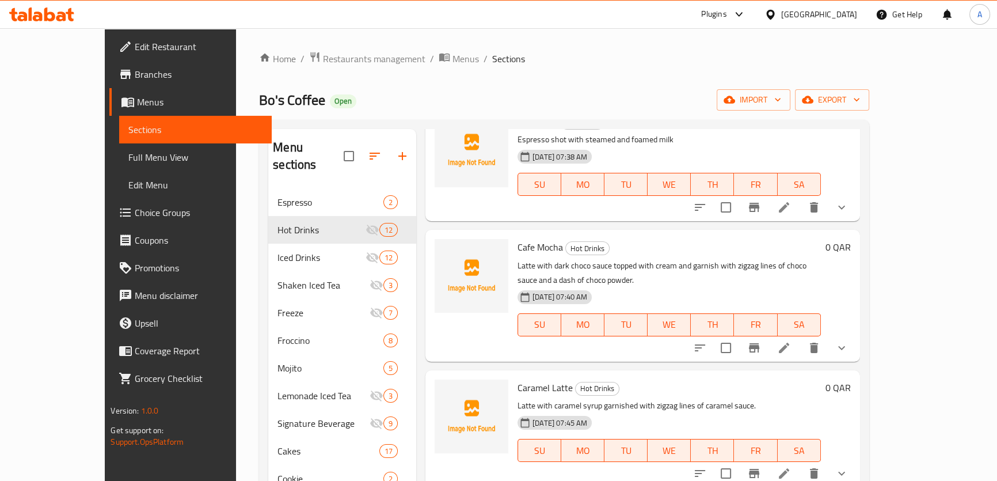
click at [518, 379] on span "Caramel Latte" at bounding box center [545, 387] width 55 height 17
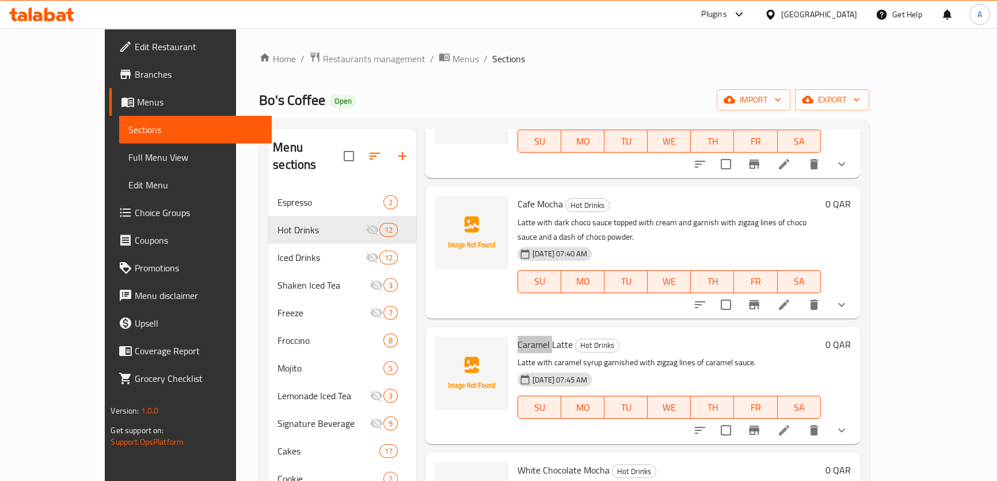
scroll to position [471, 0]
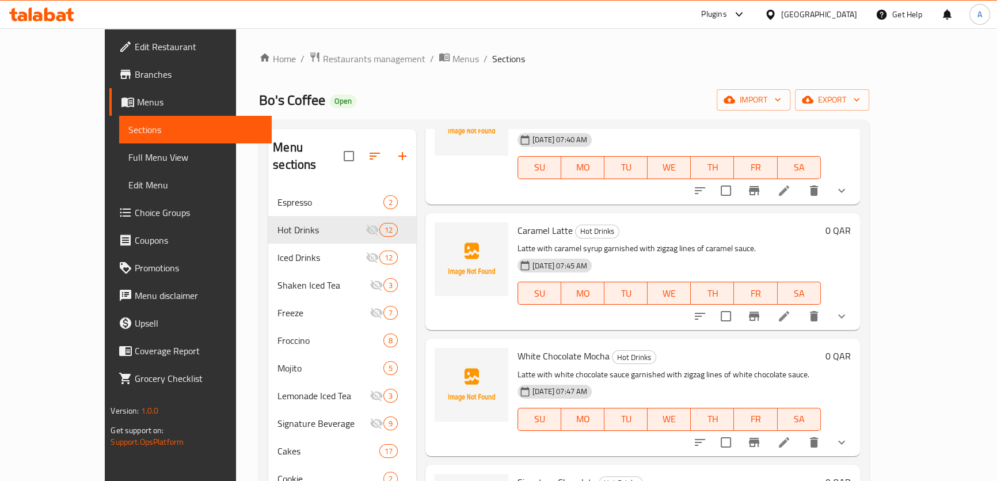
click at [518, 347] on span "White Chocolate Mocha" at bounding box center [564, 355] width 92 height 17
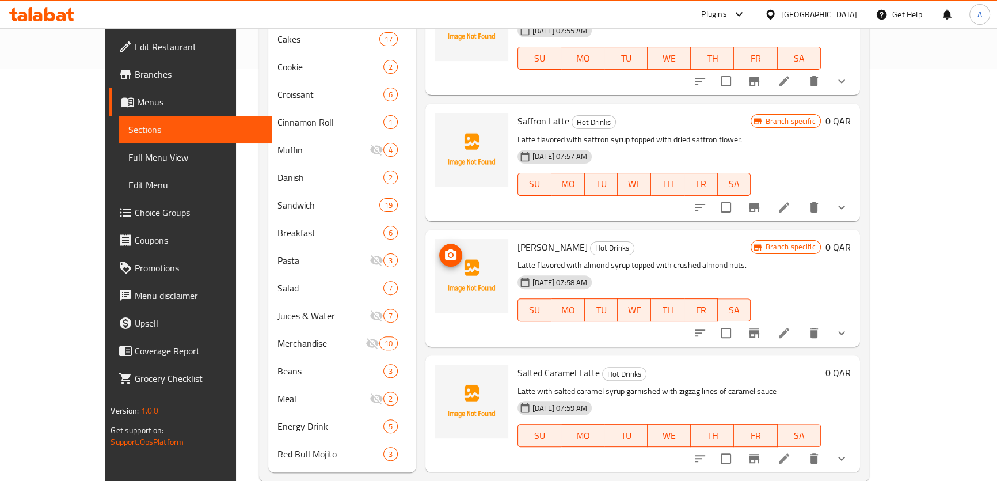
scroll to position [418, 0]
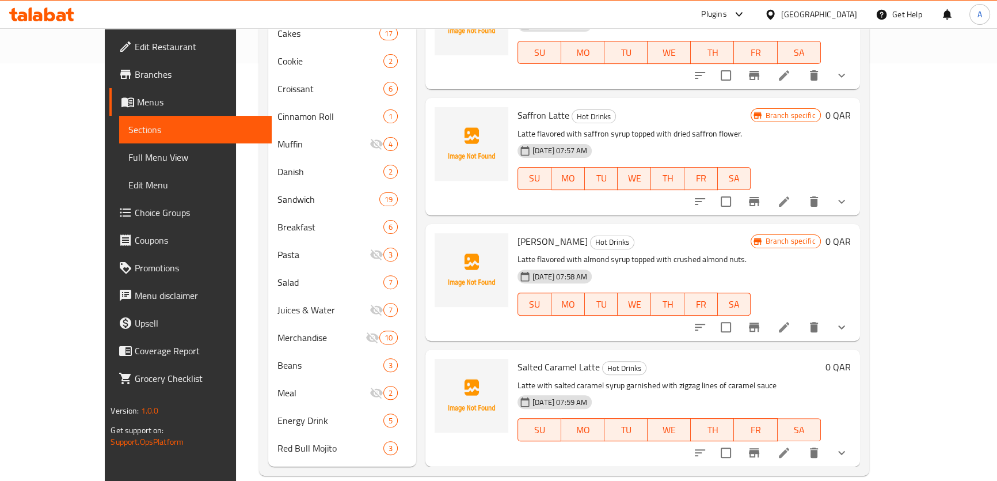
click at [43, 19] on icon at bounding box center [41, 14] width 65 height 14
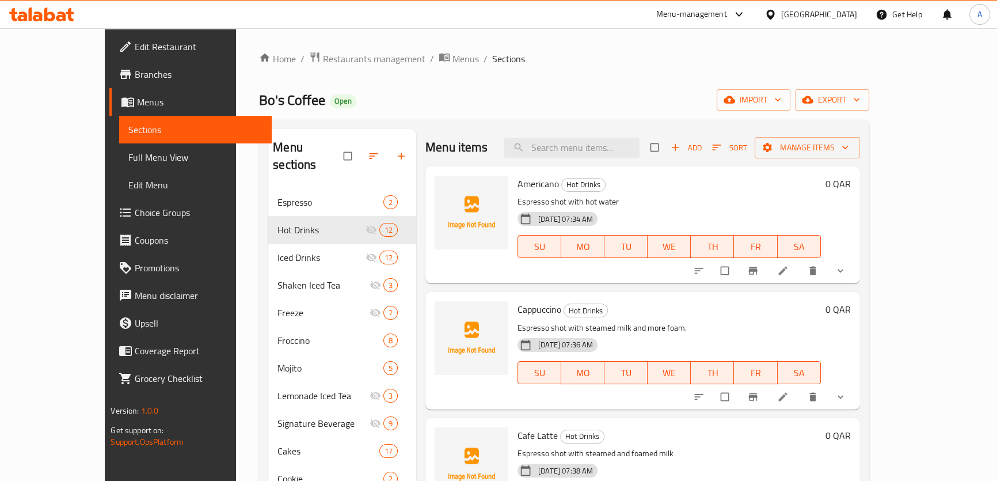
click at [846, 14] on div "[GEOGRAPHIC_DATA]" at bounding box center [819, 14] width 76 height 13
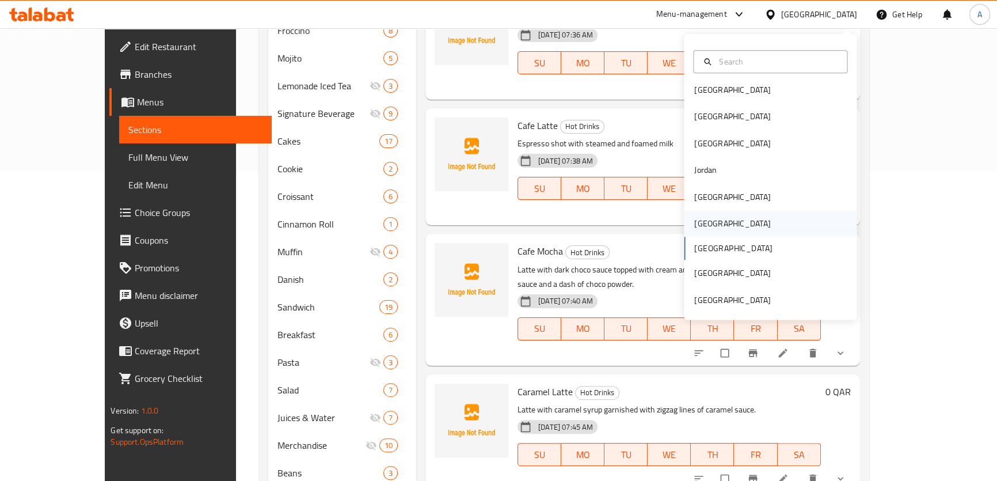
scroll to position [314, 0]
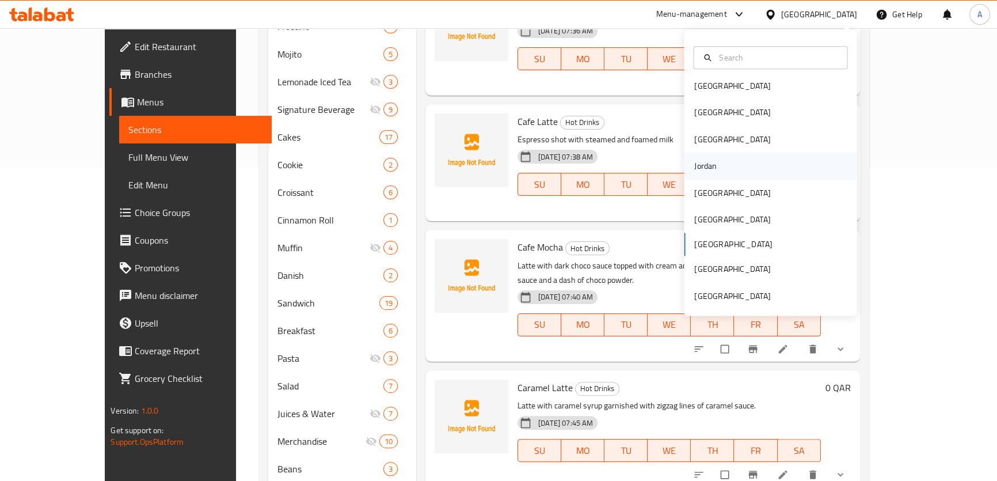
click at [718, 168] on div "Jordan" at bounding box center [705, 166] width 41 height 26
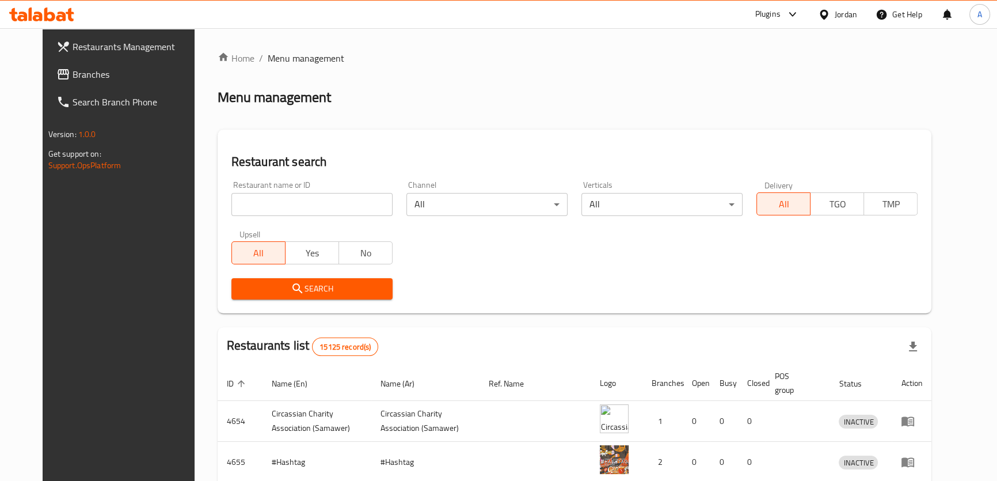
click at [73, 71] on span "Branches" at bounding box center [136, 74] width 127 height 14
